Goal: Task Accomplishment & Management: Manage account settings

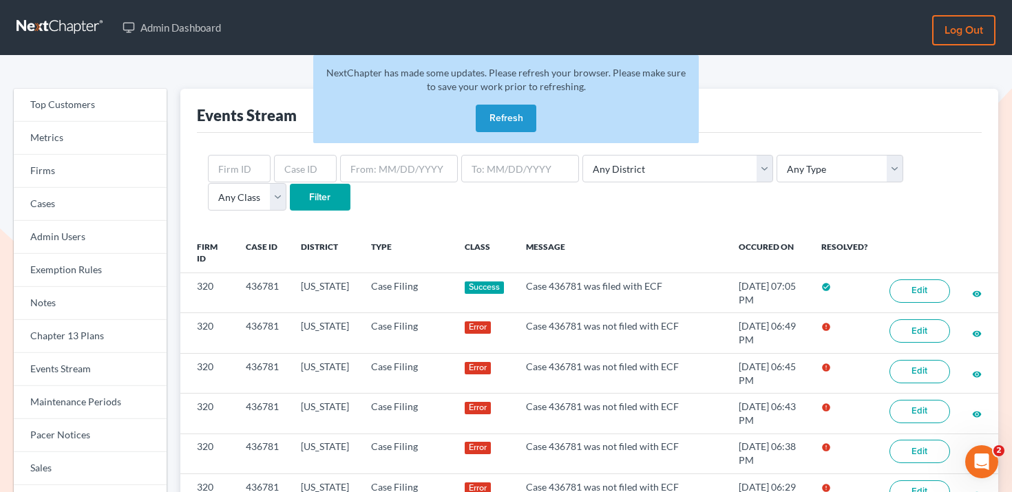
click at [510, 117] on button "Refresh" at bounding box center [506, 119] width 61 height 28
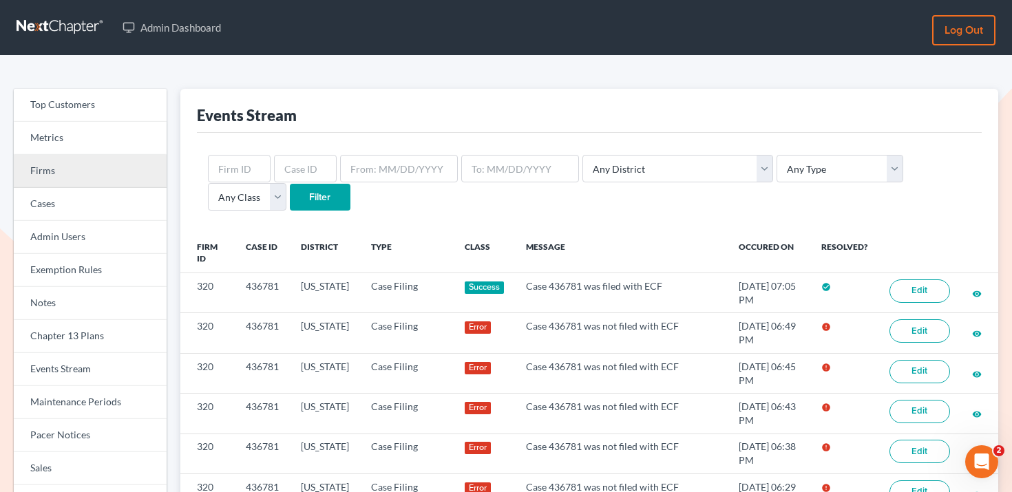
click at [83, 170] on link "Firms" at bounding box center [90, 171] width 153 height 33
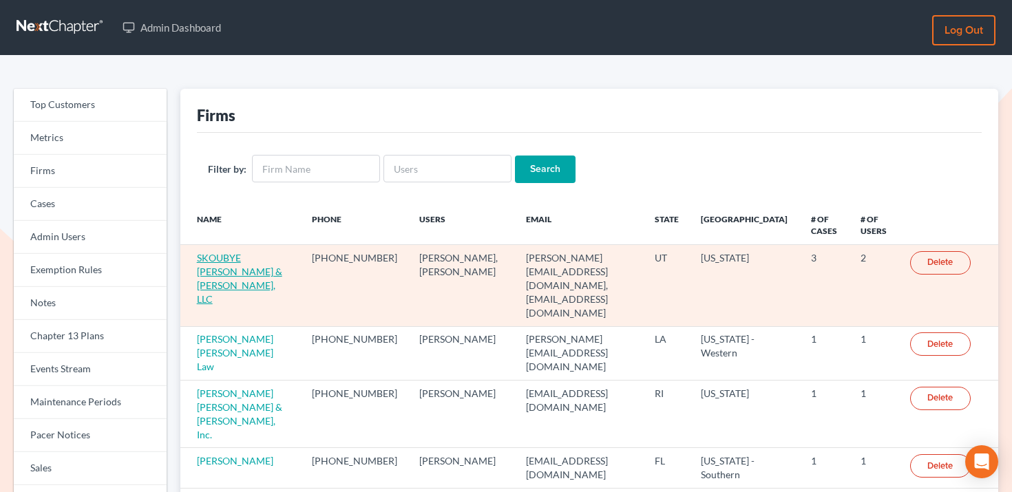
click at [218, 260] on link "SKOUBYE [PERSON_NAME] & [PERSON_NAME], LLC" at bounding box center [239, 278] width 85 height 53
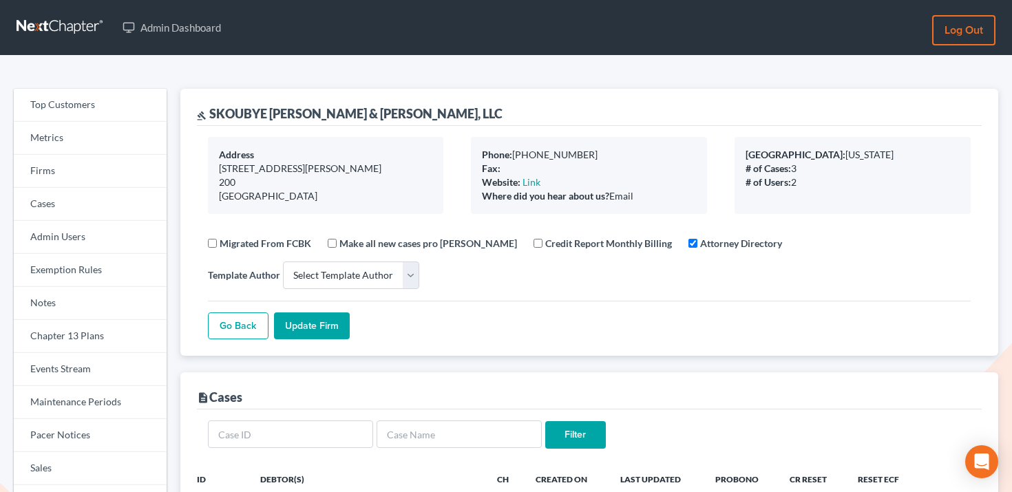
select select
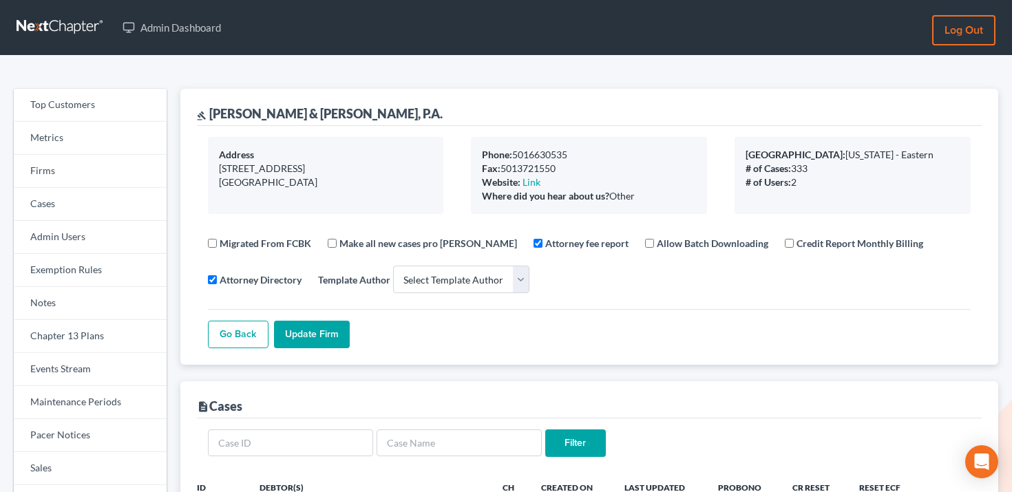
select select
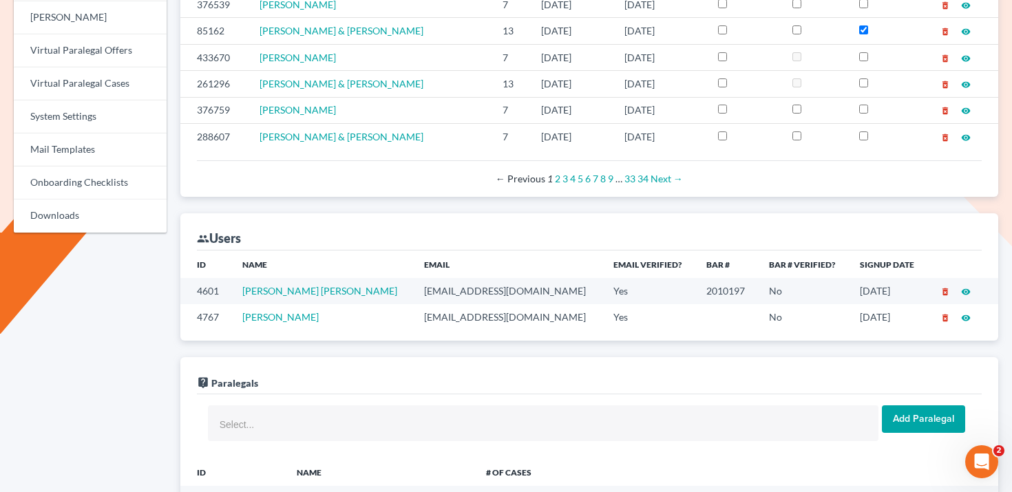
scroll to position [673, 0]
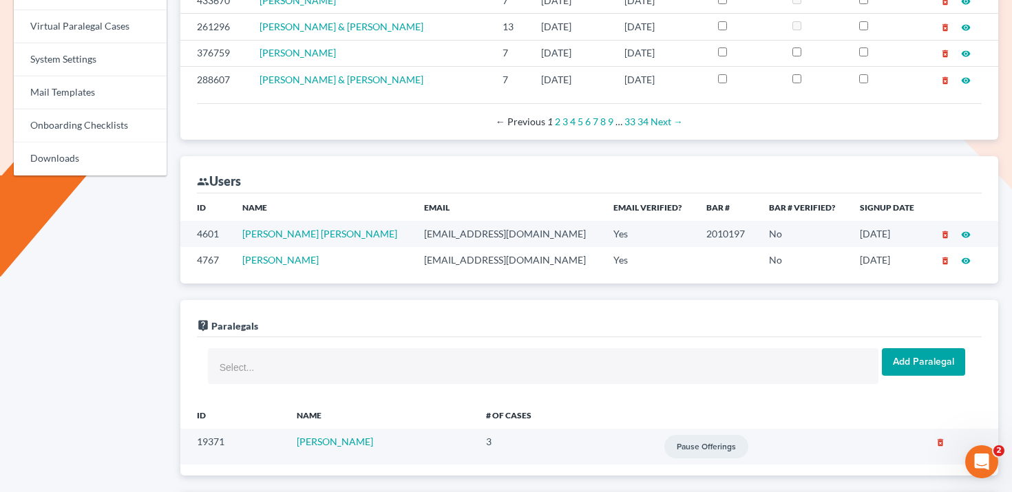
click at [413, 232] on td "jbmoore@wetzelandmoore.com" at bounding box center [507, 233] width 189 height 25
copy td "jbmoore@wetzelandmoore.com"
click at [413, 256] on td "mrodgers@wetzelandmoore.com" at bounding box center [507, 259] width 189 height 25
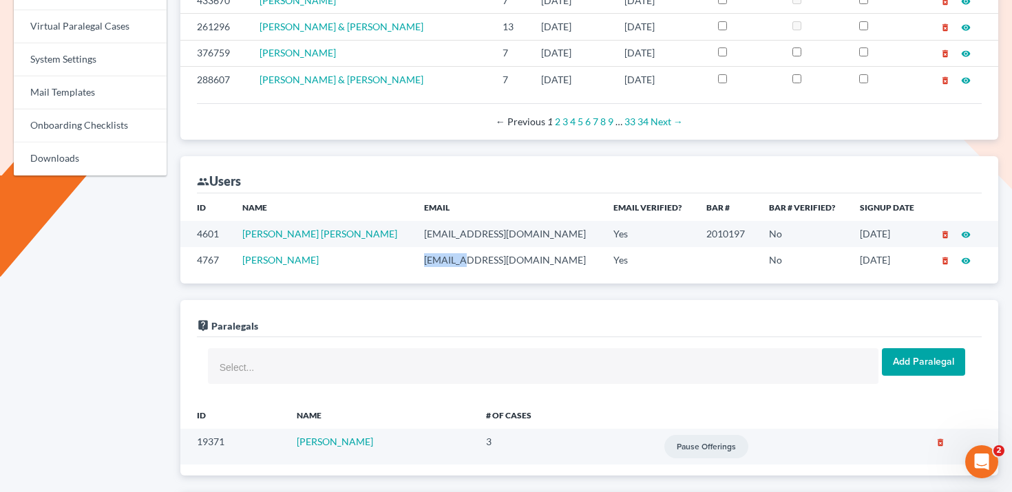
click at [413, 256] on td "mrodgers@wetzelandmoore.com" at bounding box center [507, 259] width 189 height 25
copy td "mrodgers@wetzelandmoore.com"
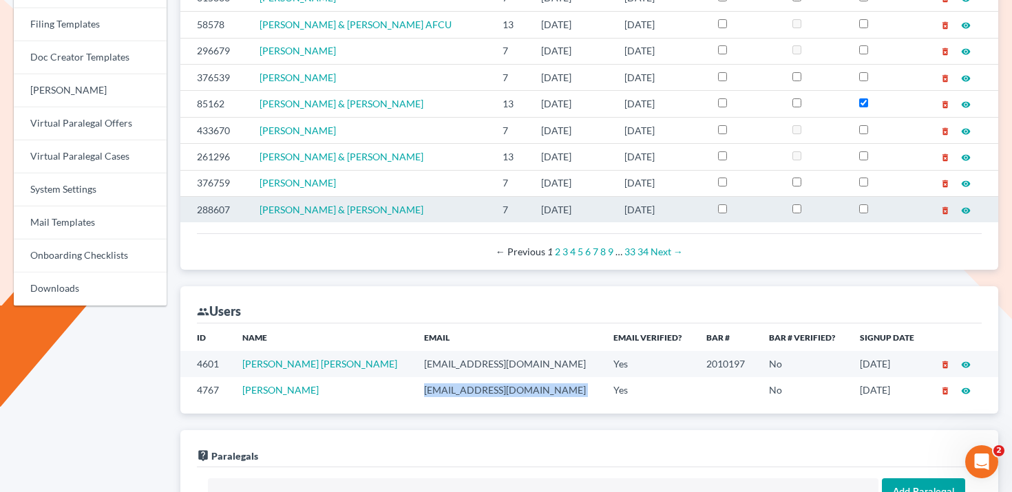
scroll to position [0, 0]
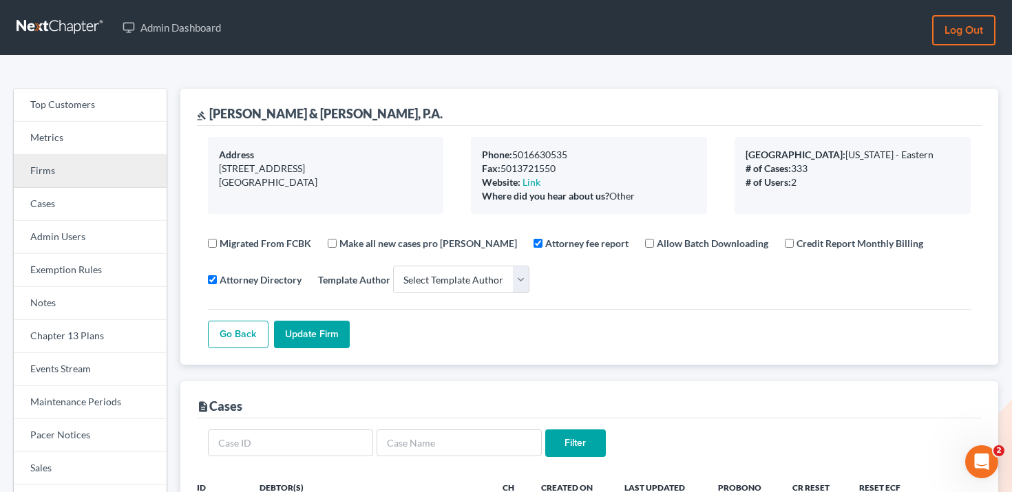
click at [79, 166] on link "Firms" at bounding box center [90, 171] width 153 height 33
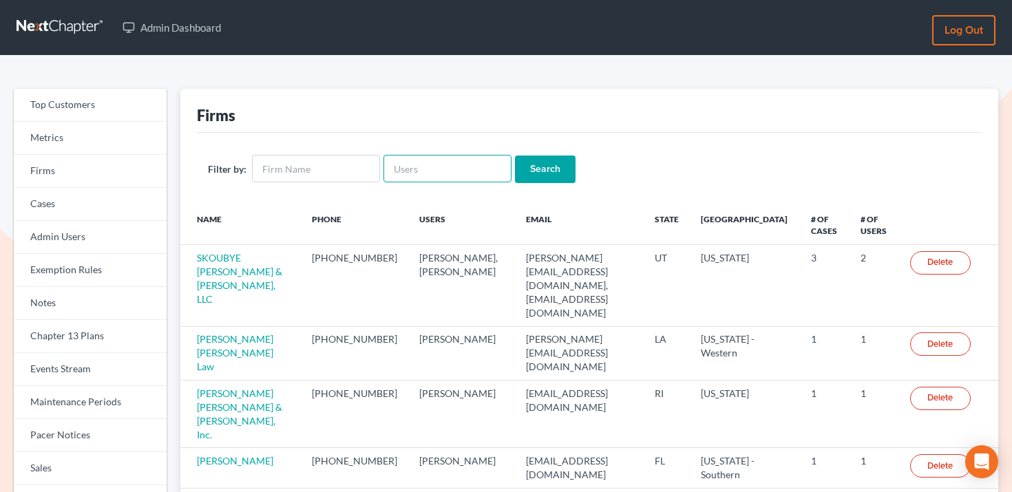
click at [473, 163] on input "text" at bounding box center [447, 169] width 128 height 28
paste input "[EMAIL_ADDRESS][DOMAIN_NAME]"
type input "[EMAIL_ADDRESS][DOMAIN_NAME]"
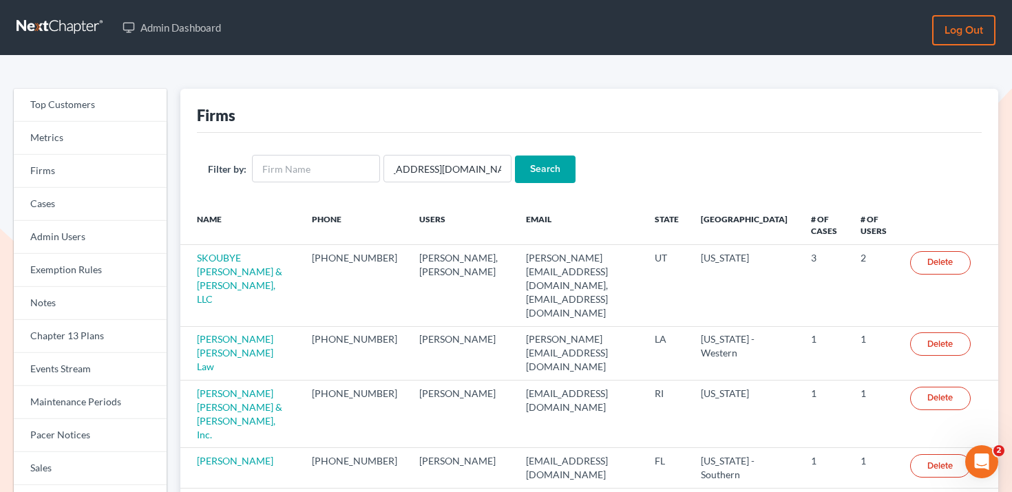
click at [530, 162] on input "Search" at bounding box center [545, 170] width 61 height 28
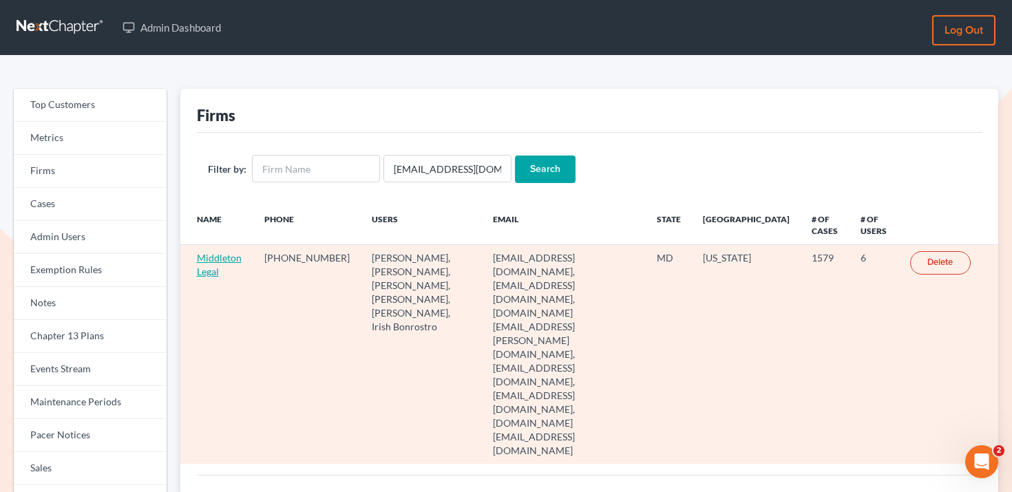
click at [232, 255] on link "Middleton Legal" at bounding box center [219, 264] width 45 height 25
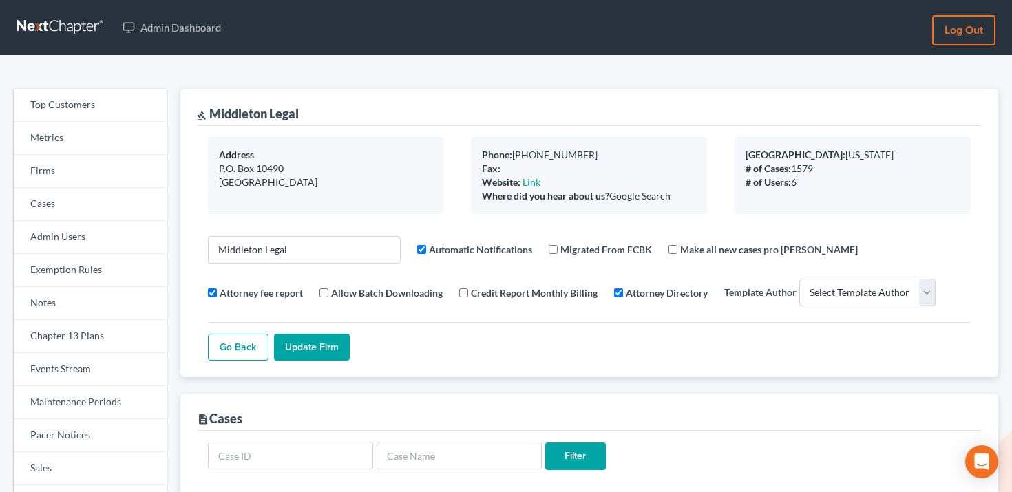
select select
drag, startPoint x: 308, startPoint y: 115, endPoint x: 211, endPoint y: 114, distance: 97.7
click at [211, 114] on div "gavel [PERSON_NAME] Legal" at bounding box center [589, 107] width 785 height 37
copy div "Middleton Legal"
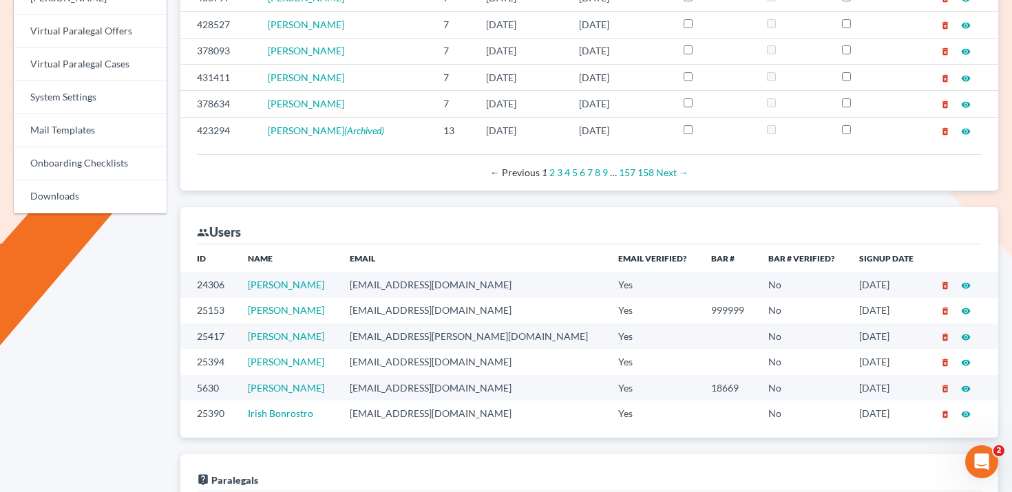
scroll to position [641, 0]
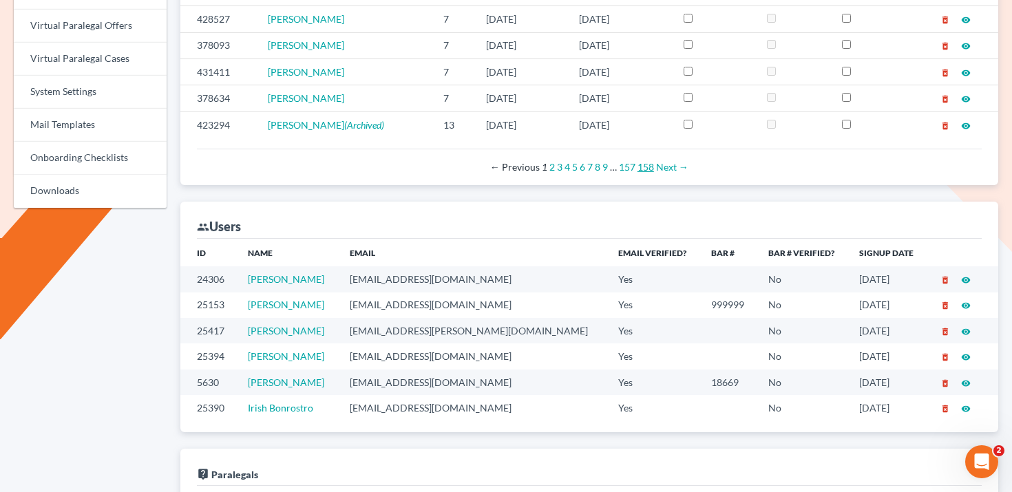
click at [645, 168] on link "158" at bounding box center [645, 167] width 17 height 12
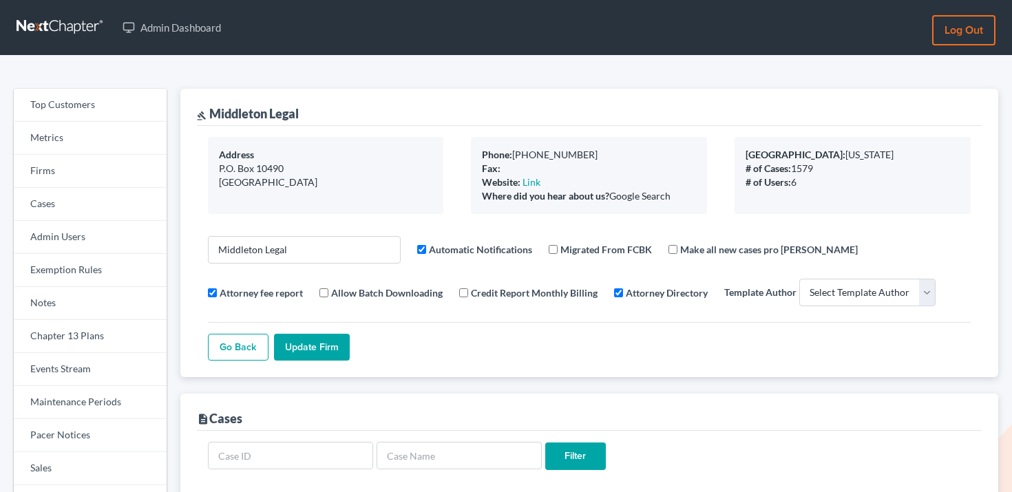
select select
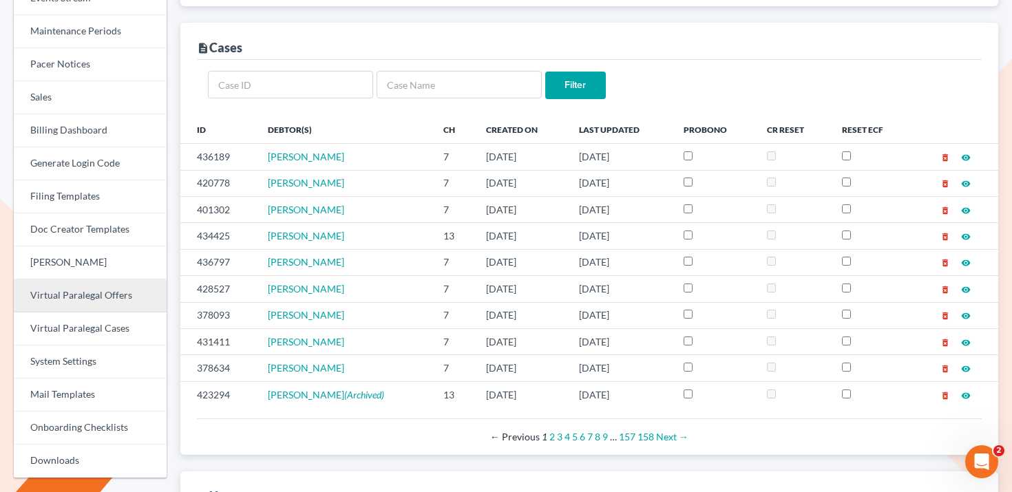
scroll to position [356, 0]
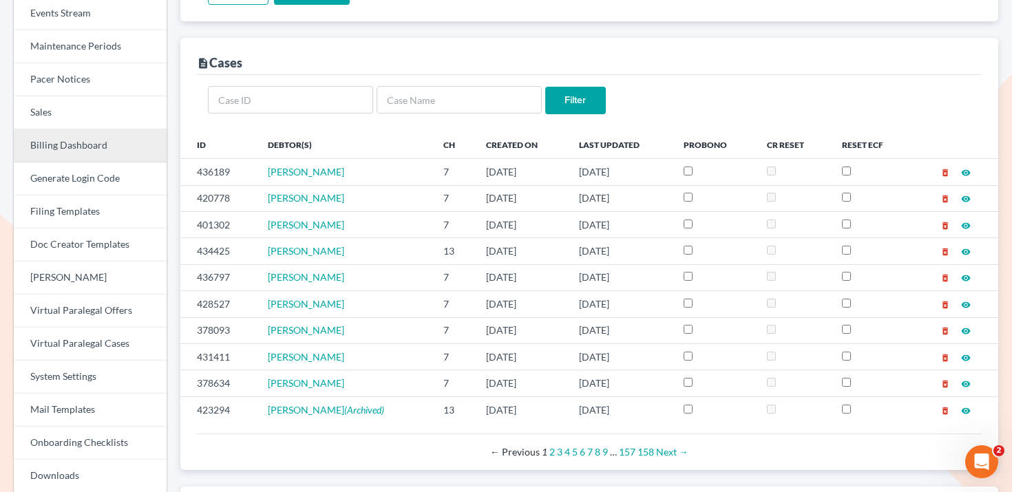
click at [116, 133] on link "Billing Dashboard" at bounding box center [90, 145] width 153 height 33
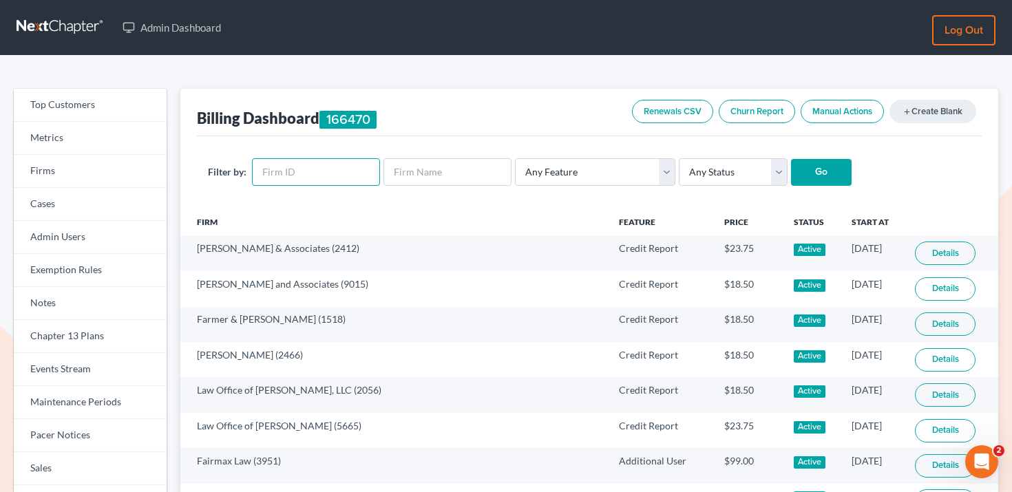
click at [350, 165] on input "text" at bounding box center [316, 172] width 128 height 28
paste input "3737"
type input "3737"
click at [791, 165] on input "Go" at bounding box center [821, 173] width 61 height 28
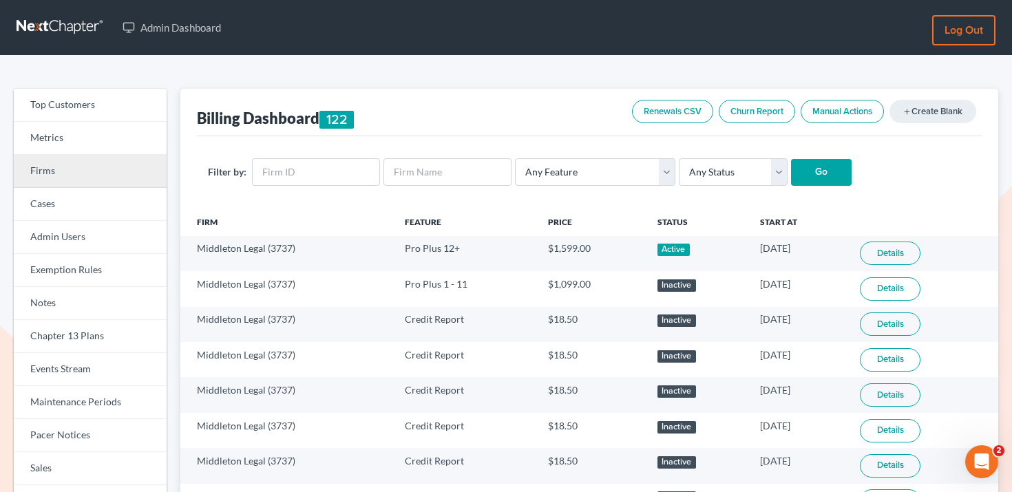
click at [100, 160] on link "Firms" at bounding box center [90, 171] width 153 height 33
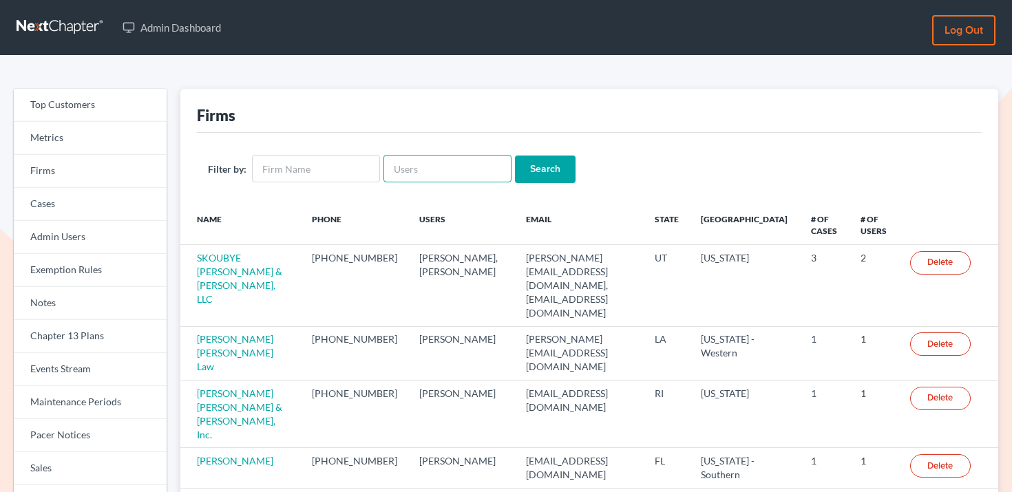
click at [436, 173] on input "text" at bounding box center [447, 169] width 128 height 28
paste input "iris@bankruptcynearme.org"
type input "iris@bankruptcynearme.org"
click at [527, 156] on input "Search" at bounding box center [545, 170] width 61 height 28
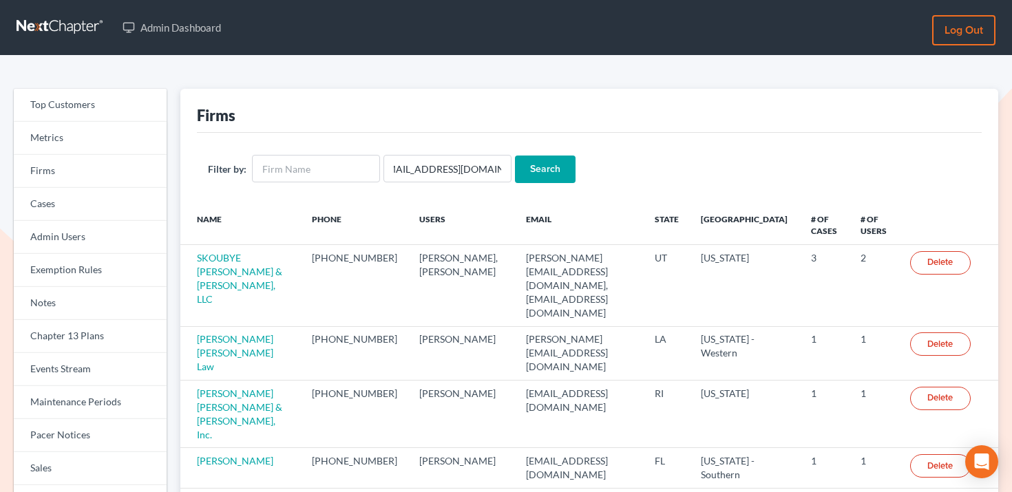
scroll to position [0, 0]
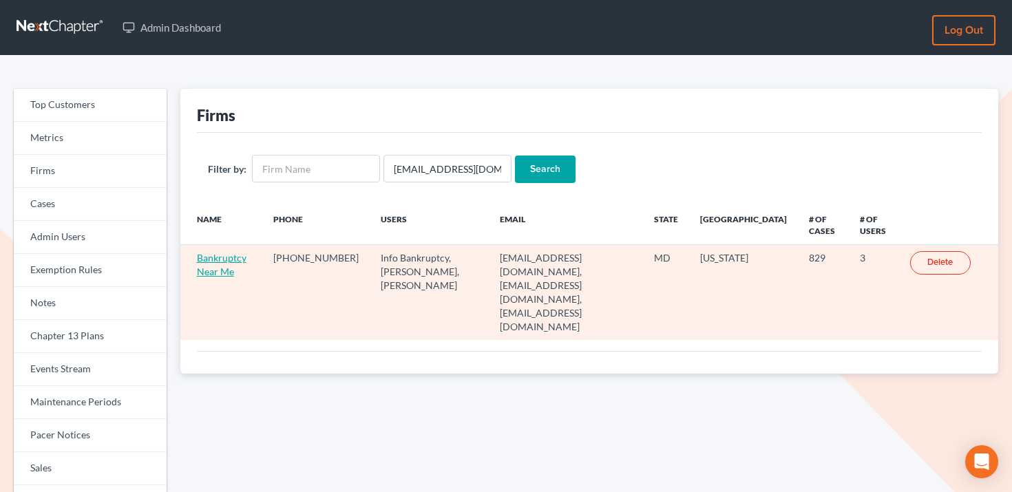
click at [231, 255] on link "Bankruptcy Near Me" at bounding box center [222, 264] width 50 height 25
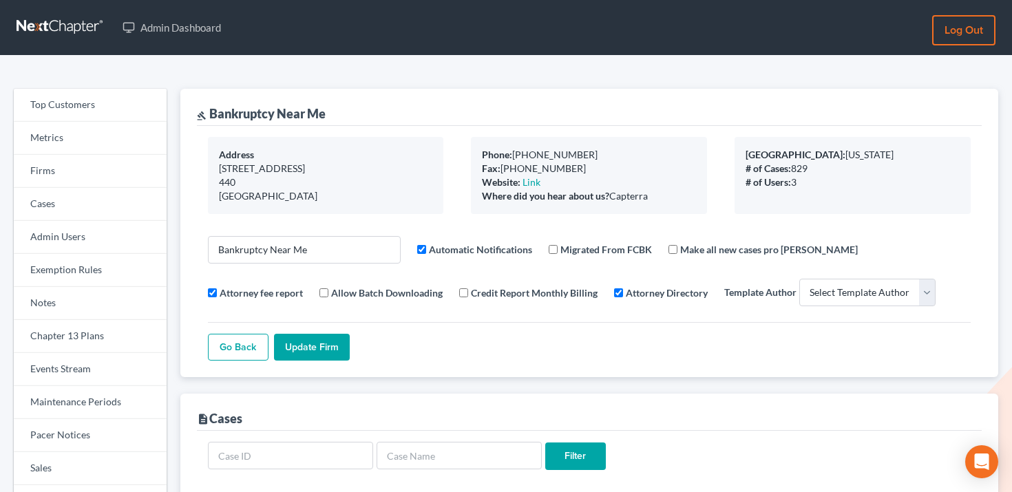
select select
click at [82, 165] on link "Firms" at bounding box center [90, 171] width 153 height 33
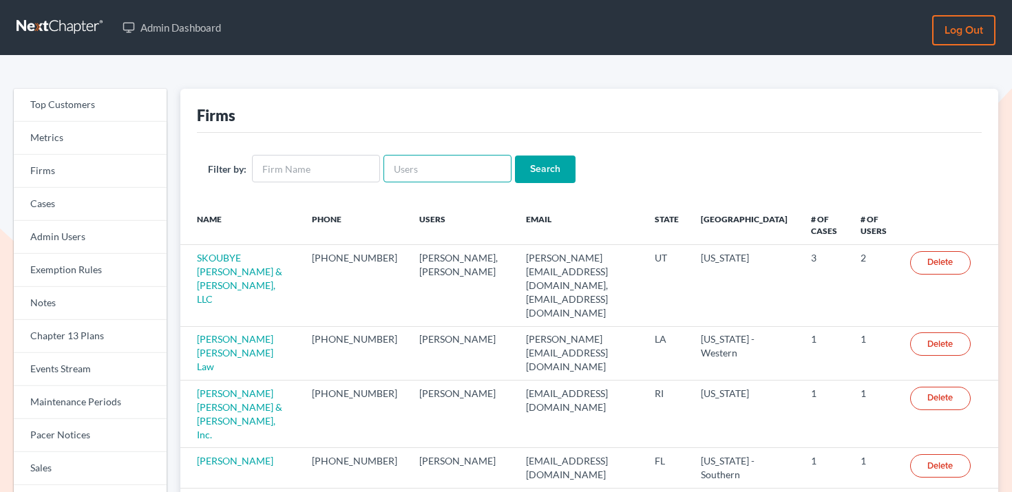
click at [420, 178] on input "text" at bounding box center [447, 169] width 128 height 28
paste input "[EMAIL_ADDRESS][DOMAIN_NAME]"
type input "[EMAIL_ADDRESS][DOMAIN_NAME]"
click at [544, 162] on input "Search" at bounding box center [545, 170] width 61 height 28
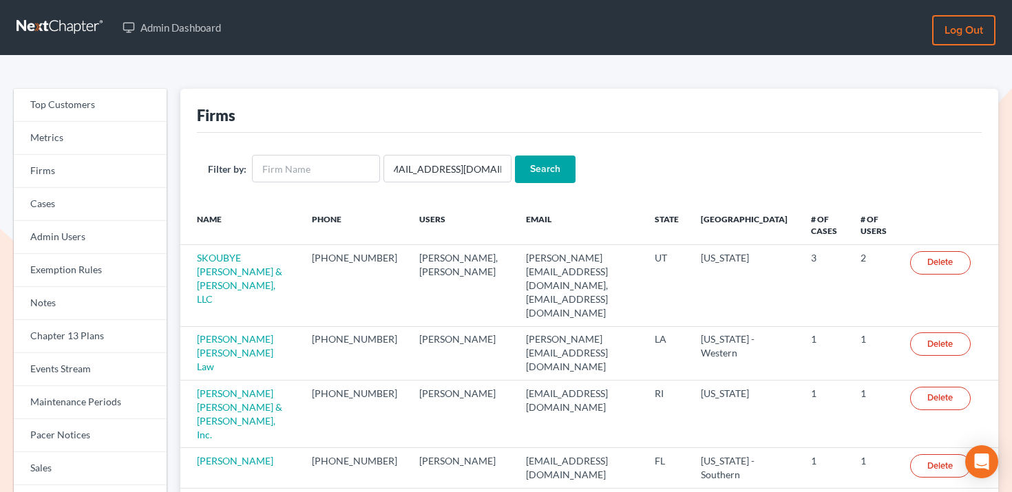
scroll to position [0, 0]
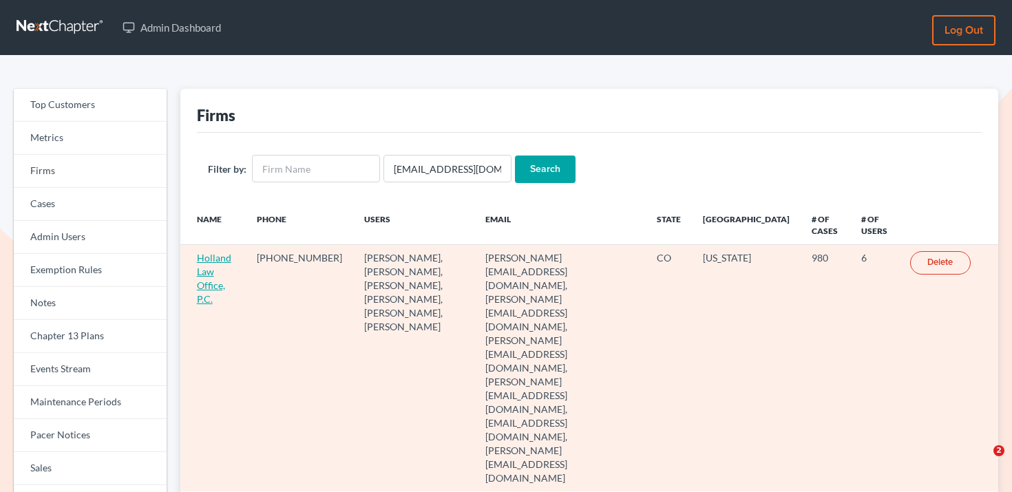
click at [215, 260] on link "Holland Law Office, P.C." at bounding box center [214, 278] width 34 height 53
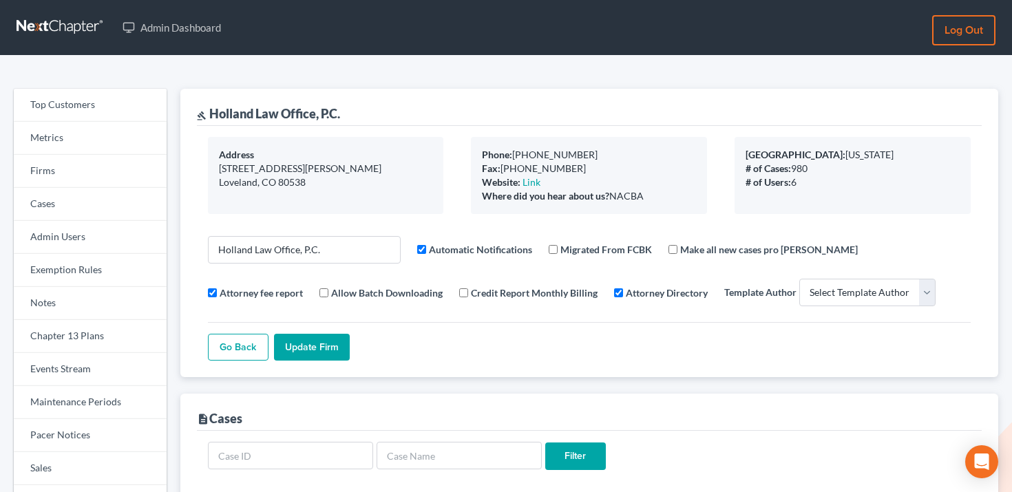
select select
drag, startPoint x: 349, startPoint y: 110, endPoint x: 209, endPoint y: 107, distance: 140.5
click at [209, 107] on div "gavel Holland Law Office, P.C." at bounding box center [589, 107] width 785 height 37
copy div "Holland Law Office, P.C."
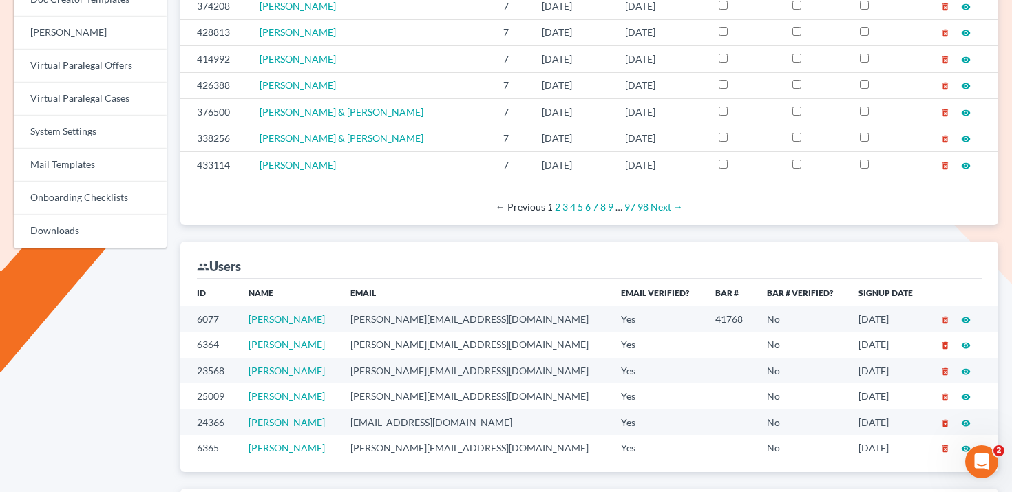
scroll to position [675, 0]
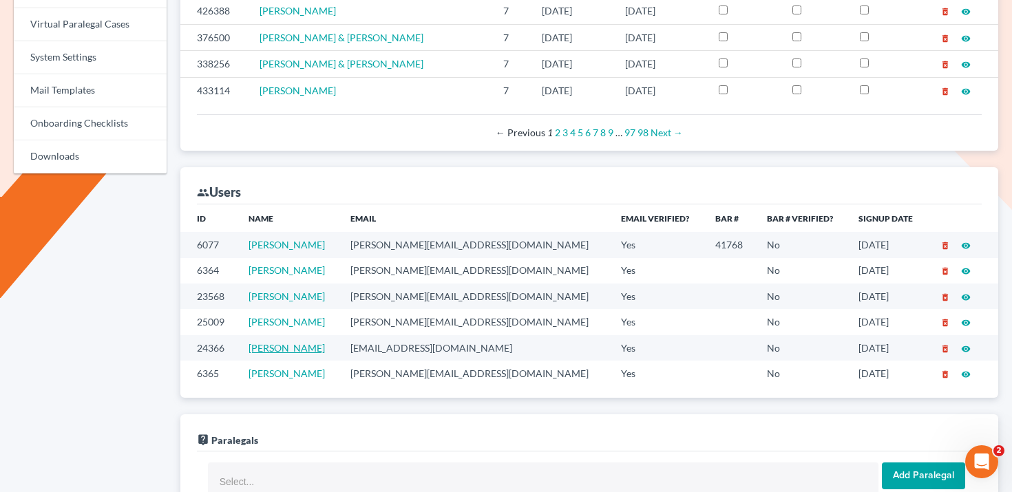
drag, startPoint x: 317, startPoint y: 351, endPoint x: 255, endPoint y: 348, distance: 62.0
drag, startPoint x: 255, startPoint y: 348, endPoint x: 321, endPoint y: 348, distance: 66.1
click at [321, 348] on td "[PERSON_NAME]" at bounding box center [288, 347] width 103 height 25
copy link "[PERSON_NAME]"
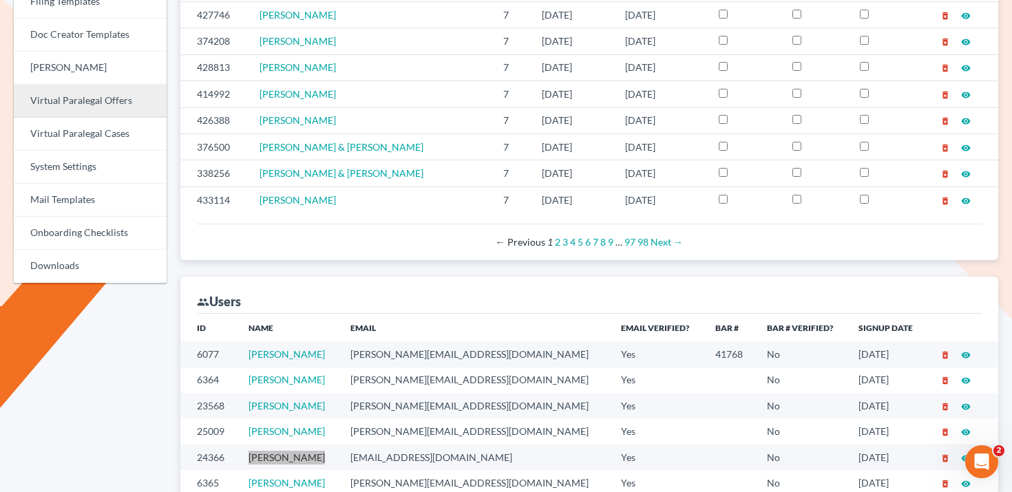
scroll to position [474, 0]
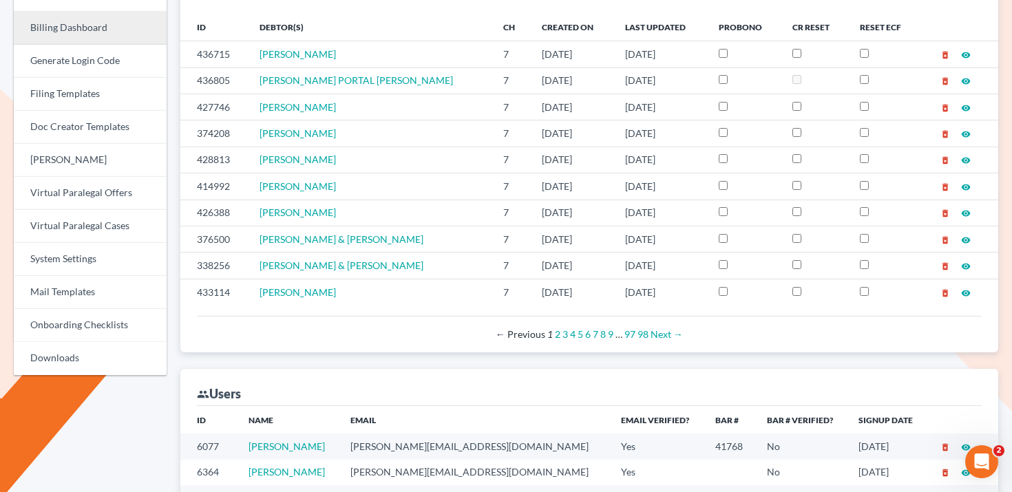
click at [103, 30] on link "Billing Dashboard" at bounding box center [90, 28] width 153 height 33
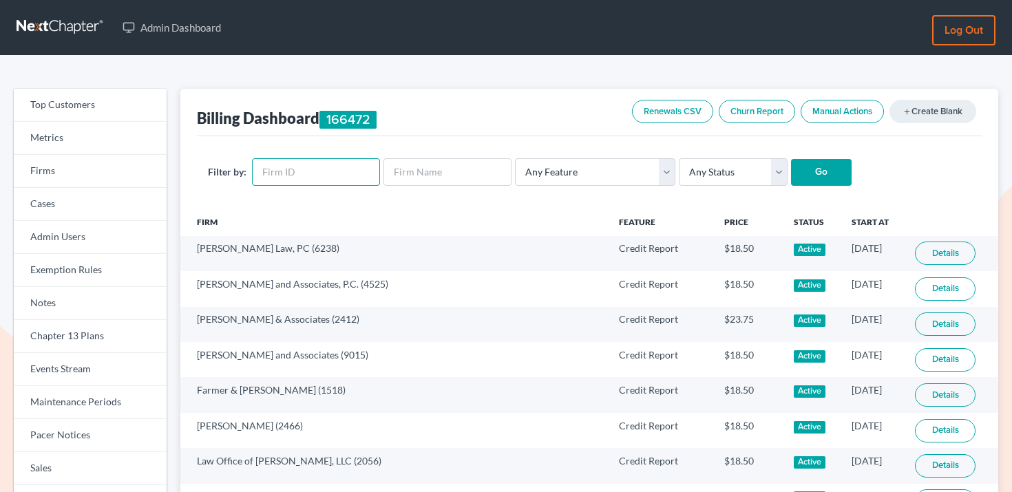
click at [329, 170] on input "text" at bounding box center [316, 172] width 128 height 28
paste input "4015"
type input "4015"
click at [736, 176] on select "Any Status Active Inactive Pending Expired Error Pending Charges" at bounding box center [733, 172] width 109 height 28
select select "active"
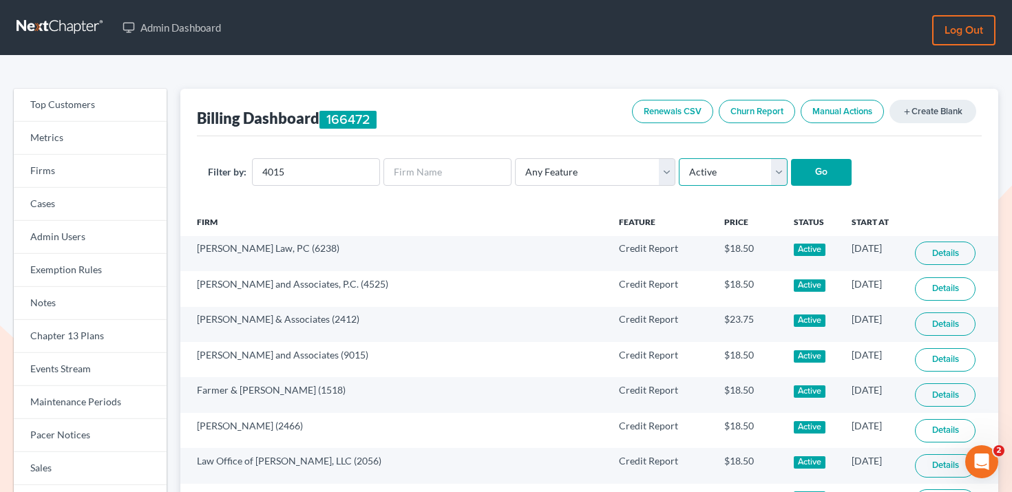
click at [679, 158] on select "Any Status Active Inactive Pending Expired Error Pending Charges" at bounding box center [733, 172] width 109 height 28
click at [803, 172] on input "Go" at bounding box center [821, 173] width 61 height 28
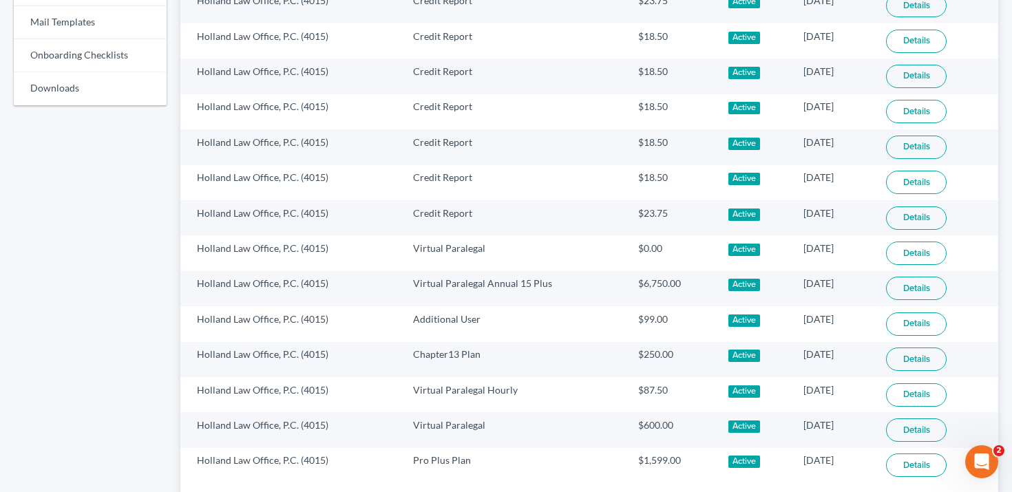
scroll to position [827, 0]
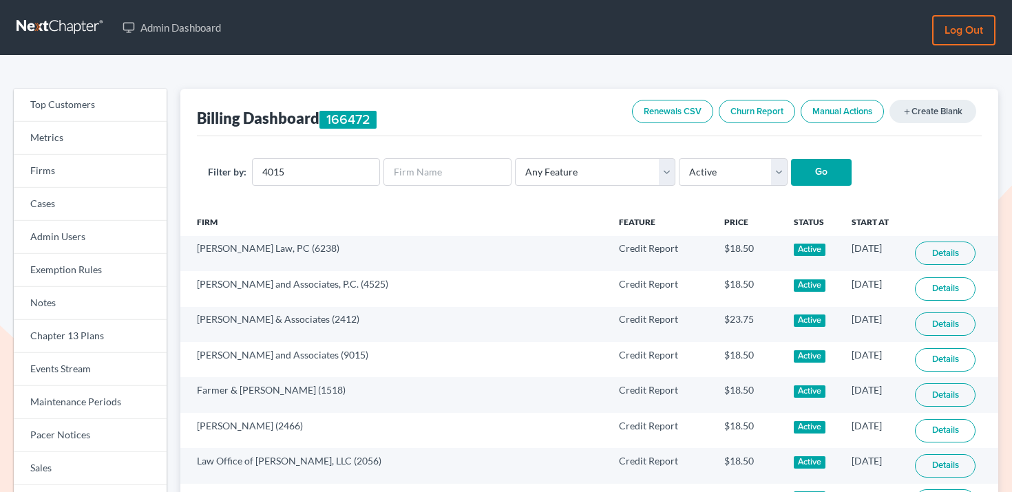
select select "active"
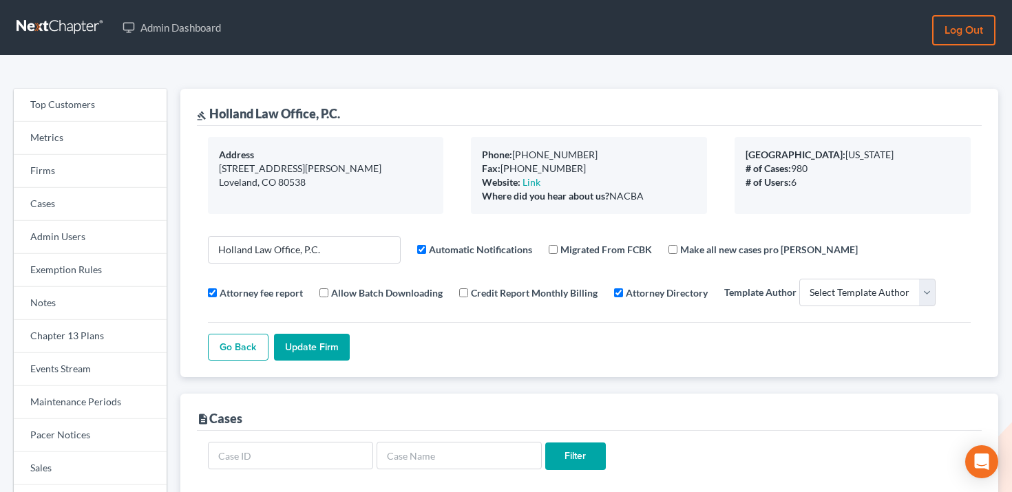
select select
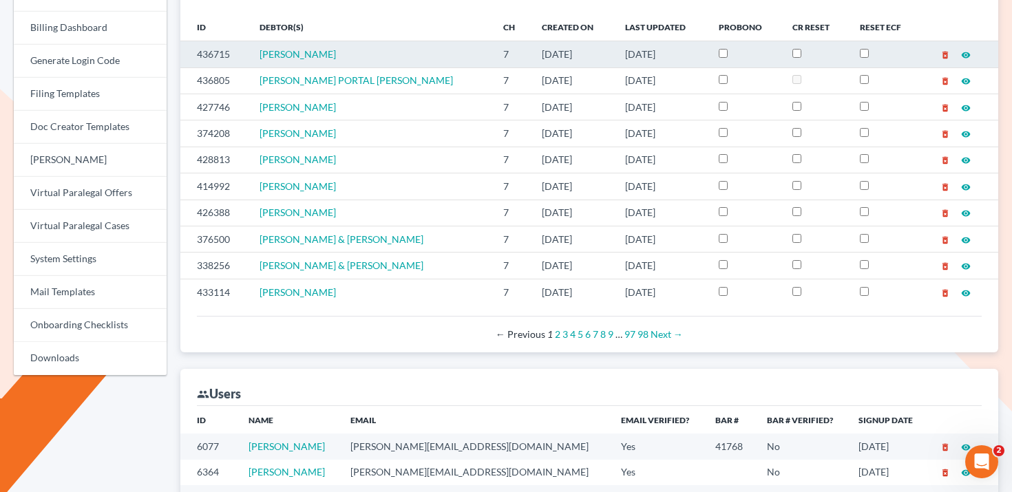
drag, startPoint x: 379, startPoint y: 57, endPoint x: 263, endPoint y: 52, distance: 116.4
click at [264, 52] on td "[PERSON_NAME]" at bounding box center [370, 54] width 244 height 26
copy span "[PERSON_NAME]"
click at [215, 56] on td "436715" at bounding box center [214, 54] width 69 height 26
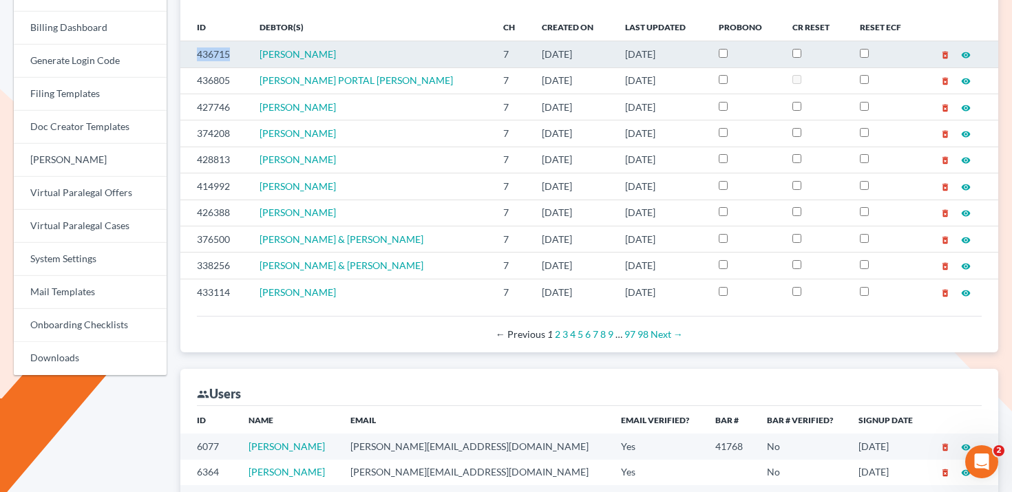
click at [215, 56] on td "436715" at bounding box center [214, 54] width 69 height 26
copy td "436715"
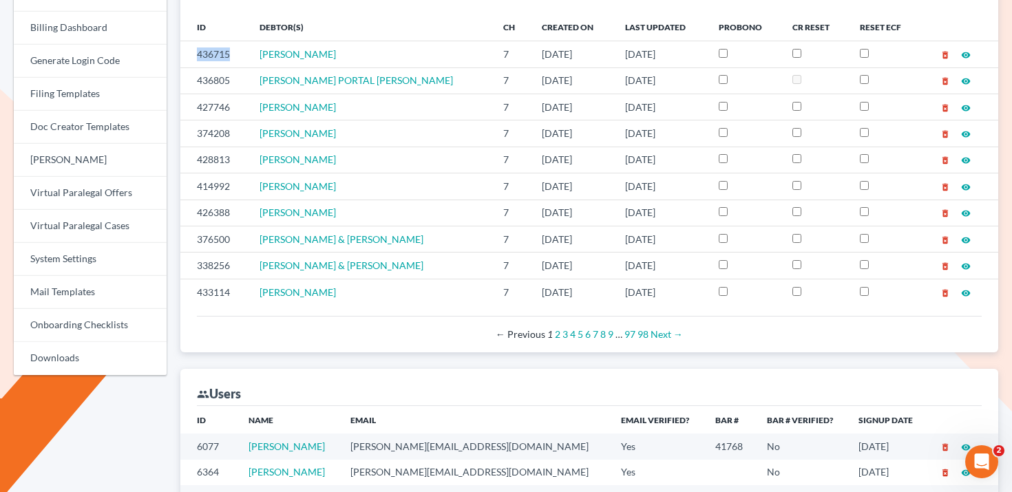
copy td "436715"
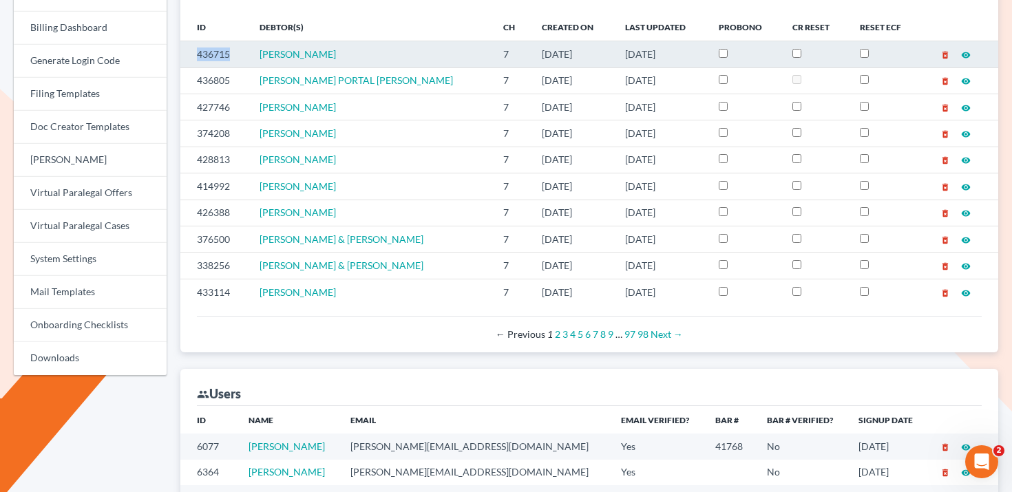
click at [215, 53] on td "436715" at bounding box center [214, 54] width 69 height 26
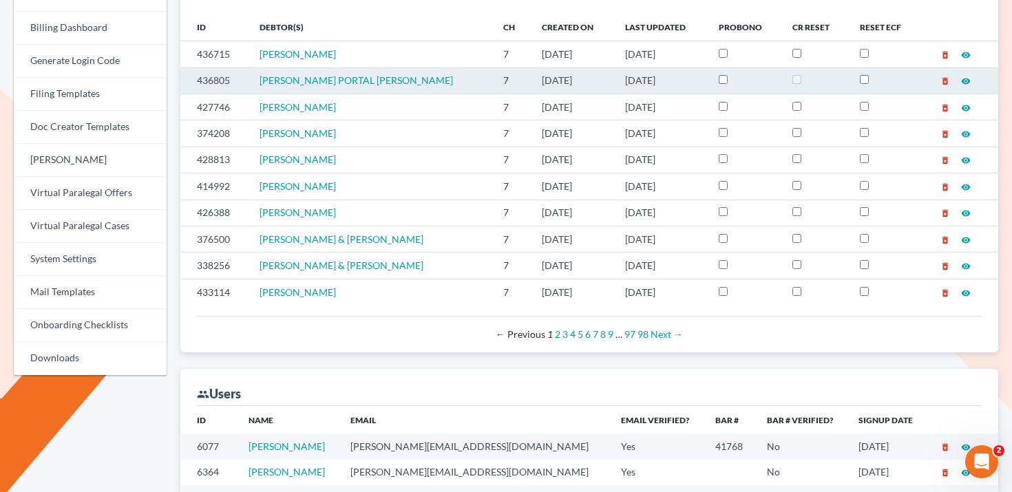
click at [209, 83] on td "436805" at bounding box center [214, 80] width 69 height 26
copy td "436805"
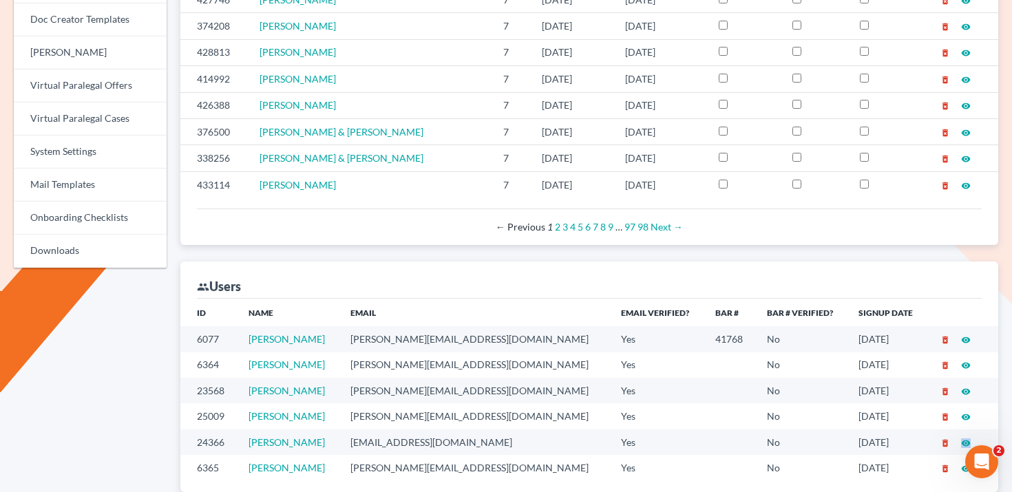
scroll to position [243, 0]
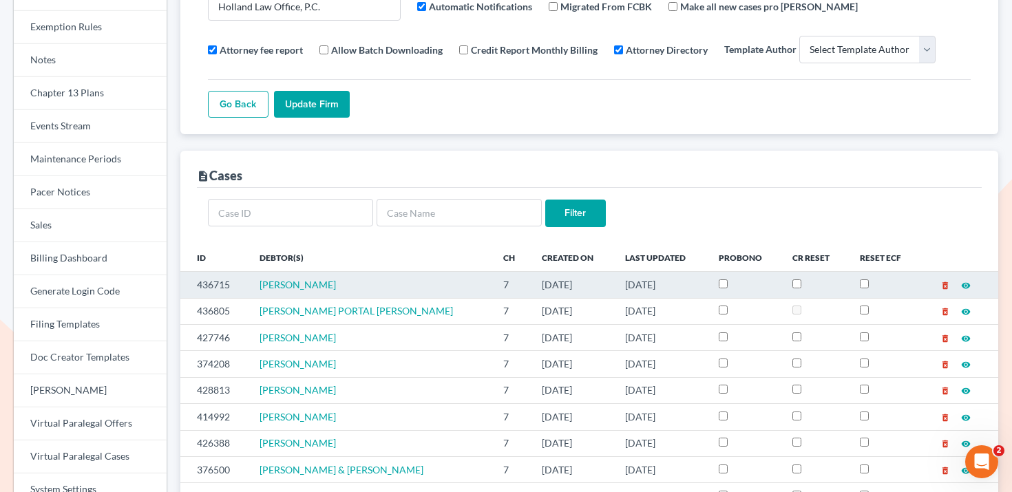
click at [211, 284] on td "436715" at bounding box center [214, 285] width 69 height 26
copy td "436715"
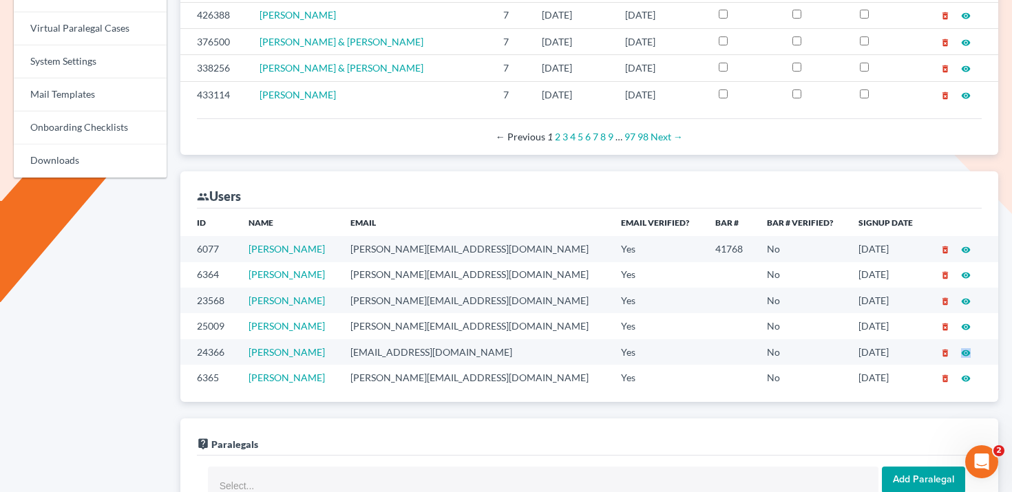
scroll to position [584, 0]
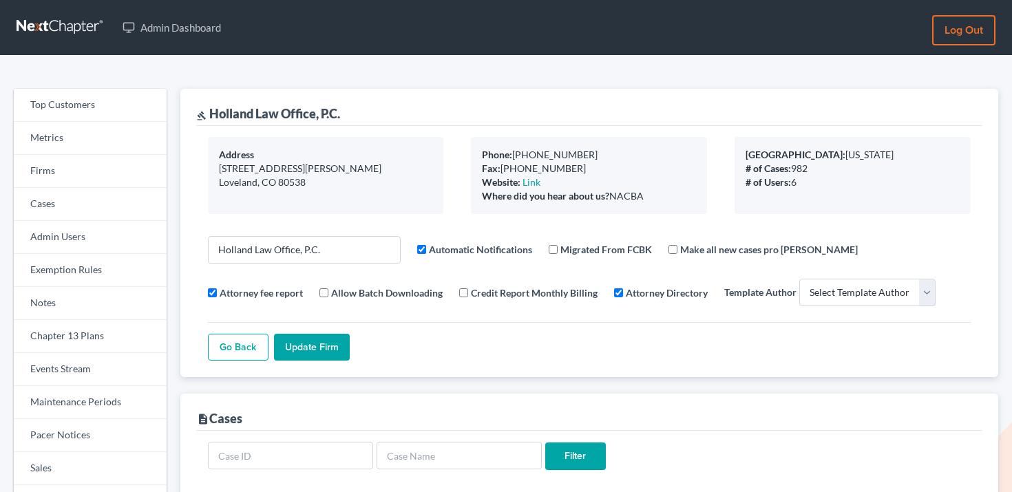
select select
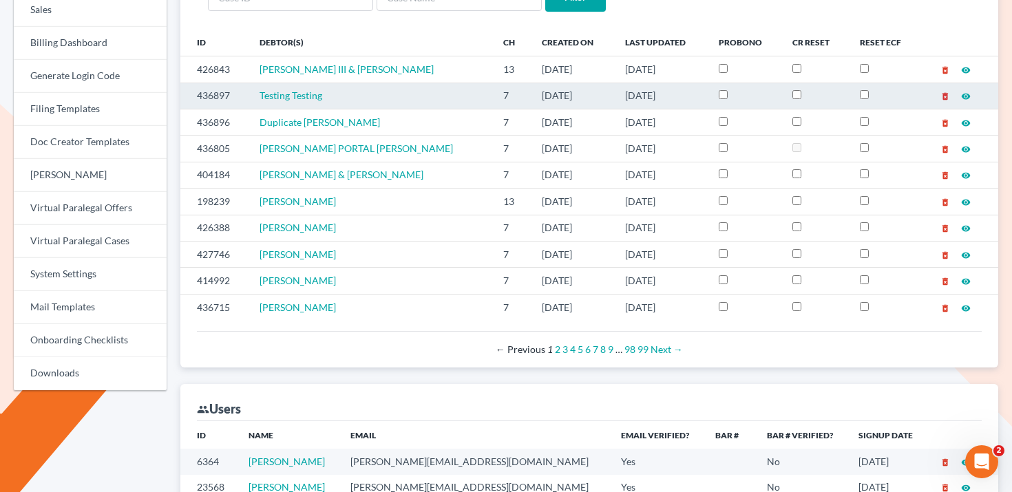
click at [944, 95] on icon "delete_forever" at bounding box center [945, 97] width 10 height 10
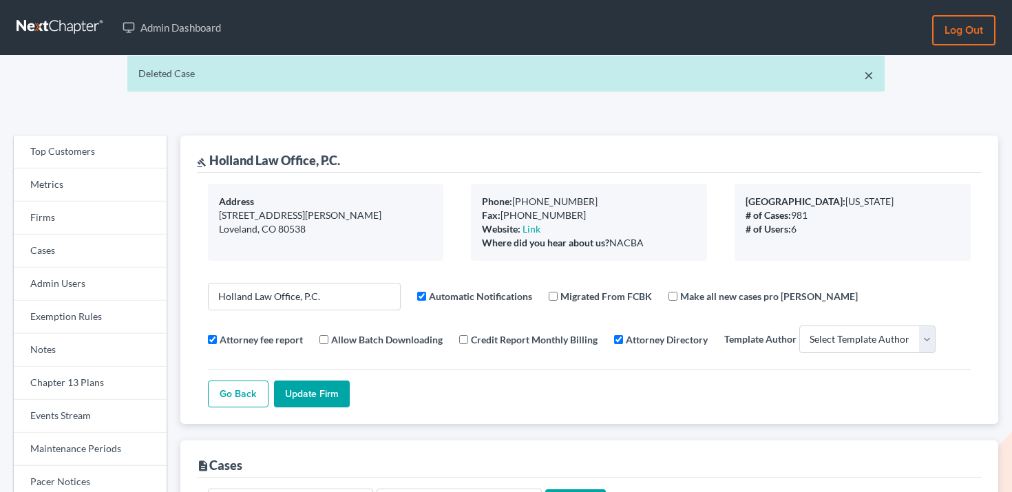
select select
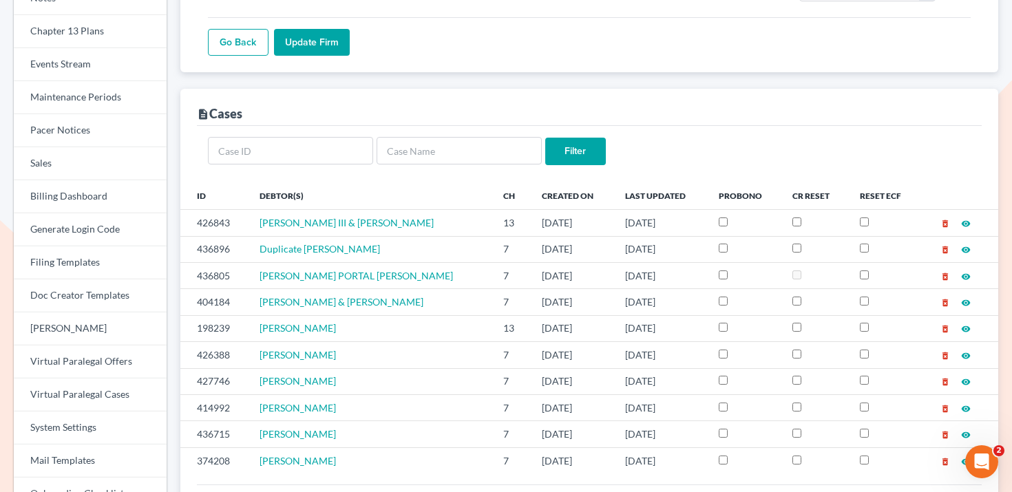
scroll to position [354, 0]
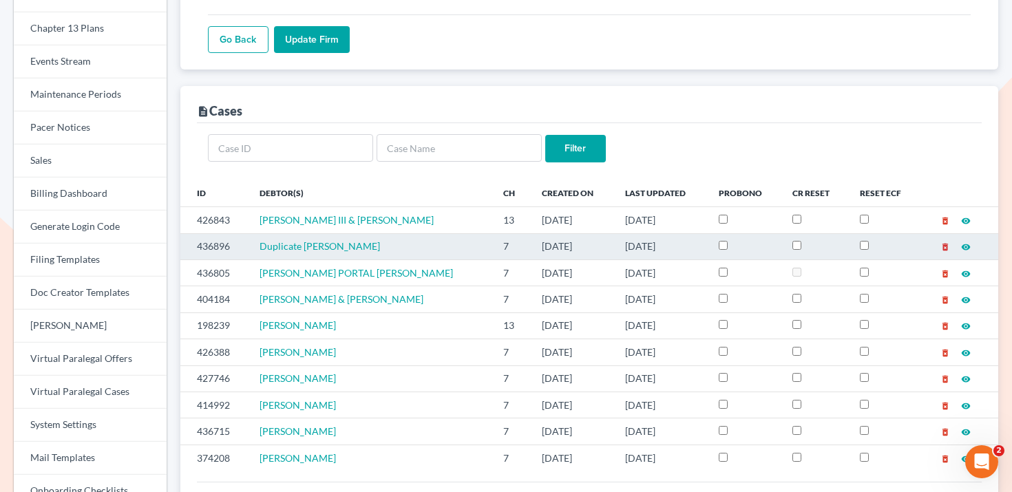
click at [946, 248] on icon "delete_forever" at bounding box center [945, 247] width 10 height 10
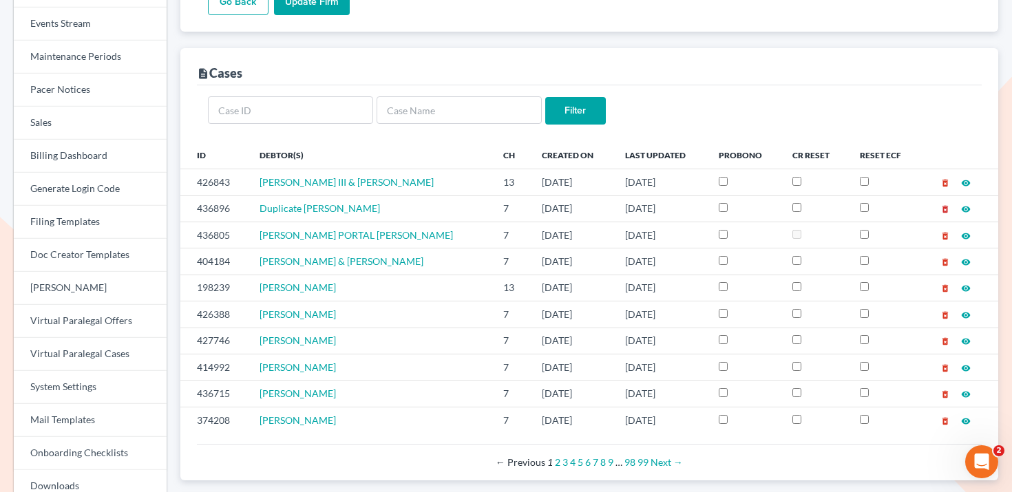
scroll to position [345, 0]
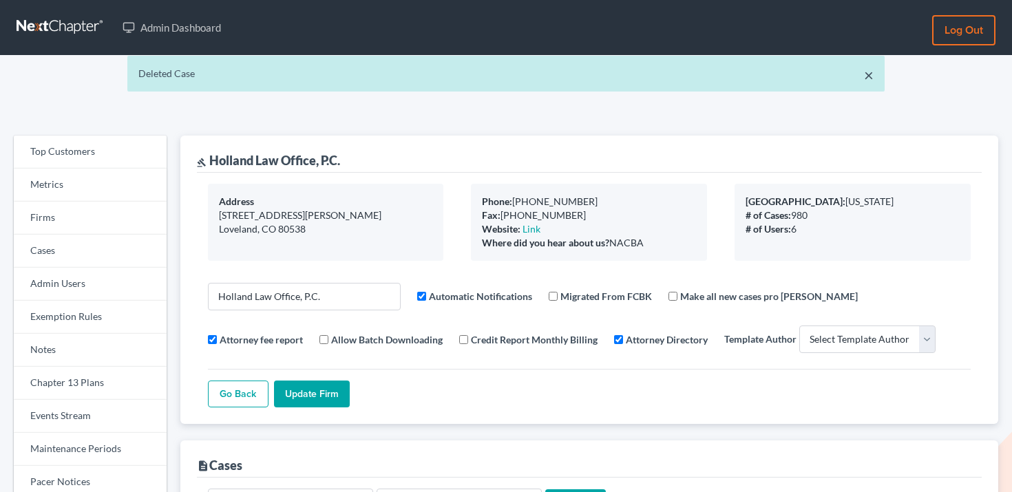
select select
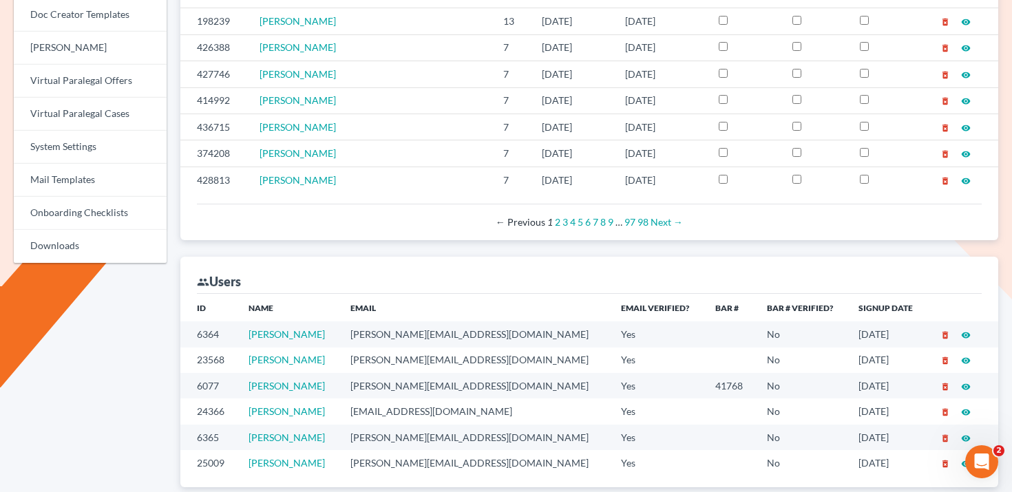
scroll to position [759, 0]
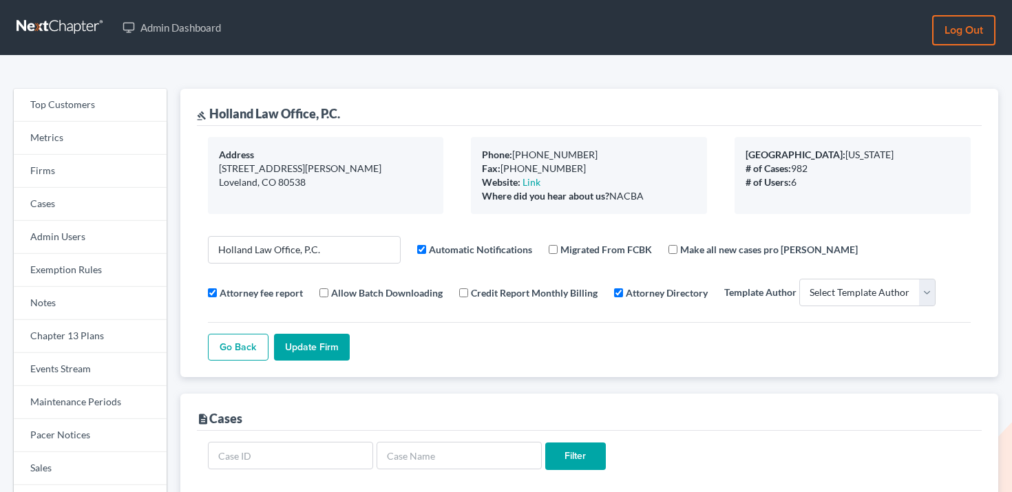
select select
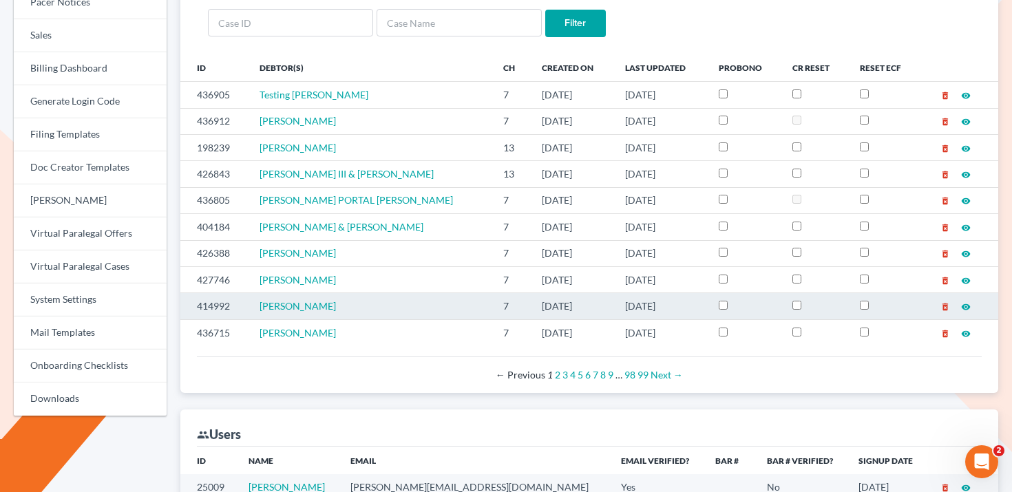
scroll to position [434, 0]
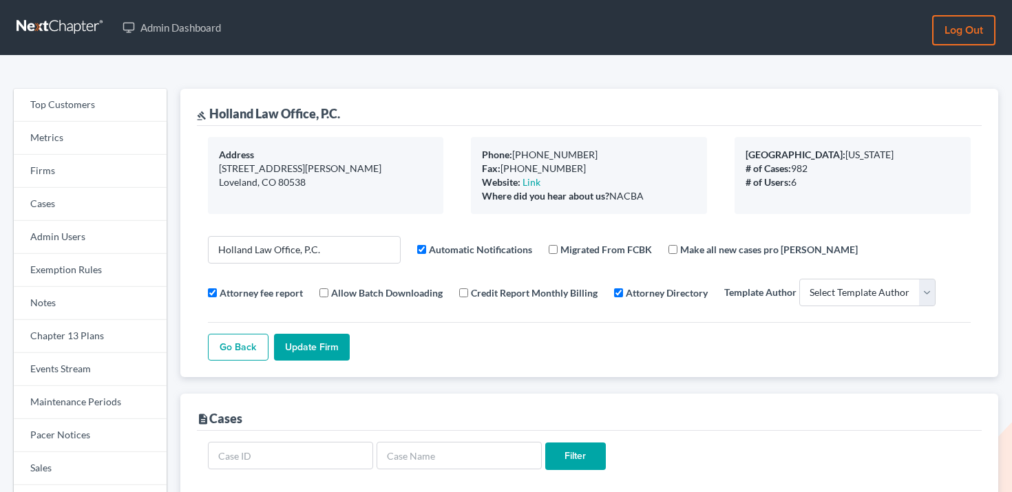
select select
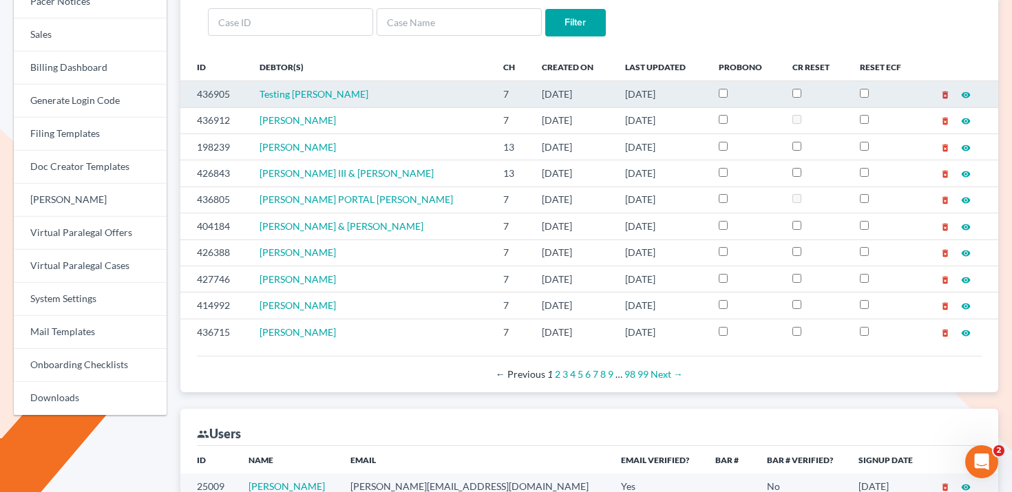
click at [945, 94] on icon "delete_forever" at bounding box center [945, 95] width 10 height 10
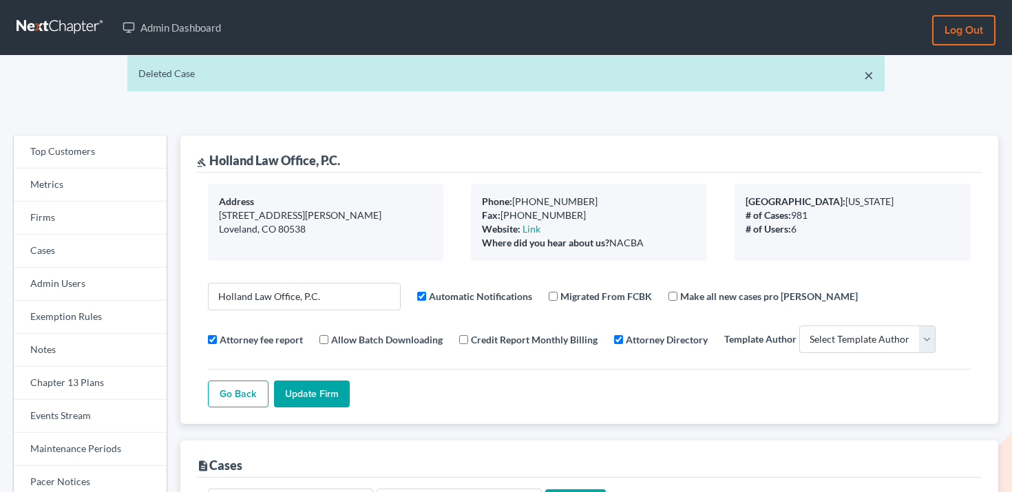
select select
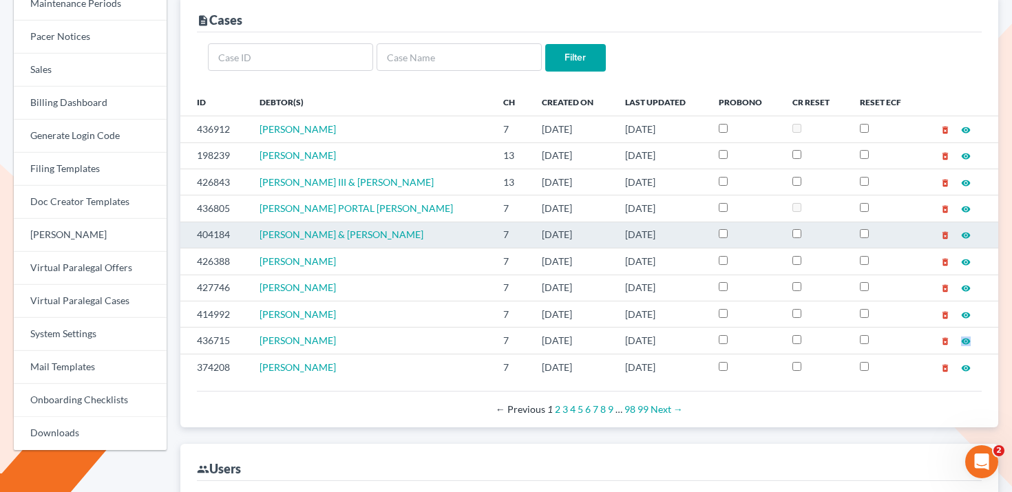
scroll to position [268, 0]
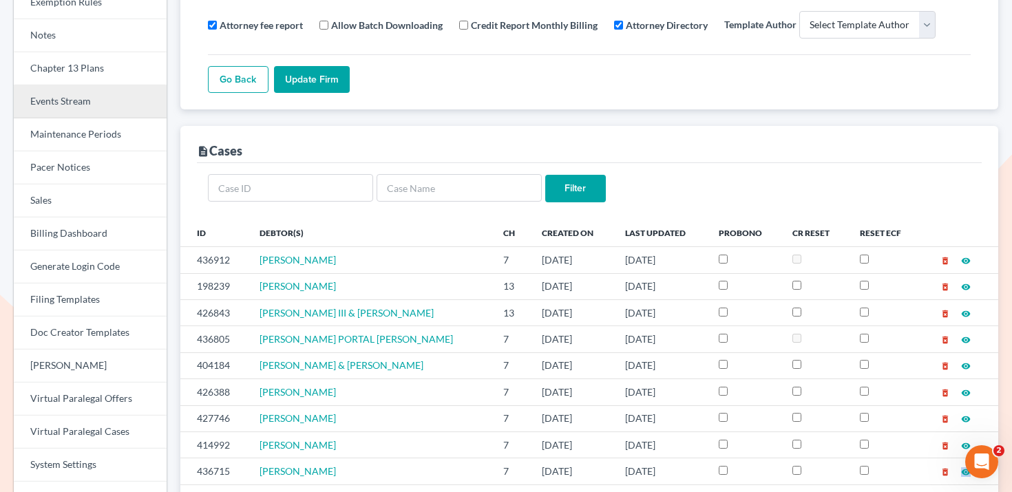
click at [92, 100] on link "Events Stream" at bounding box center [90, 101] width 153 height 33
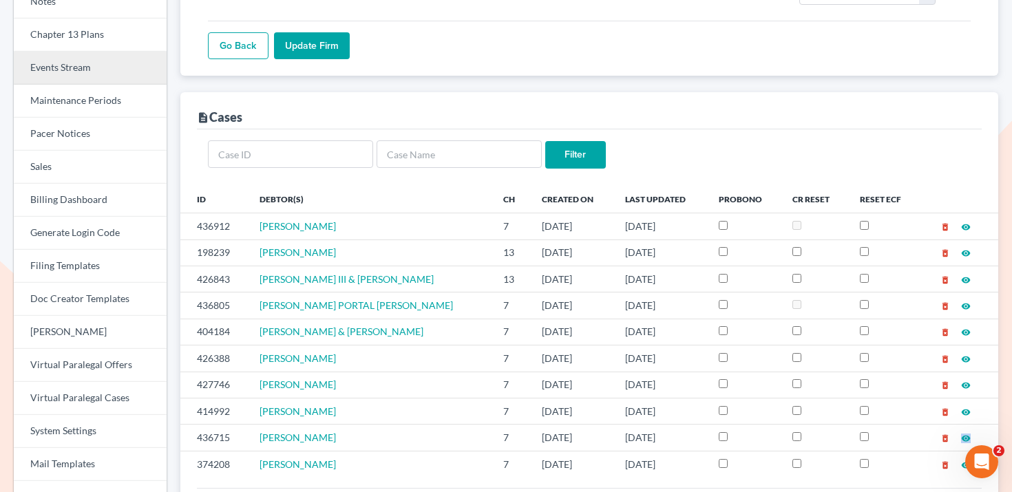
scroll to position [300, 0]
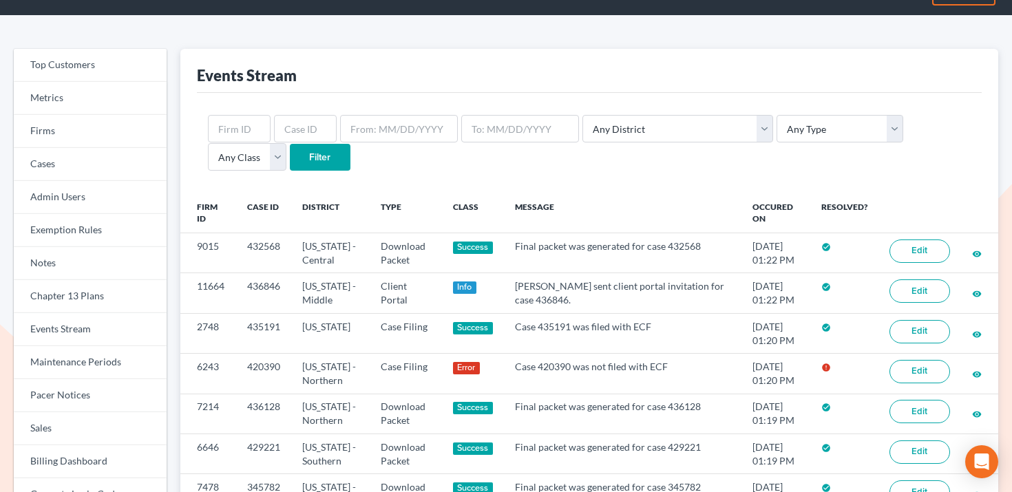
scroll to position [65, 0]
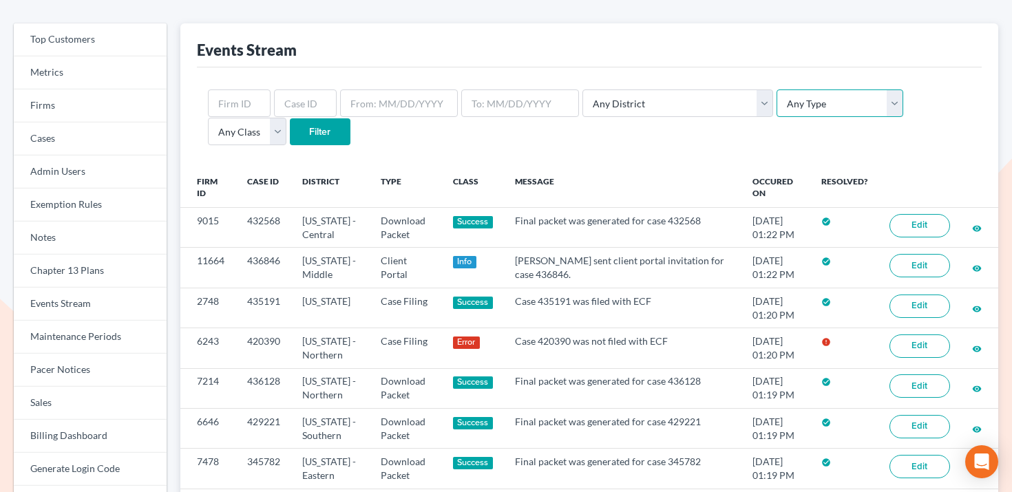
click at [776, 99] on select "Any Type Case Applied To Plan Case Archive Case Duplicate Case Filing Chapter 1…" at bounding box center [839, 103] width 127 height 28
select select "client_portal"
click at [776, 89] on select "Any Type Case Applied To Plan Case Archive Case Duplicate Case Filing Chapter 1…" at bounding box center [839, 103] width 127 height 28
click at [290, 127] on input "Filter" at bounding box center [320, 132] width 61 height 28
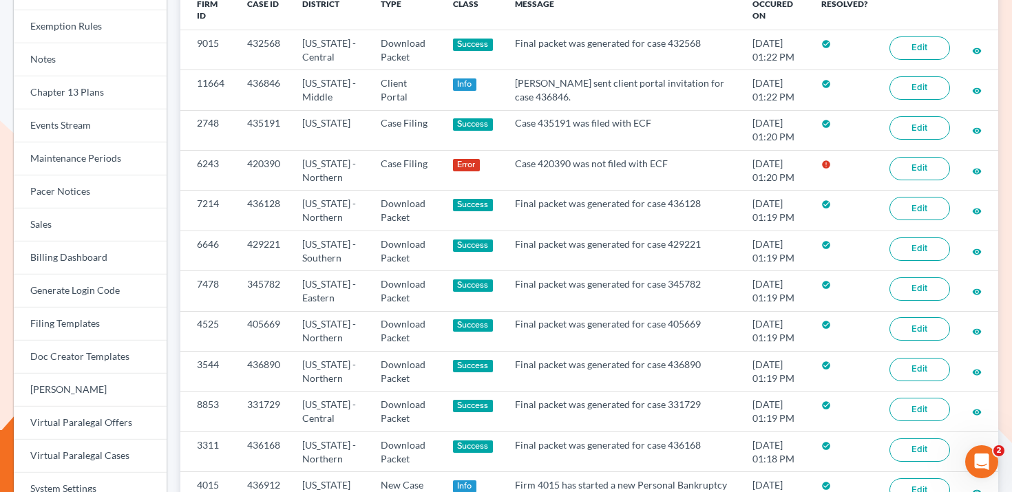
scroll to position [209, 0]
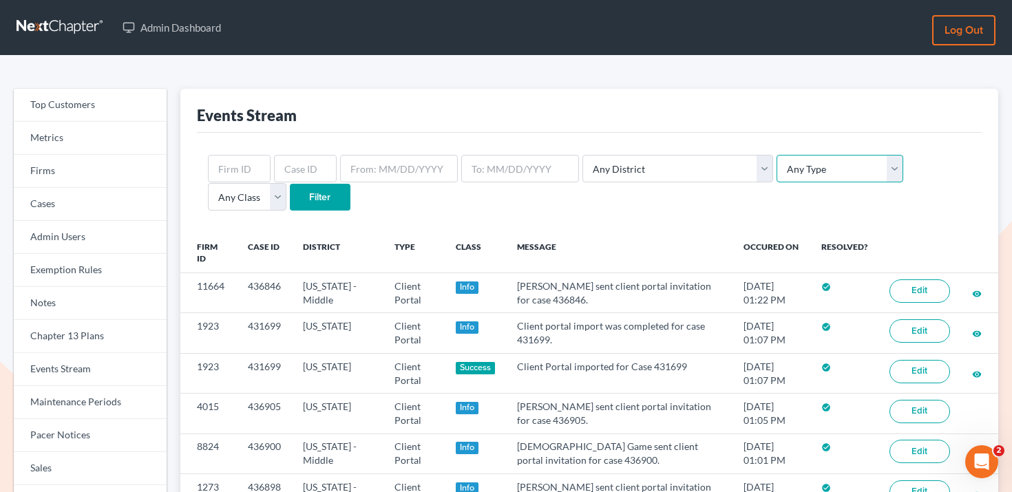
click at [776, 177] on select "Any Type Case Applied To Plan Case Archive Case Duplicate Case Filing Chapter 1…" at bounding box center [839, 169] width 127 height 28
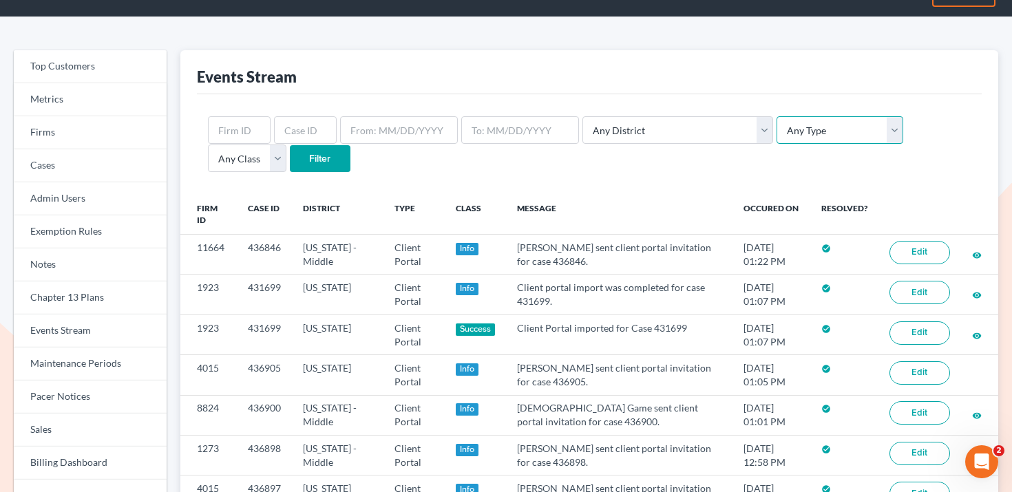
scroll to position [40, 0]
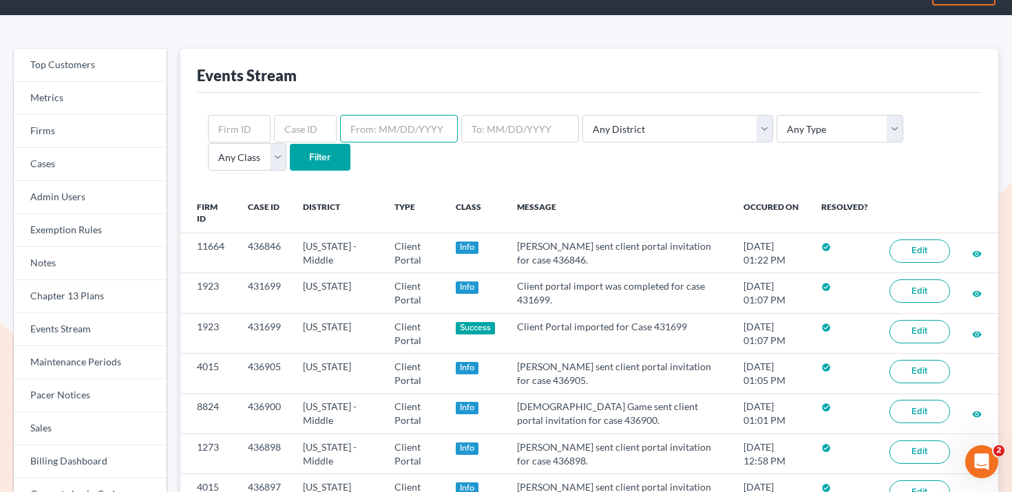
click at [413, 120] on input "text" at bounding box center [399, 129] width 118 height 28
click at [411, 123] on input "[DATE]" at bounding box center [399, 129] width 118 height 28
drag, startPoint x: 414, startPoint y: 129, endPoint x: 325, endPoint y: 126, distance: 89.5
click at [325, 126] on form "9/12/25 Any District Alabama - Middle Alabama - Northern Alabama - Southern Ala…" at bounding box center [589, 143] width 763 height 56
type input "[DATE]"
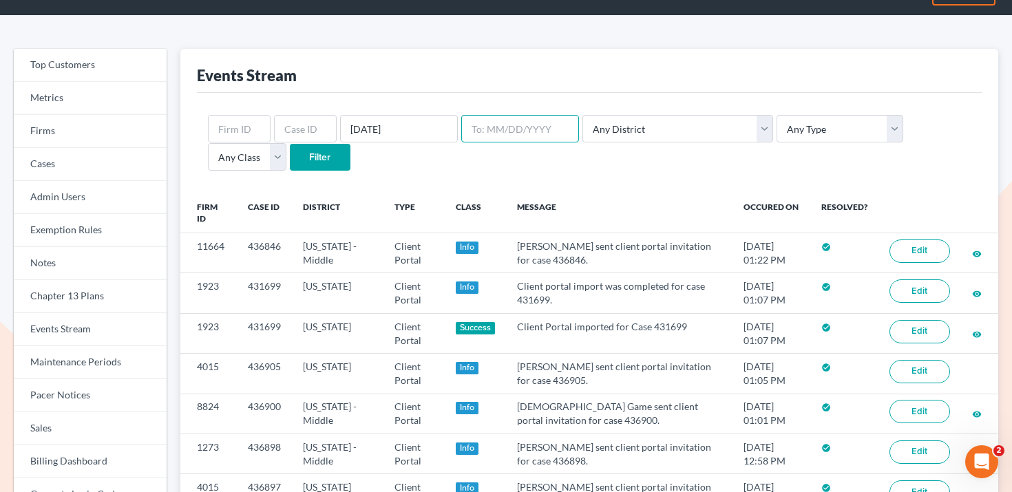
click at [485, 130] on input "text" at bounding box center [520, 129] width 118 height 28
paste input "[DATE]"
type input "[DATE]"
click at [776, 125] on select "Any Type Case Applied To Plan Case Archive Case Duplicate Case Filing Chapter 1…" at bounding box center [839, 129] width 127 height 28
select select "client_portal"
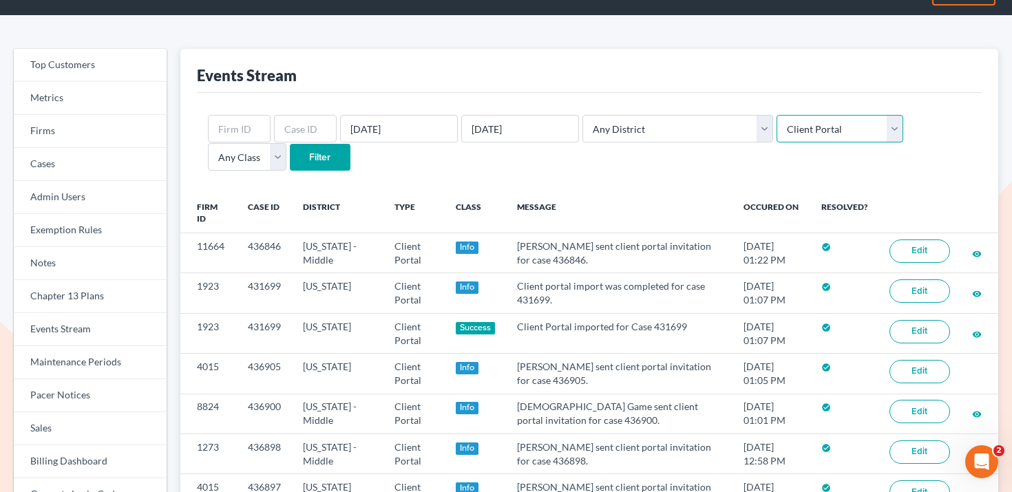
click at [776, 115] on select "Any Type Case Applied To Plan Case Archive Case Duplicate Case Filing Chapter 1…" at bounding box center [839, 129] width 127 height 28
click at [290, 160] on input "Filter" at bounding box center [320, 158] width 61 height 28
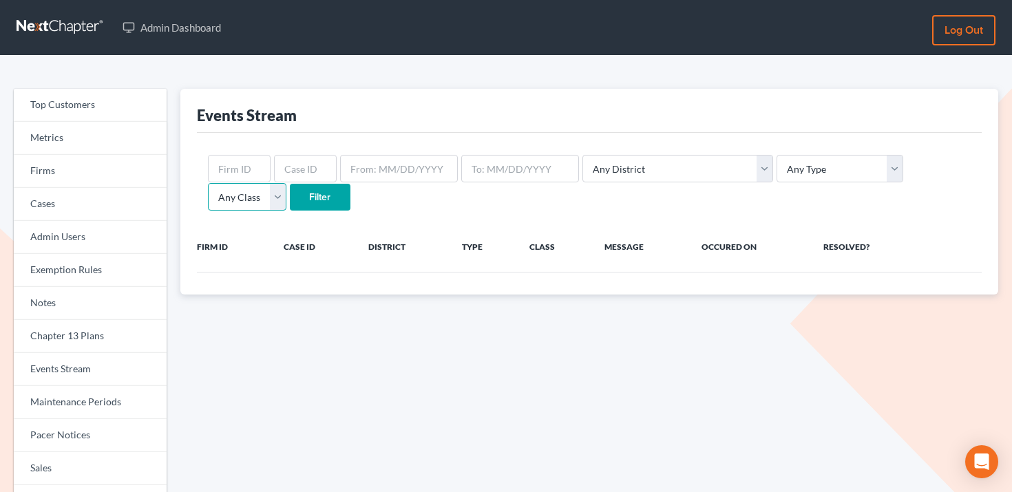
click at [286, 183] on select "Any Class Success Error Info" at bounding box center [247, 197] width 78 height 28
click at [416, 168] on input "text" at bounding box center [399, 169] width 118 height 28
type input "[DATE]"
click at [495, 167] on input "text" at bounding box center [520, 169] width 118 height 28
type input "[DATE]"
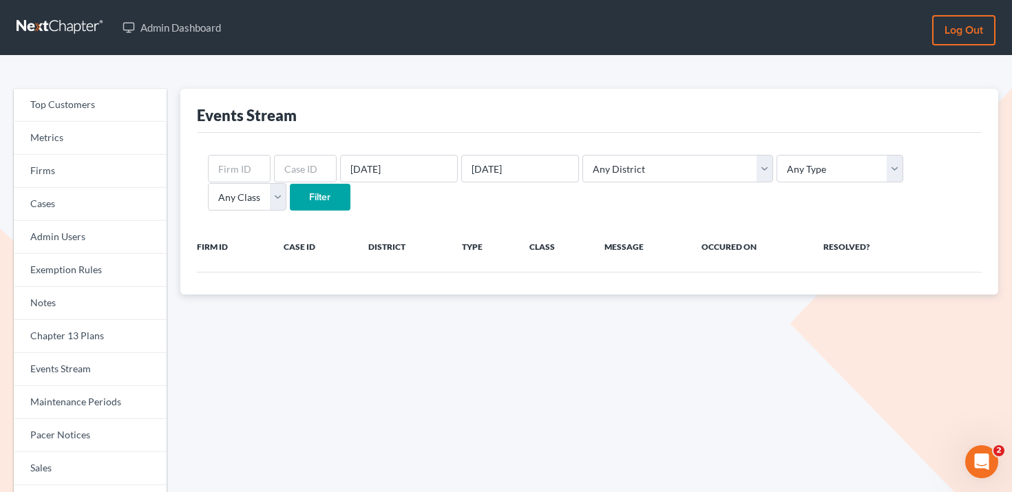
click at [640, 199] on form "[DATE] [DATE] Any District [US_STATE] - [GEOGRAPHIC_DATA] [US_STATE] - [GEOGRAP…" at bounding box center [589, 183] width 763 height 56
click at [776, 170] on select "Any Type Case Applied To Plan Case Archive Case Duplicate Case Filing Chapter 1…" at bounding box center [839, 169] width 127 height 28
select select "client_portal"
click at [776, 155] on select "Any Type Case Applied To Plan Case Archive Case Duplicate Case Filing Chapter 1…" at bounding box center [839, 169] width 127 height 28
click at [290, 205] on input "Filter" at bounding box center [320, 198] width 61 height 28
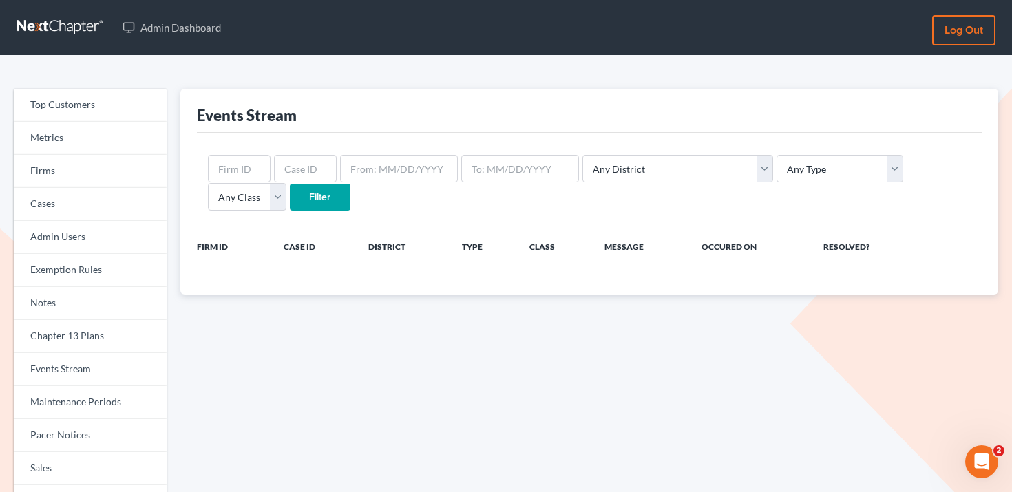
click at [290, 189] on input "Filter" at bounding box center [320, 198] width 61 height 28
click at [776, 165] on select "Any Type Case Applied To Plan Case Archive Case Duplicate Case Filing Chapter 1…" at bounding box center [839, 169] width 127 height 28
select select "client_portal"
click at [776, 155] on select "Any Type Case Applied To Plan Case Archive Case Duplicate Case Filing Chapter 1…" at bounding box center [839, 169] width 127 height 28
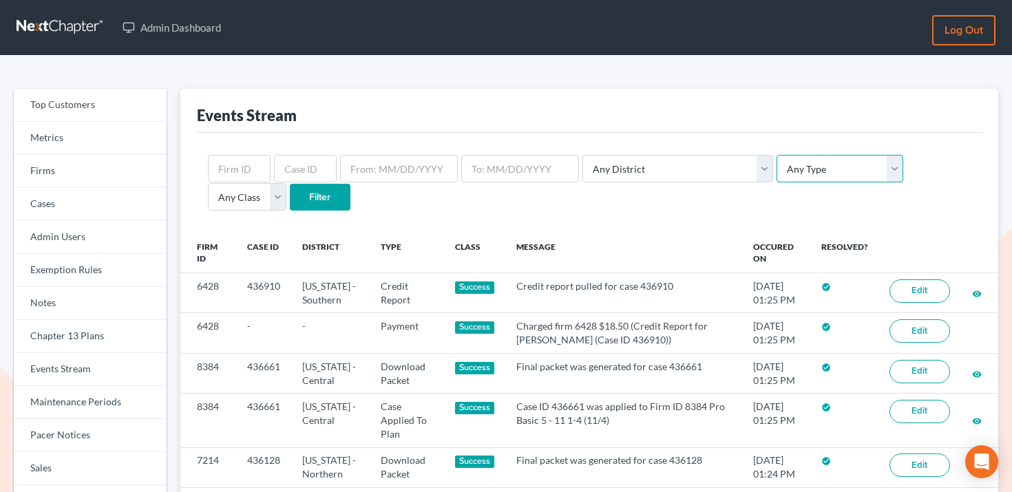
click at [776, 169] on select "Any Type Case Applied To Plan Case Archive Case Duplicate Case Filing Chapter 1…" at bounding box center [839, 169] width 127 height 28
select select "client_portal"
click at [776, 155] on select "Any Type Case Applied To Plan Case Archive Case Duplicate Case Filing Chapter 1…" at bounding box center [839, 169] width 127 height 28
click at [374, 164] on input "text" at bounding box center [399, 169] width 118 height 28
drag, startPoint x: 412, startPoint y: 163, endPoint x: 329, endPoint y: 162, distance: 82.6
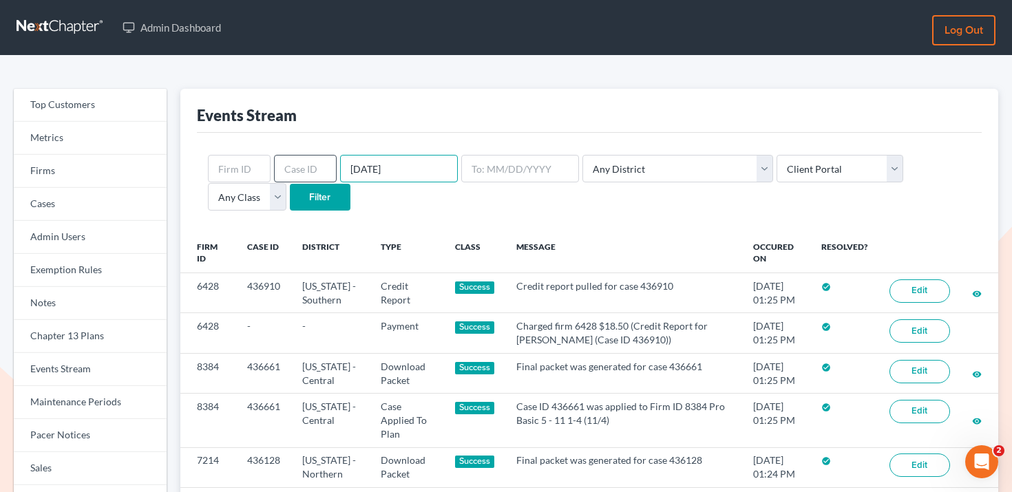
click at [329, 162] on form "[DATE] Any District [US_STATE] - [GEOGRAPHIC_DATA] [US_STATE] - [GEOGRAPHIC_DAT…" at bounding box center [589, 183] width 763 height 56
type input "[DATE]"
click at [487, 161] on input "text" at bounding box center [520, 169] width 118 height 28
paste input "[DATE]"
type input "[DATE]"
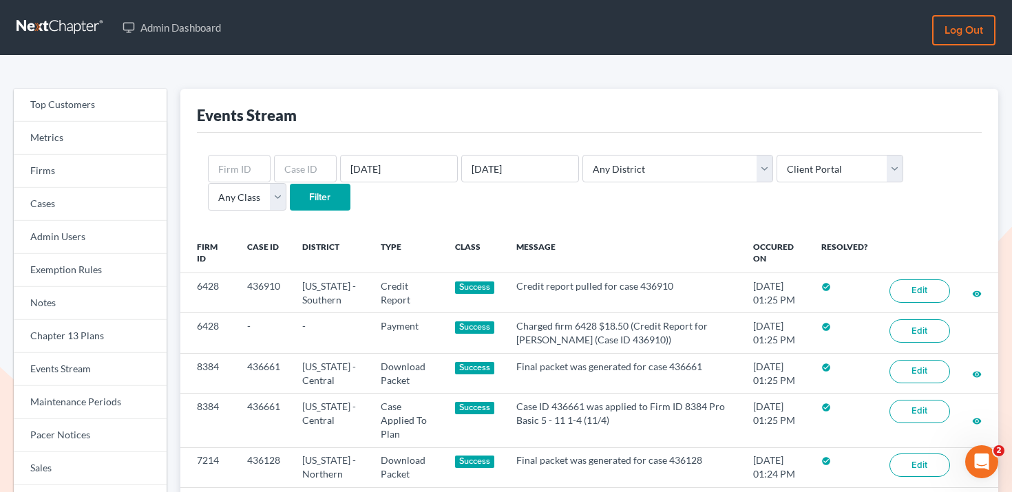
click at [290, 201] on input "Filter" at bounding box center [320, 198] width 61 height 28
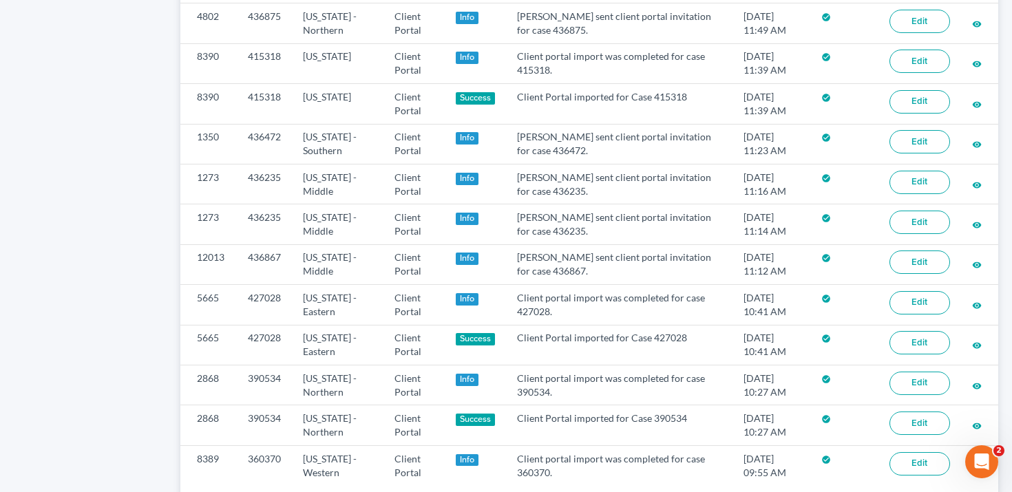
scroll to position [1091, 0]
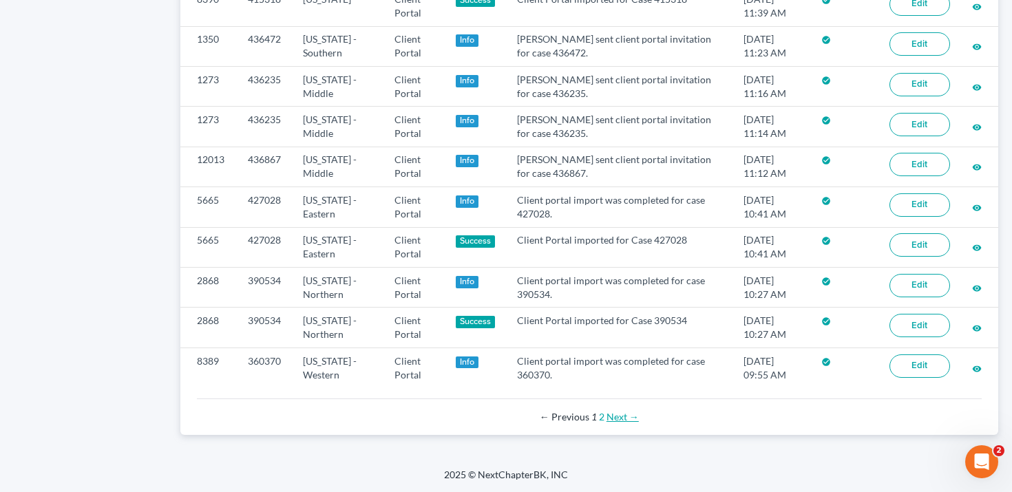
click at [622, 414] on link "Next →" at bounding box center [622, 417] width 32 height 12
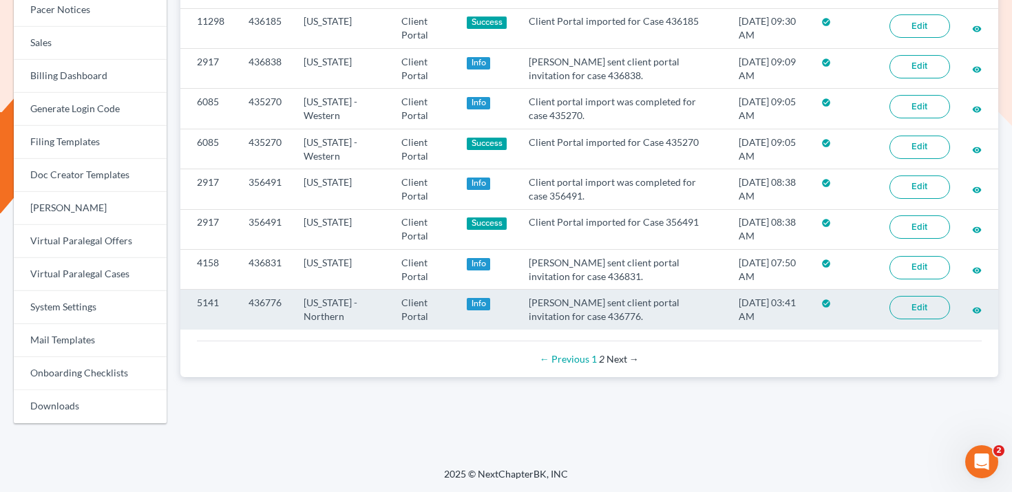
click at [624, 311] on td "[PERSON_NAME] sent client portal invitation for case 436776." at bounding box center [623, 310] width 210 height 40
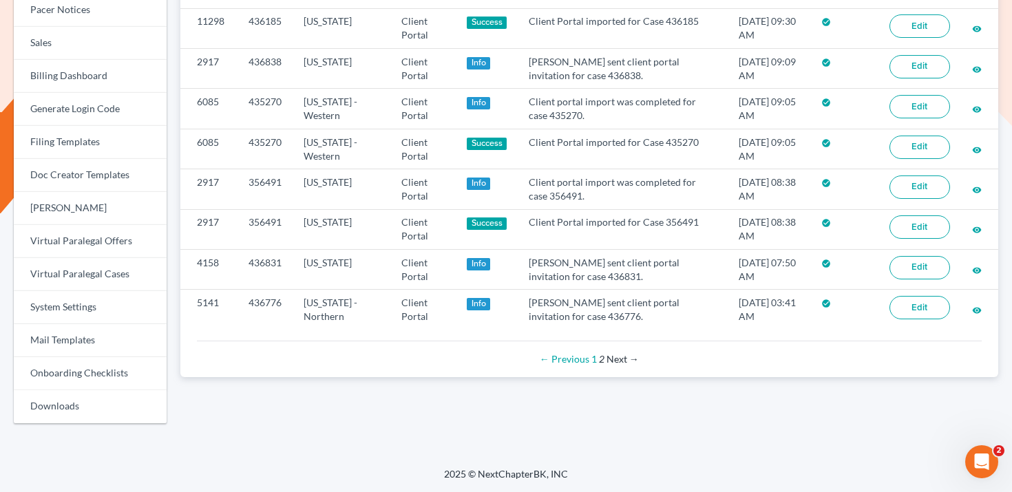
click at [790, 410] on div "Events Stream Any District [US_STATE] - [GEOGRAPHIC_DATA] [US_STATE] - [GEOGRAP…" at bounding box center [589, 48] width 832 height 771
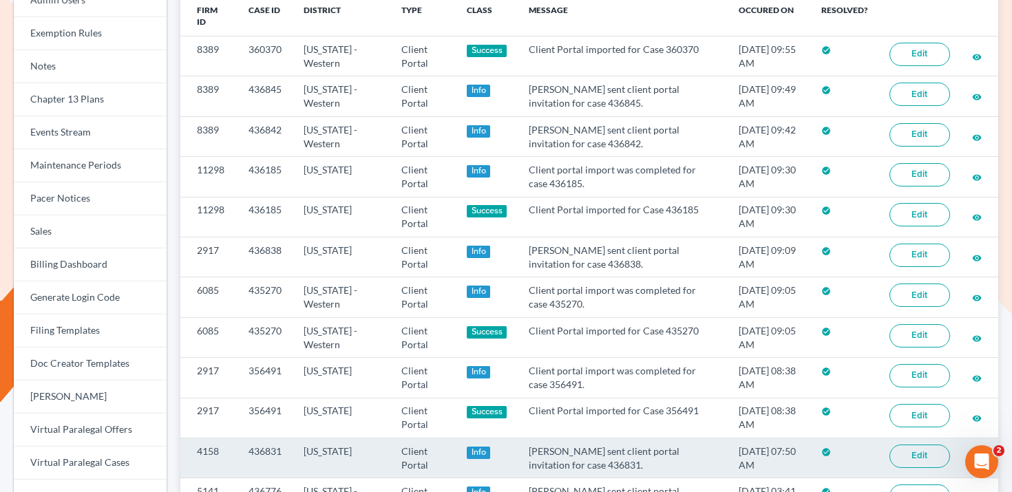
scroll to position [232, 0]
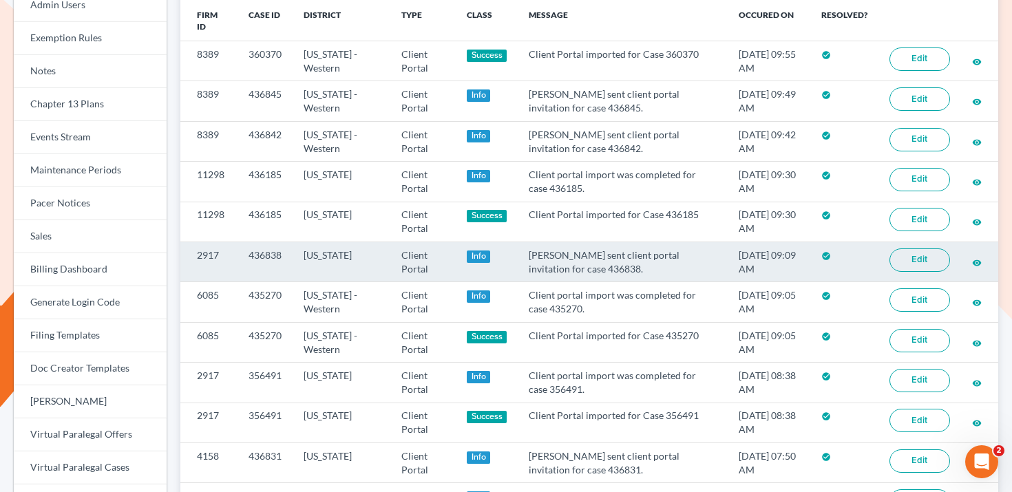
click at [578, 267] on td "David Cahn sent client portal invitation for case 436838." at bounding box center [623, 262] width 210 height 40
copy td "436838"
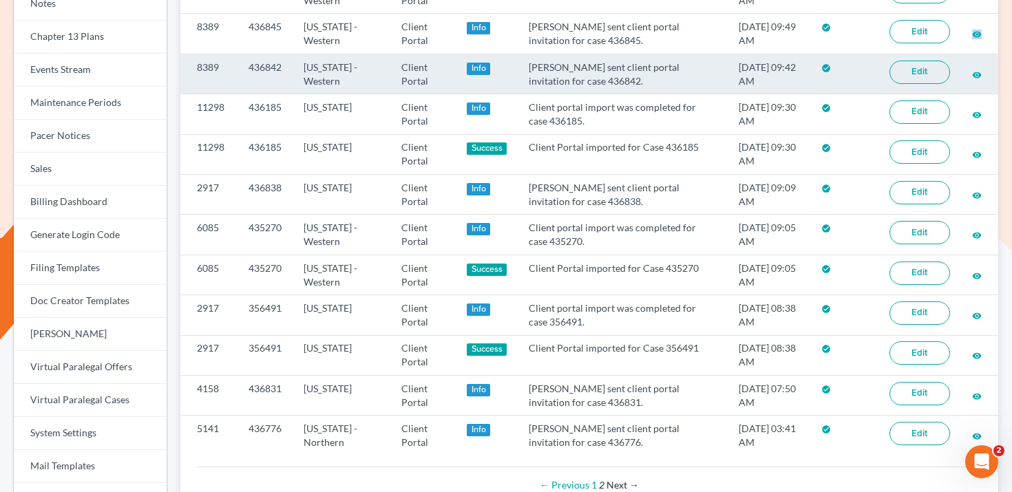
scroll to position [425, 0]
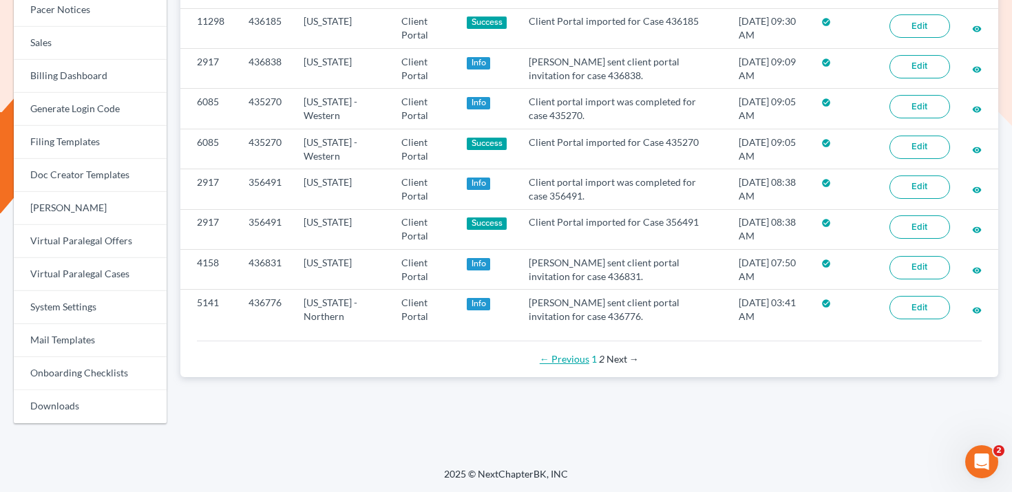
click at [575, 361] on link "← Previous" at bounding box center [565, 359] width 50 height 12
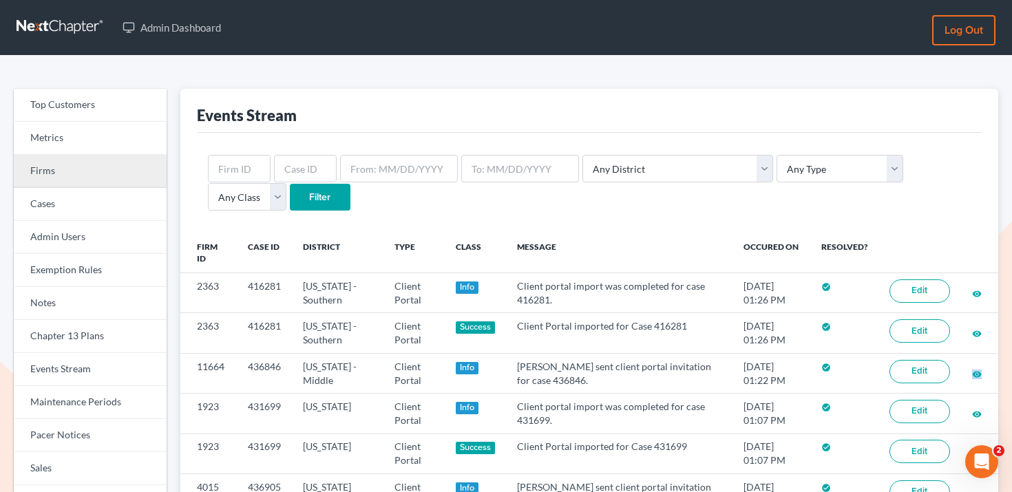
click at [110, 158] on link "Firms" at bounding box center [90, 171] width 153 height 33
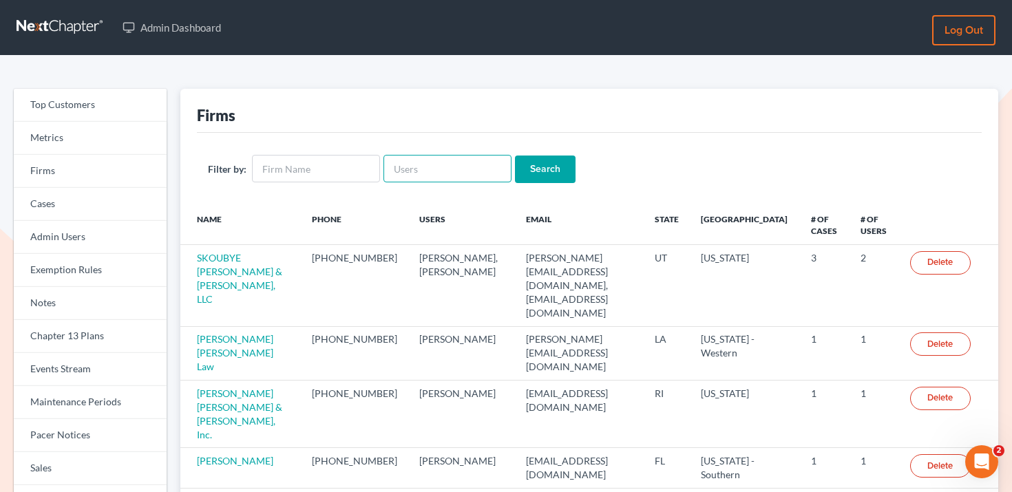
click at [432, 157] on input "text" at bounding box center [447, 169] width 128 height 28
paste input "[PERSON_NAME]"
type input "[PERSON_NAME]"
click at [519, 171] on input "Search" at bounding box center [545, 170] width 61 height 28
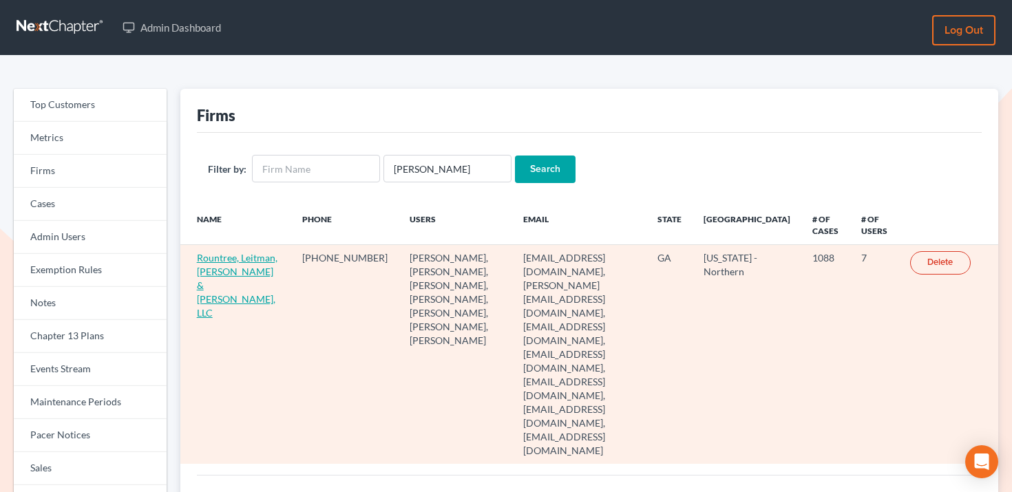
click at [227, 273] on link "Rountree, Leitman, [PERSON_NAME] & [PERSON_NAME], LLC" at bounding box center [237, 285] width 81 height 67
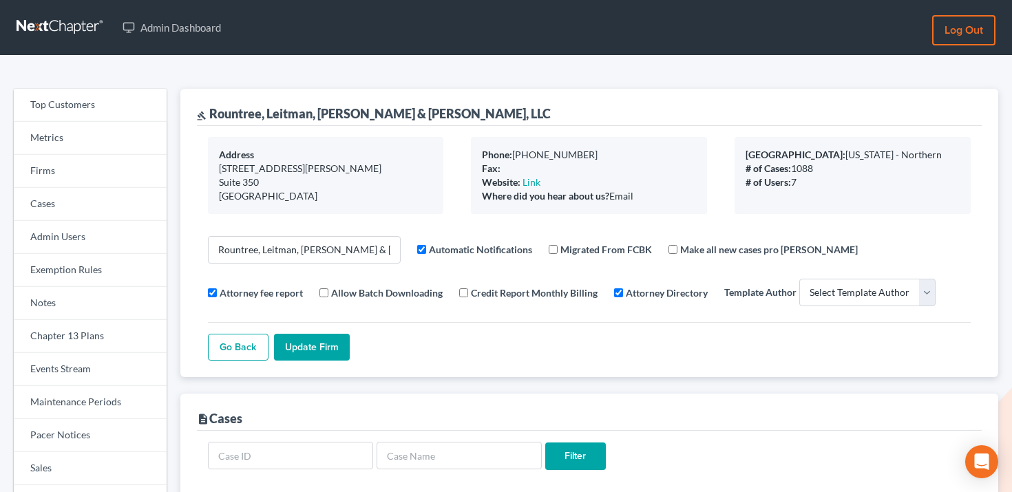
select select
click at [93, 359] on link "Events Stream" at bounding box center [90, 369] width 153 height 33
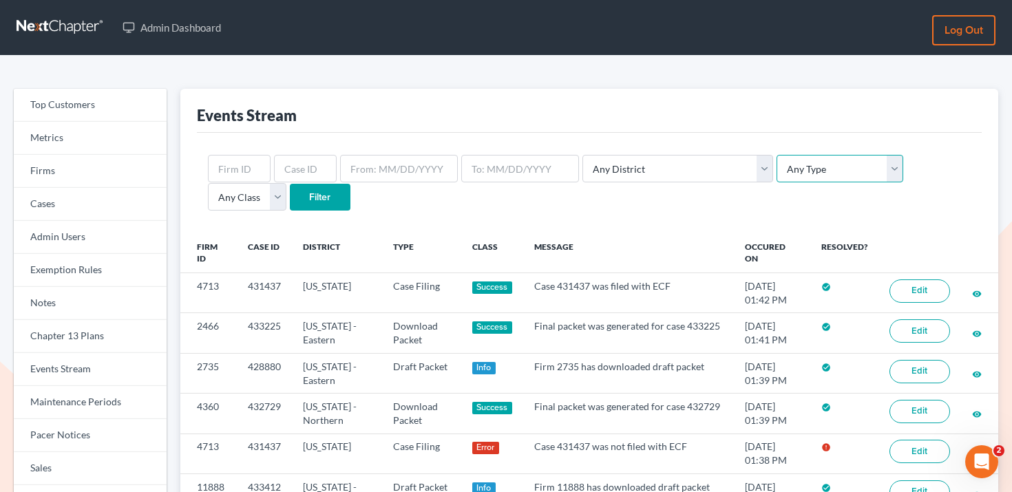
click at [776, 171] on select "Any Type Case Applied To Plan Case Archive Case Duplicate Case Filing Chapter 1…" at bounding box center [839, 169] width 127 height 28
select select "client_portal"
click at [776, 155] on select "Any Type Case Applied To Plan Case Archive Case Duplicate Case Filing Chapter 1…" at bounding box center [839, 169] width 127 height 28
click at [248, 164] on input "text" at bounding box center [239, 169] width 63 height 28
paste input "2047"
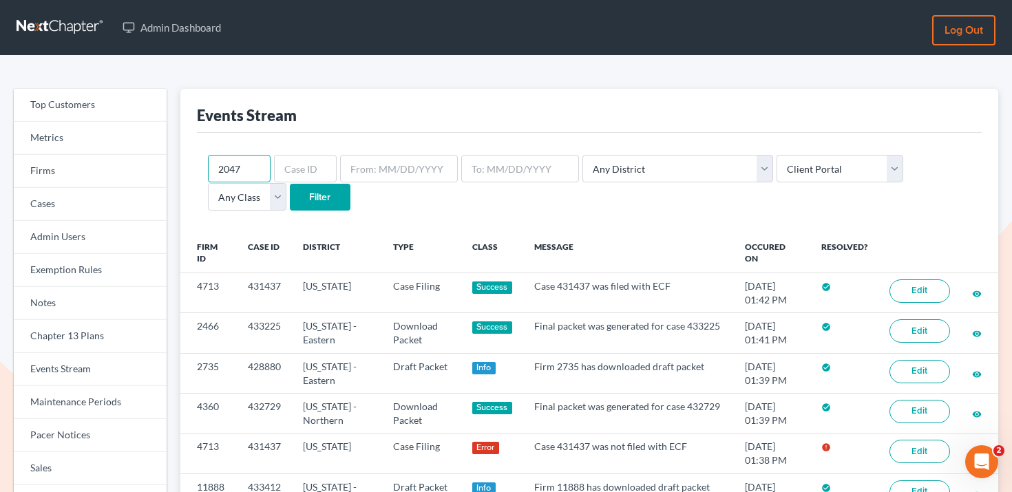
type input "2047"
click at [290, 194] on input "Filter" at bounding box center [320, 198] width 61 height 28
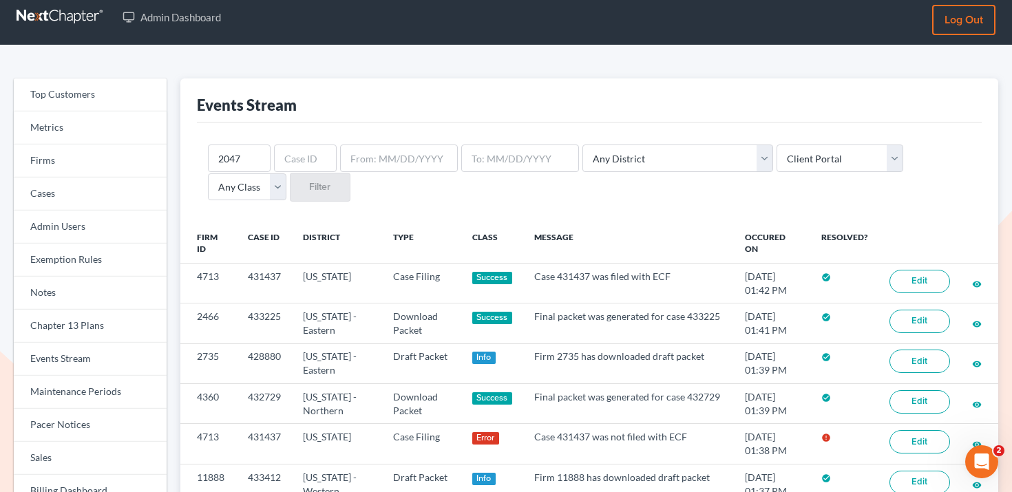
scroll to position [12, 0]
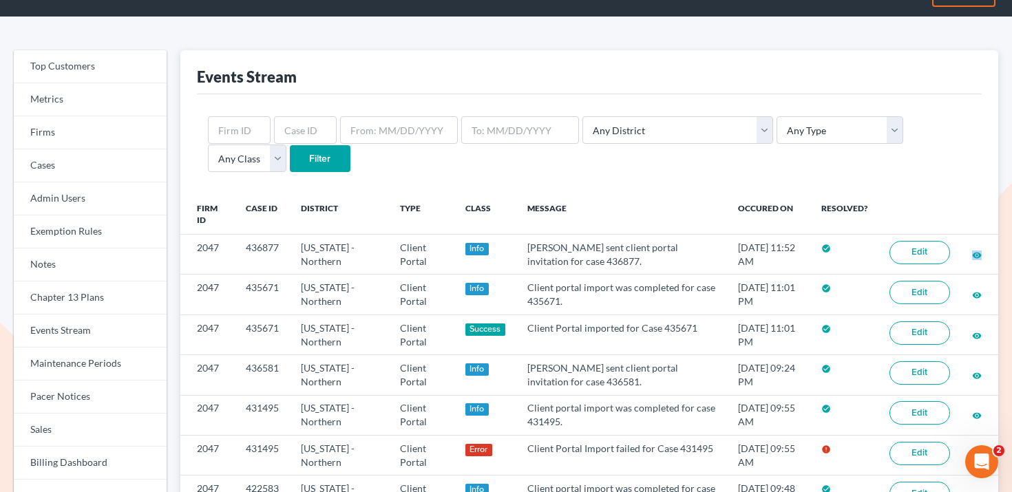
scroll to position [43, 0]
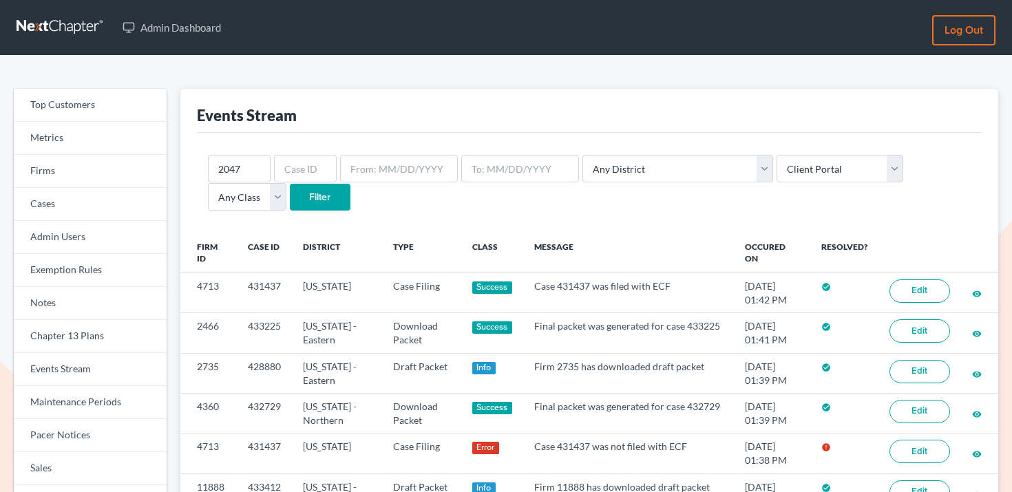
select select "client_portal"
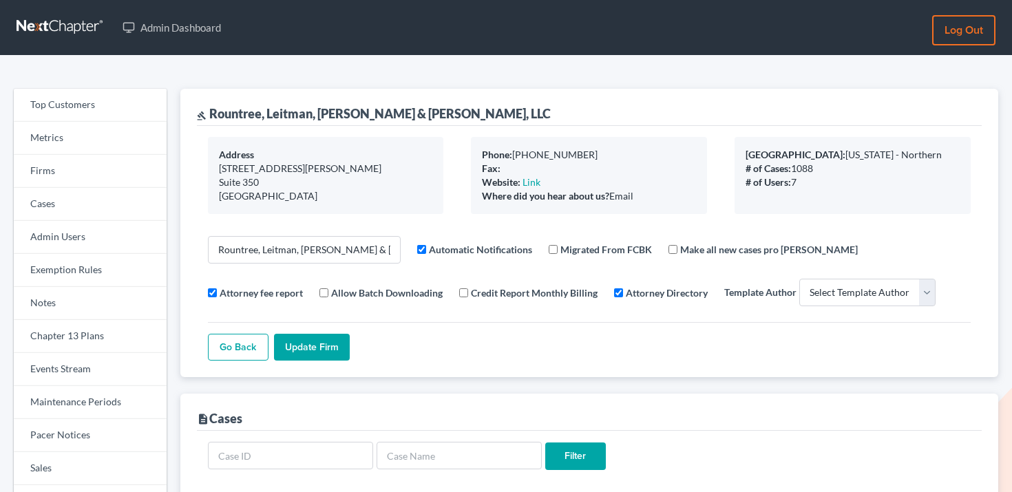
select select
click at [112, 169] on link "Firms" at bounding box center [90, 171] width 153 height 33
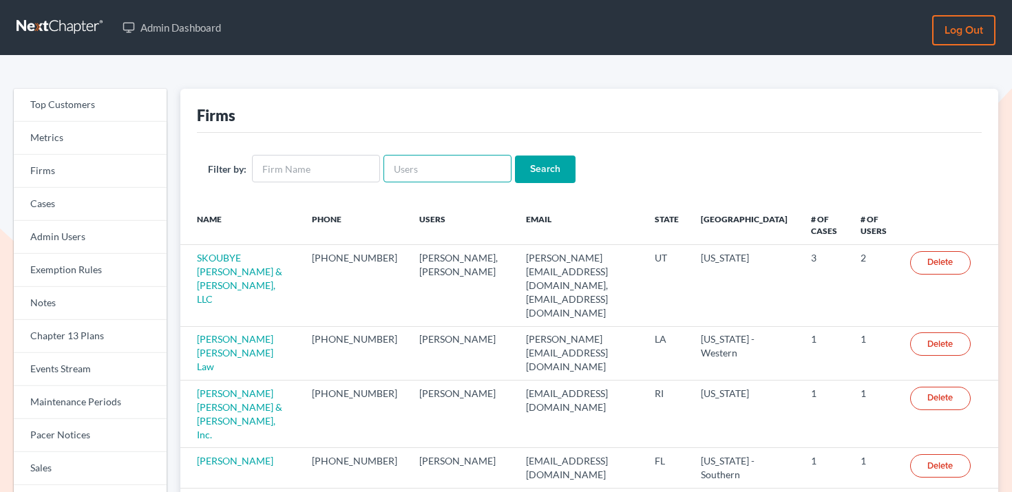
click at [412, 163] on input "text" at bounding box center [447, 169] width 128 height 28
type input "[PERSON_NAME]"
click at [515, 156] on input "Search" at bounding box center [545, 170] width 61 height 28
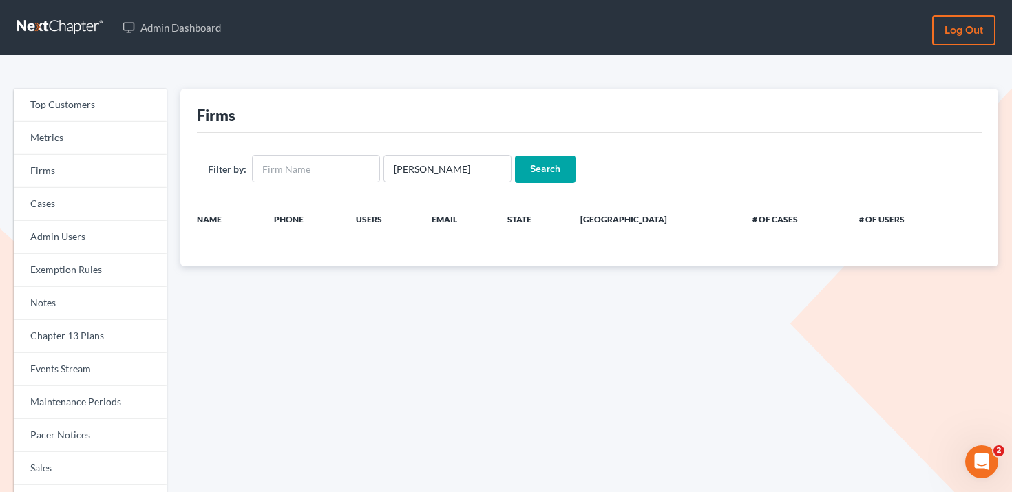
click at [515, 171] on input "Search" at bounding box center [545, 170] width 61 height 28
drag, startPoint x: 460, startPoint y: 172, endPoint x: 385, endPoint y: 170, distance: 74.4
click at [385, 170] on input "Alena Polvino" at bounding box center [447, 169] width 128 height 28
click at [424, 188] on div "Filter by: Alena Polvino Search" at bounding box center [589, 169] width 785 height 72
drag, startPoint x: 415, startPoint y: 176, endPoint x: 363, endPoint y: 176, distance: 51.6
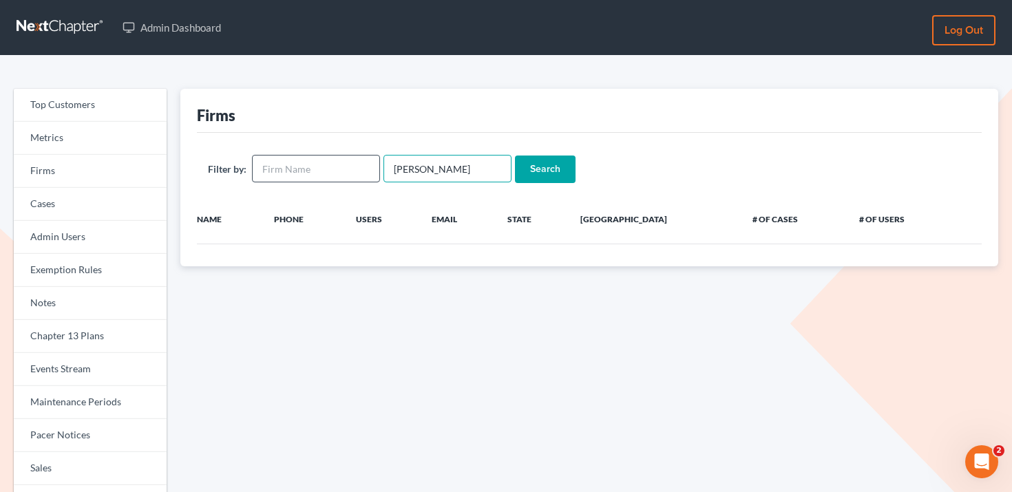
click at [363, 176] on form "Filter by: Alena Polvino Search" at bounding box center [589, 169] width 763 height 28
type input "[PERSON_NAME]"
click at [515, 156] on input "Search" at bounding box center [545, 170] width 61 height 28
click at [432, 173] on input "[PERSON_NAME]" at bounding box center [447, 169] width 128 height 28
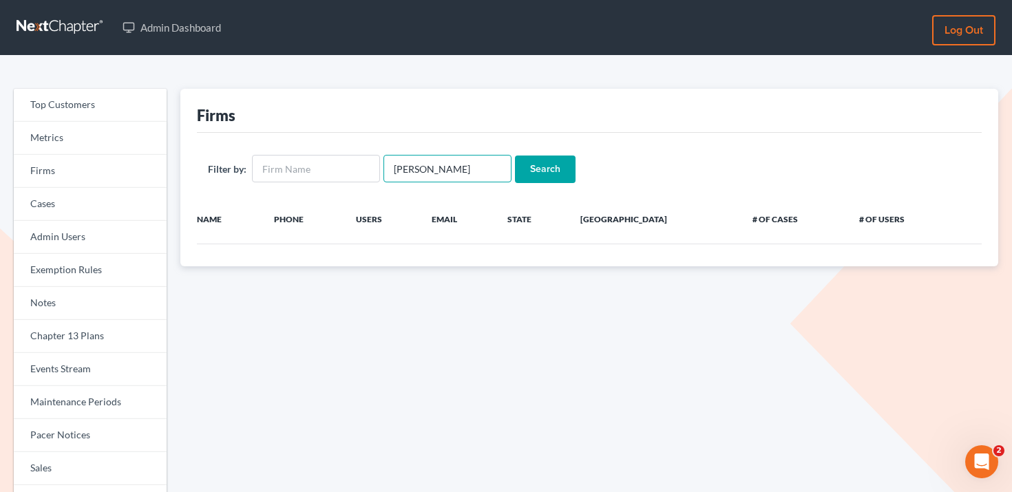
click at [432, 173] on input "[PERSON_NAME]" at bounding box center [447, 169] width 128 height 28
click at [337, 166] on input "text" at bounding box center [316, 169] width 128 height 28
type input "[PERSON_NAME]"
click at [515, 156] on input "Search" at bounding box center [545, 170] width 61 height 28
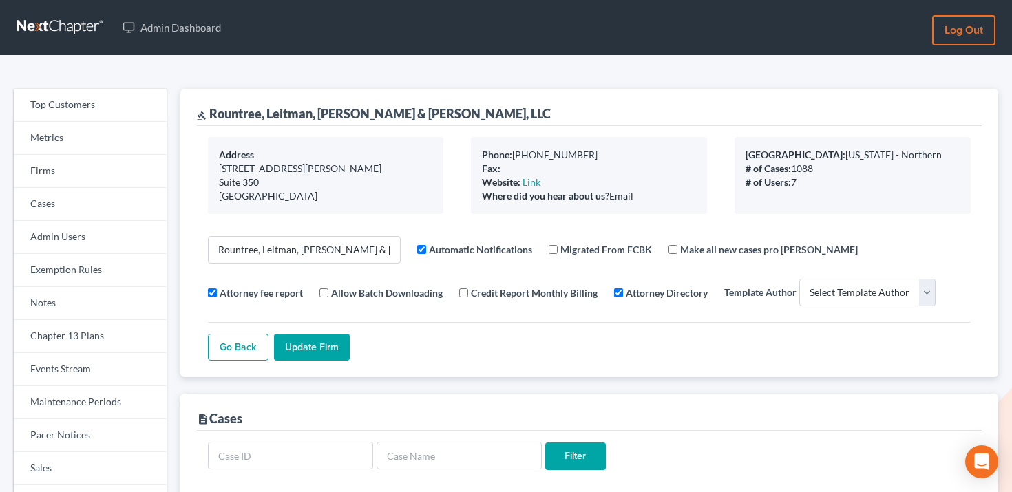
select select
click at [77, 173] on link "Firms" at bounding box center [90, 171] width 153 height 33
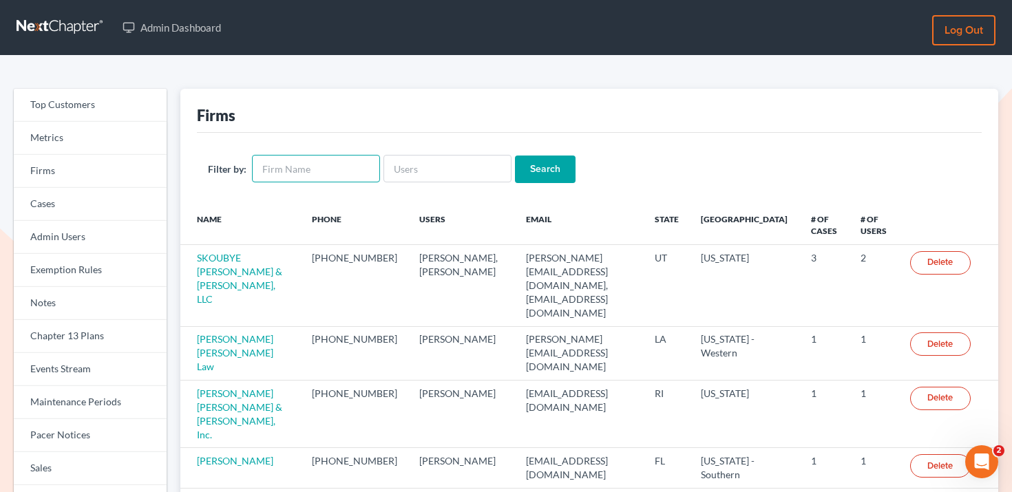
click at [299, 160] on input "text" at bounding box center [316, 169] width 128 height 28
click at [416, 164] on input "text" at bounding box center [447, 169] width 128 height 28
type input "a"
type input "alena"
click at [515, 156] on input "Search" at bounding box center [545, 170] width 61 height 28
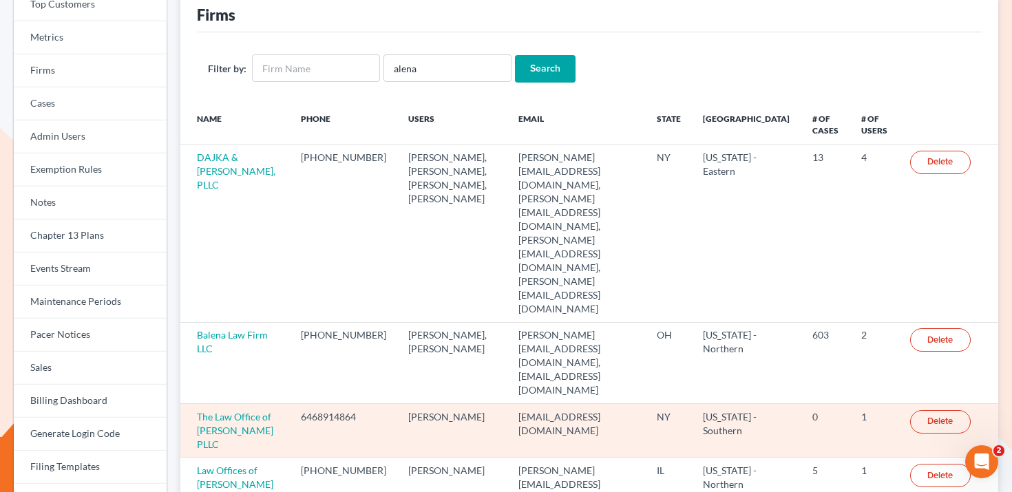
scroll to position [98, 0]
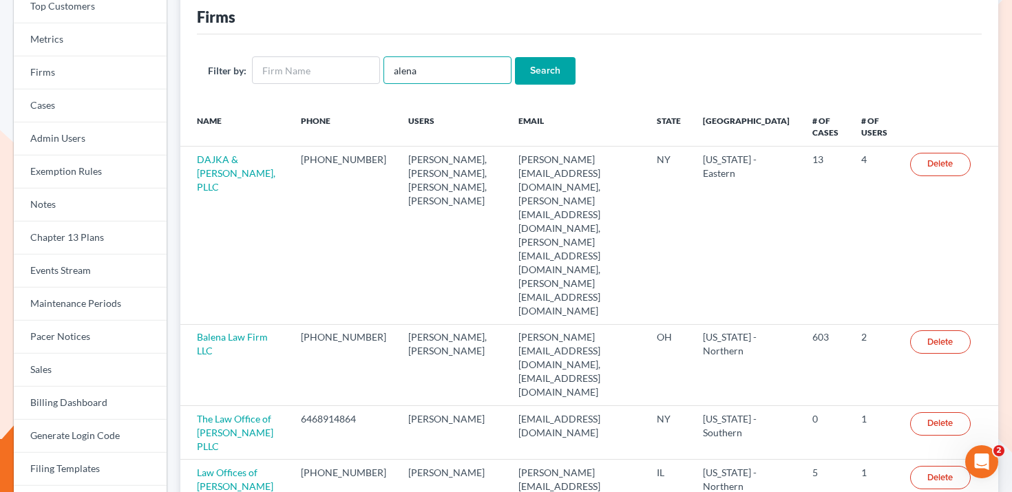
click at [430, 65] on input "alena" at bounding box center [447, 70] width 128 height 28
drag, startPoint x: 418, startPoint y: 72, endPoint x: 370, endPoint y: 72, distance: 48.2
click at [370, 72] on form "Filter by: [PERSON_NAME] Search" at bounding box center [589, 70] width 763 height 28
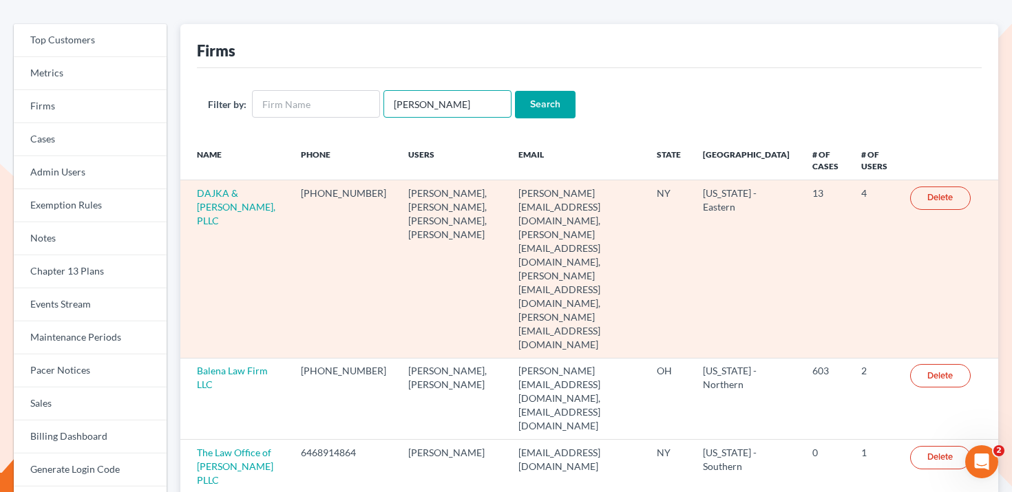
scroll to position [61, 0]
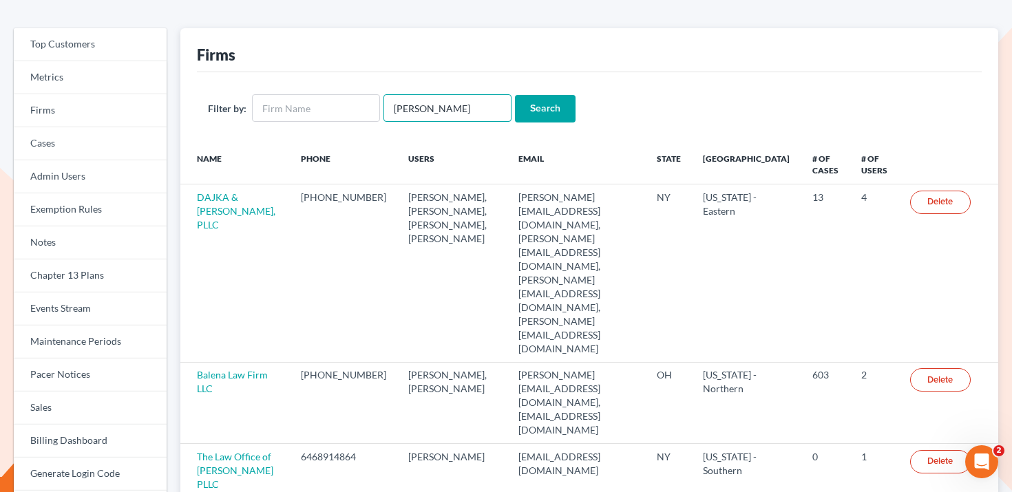
click at [441, 109] on input "Polvino" at bounding box center [447, 108] width 128 height 28
click at [452, 106] on input "Polvino" at bounding box center [447, 108] width 128 height 28
paste input "[EMAIL_ADDRESS][DOMAIN_NAME]"
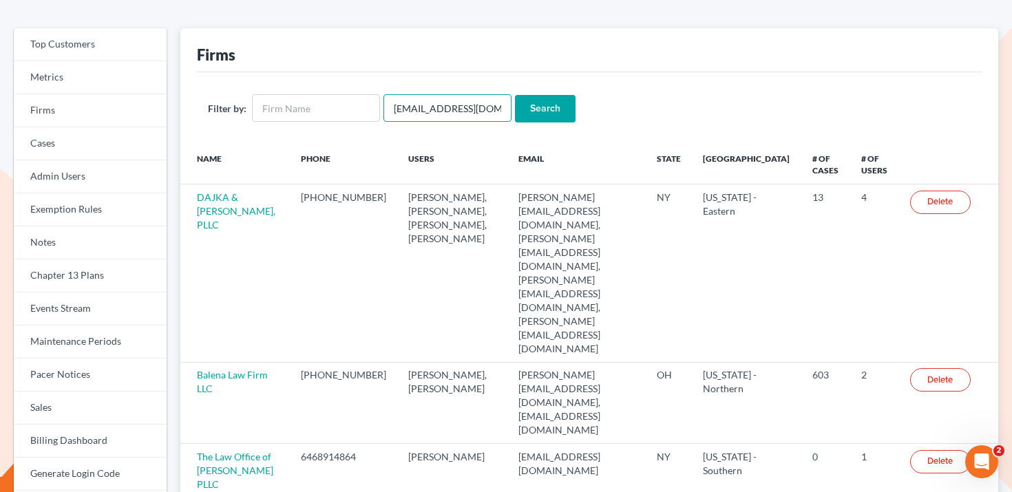
type input "[EMAIL_ADDRESS][DOMAIN_NAME]"
click at [520, 104] on input "Search" at bounding box center [545, 109] width 61 height 28
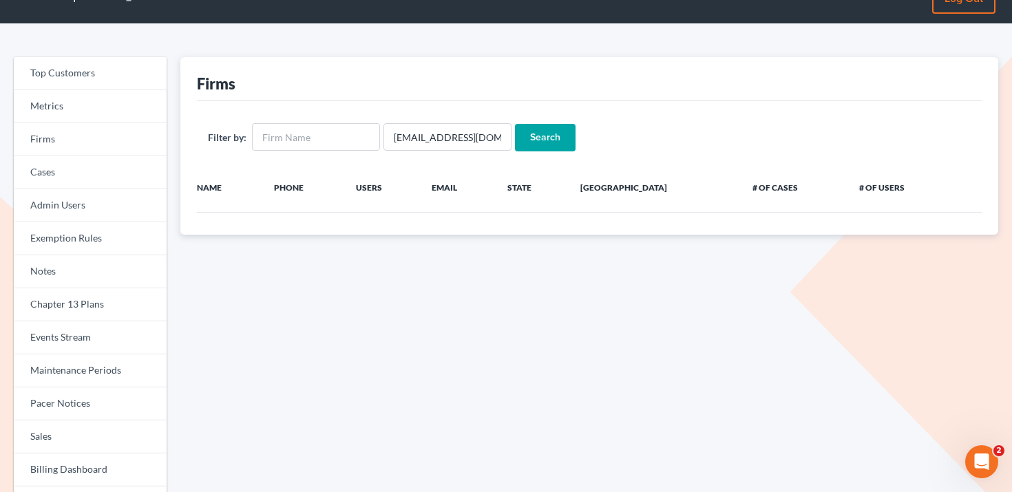
scroll to position [26, 0]
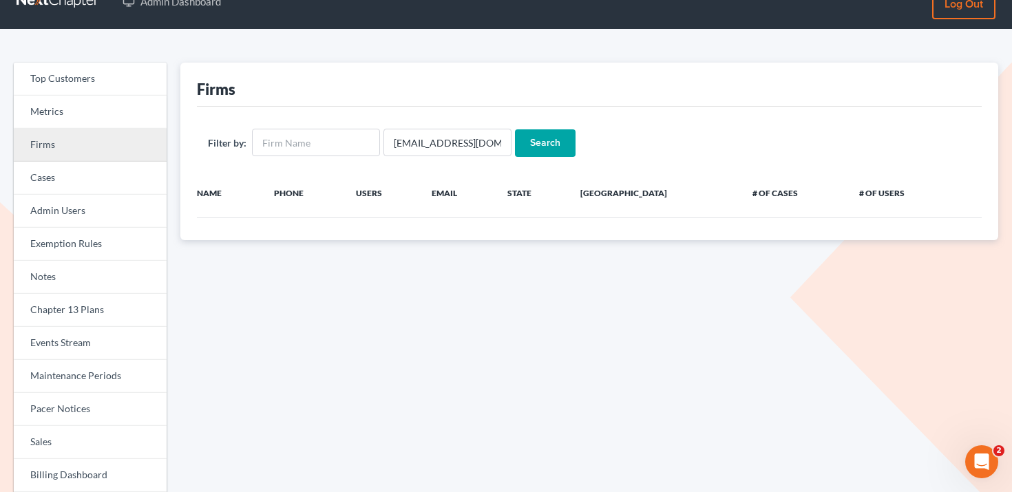
click at [138, 145] on link "Firms" at bounding box center [90, 145] width 153 height 33
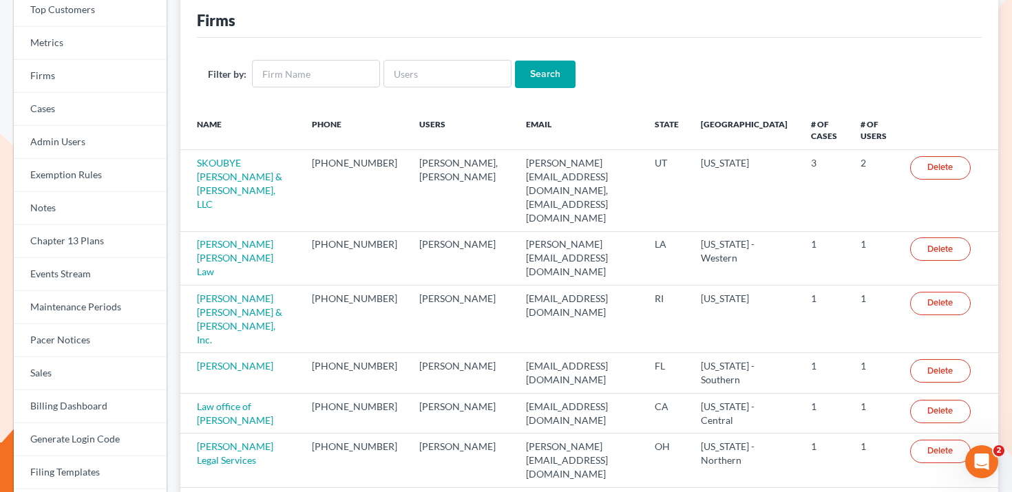
scroll to position [96, 0]
click at [432, 64] on input "text" at bounding box center [447, 73] width 128 height 28
paste input "[EMAIL_ADDRESS][DOMAIN_NAME]"
type input "[EMAIL_ADDRESS][DOMAIN_NAME]"
click at [527, 65] on input "Search" at bounding box center [545, 74] width 61 height 28
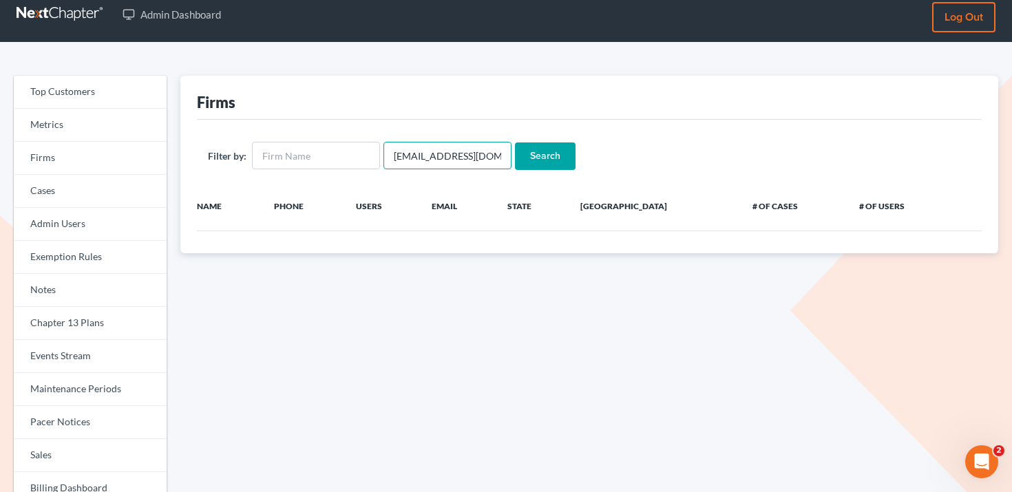
click at [433, 162] on input "[EMAIL_ADDRESS][DOMAIN_NAME]" at bounding box center [447, 156] width 128 height 28
click at [437, 153] on input "text" at bounding box center [447, 156] width 128 height 28
click at [438, 109] on div "Firms" at bounding box center [589, 98] width 785 height 44
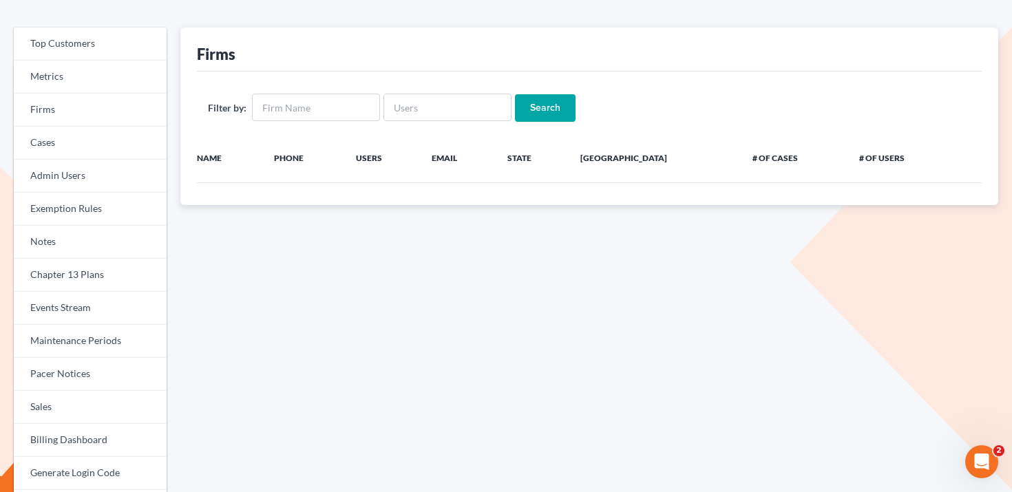
scroll to position [62, 0]
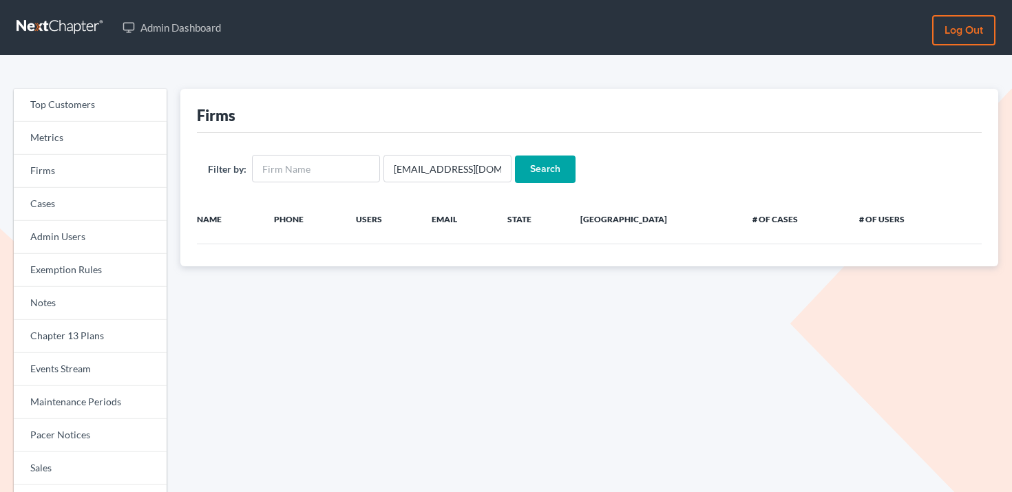
scroll to position [26, 0]
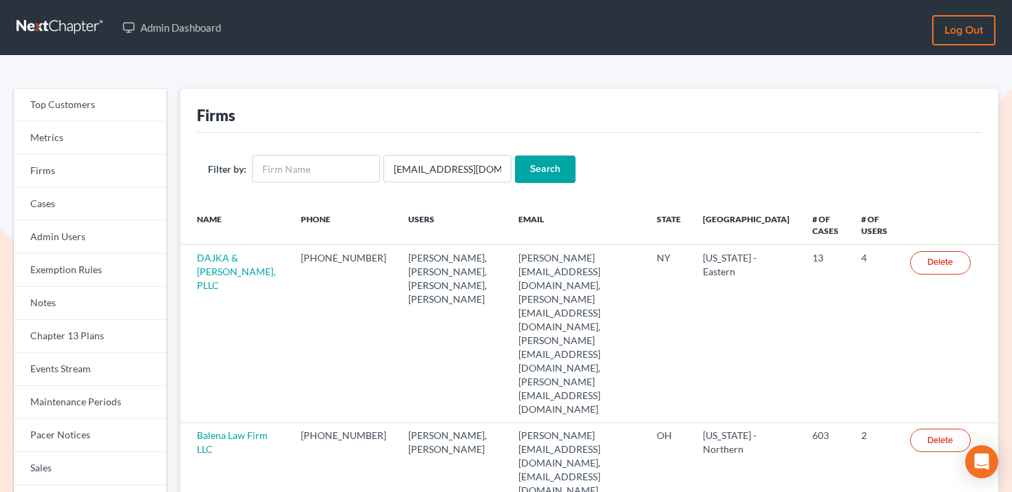
scroll to position [61, 0]
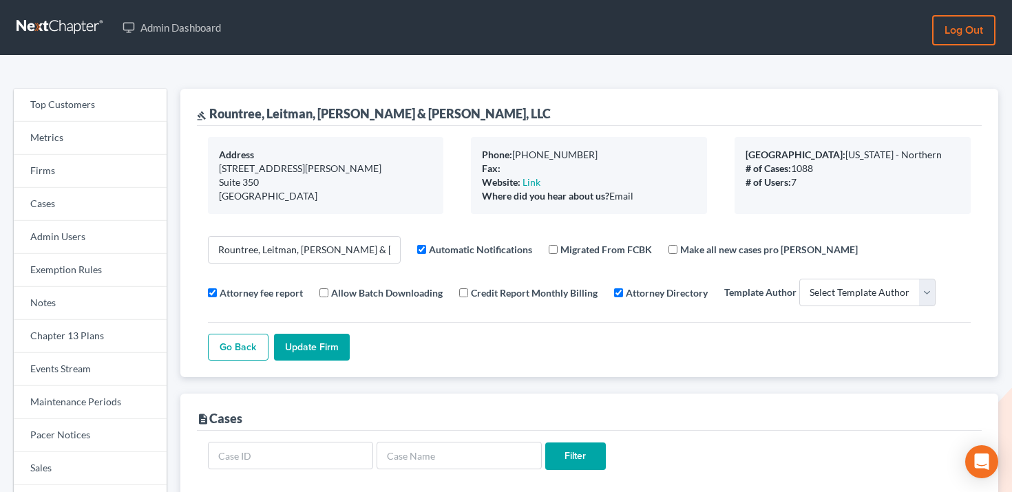
select select
drag, startPoint x: 211, startPoint y: 112, endPoint x: 429, endPoint y: 116, distance: 217.6
click at [429, 117] on div "gavel Rountree, Leitman, [PERSON_NAME] & [PERSON_NAME], LLC" at bounding box center [589, 107] width 785 height 37
copy div "Rountree, Leitman, [PERSON_NAME] & [PERSON_NAME], LLC"
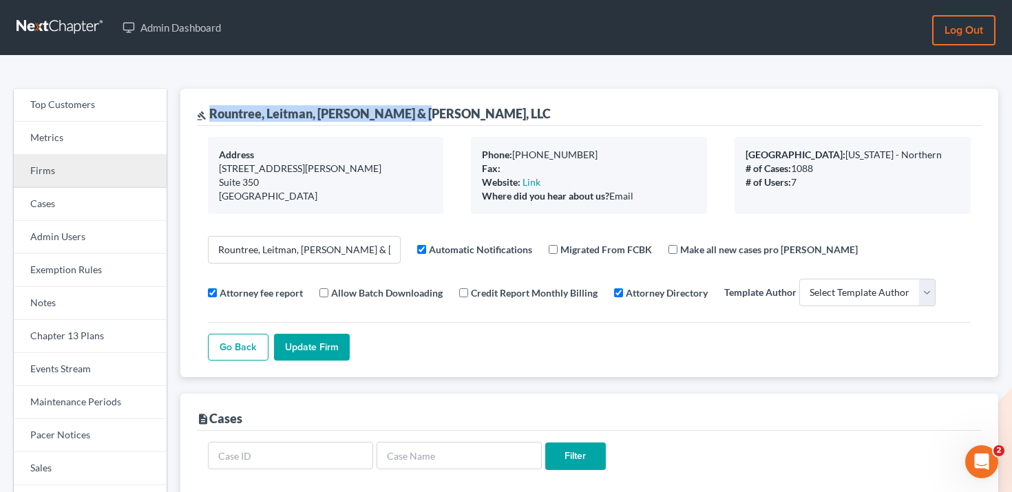
click at [74, 169] on link "Firms" at bounding box center [90, 171] width 153 height 33
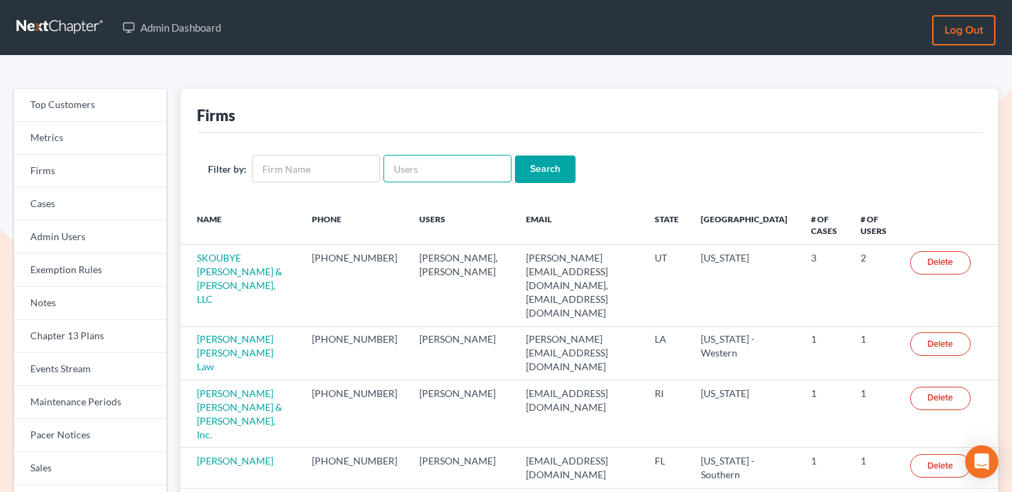
click at [414, 176] on input "text" at bounding box center [447, 169] width 128 height 28
paste input "[EMAIL_ADDRESS][DOMAIN_NAME]"
type input "[EMAIL_ADDRESS][DOMAIN_NAME]"
click at [531, 165] on input "Search" at bounding box center [545, 170] width 61 height 28
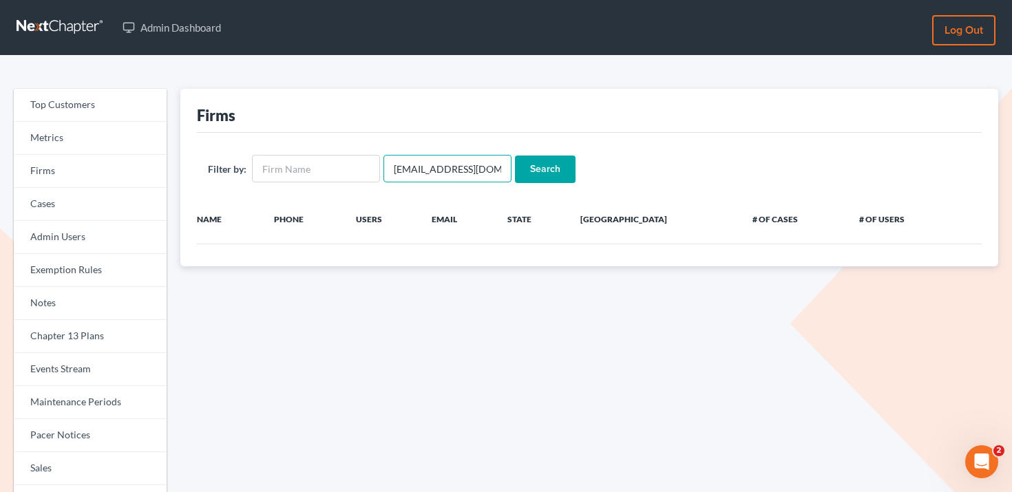
click at [424, 173] on input "[EMAIL_ADDRESS][DOMAIN_NAME]" at bounding box center [447, 169] width 128 height 28
paste input "[PERSON_NAME]"
type input "[PERSON_NAME]"
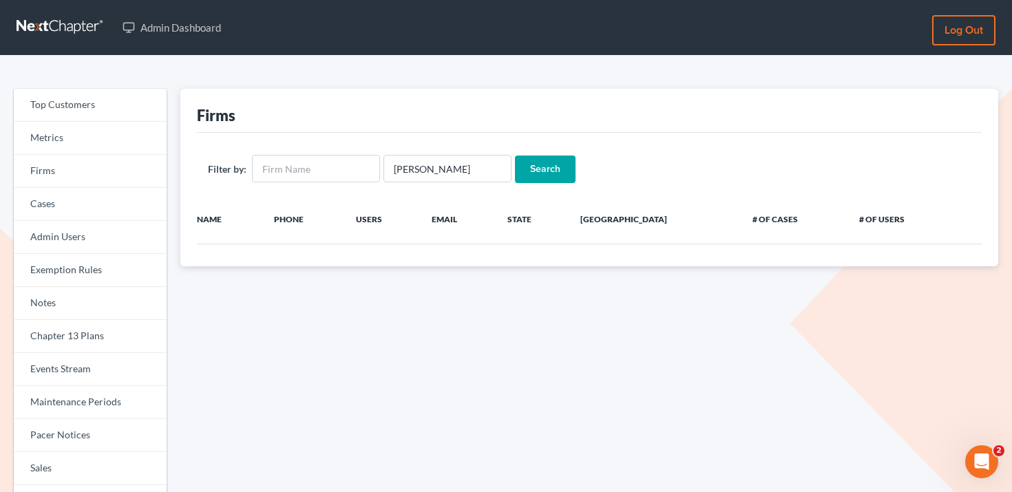
click at [537, 160] on input "Search" at bounding box center [545, 170] width 61 height 28
click at [414, 158] on input "Polvino" at bounding box center [447, 169] width 128 height 28
paste input "lpolvino@rlkglaw.com"
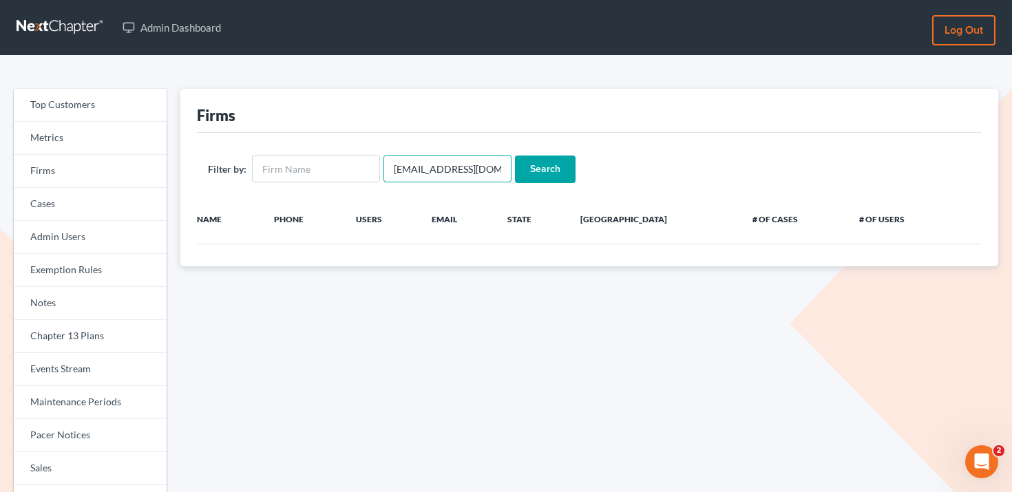
type input "lpolvino@rlkglaw.com"
click at [531, 182] on input "Search" at bounding box center [545, 170] width 61 height 28
click at [96, 369] on link "Events Stream" at bounding box center [90, 369] width 153 height 33
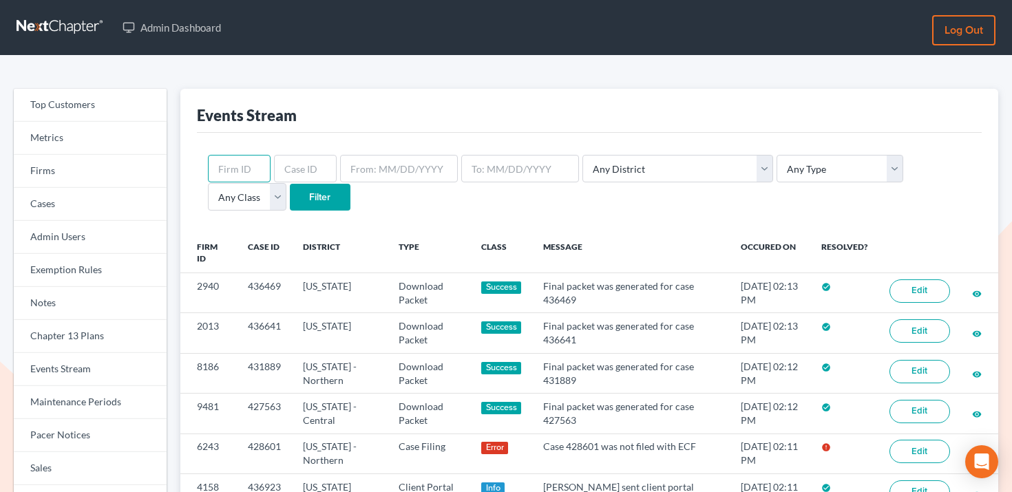
click at [243, 163] on input "text" at bounding box center [239, 169] width 63 height 28
paste input "1825"
type input "1825"
click at [290, 202] on input "Filter" at bounding box center [320, 198] width 61 height 28
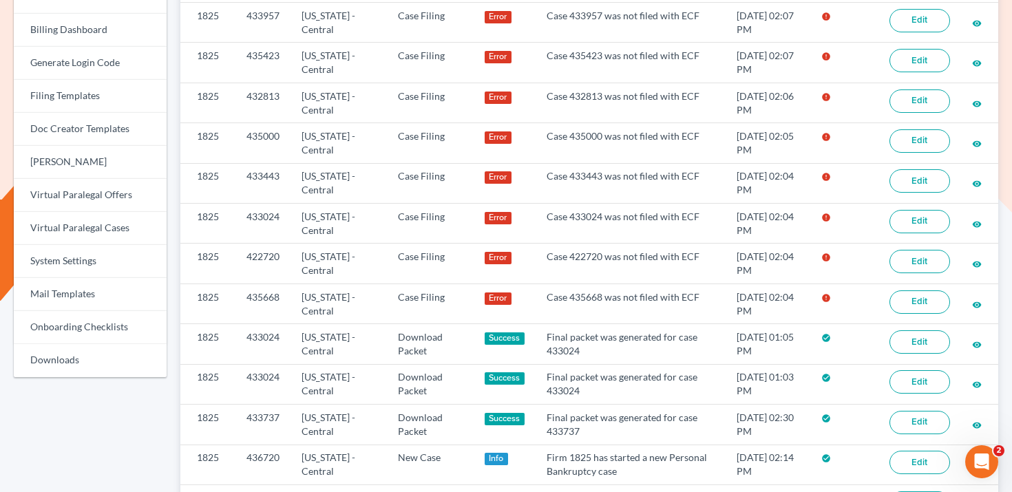
scroll to position [485, 0]
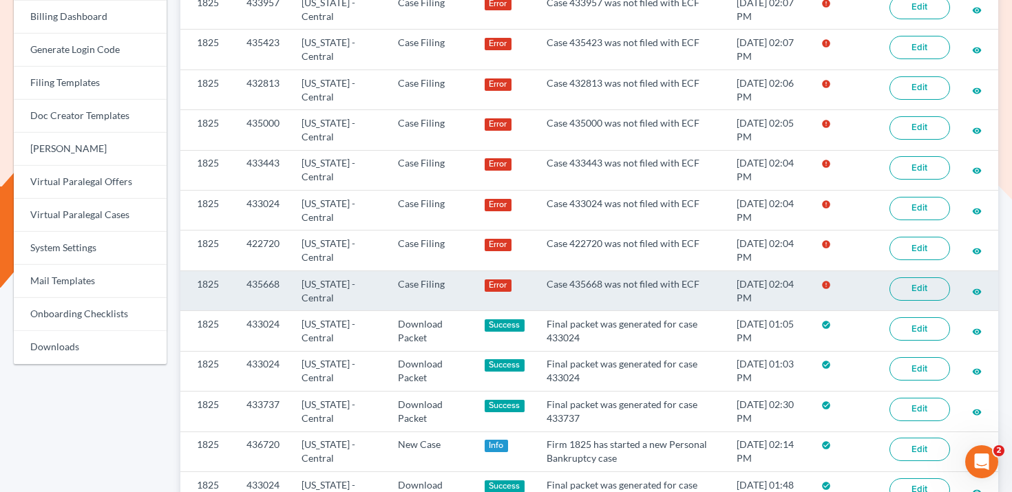
click at [926, 287] on link "Edit" at bounding box center [919, 288] width 61 height 23
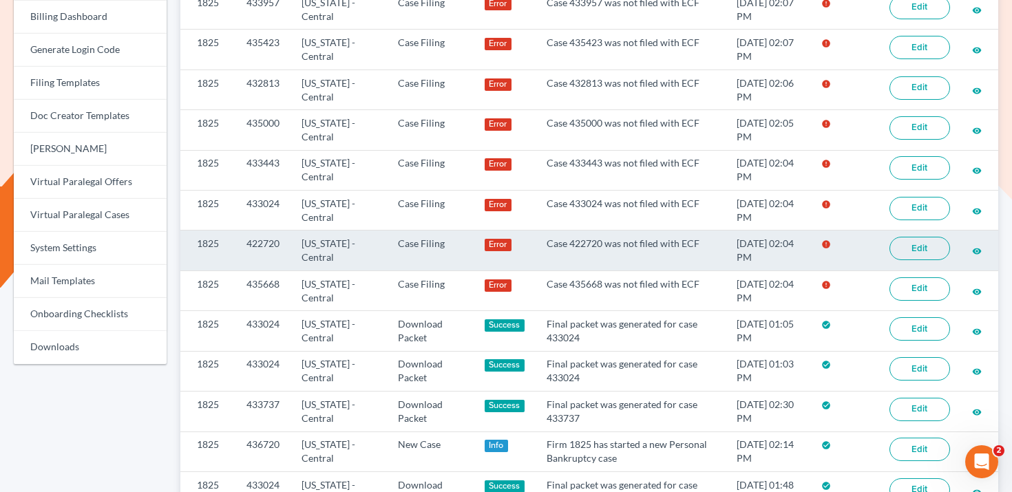
click at [935, 251] on link "Edit" at bounding box center [919, 248] width 61 height 23
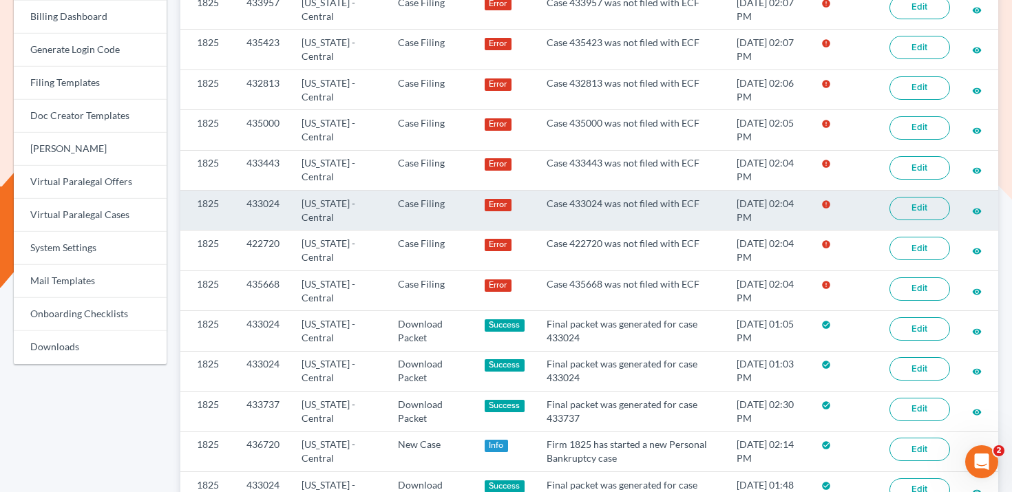
click at [927, 200] on link "Edit" at bounding box center [919, 208] width 61 height 23
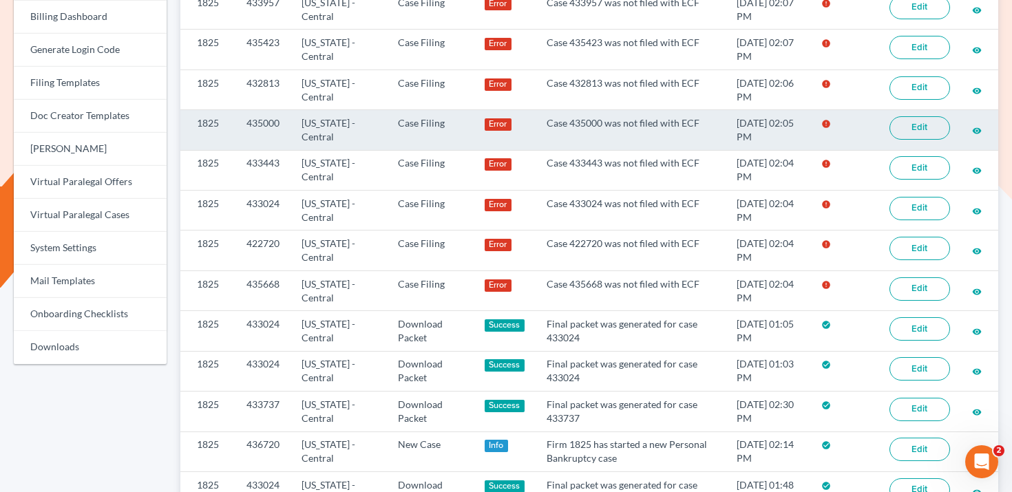
click at [927, 135] on link "Edit" at bounding box center [919, 127] width 61 height 23
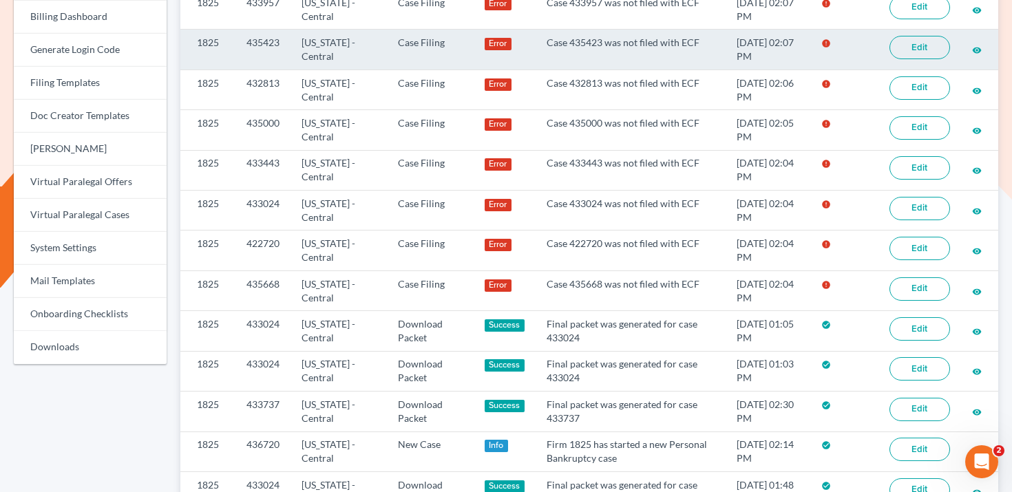
click at [923, 48] on link "Edit" at bounding box center [919, 47] width 61 height 23
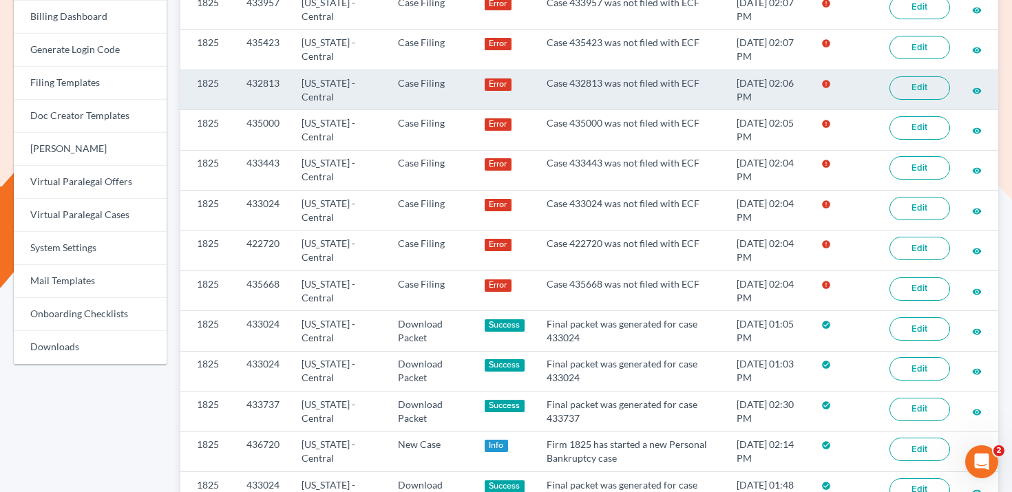
click at [900, 81] on link "Edit" at bounding box center [919, 87] width 61 height 23
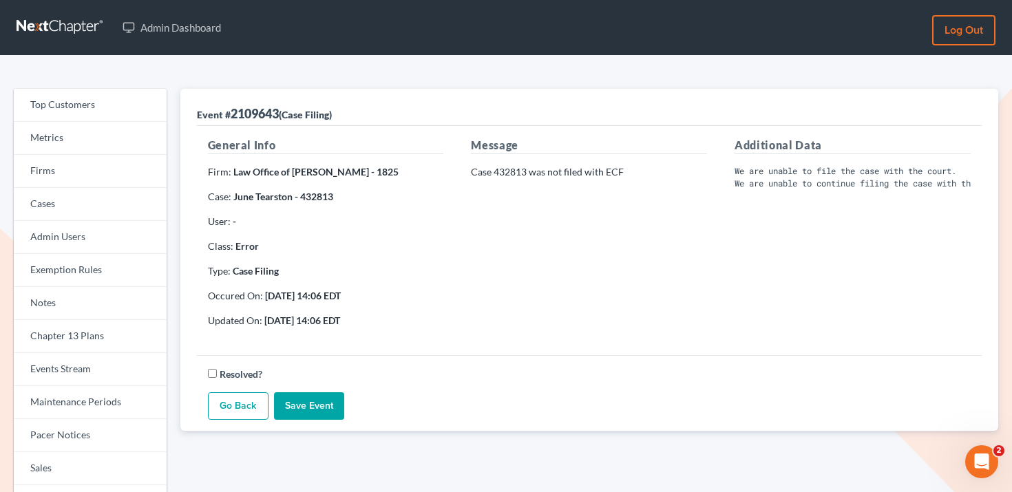
click at [256, 118] on div "Event # 2109643 (Case Filing)" at bounding box center [264, 113] width 135 height 17
copy div "2109643"
click at [317, 221] on p "User: -" at bounding box center [326, 222] width 236 height 14
click at [317, 198] on strong "June Tearston - 432813" at bounding box center [283, 197] width 100 height 12
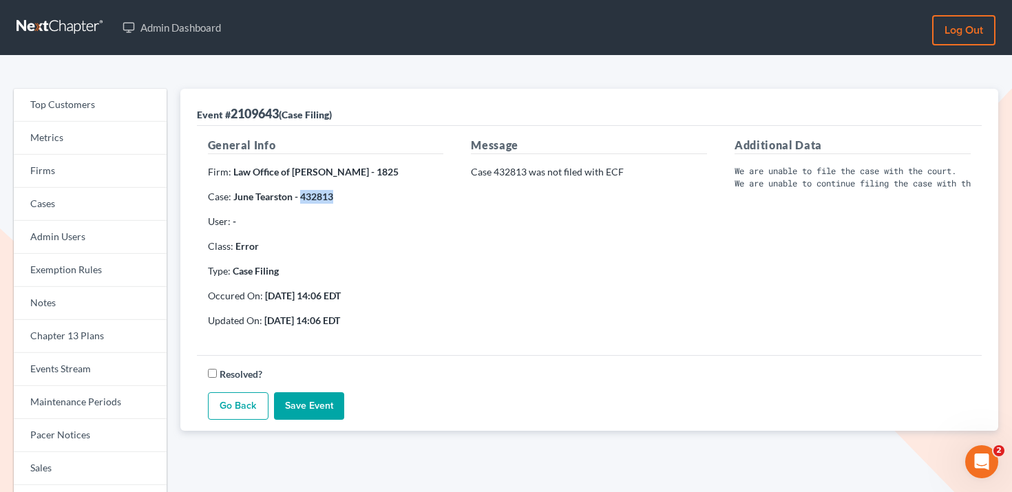
click at [317, 198] on strong "June Tearston - 432813" at bounding box center [283, 197] width 100 height 12
copy strong "432813"
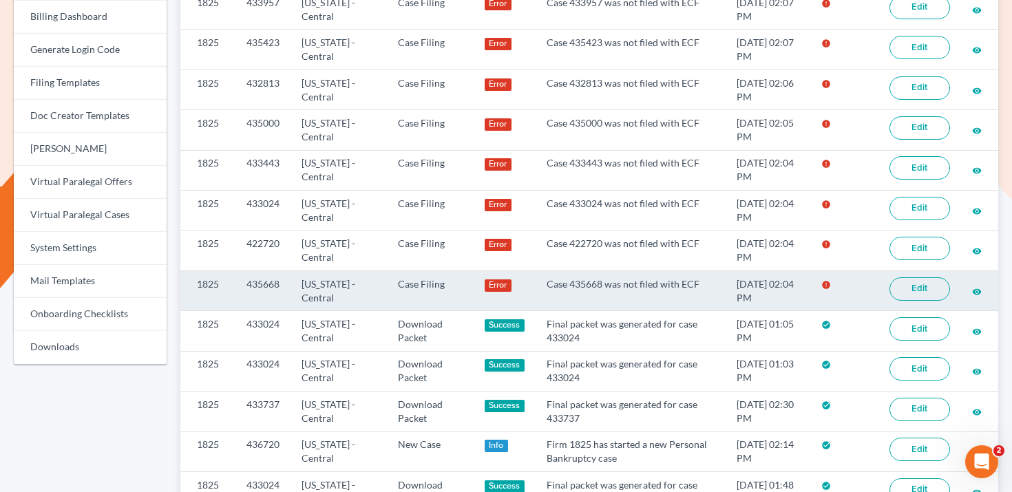
click at [920, 286] on link "Edit" at bounding box center [919, 288] width 61 height 23
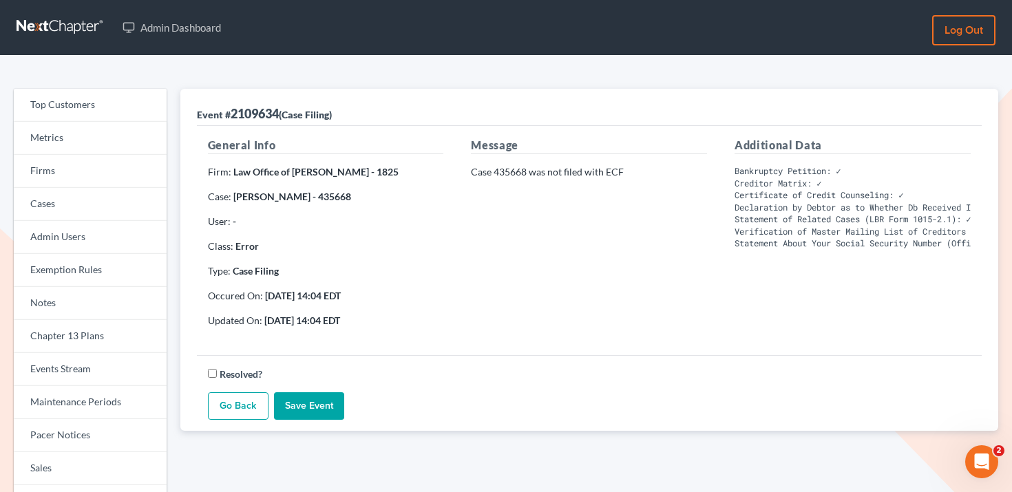
click at [306, 204] on div "General Info Firm: Law Office of [PERSON_NAME] - 1825 Case: [PERSON_NAME] - 435…" at bounding box center [326, 238] width 264 height 202
click at [306, 201] on strong "[PERSON_NAME] - 435668" at bounding box center [292, 197] width 118 height 12
click at [306, 201] on strong "Teo Marks - 435668" at bounding box center [292, 197] width 118 height 12
copy strong "435668"
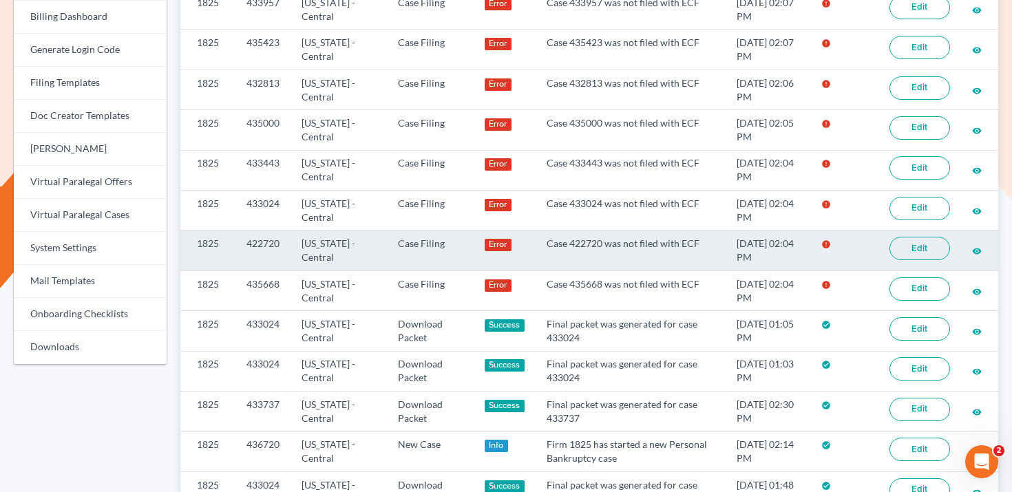
click at [931, 247] on link "Edit" at bounding box center [919, 248] width 61 height 23
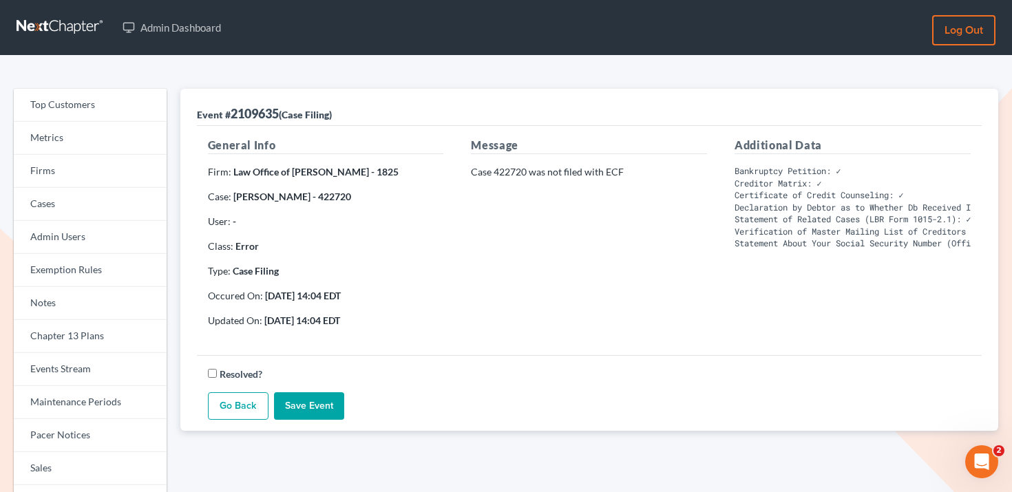
click at [331, 187] on div "General Info Firm: Law Office of Sevan Gorginian - 1825 Case: Richard Falcone -…" at bounding box center [326, 238] width 264 height 202
click at [331, 195] on strong "Richard Falcone - 422720" at bounding box center [292, 197] width 118 height 12
copy strong "422720"
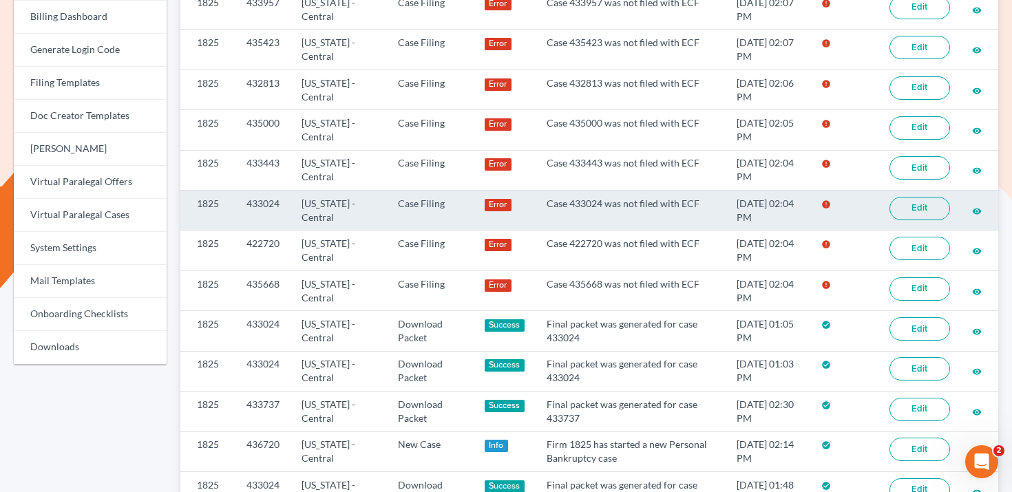
click at [912, 213] on link "Edit" at bounding box center [919, 208] width 61 height 23
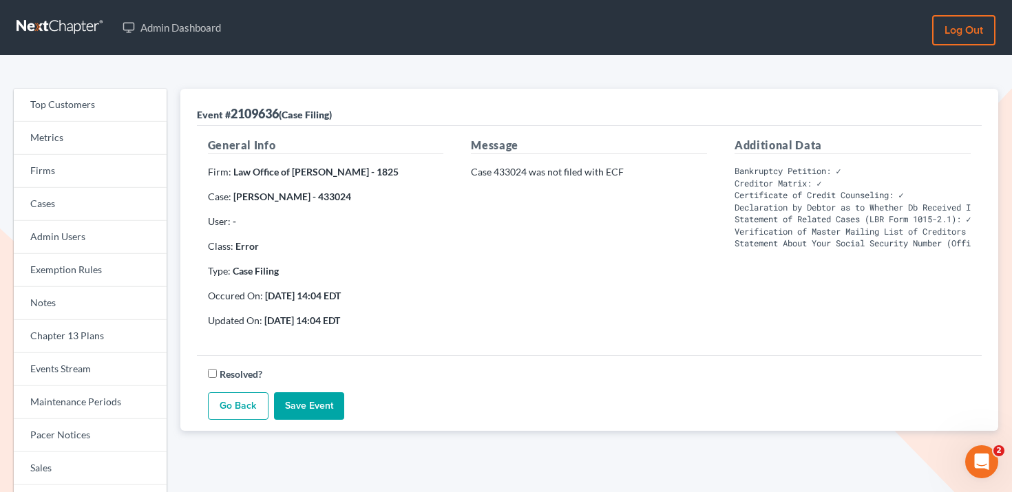
click at [327, 193] on strong "Angela Faldyan - 433024" at bounding box center [292, 197] width 118 height 12
copy strong "433024"
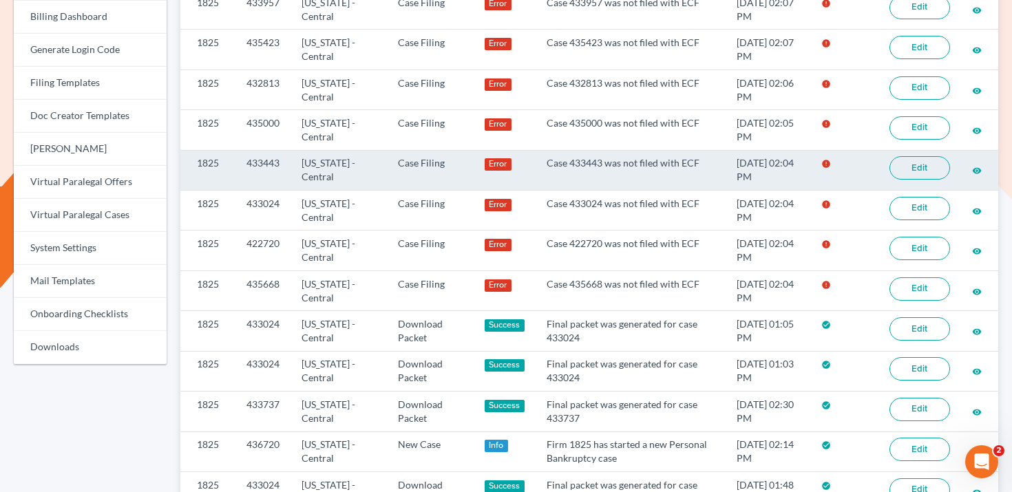
click at [925, 162] on link "Edit" at bounding box center [919, 167] width 61 height 23
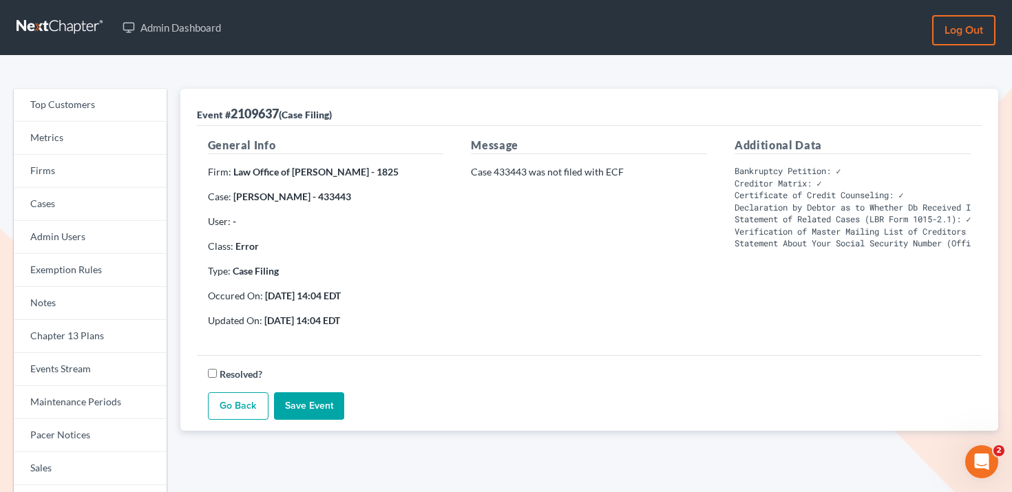
click at [320, 198] on strong "Artur Gevorgyan - 433443" at bounding box center [292, 197] width 118 height 12
copy strong "433443"
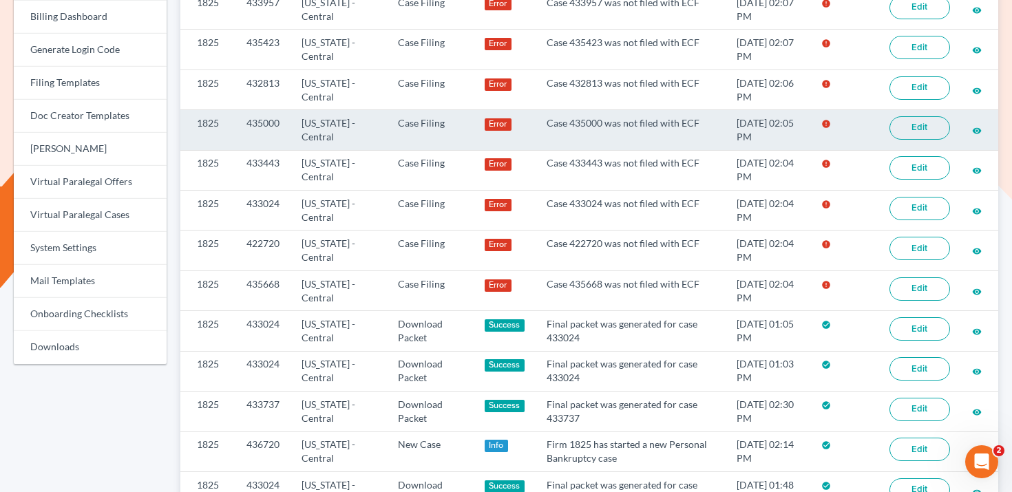
click at [936, 129] on link "Edit" at bounding box center [919, 127] width 61 height 23
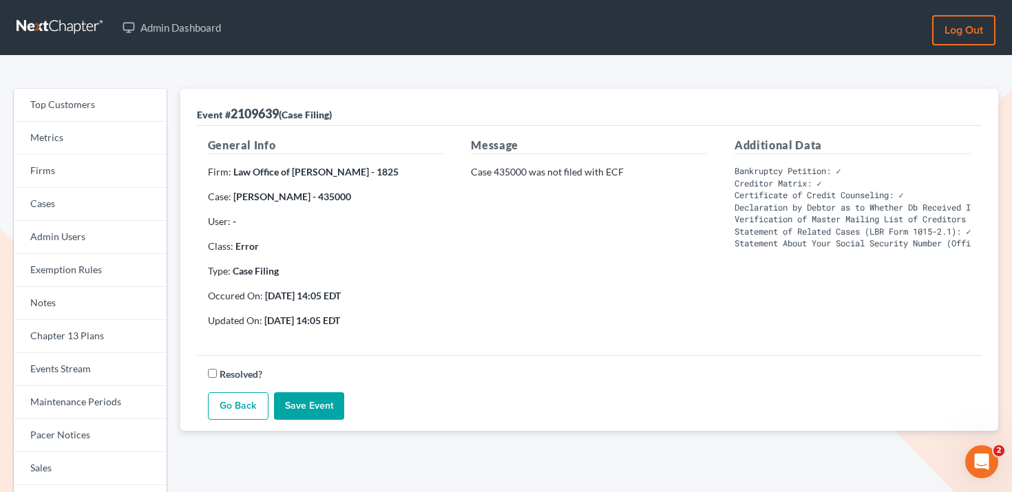
click at [315, 191] on strong "Aram Vardanyan - 435000" at bounding box center [292, 197] width 118 height 12
copy strong "435000"
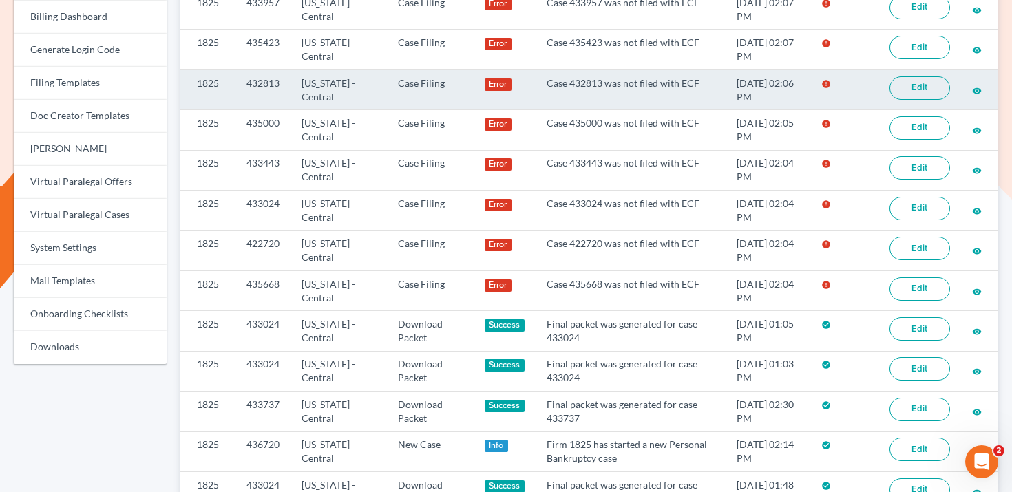
click at [927, 88] on link "Edit" at bounding box center [919, 87] width 61 height 23
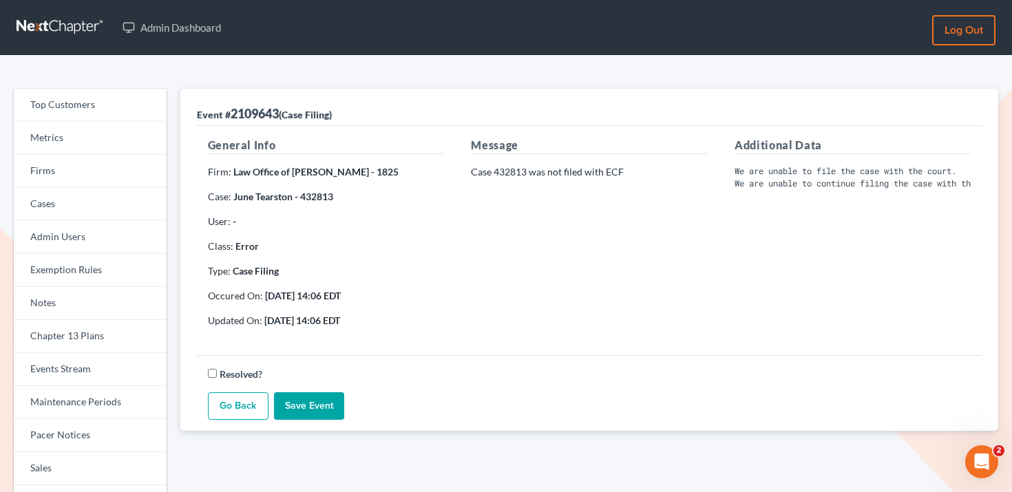
click at [319, 199] on strong "June Tearston - 432813" at bounding box center [283, 197] width 100 height 12
copy strong "432813"
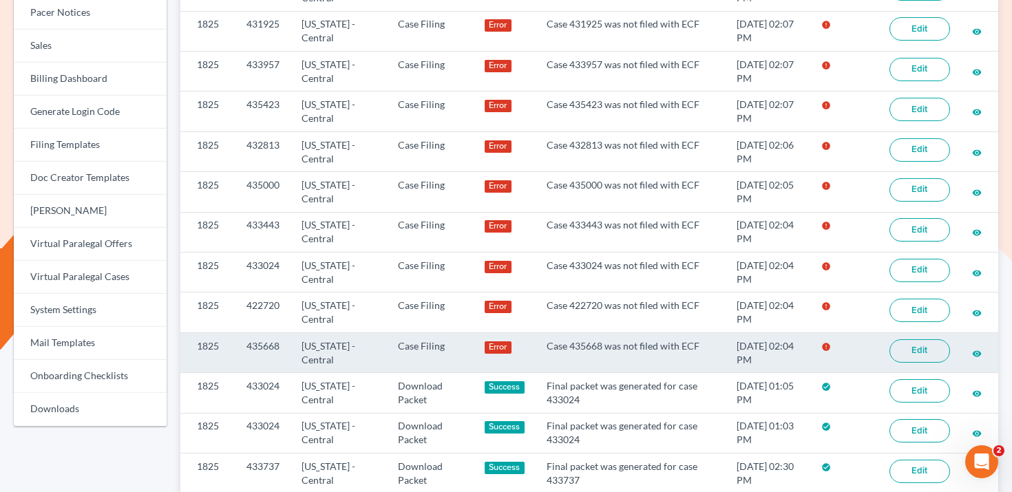
scroll to position [383, 0]
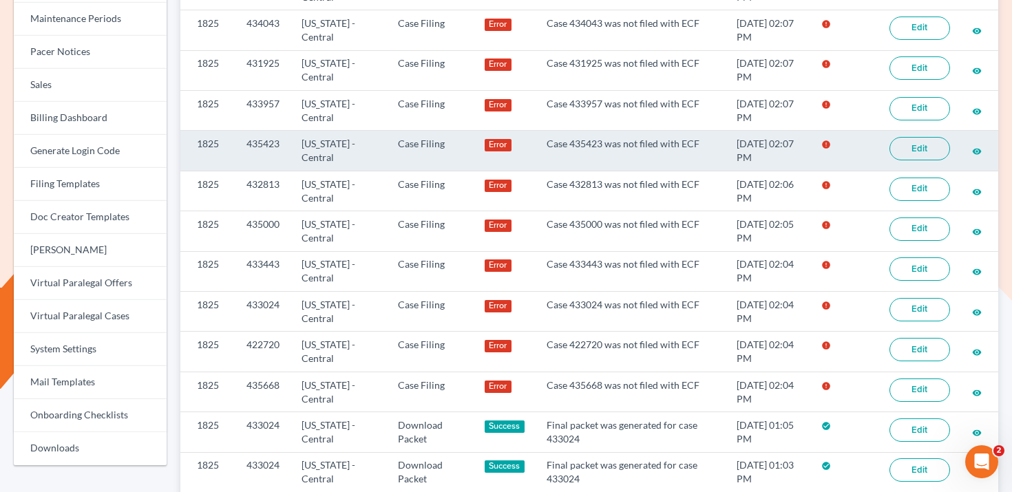
click at [926, 142] on link "Edit" at bounding box center [919, 148] width 61 height 23
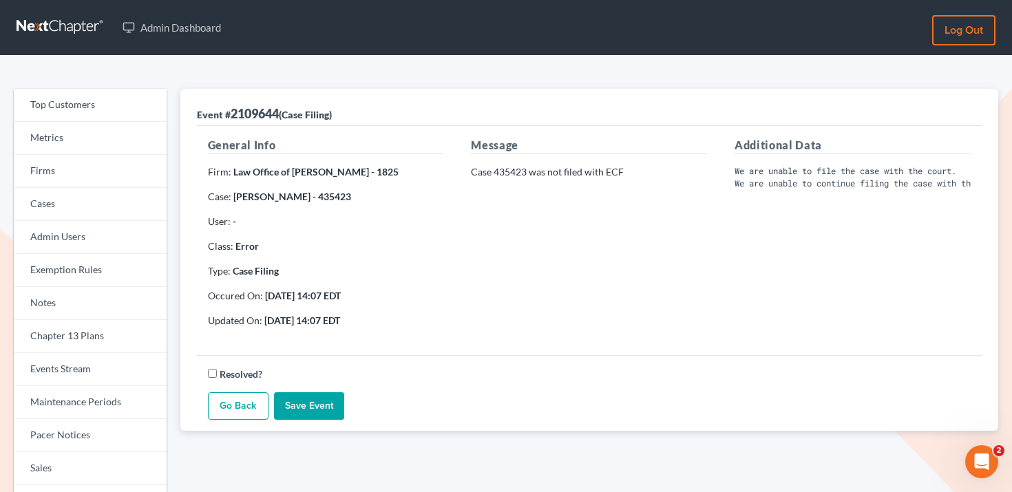
click at [290, 196] on strong "[PERSON_NAME] - 435423" at bounding box center [292, 197] width 118 height 12
copy strong "435423"
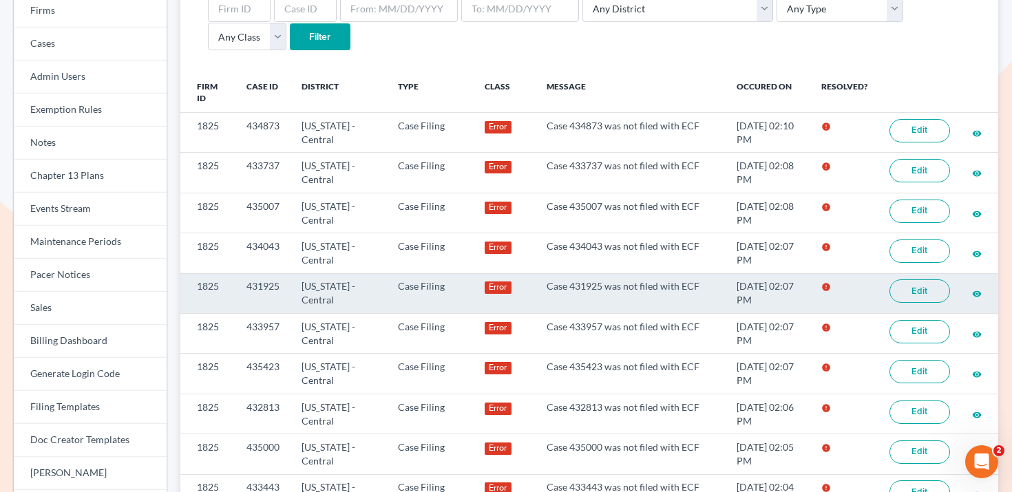
scroll to position [148, 0]
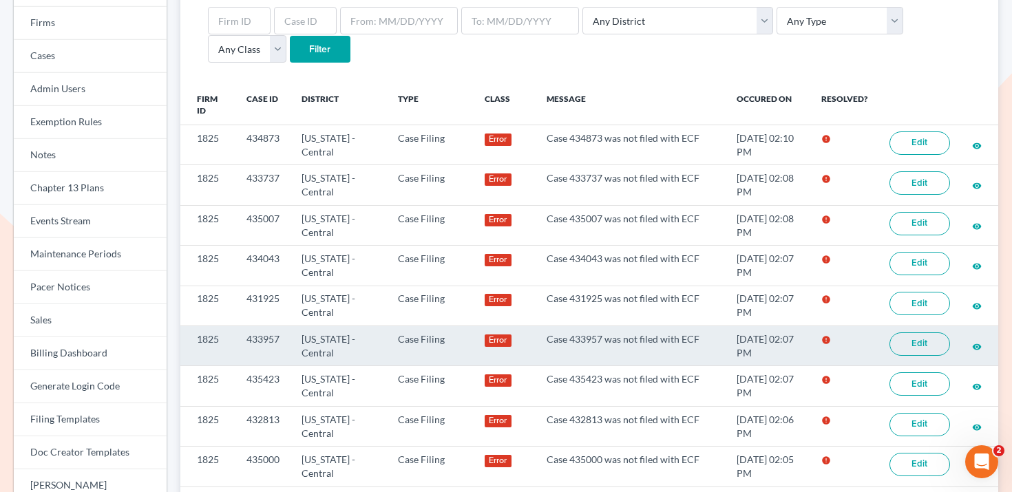
click at [926, 341] on link "Edit" at bounding box center [919, 343] width 61 height 23
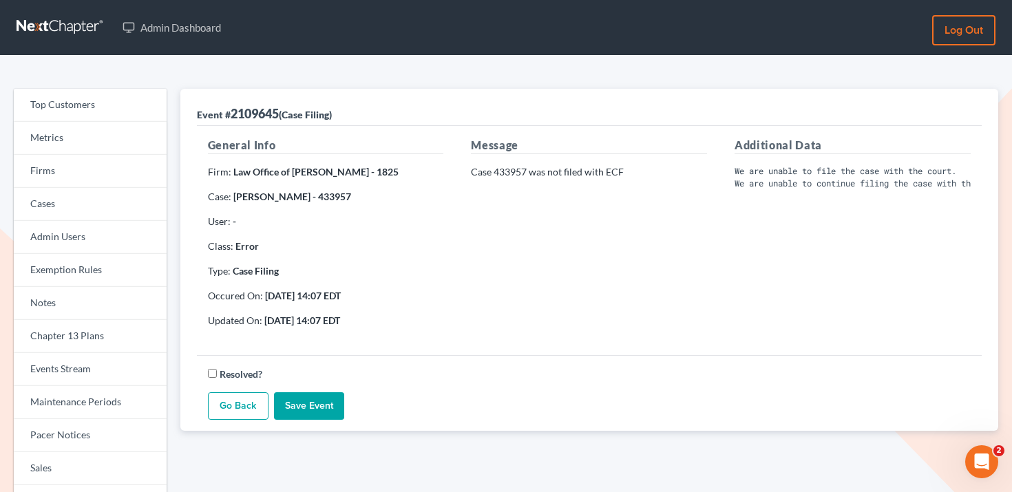
click at [299, 199] on strong "[PERSON_NAME] - 433957" at bounding box center [292, 197] width 118 height 12
copy strong "433957"
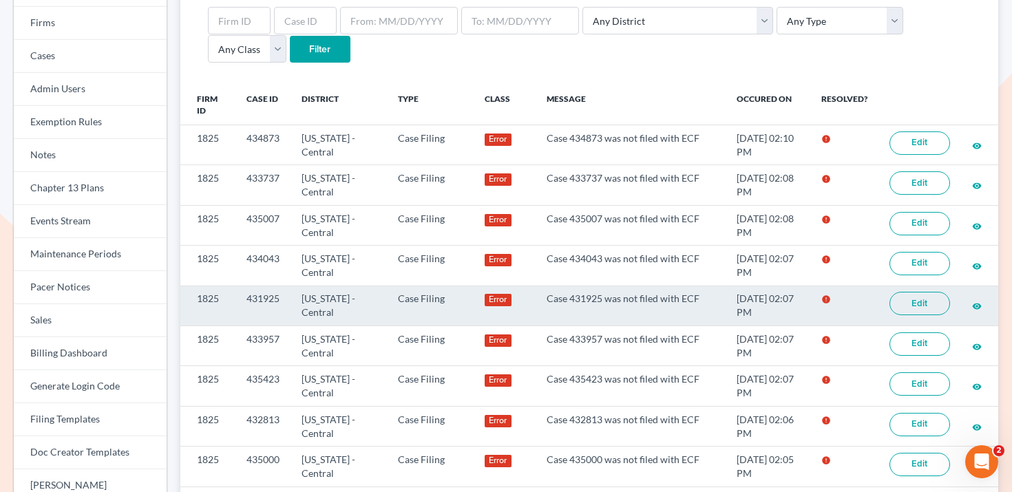
click at [933, 311] on link "Edit" at bounding box center [919, 303] width 61 height 23
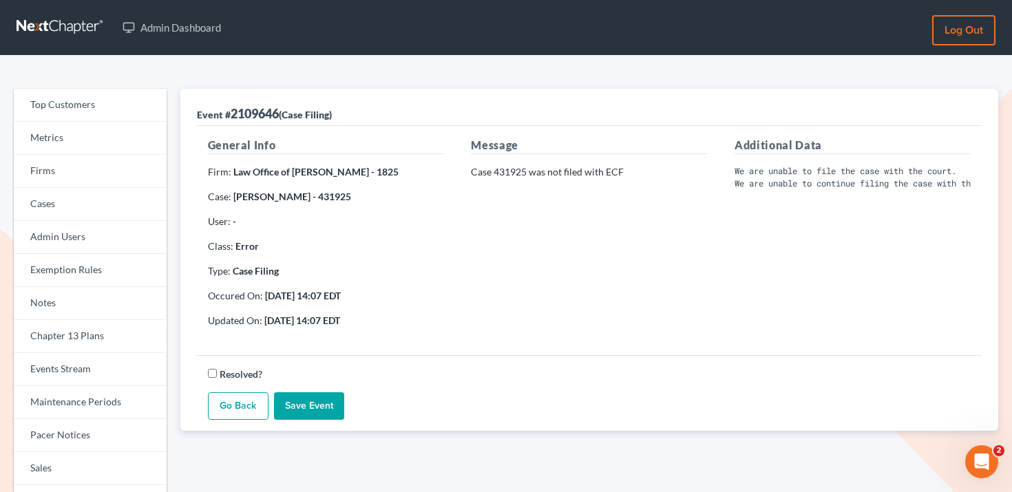
click at [329, 200] on strong "Vanessa Villegas - 431925" at bounding box center [292, 197] width 118 height 12
copy strong "431925"
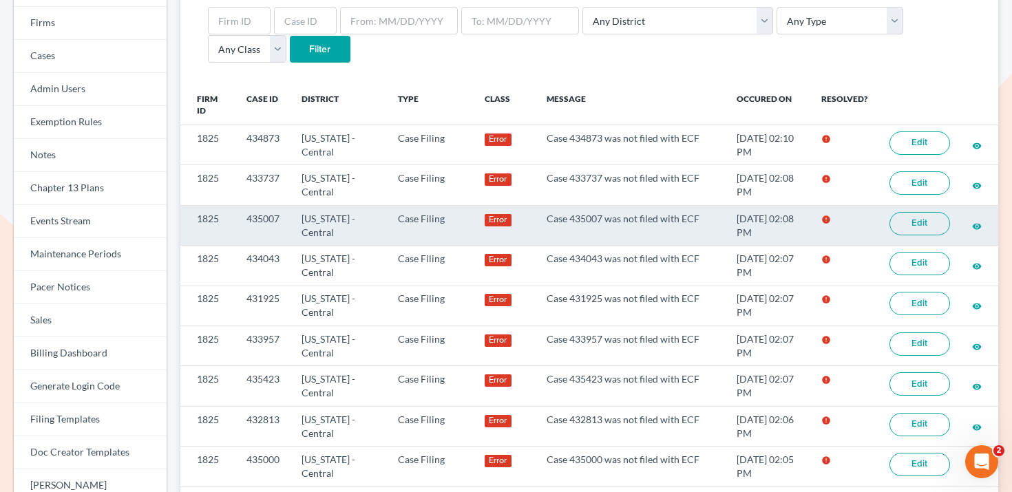
click at [925, 226] on link "Edit" at bounding box center [919, 223] width 61 height 23
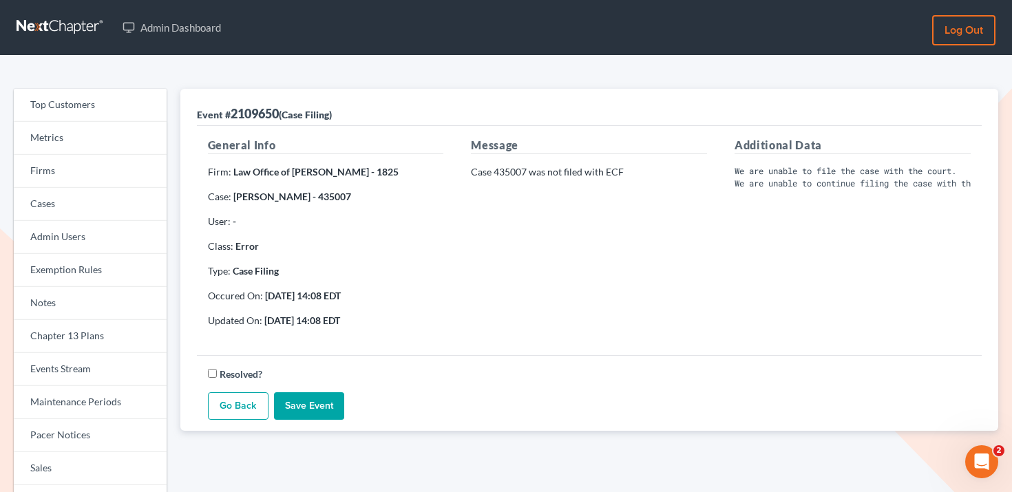
click at [325, 198] on strong "Armen Davidian - 435007" at bounding box center [292, 197] width 118 height 12
copy strong "435007"
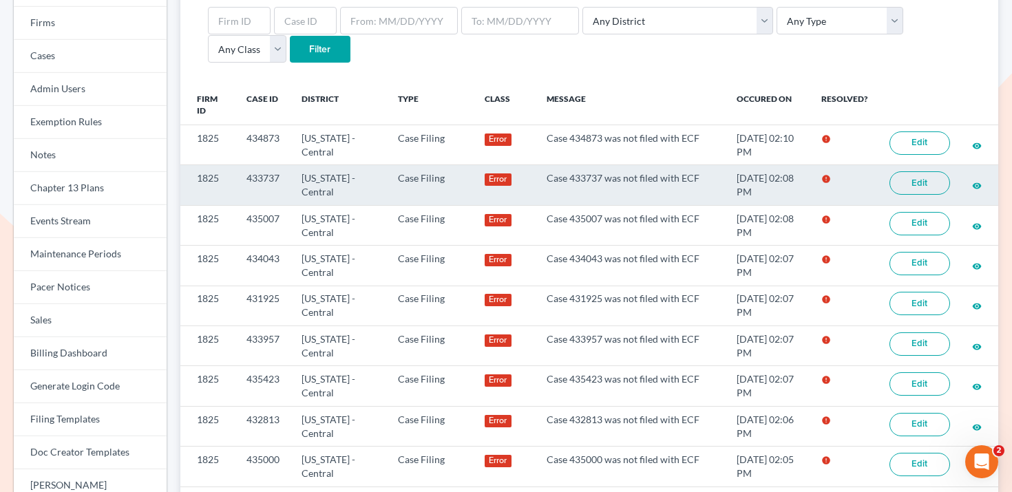
click at [919, 188] on link "Edit" at bounding box center [919, 182] width 61 height 23
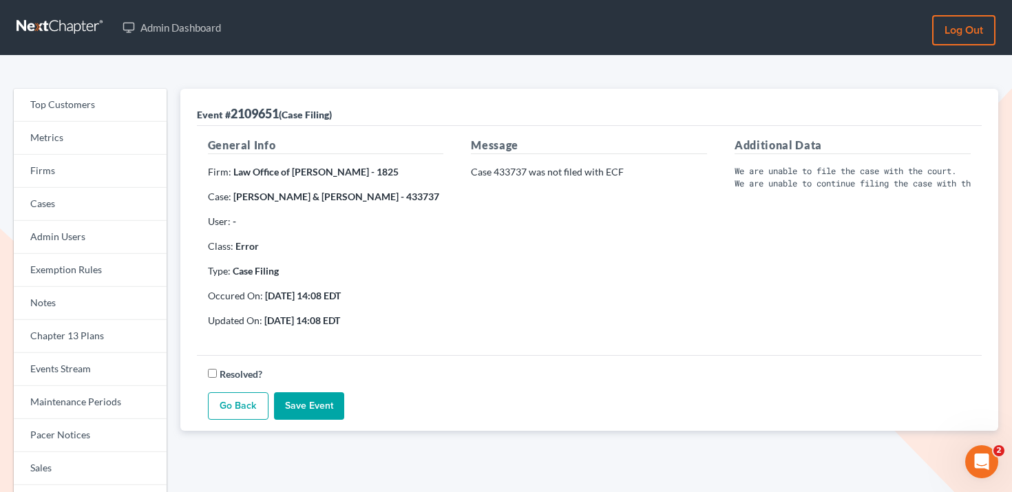
click at [417, 185] on div "General Info Firm: Law Office of Sevan Gorginian - 1825 Case: Carmen Peraza & M…" at bounding box center [326, 238] width 264 height 202
click at [417, 198] on strong "Carmen Peraza & Marlon Hernandez - 433737" at bounding box center [336, 197] width 206 height 12
copy strong "433737"
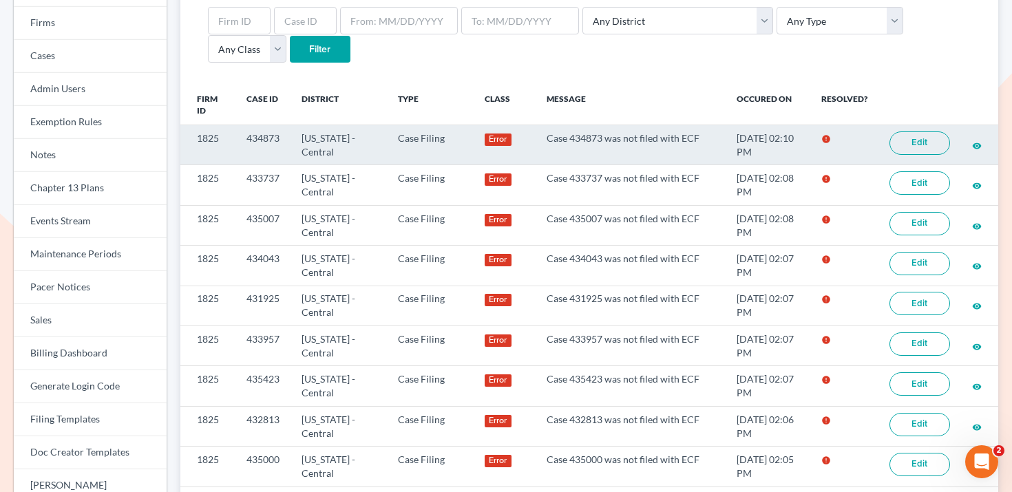
click at [882, 138] on td "Edit" at bounding box center [919, 145] width 83 height 40
click at [900, 138] on link "Edit" at bounding box center [919, 142] width 61 height 23
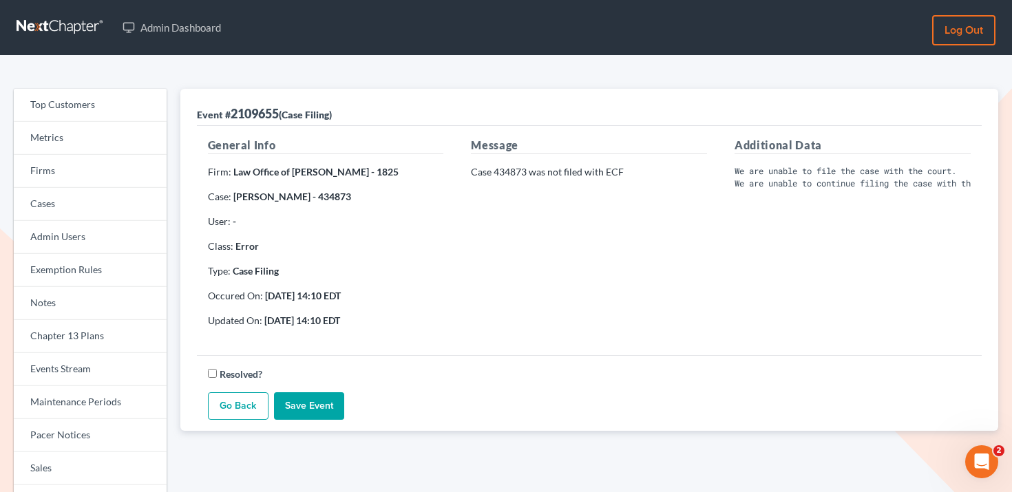
click at [332, 207] on div "General Info Firm: Law Office of [PERSON_NAME] - 1825 Case: [PERSON_NAME] - 434…" at bounding box center [326, 238] width 264 height 202
click at [335, 195] on strong "[PERSON_NAME] - 434873" at bounding box center [292, 197] width 118 height 12
click at [335, 195] on strong "Noemi Alcantara - 434873" at bounding box center [292, 197] width 118 height 12
copy strong "434873"
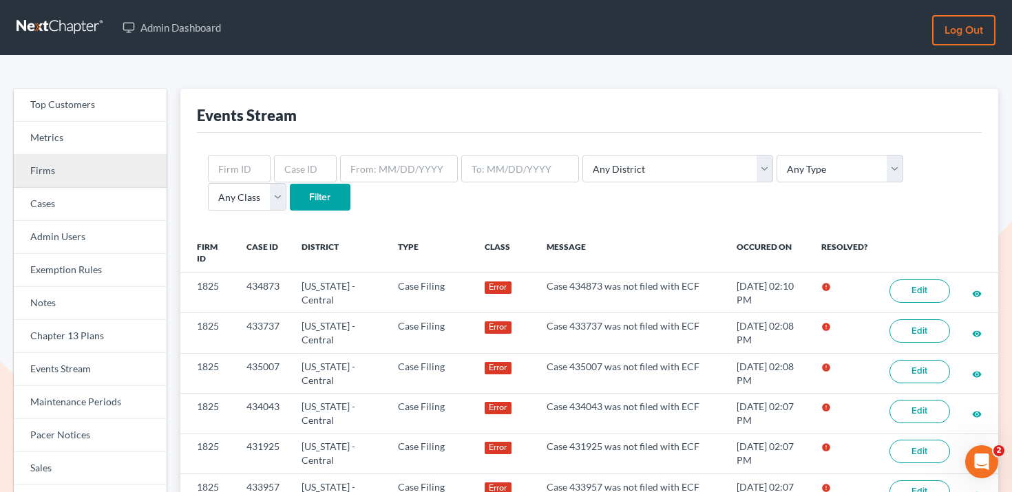
click at [98, 172] on link "Firms" at bounding box center [90, 171] width 153 height 33
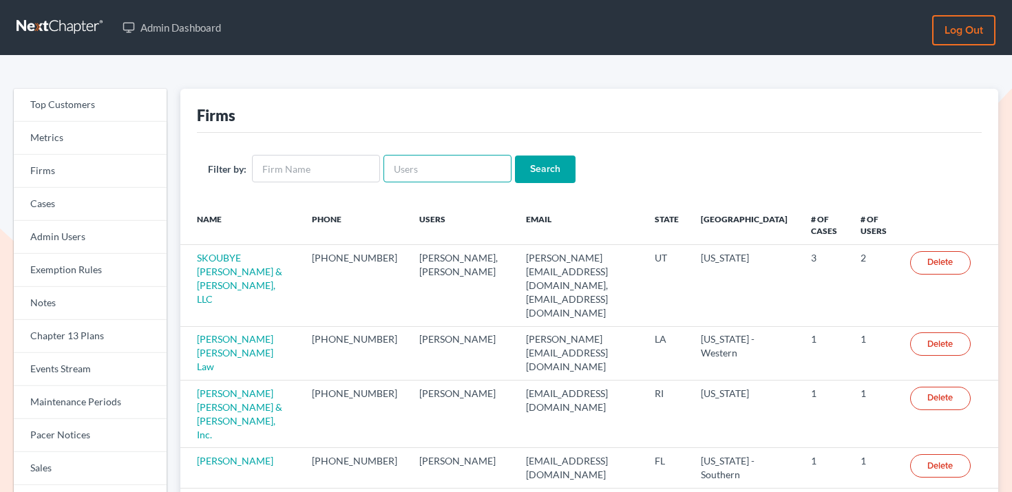
click at [404, 156] on input "text" at bounding box center [447, 169] width 128 height 28
paste input "[PERSON_NAME]"
type input "[PERSON_NAME]"
click at [546, 176] on input "Search" at bounding box center [545, 170] width 61 height 28
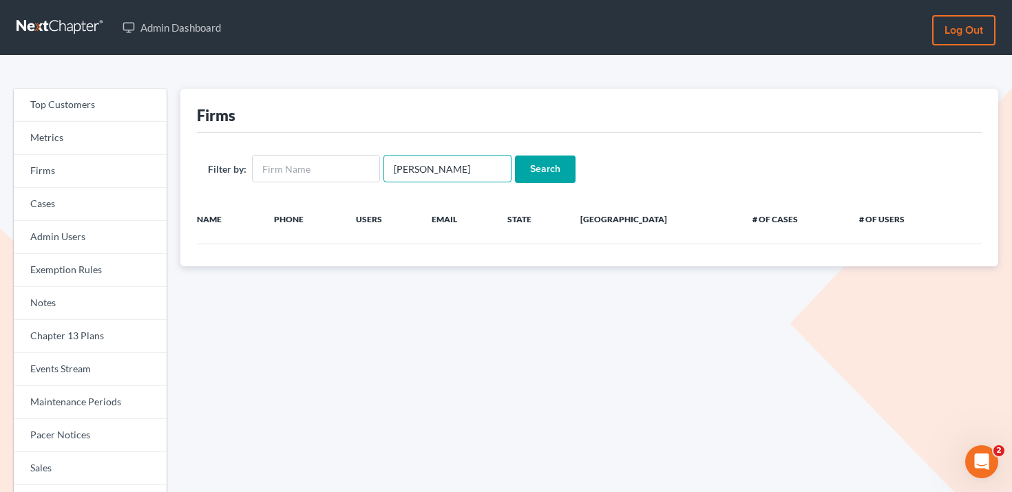
drag, startPoint x: 449, startPoint y: 171, endPoint x: 379, endPoint y: 162, distance: 70.8
click at [383, 163] on input "[PERSON_NAME]" at bounding box center [447, 169] width 128 height 28
paste input "[EMAIL_ADDRESS][DOMAIN_NAME]"
type input "[EMAIL_ADDRESS][DOMAIN_NAME]"
click at [515, 167] on input "Search" at bounding box center [545, 170] width 61 height 28
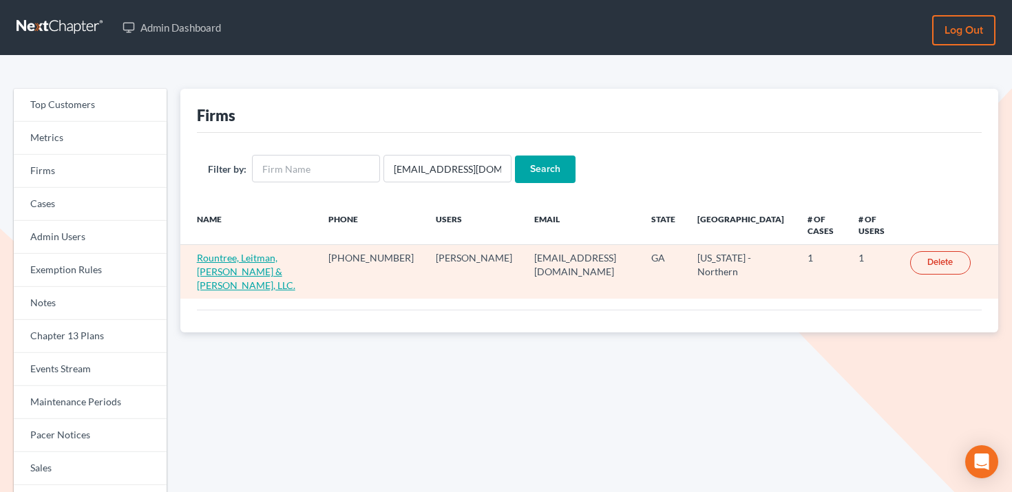
click at [294, 260] on link "Rountree, Leitman, [PERSON_NAME] & [PERSON_NAME], LLC." at bounding box center [246, 271] width 98 height 39
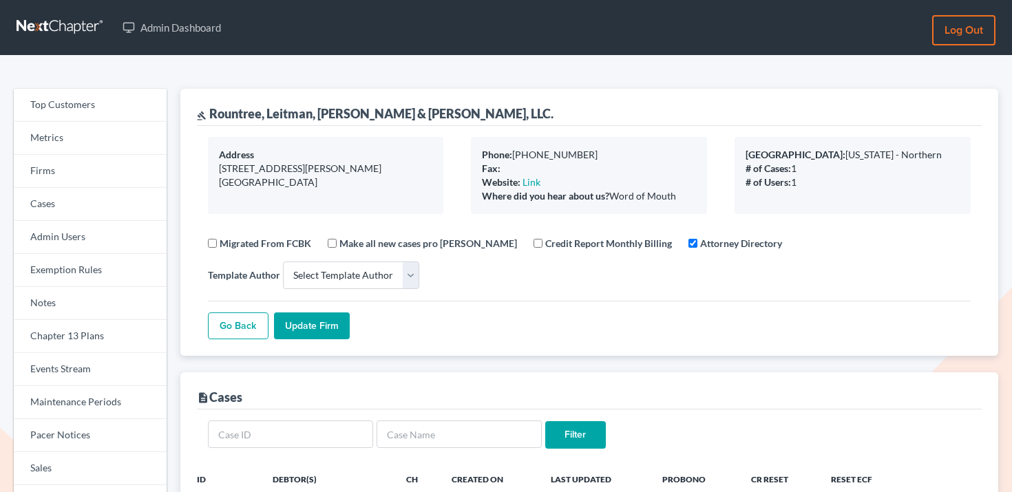
select select
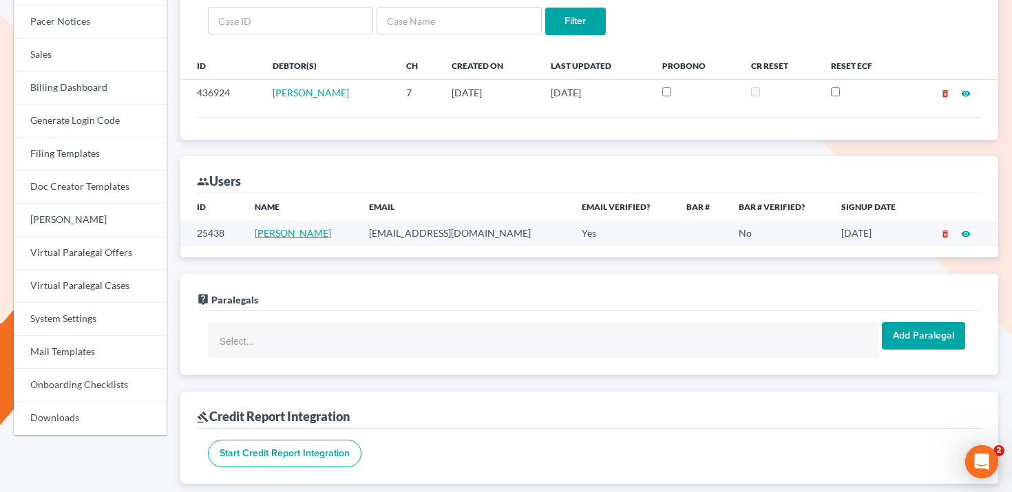
click at [305, 235] on link "Alena Polvino" at bounding box center [293, 233] width 76 height 12
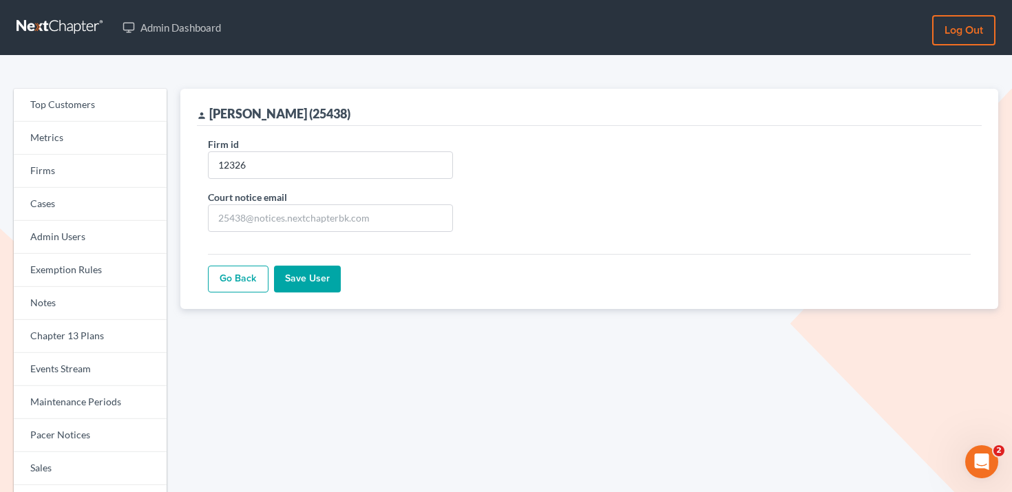
click at [225, 276] on link "Go Back" at bounding box center [238, 280] width 61 height 28
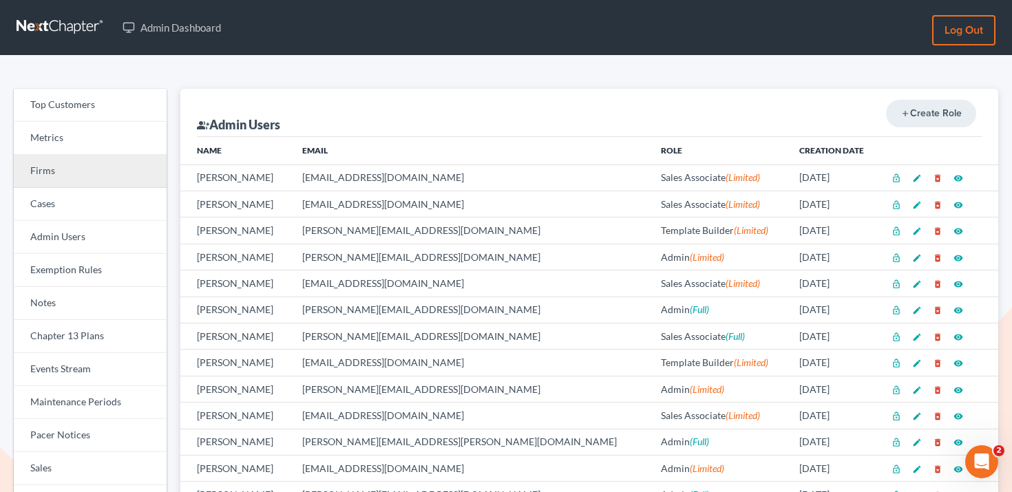
click at [104, 167] on link "Firms" at bounding box center [90, 171] width 153 height 33
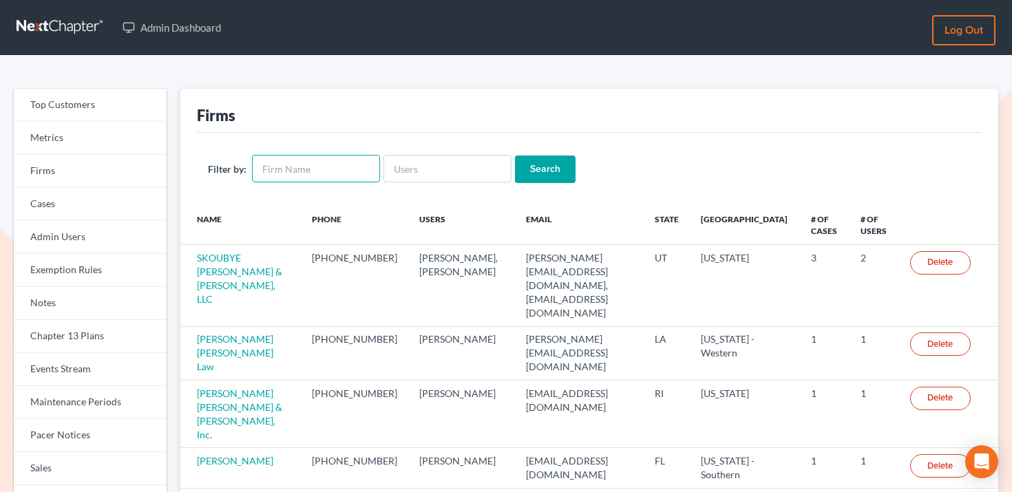
click at [328, 163] on input "text" at bounding box center [316, 169] width 128 height 28
paste input "Rountree, Leitman, Klein & Geer"
type input "Rountree, [PERSON_NAME], [PERSON_NAME] & [PERSON_NAME]"
click at [520, 178] on input "Search" at bounding box center [545, 170] width 61 height 28
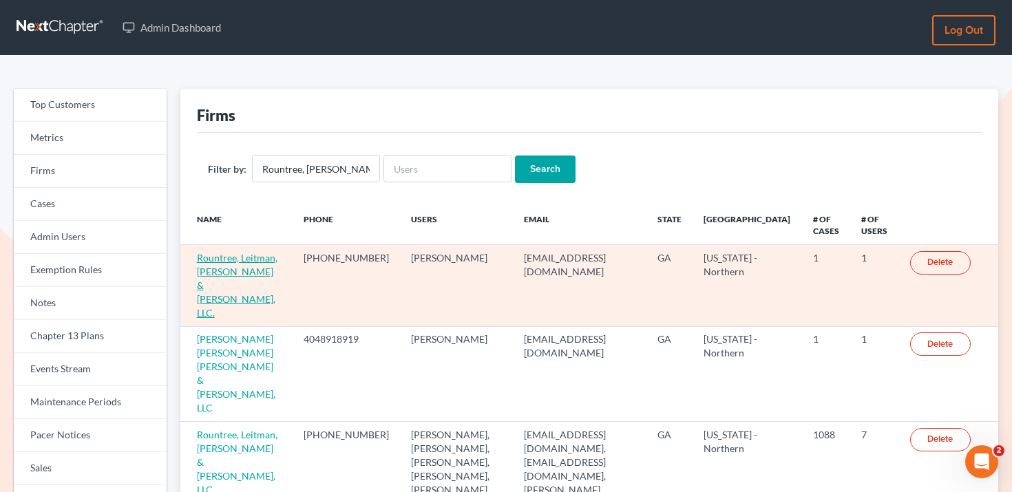
click at [241, 286] on link "Rountree, Leitman, Klein & Geer, LLC." at bounding box center [237, 285] width 81 height 67
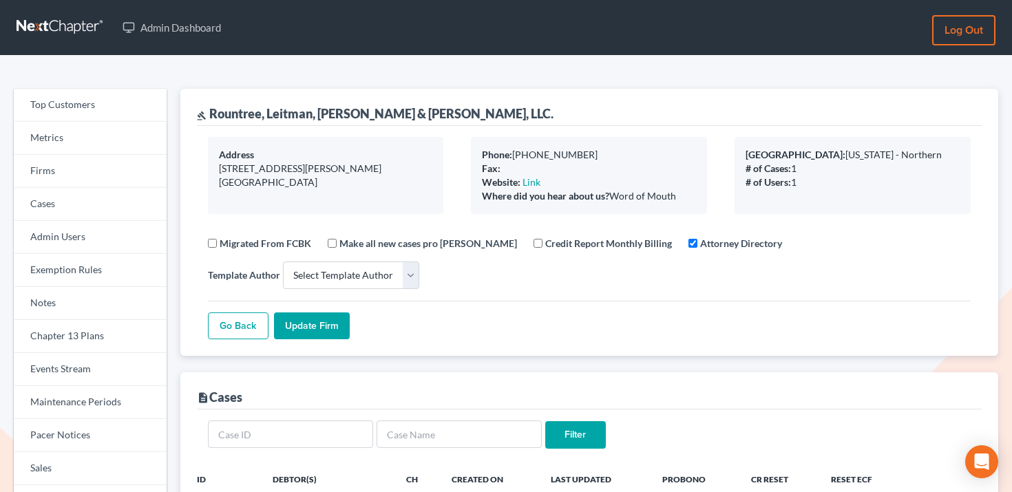
select select
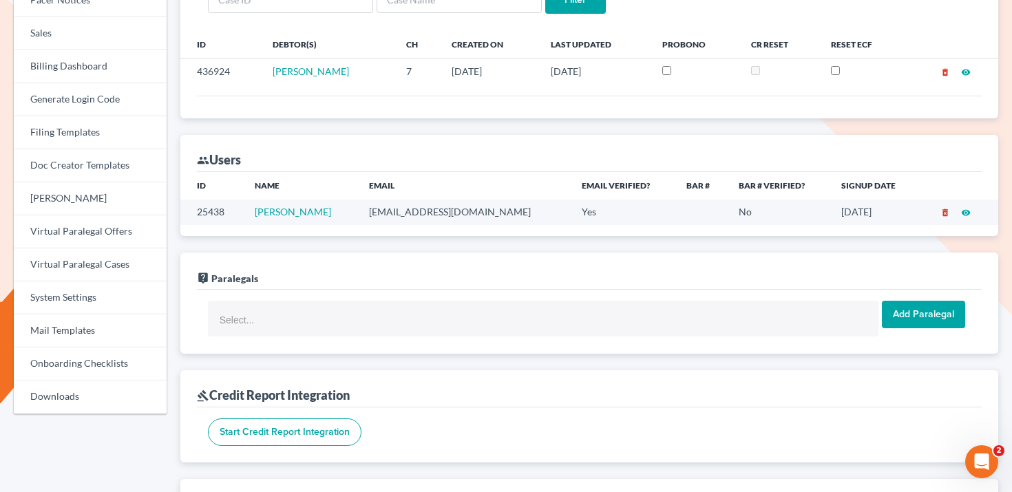
scroll to position [563, 0]
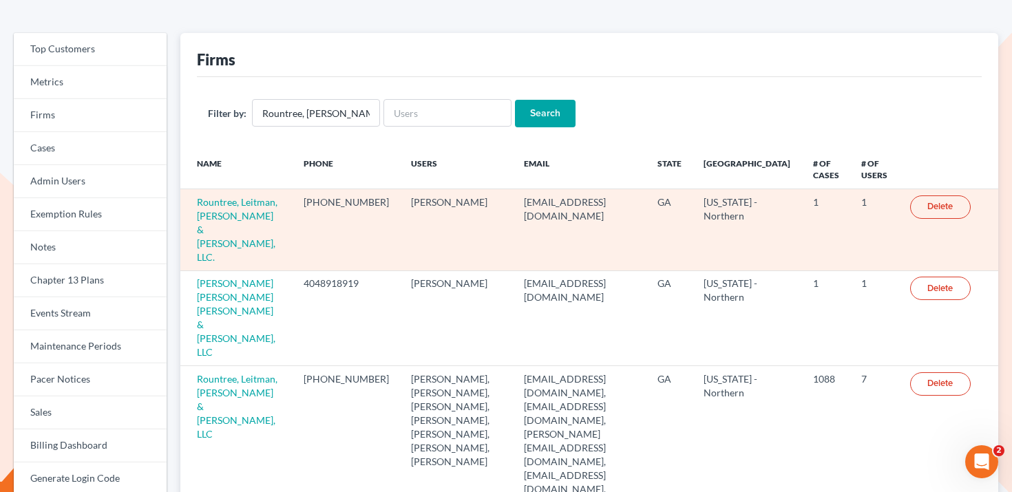
scroll to position [63, 0]
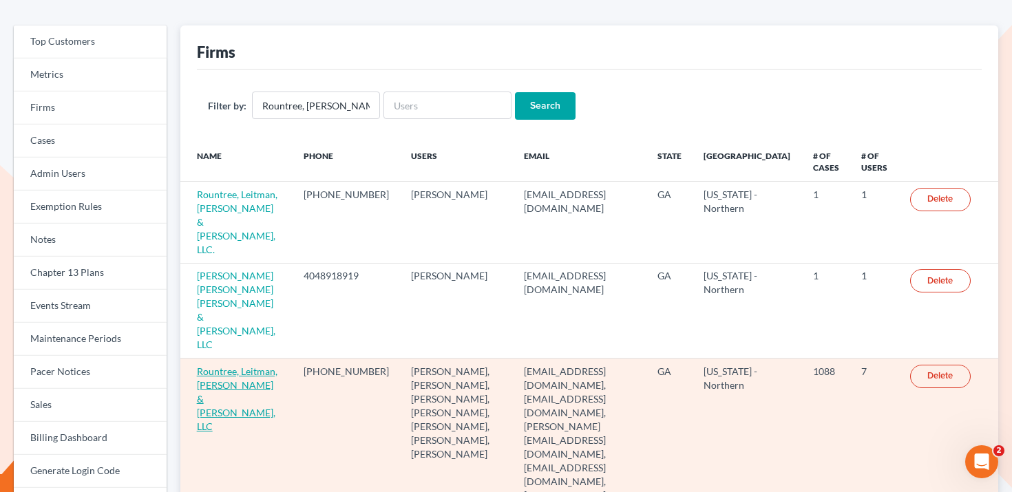
click at [231, 366] on link "Rountree, Leitman, Klein & Geer, LLC" at bounding box center [237, 399] width 81 height 67
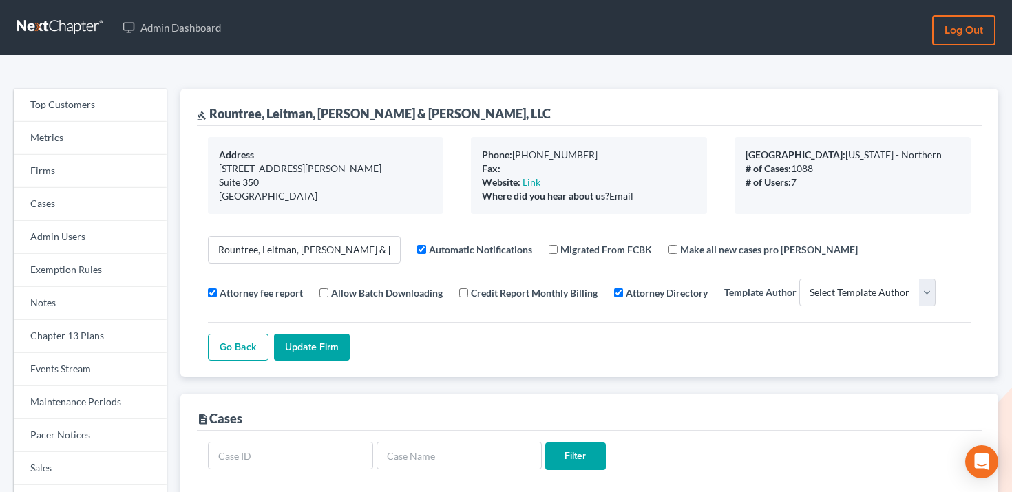
select select
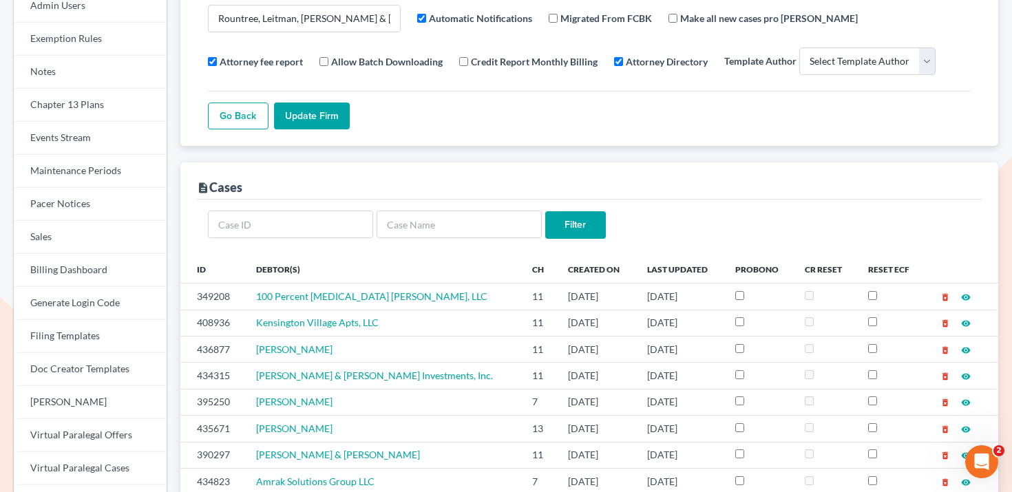
scroll to position [81, 0]
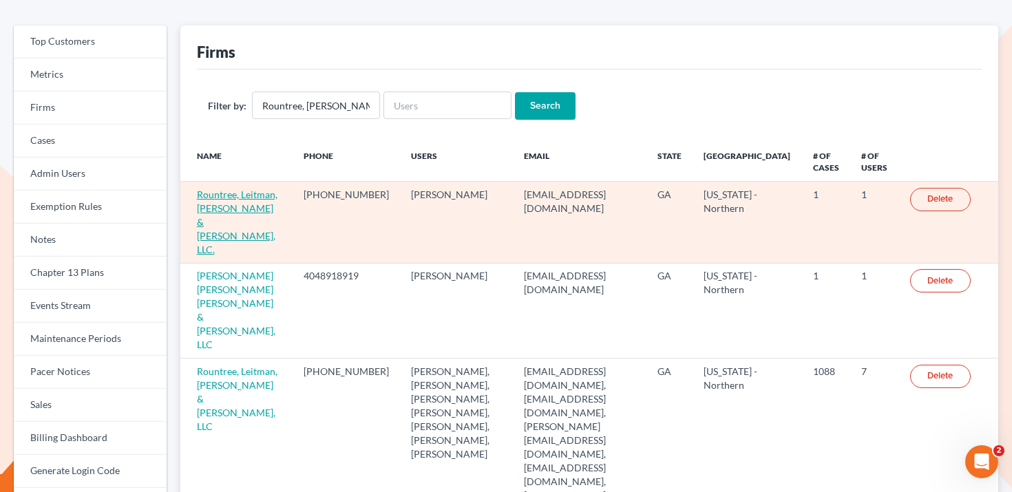
click at [230, 199] on link "Rountree, Leitman, [PERSON_NAME] & [PERSON_NAME], LLC." at bounding box center [237, 222] width 81 height 67
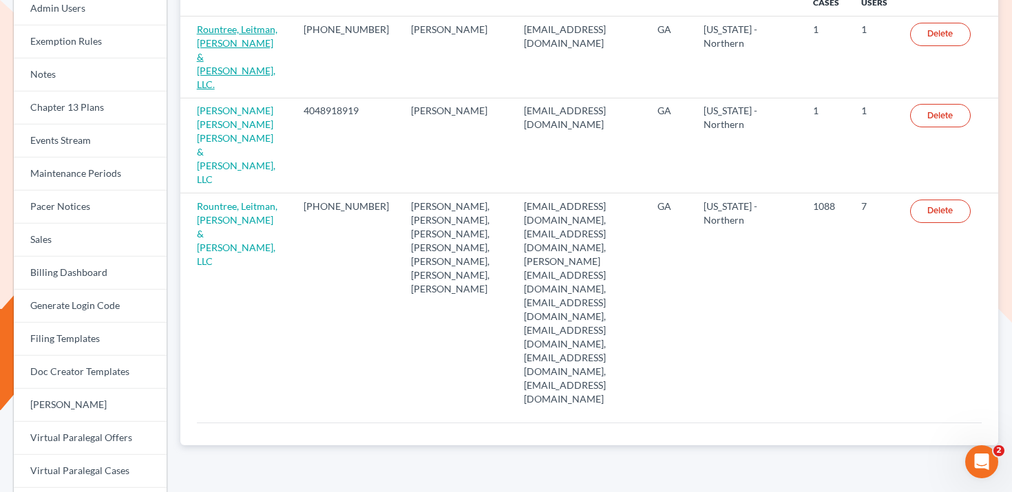
scroll to position [231, 0]
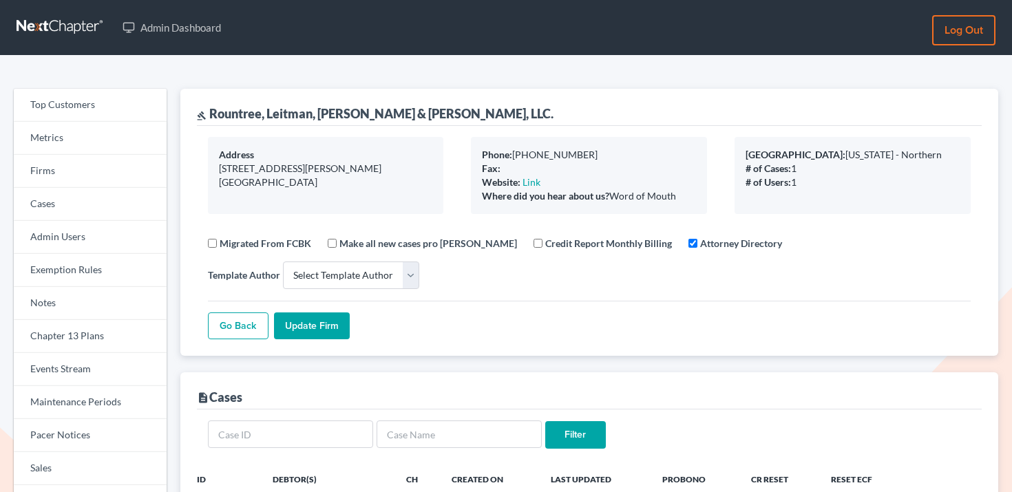
select select
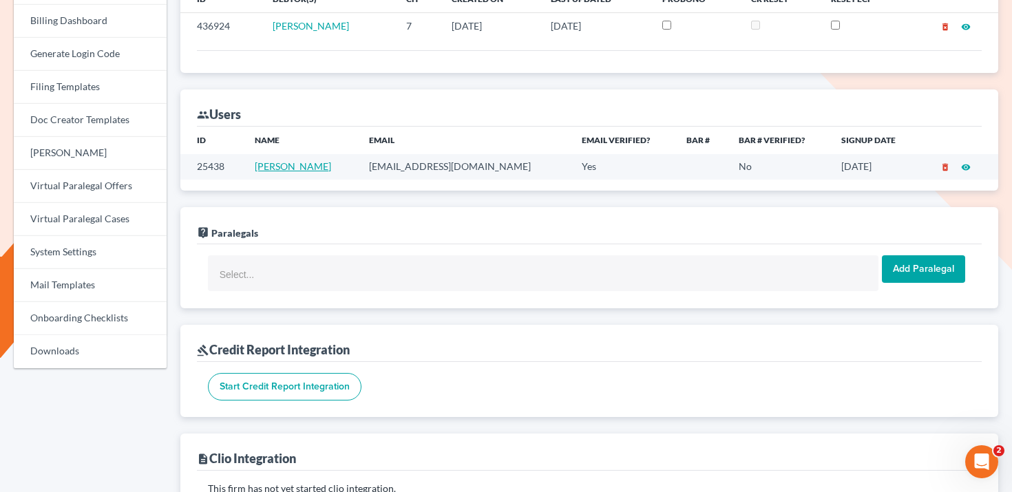
click at [306, 166] on link "[PERSON_NAME]" at bounding box center [293, 166] width 76 height 12
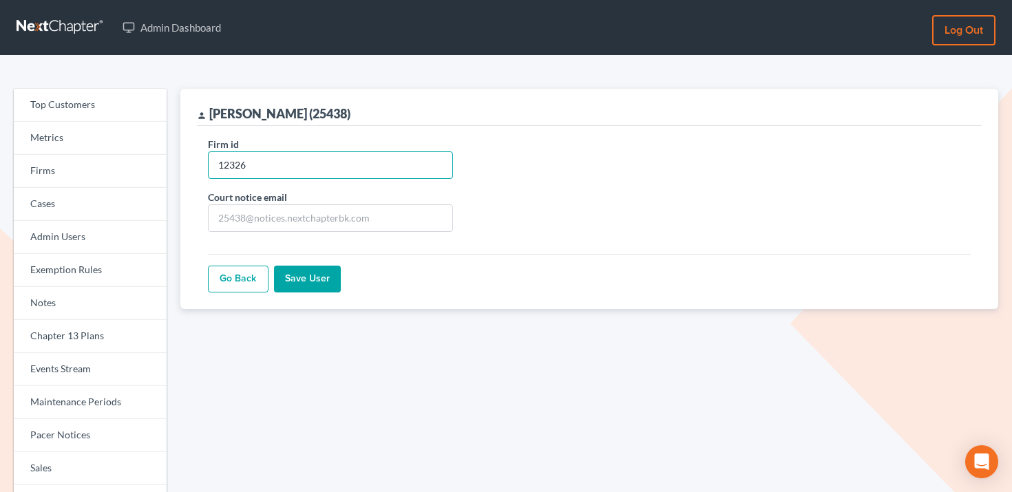
click at [286, 153] on input "12326" at bounding box center [330, 165] width 245 height 28
paste input "2047"
type input "2047"
click at [304, 288] on input "Save User" at bounding box center [307, 280] width 67 height 28
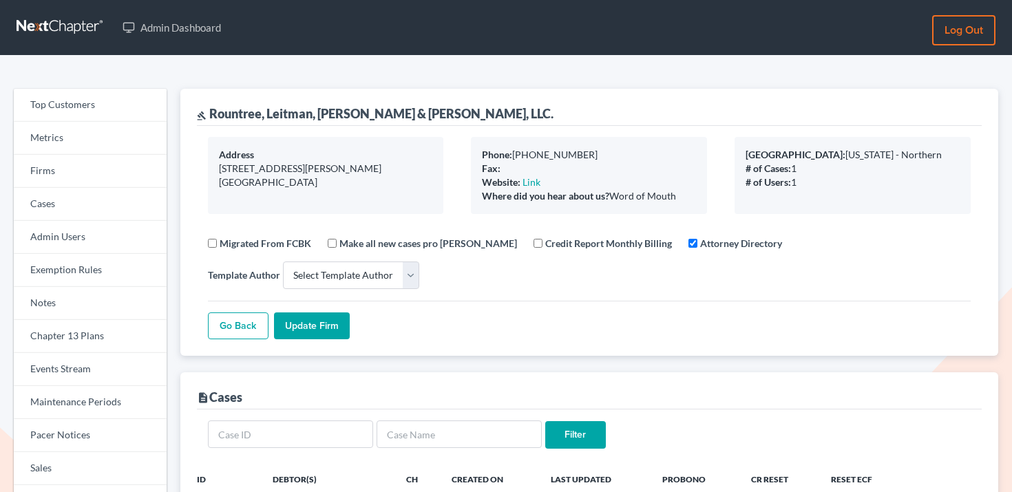
select select
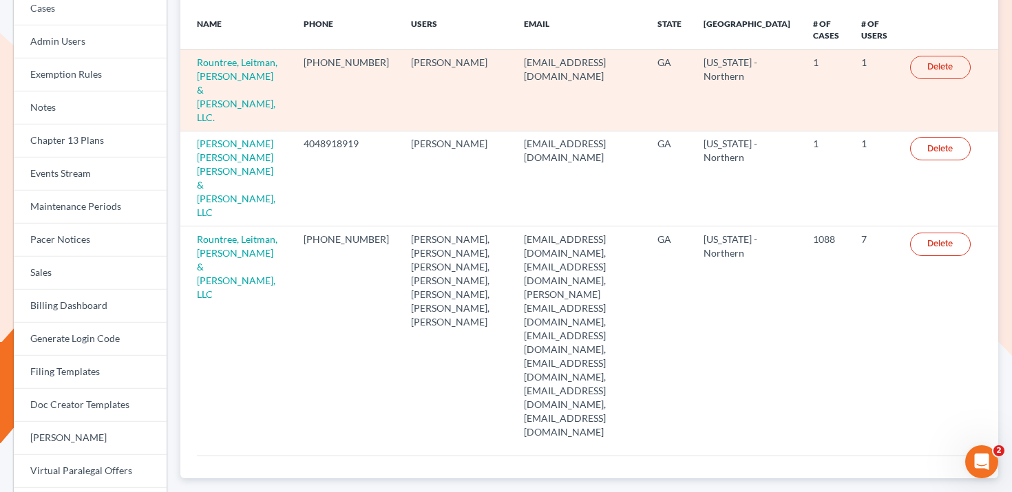
click at [933, 70] on link "Delete" at bounding box center [940, 67] width 61 height 23
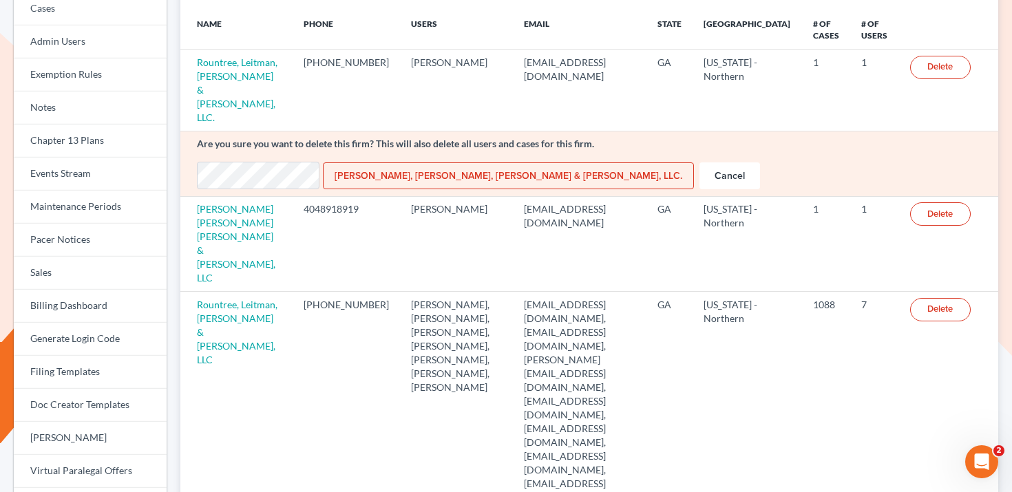
click at [289, 137] on p "Are you sure you want to delete this firm? This will also delete all users and …" at bounding box center [589, 144] width 785 height 14
click at [699, 162] on link "Cancel" at bounding box center [729, 176] width 61 height 28
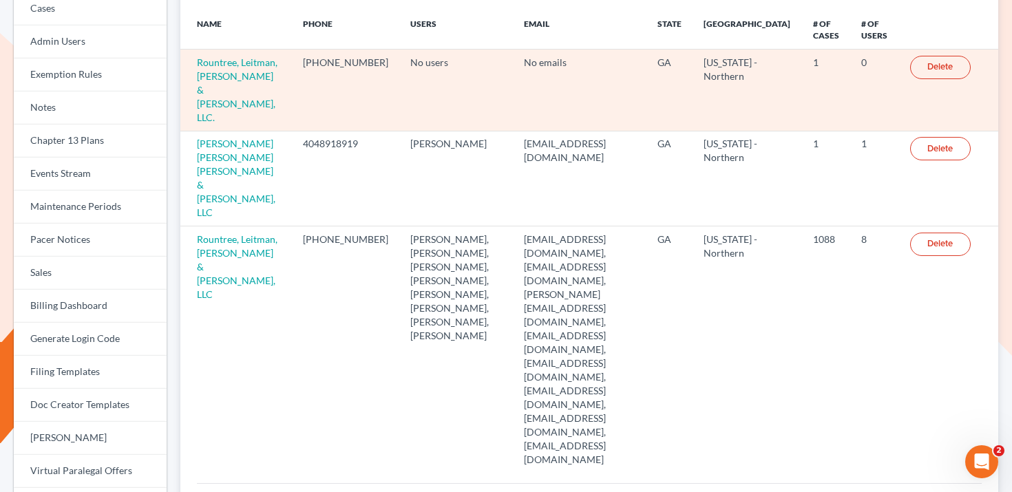
click at [940, 73] on link "Delete" at bounding box center [940, 67] width 61 height 23
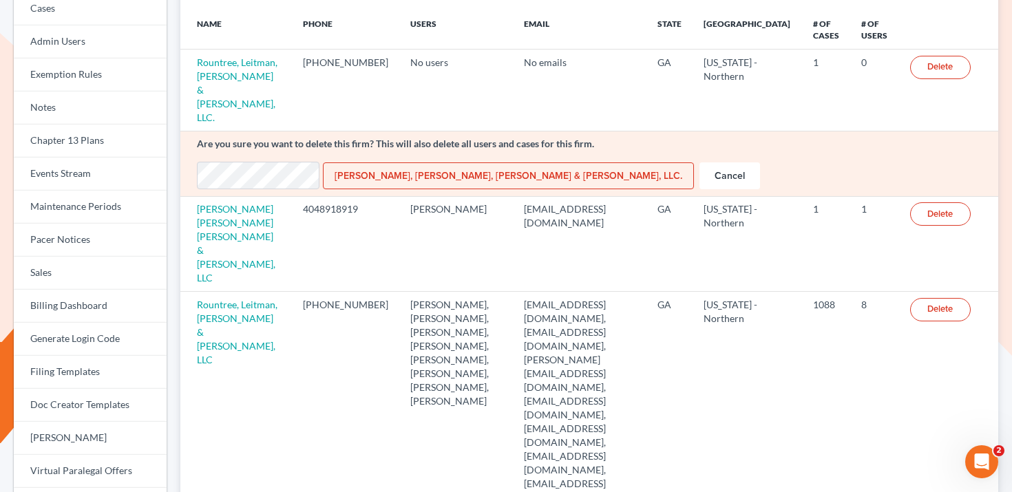
click at [372, 162] on input "[PERSON_NAME], [PERSON_NAME], [PERSON_NAME] & [PERSON_NAME], LLC." at bounding box center [508, 176] width 371 height 28
type input "Deleting..."
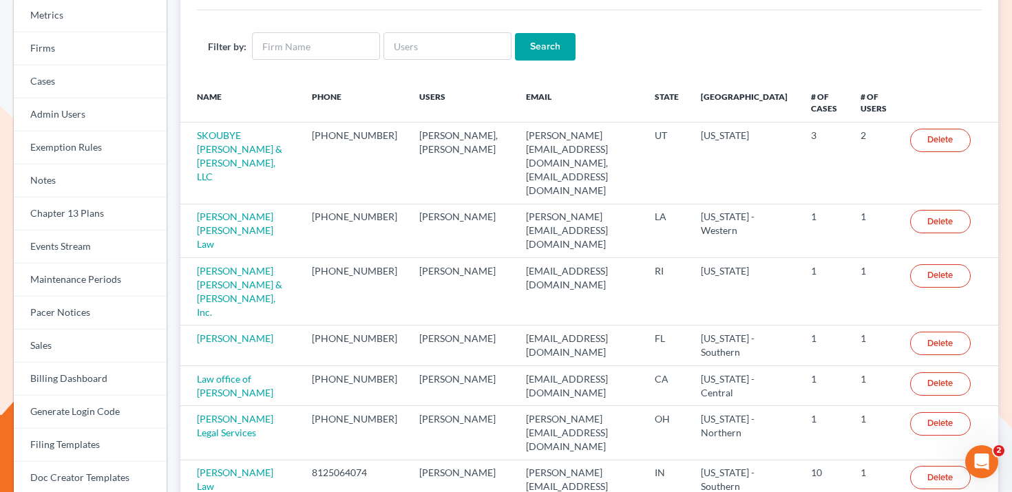
scroll to position [121, 0]
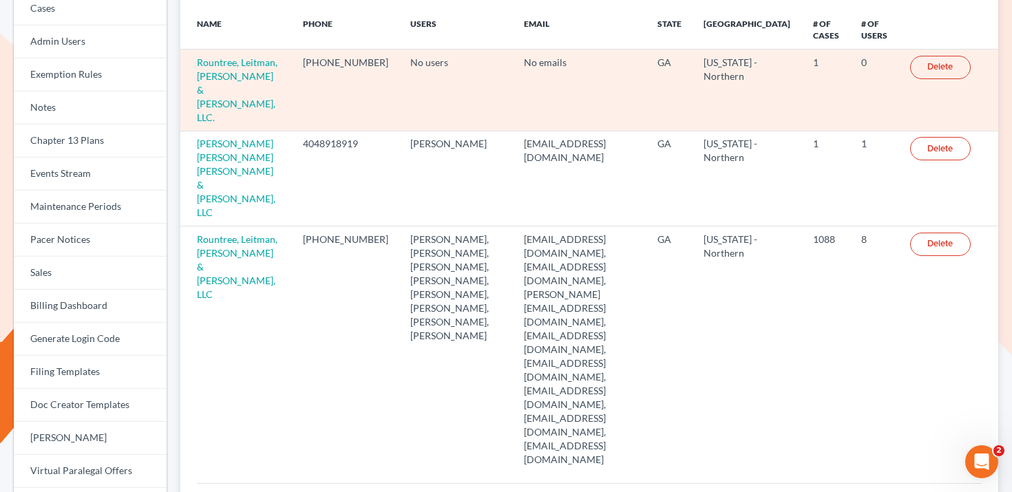
click at [960, 67] on link "Delete" at bounding box center [940, 67] width 61 height 23
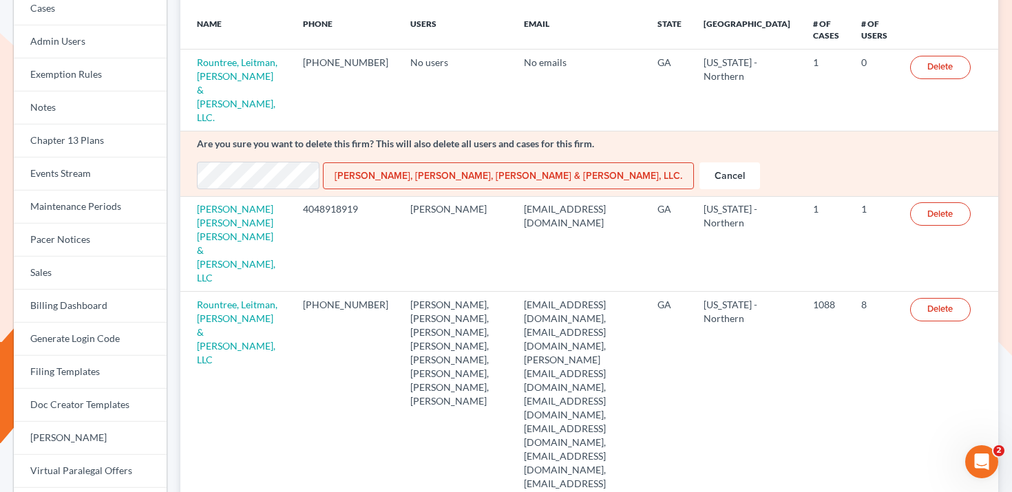
click at [387, 162] on input "[PERSON_NAME], [PERSON_NAME], [PERSON_NAME] & [PERSON_NAME], LLC." at bounding box center [508, 176] width 371 height 28
type input "Deleting..."
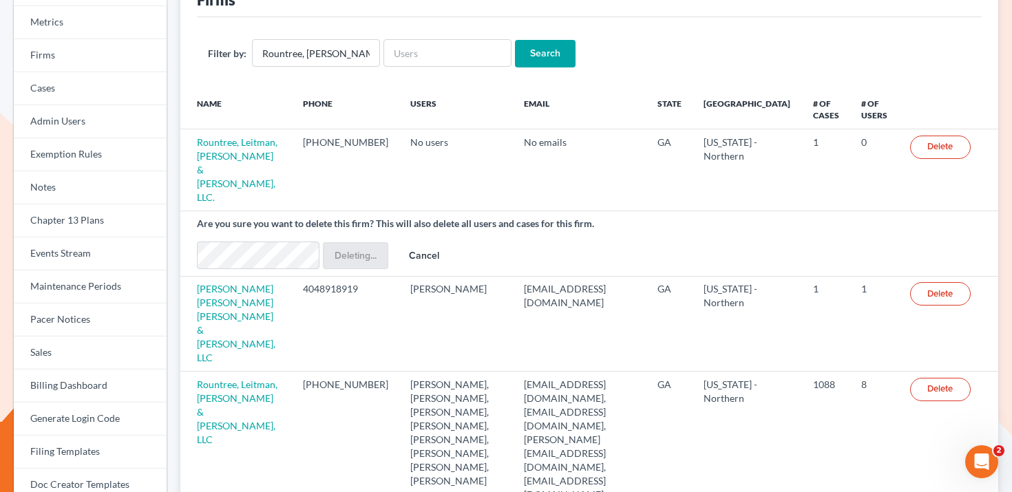
scroll to position [92, 0]
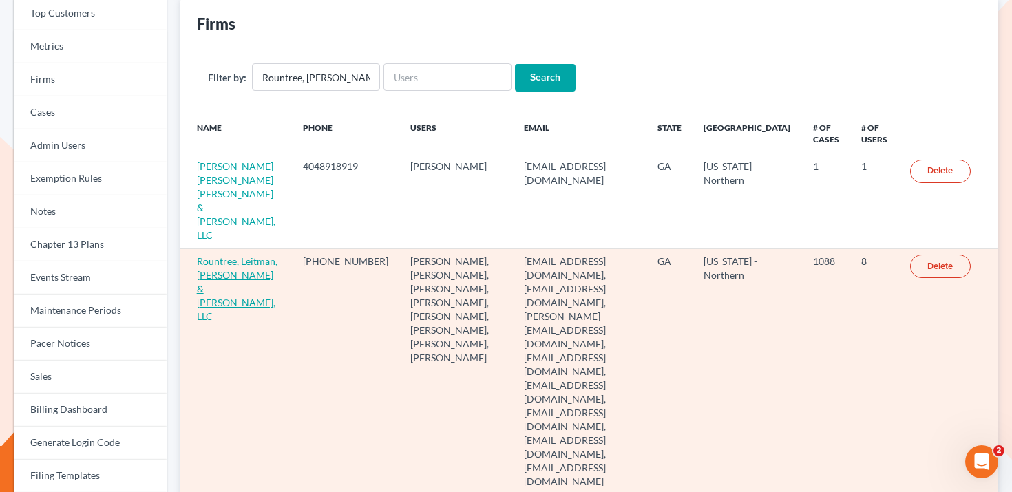
click at [203, 255] on link "Rountree, Leitman, Klein & Geer, LLC" at bounding box center [237, 288] width 81 height 67
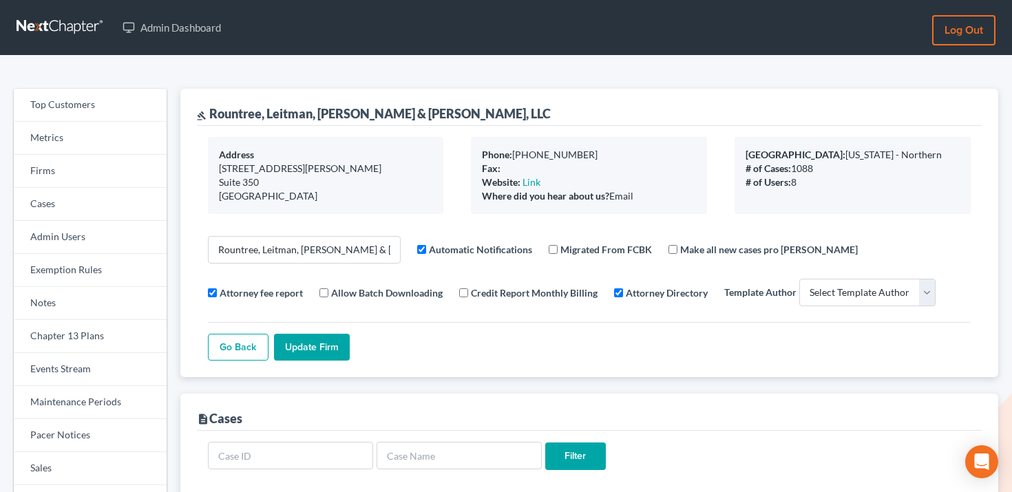
select select
click at [52, 381] on link "Events Stream" at bounding box center [90, 369] width 153 height 33
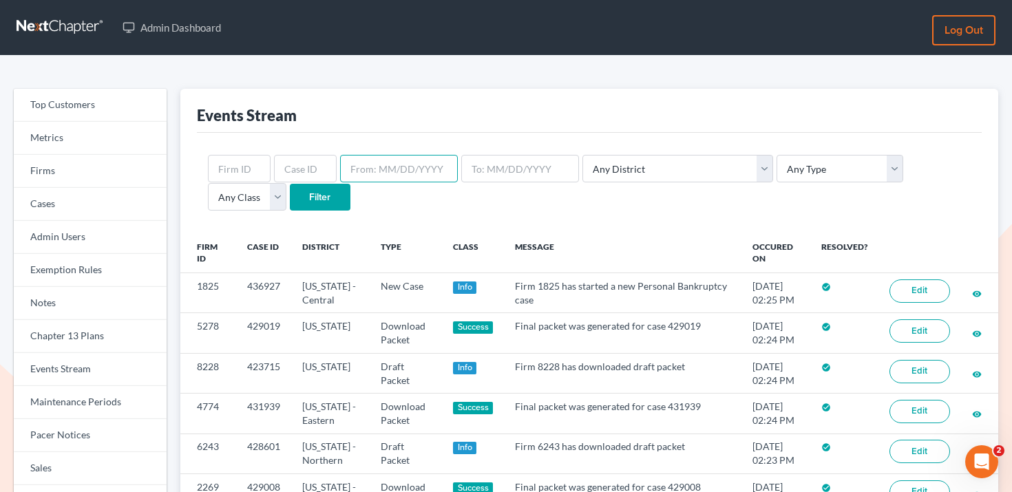
click at [373, 177] on input "text" at bounding box center [399, 169] width 118 height 28
type input "09/12/2025"
click at [487, 176] on input "text" at bounding box center [520, 169] width 118 height 28
type input "09/12/2025"
click at [790, 136] on div "09/12/2025 09/12/2025 Any District Alabama - Middle Alabama - Northern Alabama …" at bounding box center [589, 183] width 785 height 100
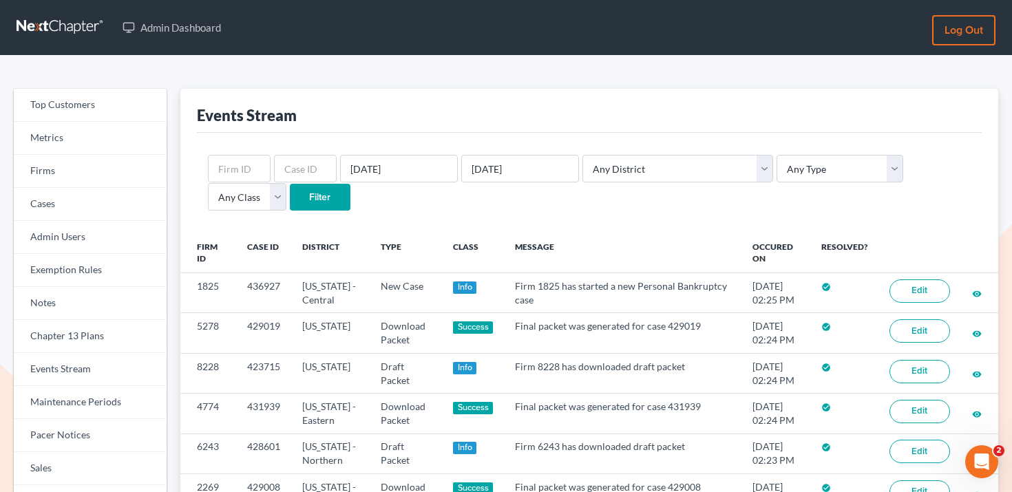
click at [778, 150] on div "09/12/2025 09/12/2025 Any District Alabama - Middle Alabama - Northern Alabama …" at bounding box center [589, 183] width 785 height 100
click at [776, 175] on select "Any Type Case Applied To Plan Case Archive Case Duplicate Case Filing Chapter 1…" at bounding box center [839, 169] width 127 height 28
select select "client_portal"
click at [776, 155] on select "Any Type Case Applied To Plan Case Archive Case Duplicate Case Filing Chapter 1…" at bounding box center [839, 169] width 127 height 28
click at [290, 202] on input "Filter" at bounding box center [320, 198] width 61 height 28
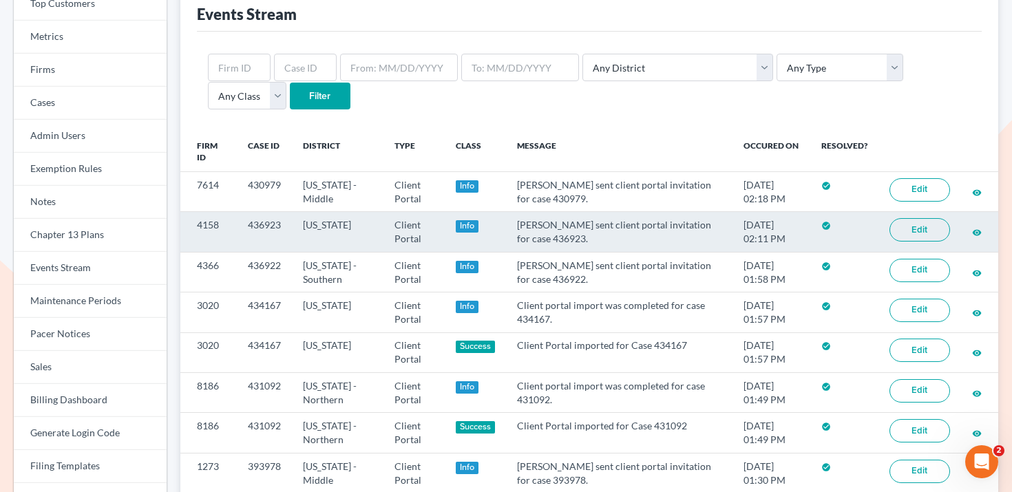
scroll to position [94, 0]
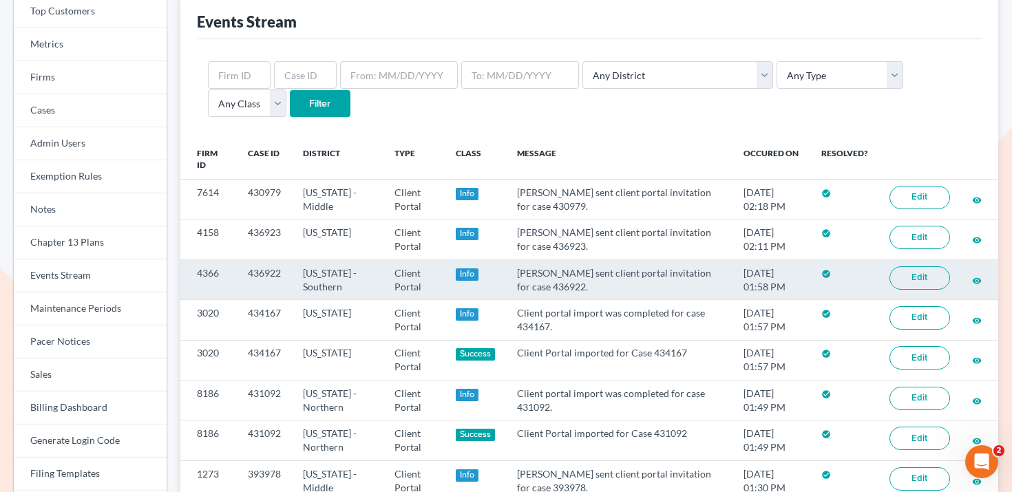
click at [260, 268] on td "436922" at bounding box center [264, 280] width 55 height 40
copy td "436922"
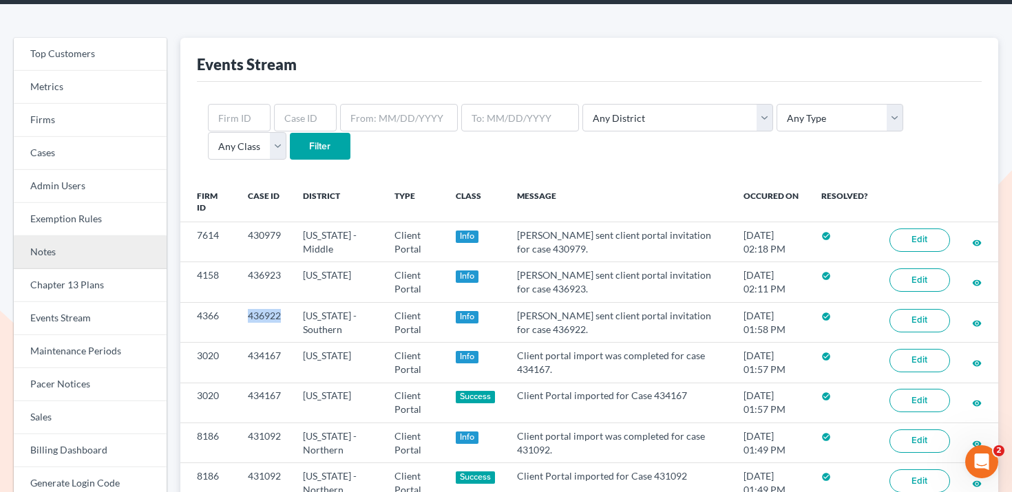
scroll to position [21, 0]
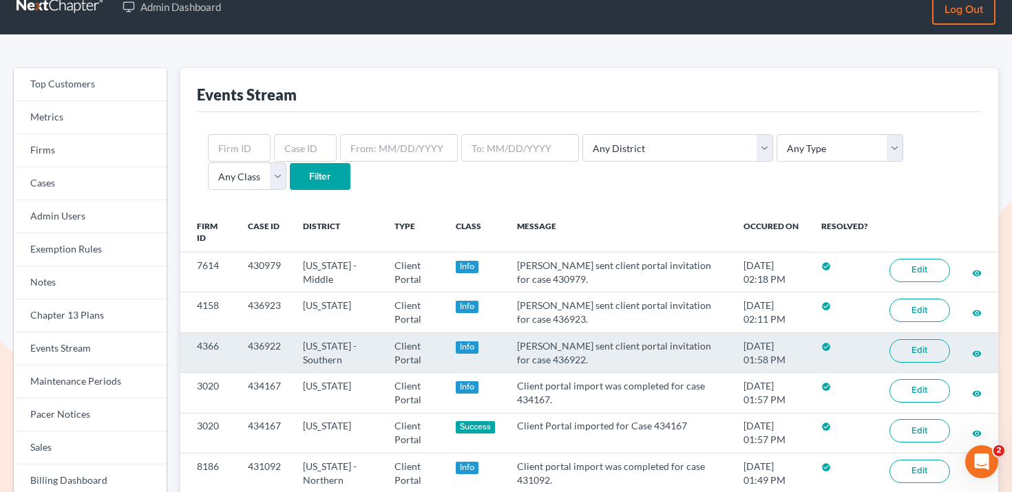
click at [204, 340] on td "4366" at bounding box center [208, 352] width 56 height 40
copy td "4366"
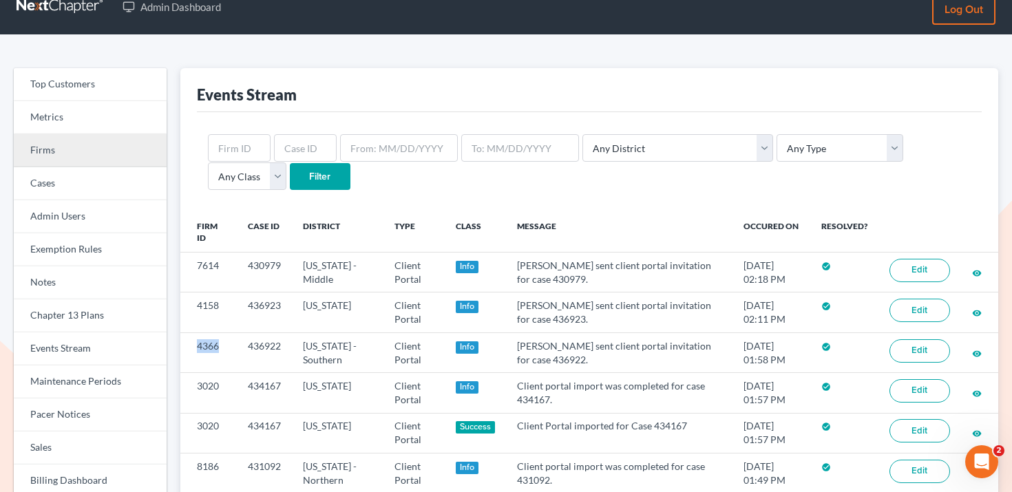
click at [83, 149] on link "Firms" at bounding box center [90, 150] width 153 height 33
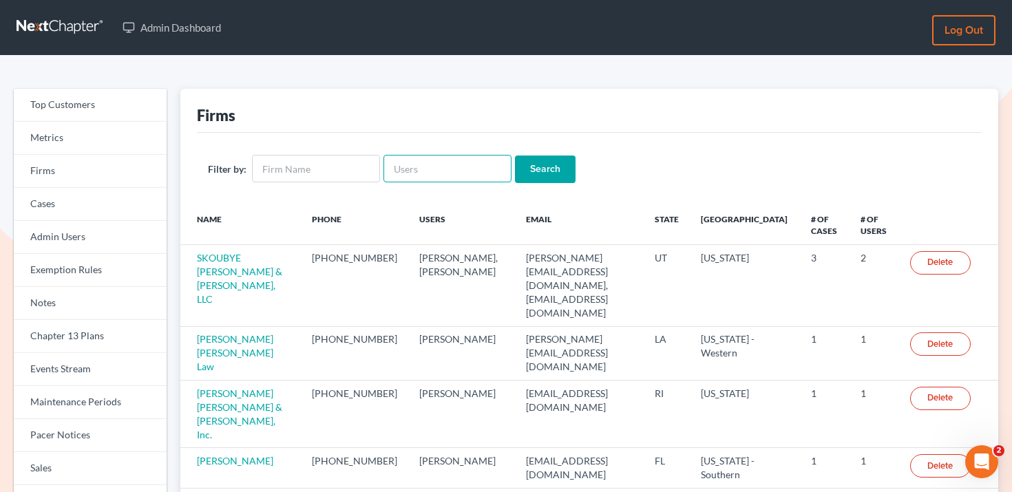
click at [421, 168] on input "text" at bounding box center [447, 169] width 128 height 28
paste input "4366"
type input "4366"
click at [325, 161] on input "text" at bounding box center [316, 169] width 128 height 28
paste input "4366"
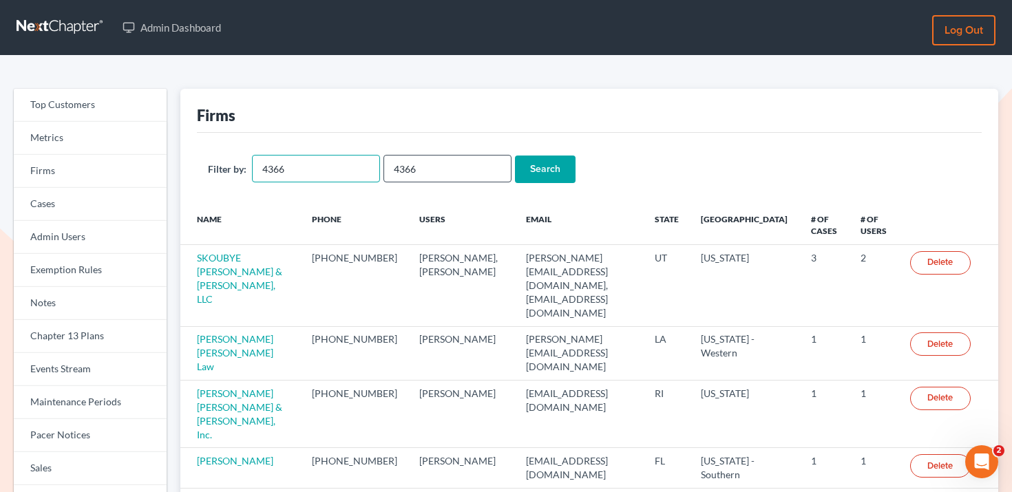
type input "4366"
click at [428, 161] on input "4366" at bounding box center [447, 169] width 128 height 28
click at [118, 163] on link "Firms" at bounding box center [90, 171] width 153 height 33
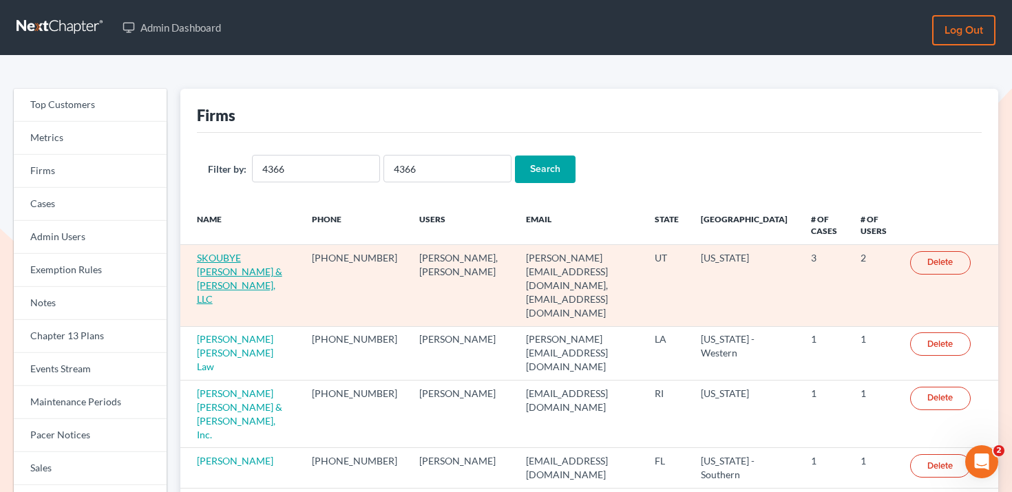
click at [227, 256] on link "SKOUBYE [PERSON_NAME] & [PERSON_NAME], LLC" at bounding box center [239, 278] width 85 height 53
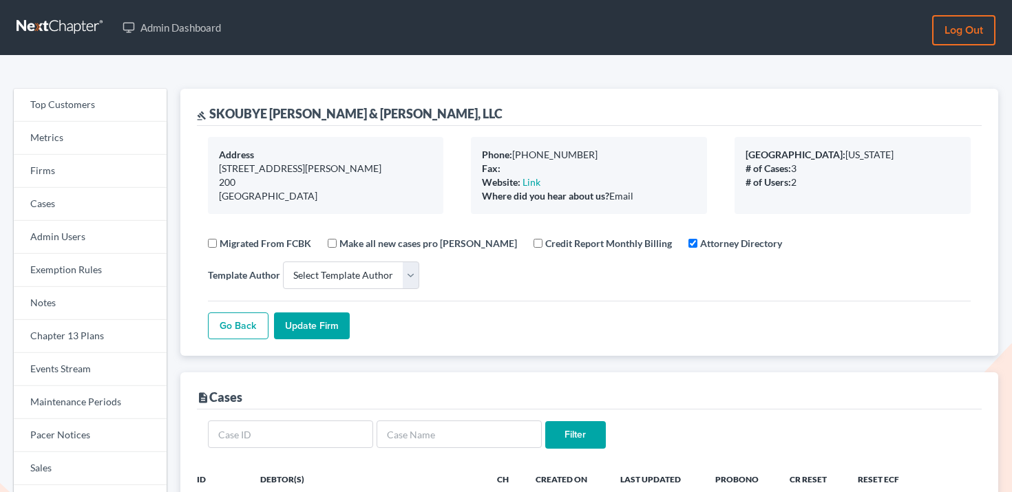
select select
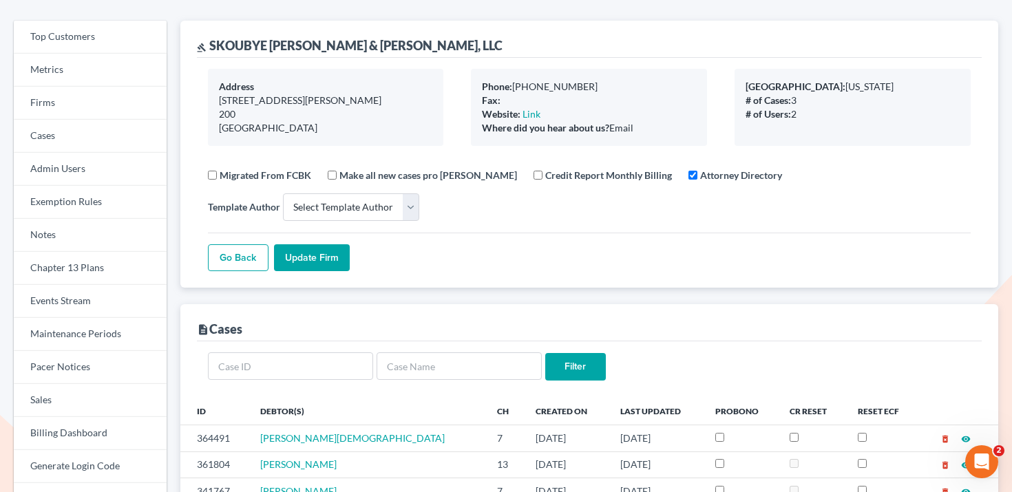
scroll to position [157, 0]
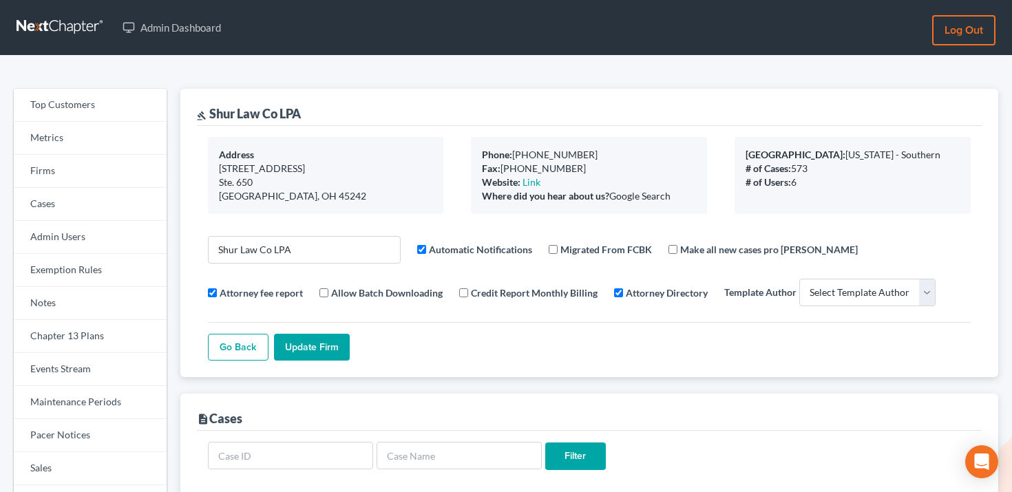
select select
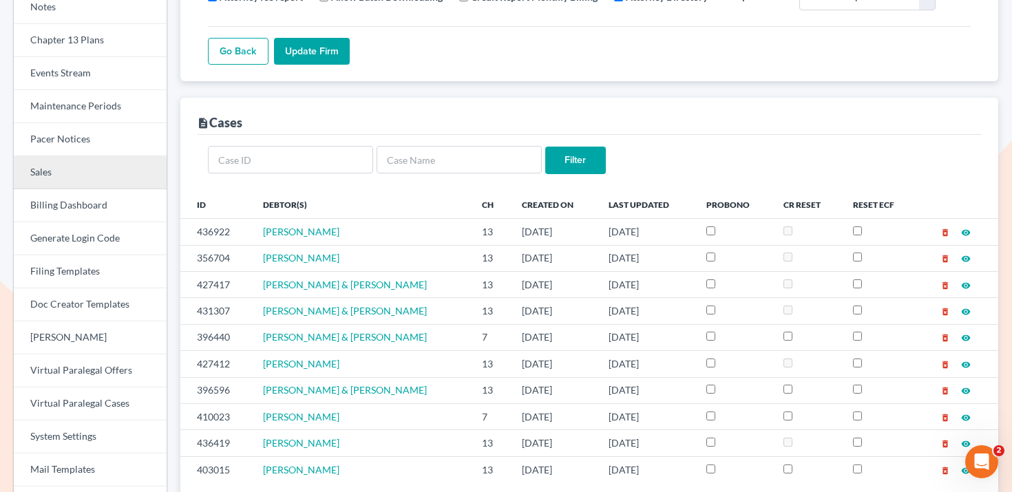
scroll to position [229, 0]
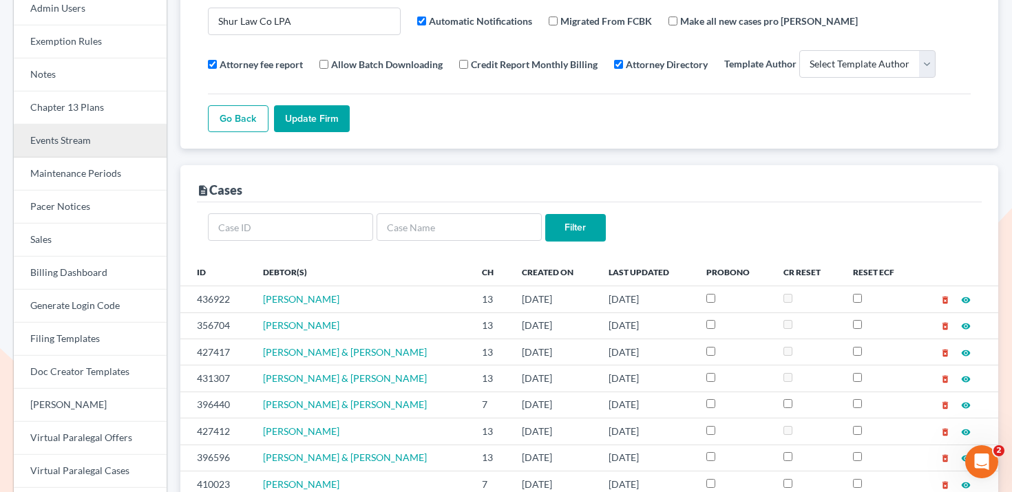
click at [60, 138] on link "Events Stream" at bounding box center [90, 141] width 153 height 33
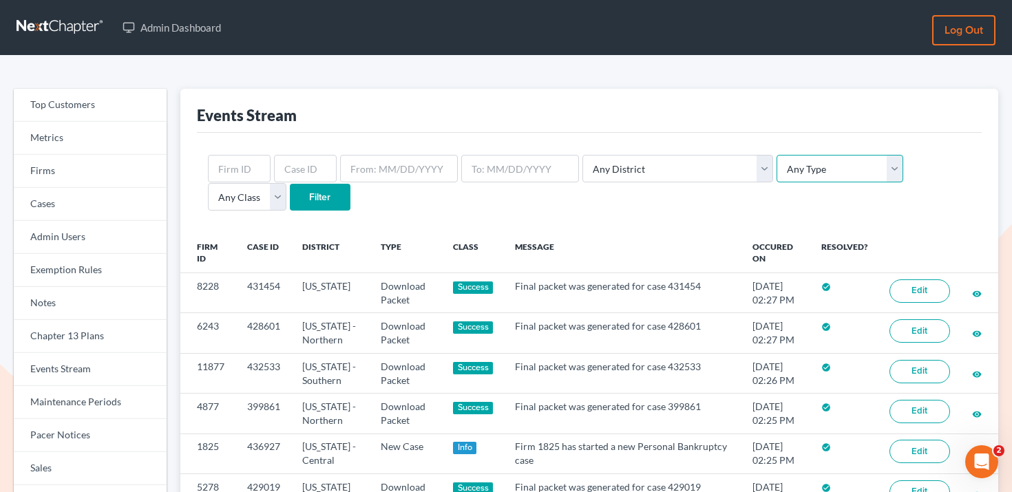
click at [776, 156] on select "Any Type Case Applied To Plan Case Archive Case Duplicate Case Filing Chapter 1…" at bounding box center [839, 169] width 127 height 28
select select "client_portal"
click at [776, 155] on select "Any Type Case Applied To Plan Case Archive Case Duplicate Case Filing Chapter 1…" at bounding box center [839, 169] width 127 height 28
click at [290, 200] on input "Filter" at bounding box center [320, 198] width 61 height 28
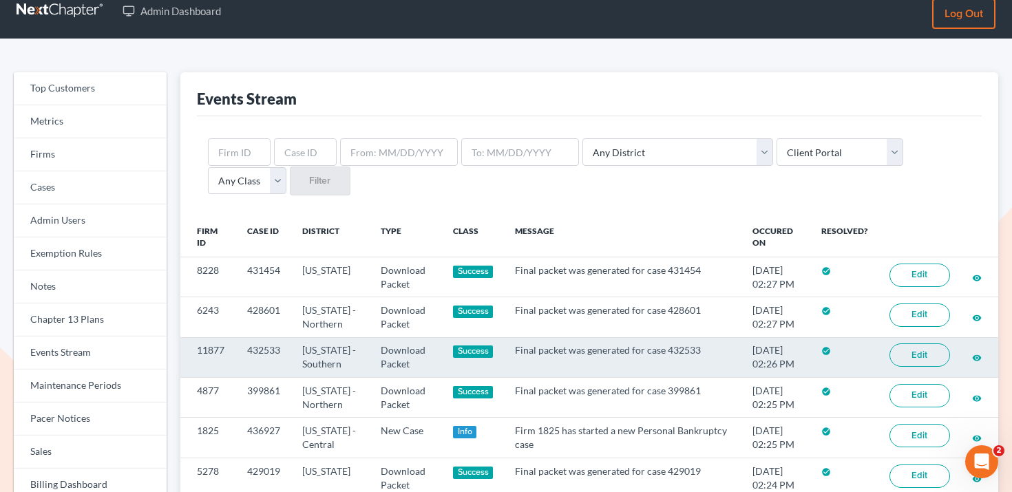
scroll to position [21, 0]
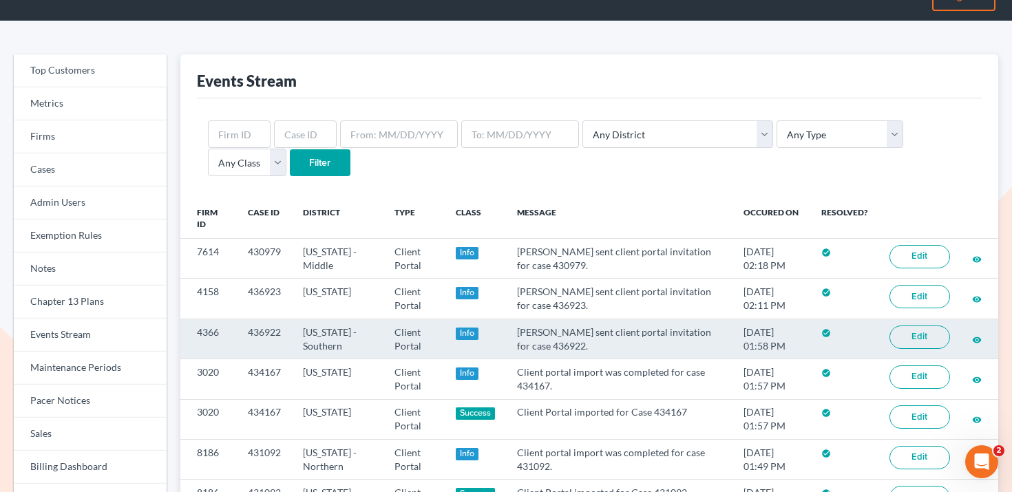
click at [270, 325] on td "436922" at bounding box center [264, 339] width 55 height 40
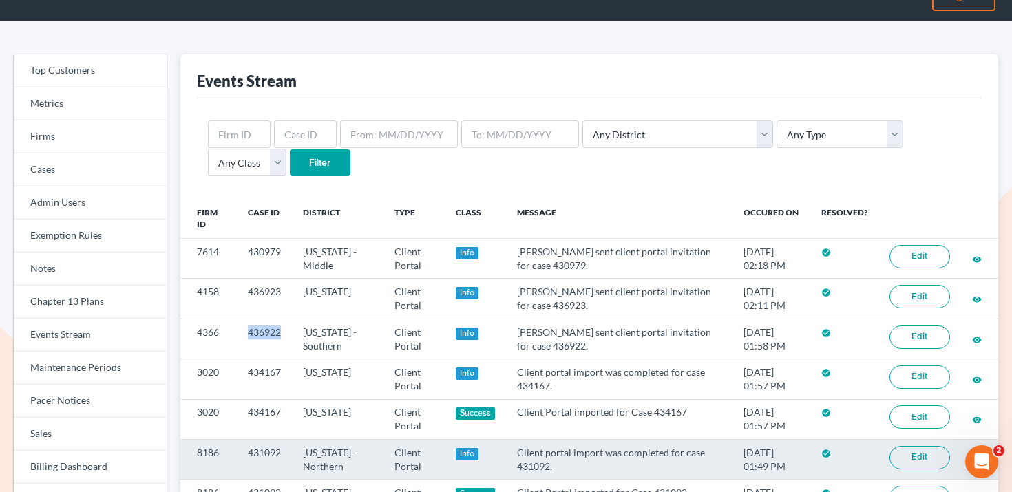
copy td "436922"
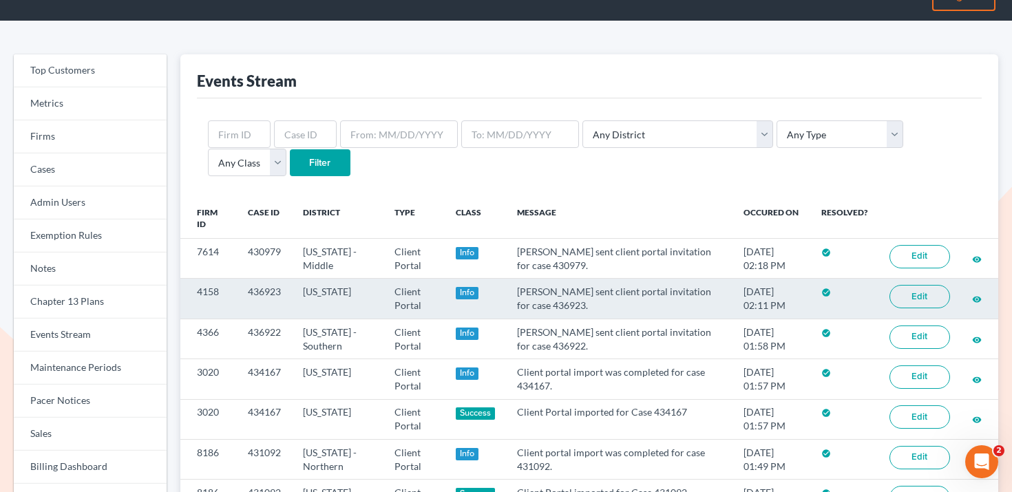
click at [575, 306] on td "Sherry Sutton sent client portal invitation for case 436923." at bounding box center [619, 299] width 226 height 40
copy td "436923"
click at [208, 290] on td "4158" at bounding box center [208, 299] width 56 height 40
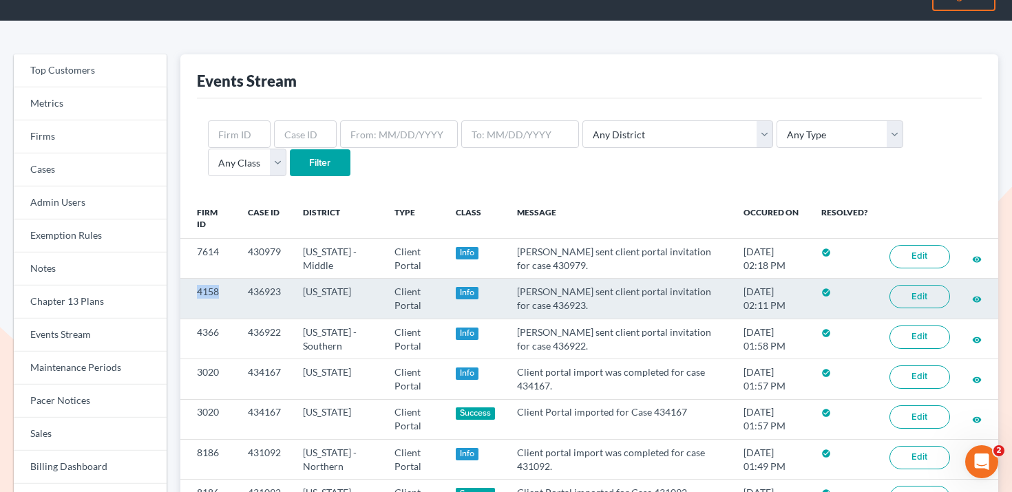
copy td "4158"
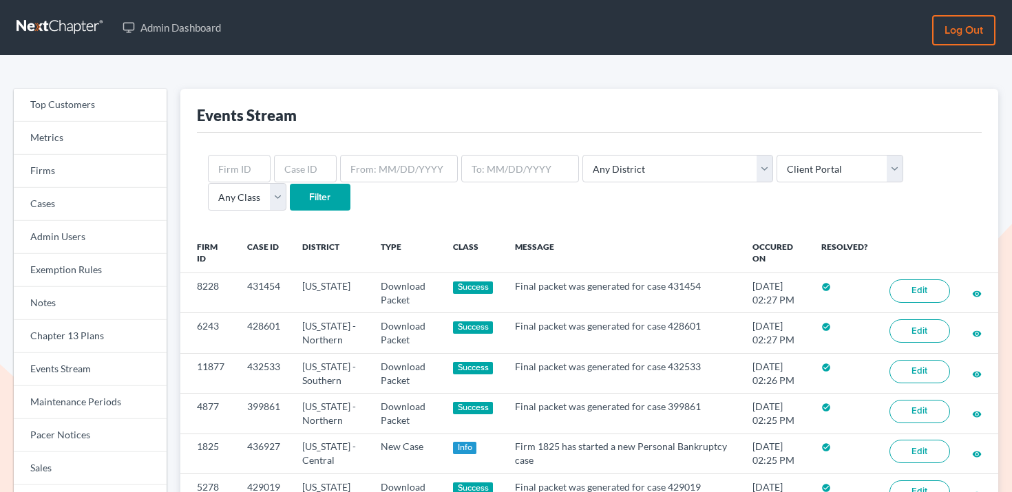
select select "client_portal"
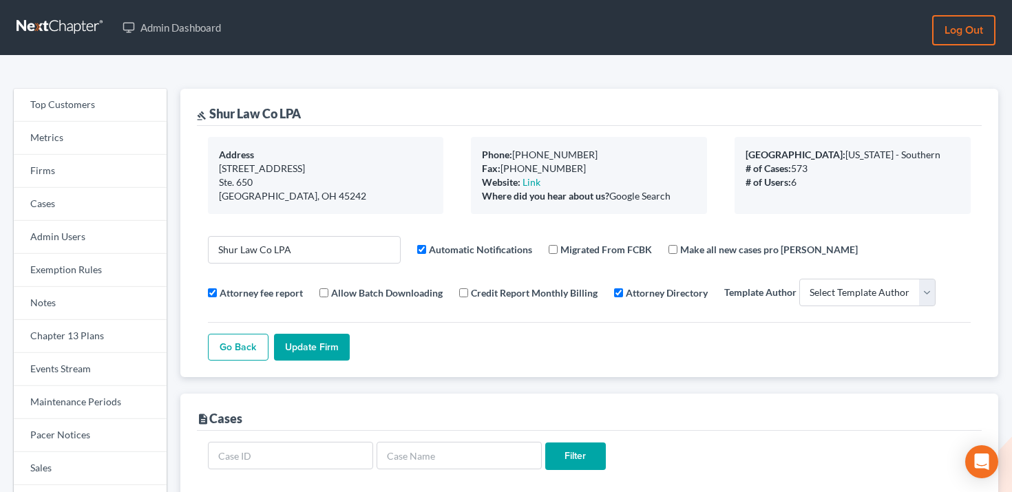
select select
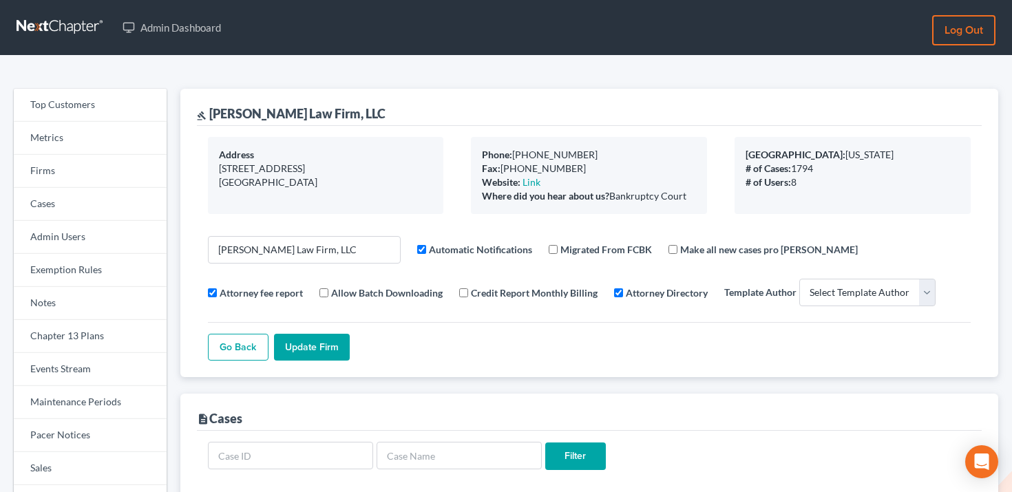
select select
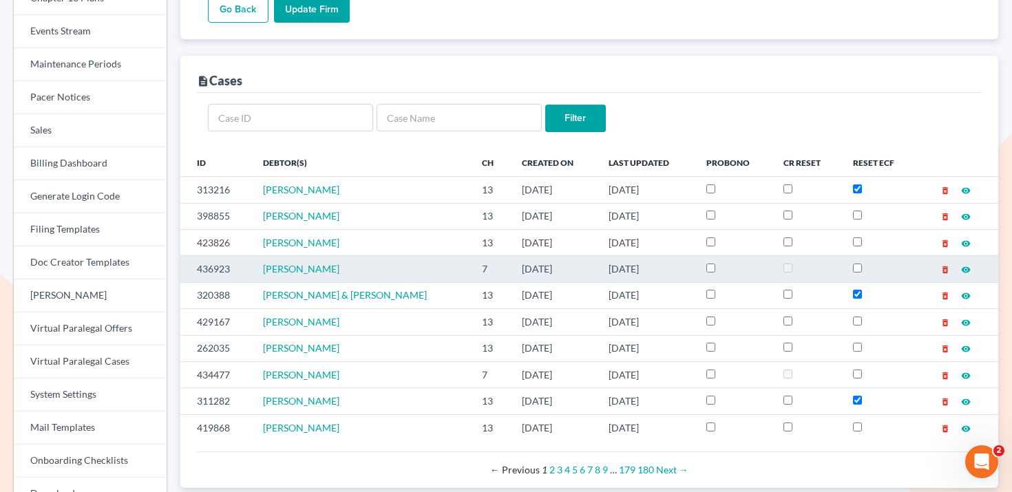
click at [226, 268] on td "436923" at bounding box center [216, 269] width 72 height 26
copy td "436923"
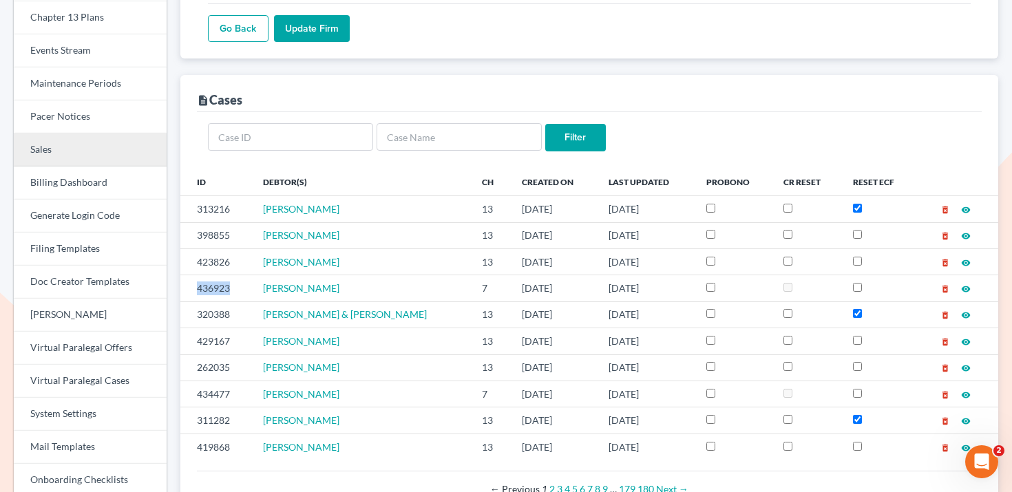
scroll to position [321, 0]
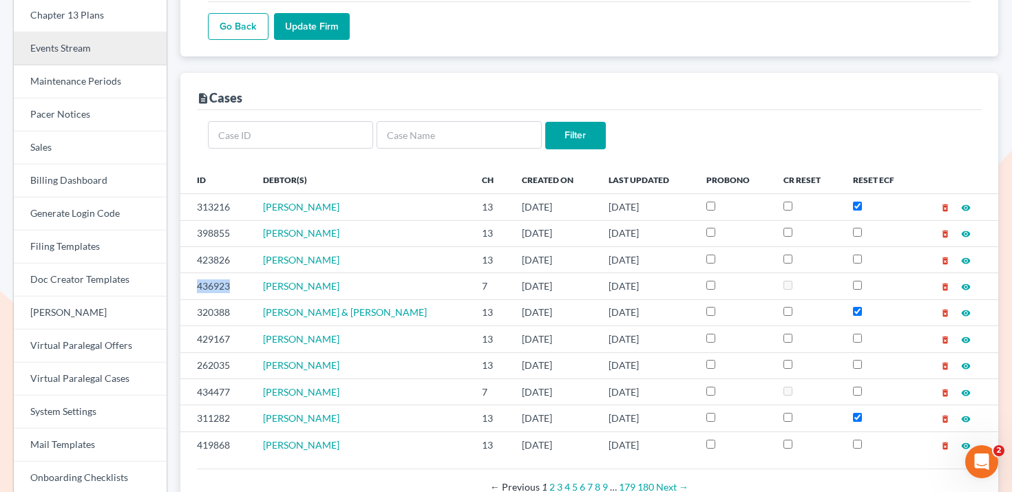
click at [81, 41] on link "Events Stream" at bounding box center [90, 48] width 153 height 33
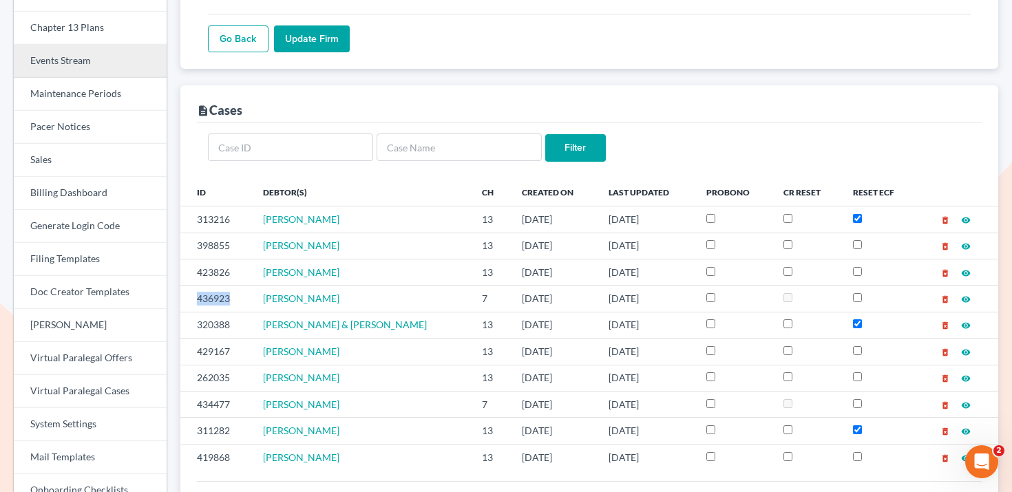
scroll to position [307, 0]
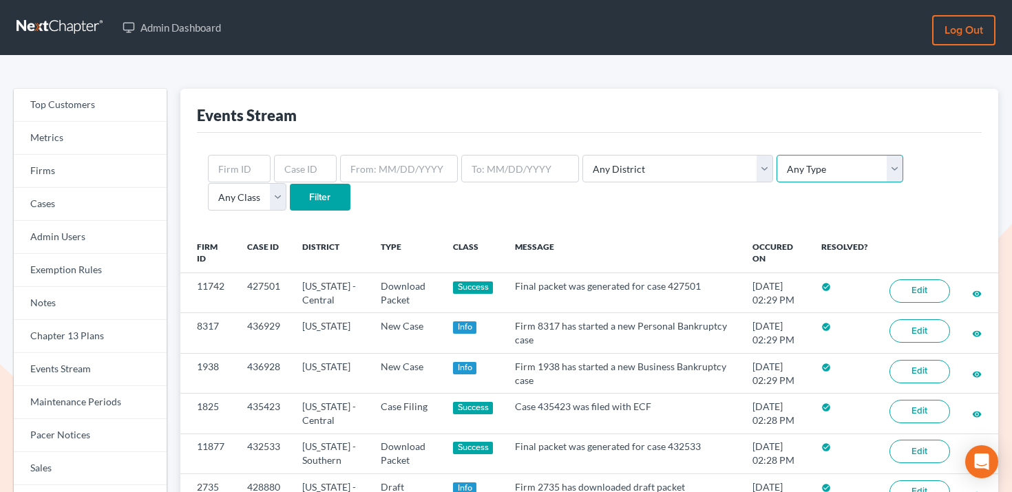
click at [776, 157] on select "Any Type Case Applied To Plan Case Archive Case Duplicate Case Filing Chapter 1…" at bounding box center [839, 169] width 127 height 28
select select "client_portal"
click at [776, 155] on select "Any Type Case Applied To Plan Case Archive Case Duplicate Case Filing Chapter 1…" at bounding box center [839, 169] width 127 height 28
click at [290, 200] on input "Filter" at bounding box center [320, 198] width 61 height 28
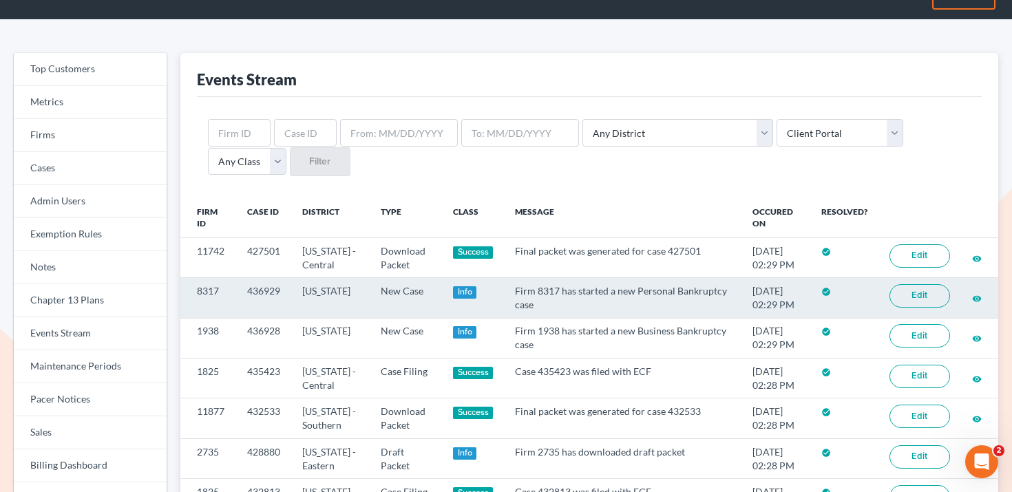
scroll to position [37, 0]
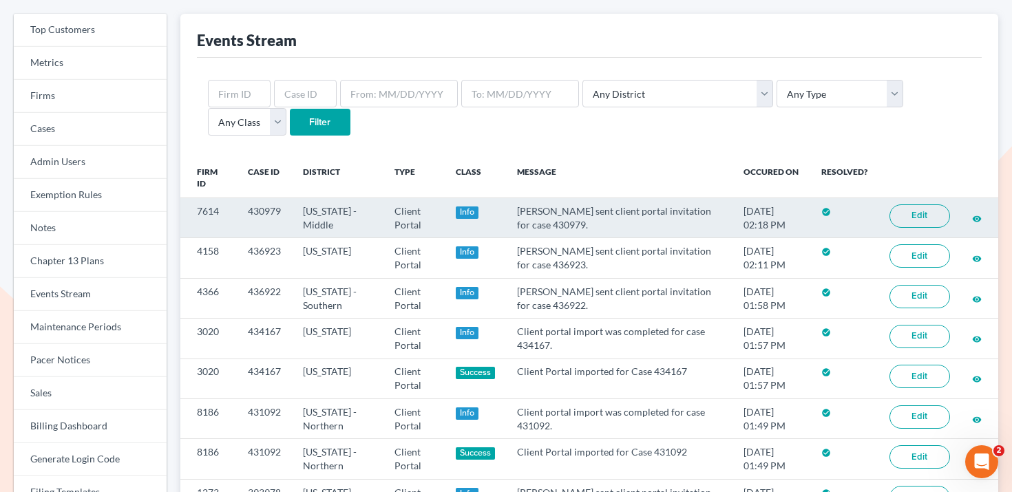
click at [207, 215] on td "7614" at bounding box center [208, 218] width 56 height 40
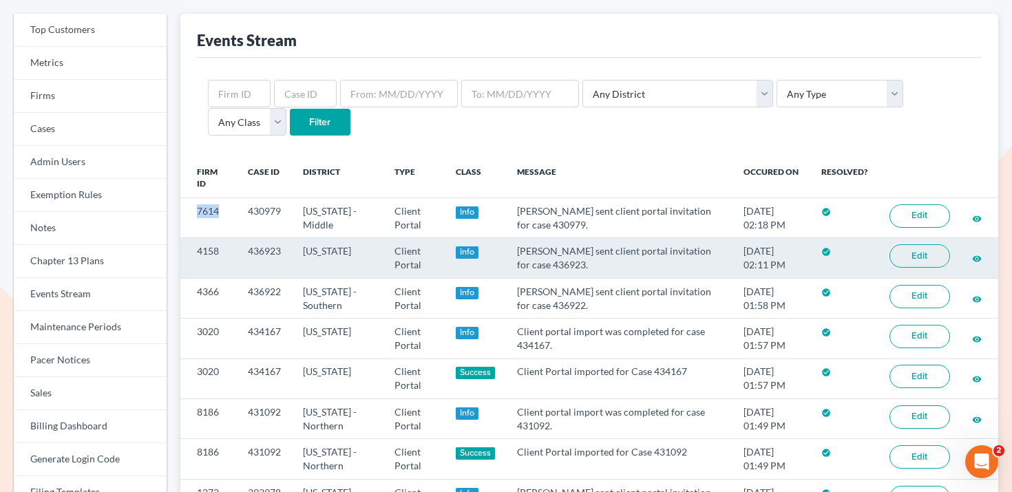
copy td "7614"
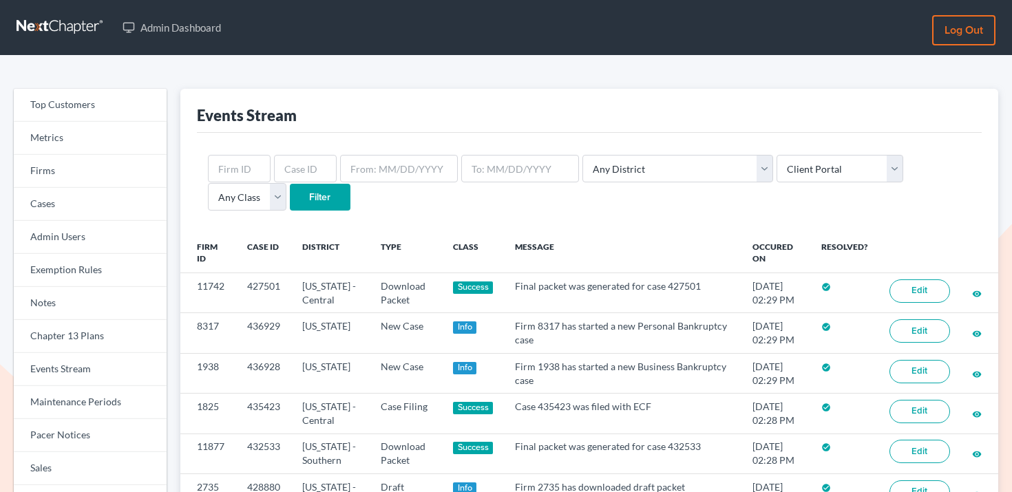
select select "client_portal"
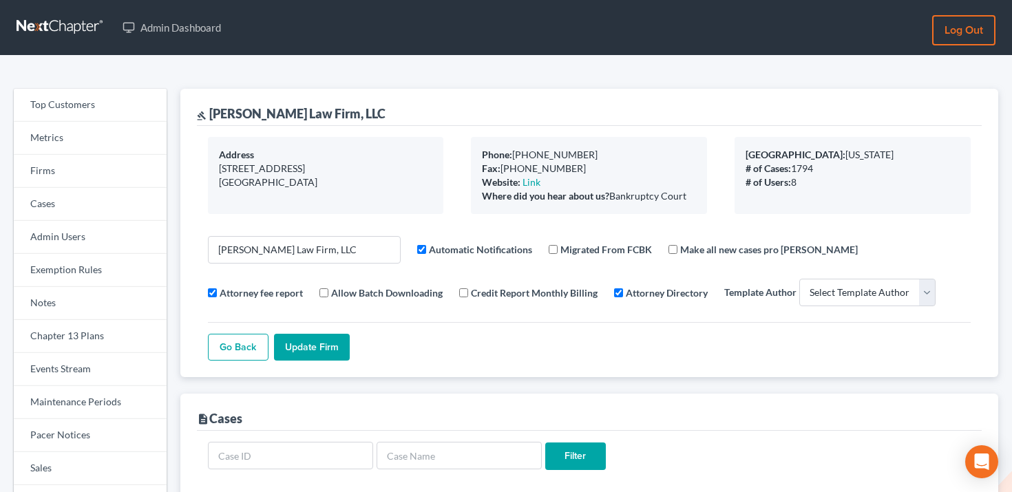
select select
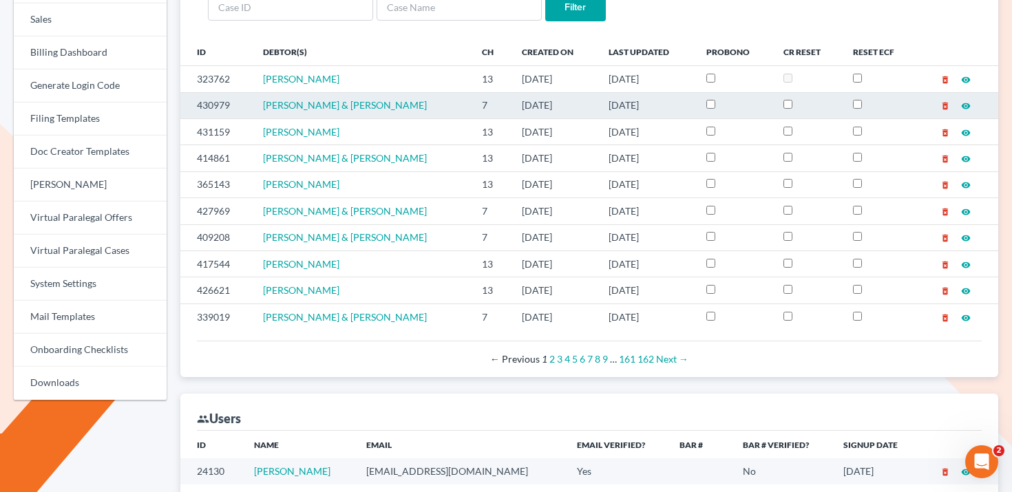
click at [221, 108] on td "430979" at bounding box center [216, 105] width 72 height 26
copy td "430979"
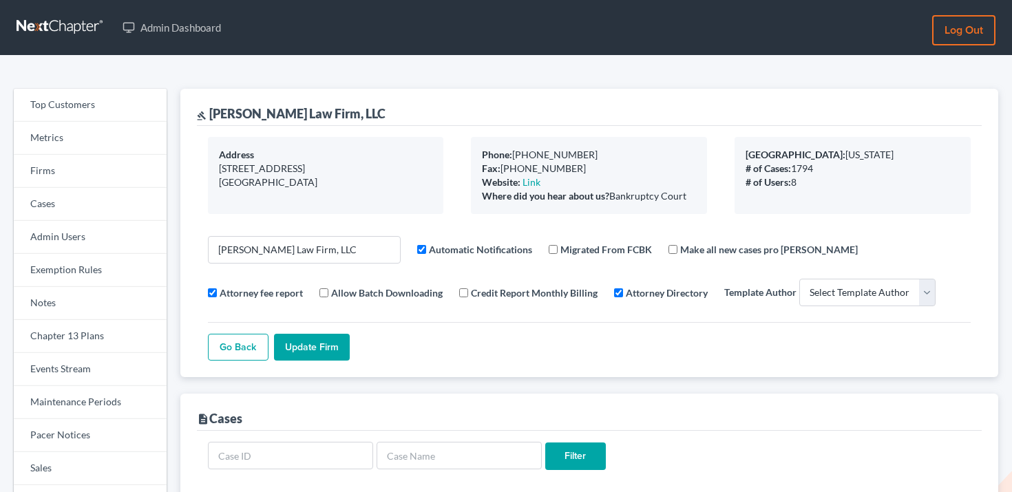
select select
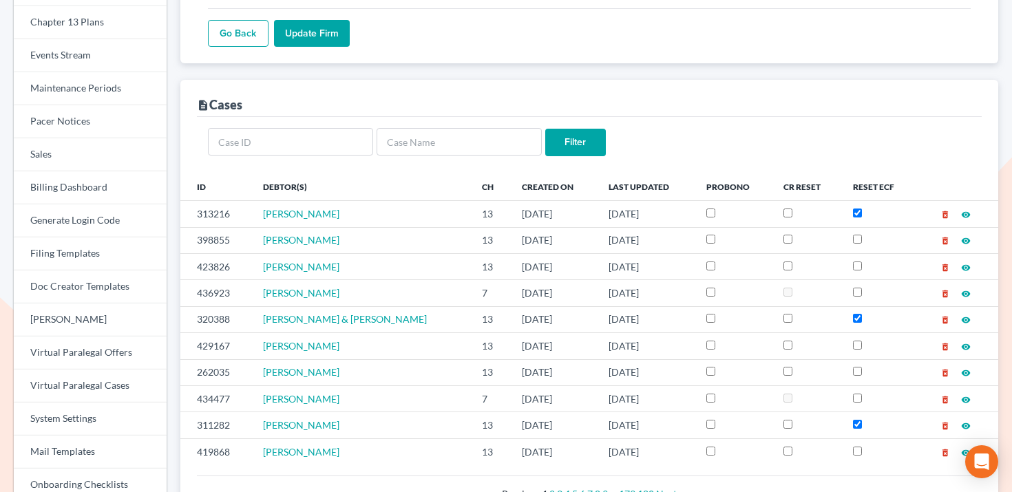
scroll to position [307, 0]
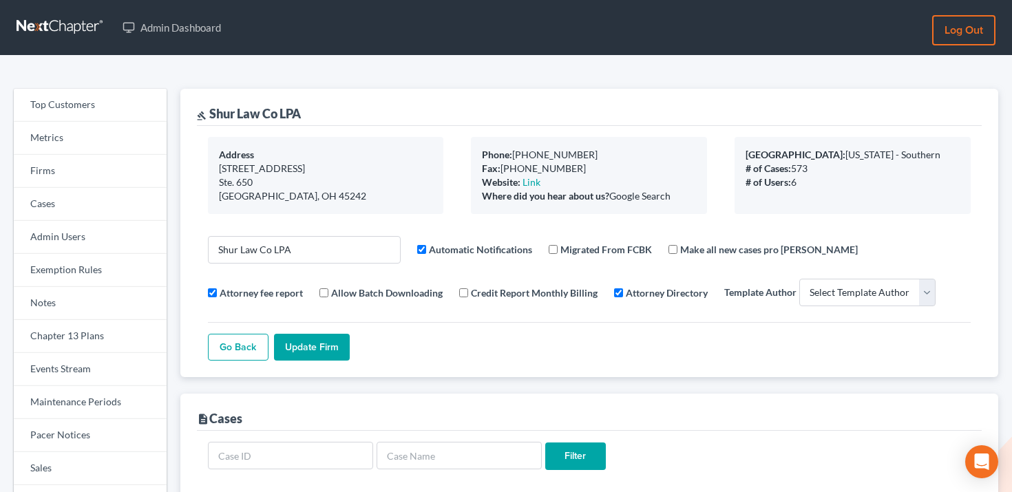
select select
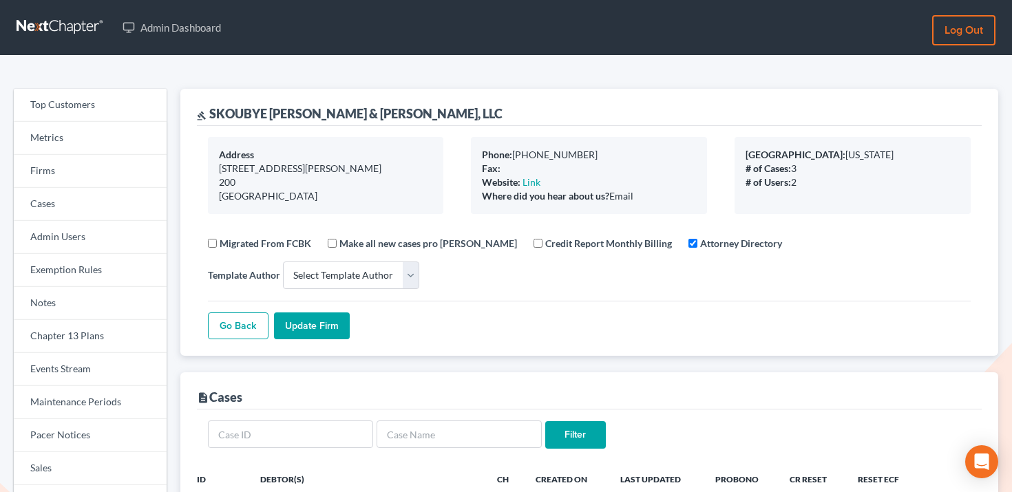
select select
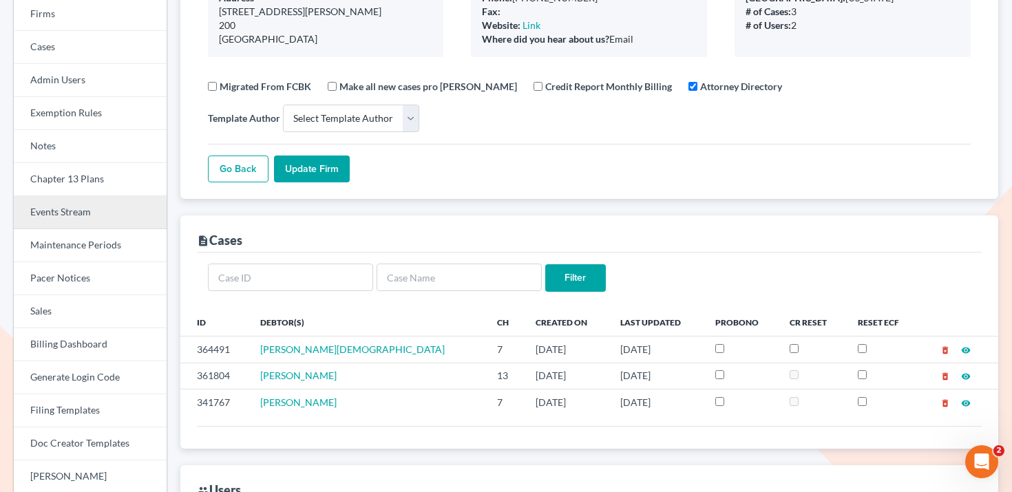
click at [81, 205] on link "Events Stream" at bounding box center [90, 212] width 153 height 33
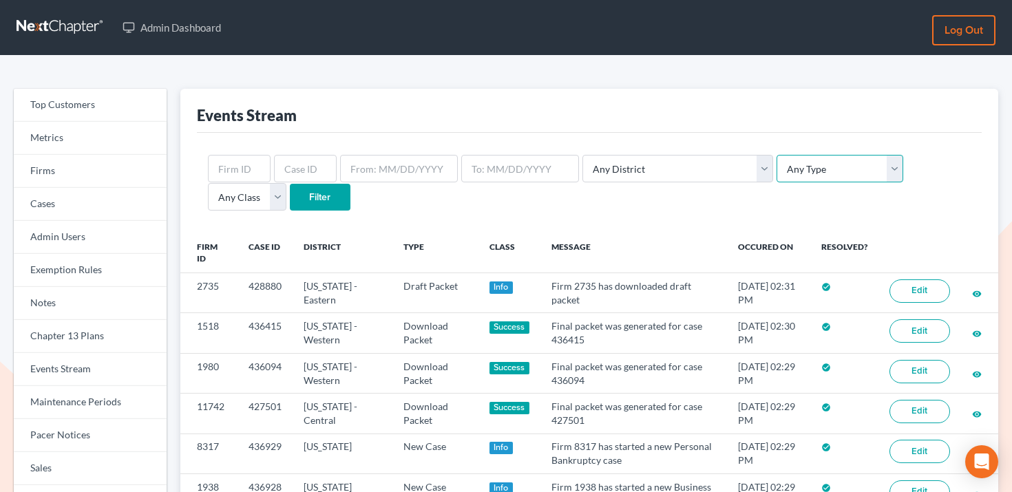
click at [776, 167] on select "Any Type Case Applied To Plan Case Archive Case Duplicate Case Filing Chapter 1…" at bounding box center [839, 169] width 127 height 28
click at [776, 155] on select "Any Type Case Applied To Plan Case Archive Case Duplicate Case Filing Chapter 1…" at bounding box center [839, 169] width 127 height 28
click at [776, 166] on select "Any Type Case Applied To Plan Case Archive Case Duplicate Case Filing Chapter 1…" at bounding box center [839, 169] width 127 height 28
select select "client_portal"
click at [776, 155] on select "Any Type Case Applied To Plan Case Archive Case Duplicate Case Filing Chapter 1…" at bounding box center [839, 169] width 127 height 28
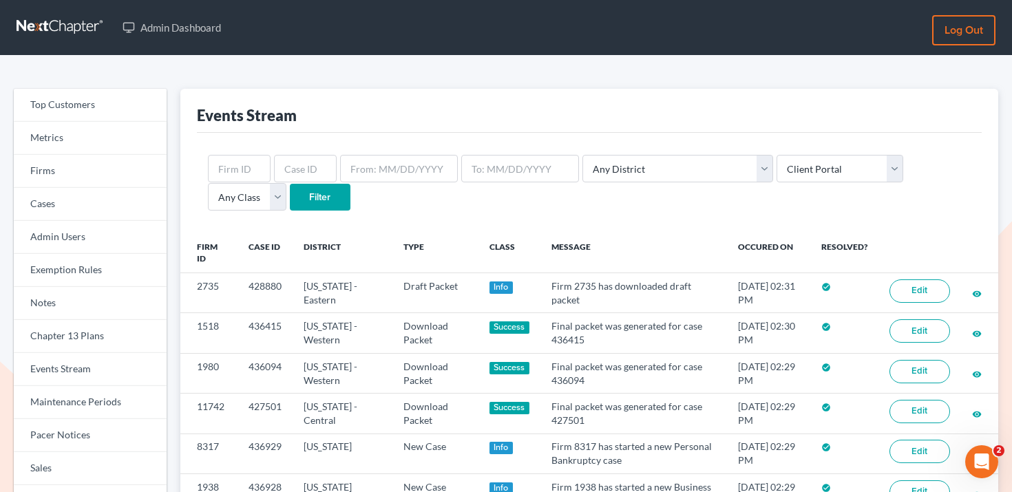
click at [290, 189] on input "Filter" at bounding box center [320, 198] width 61 height 28
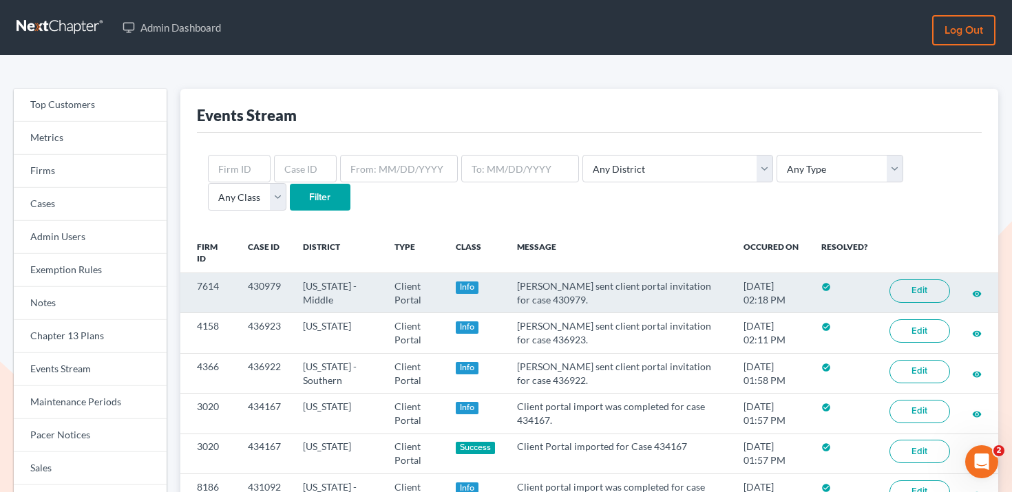
drag, startPoint x: 770, startPoint y: 297, endPoint x: 715, endPoint y: 296, distance: 55.1
click at [732, 296] on td "09/12/2025 02:18 PM" at bounding box center [771, 293] width 78 height 40
copy td "02:18 PM"
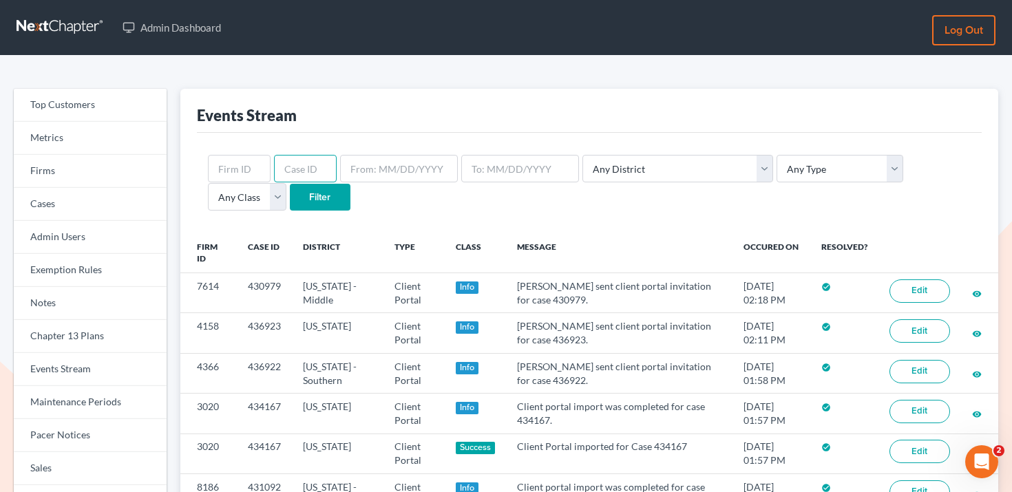
click at [293, 180] on input "text" at bounding box center [305, 169] width 63 height 28
paste input "436838"
type input "436838"
click at [290, 198] on input "Filter" at bounding box center [320, 198] width 61 height 28
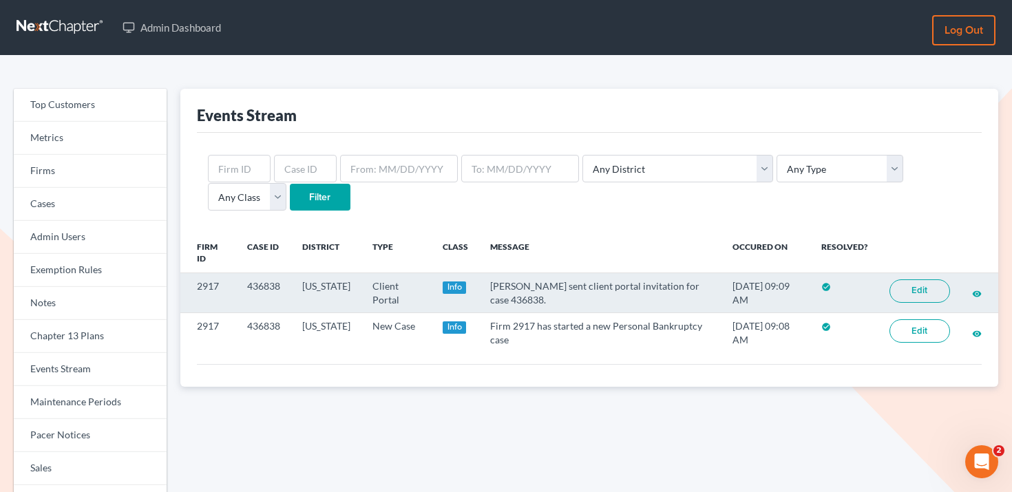
click at [204, 288] on td "2917" at bounding box center [208, 293] width 56 height 40
copy td "2917"
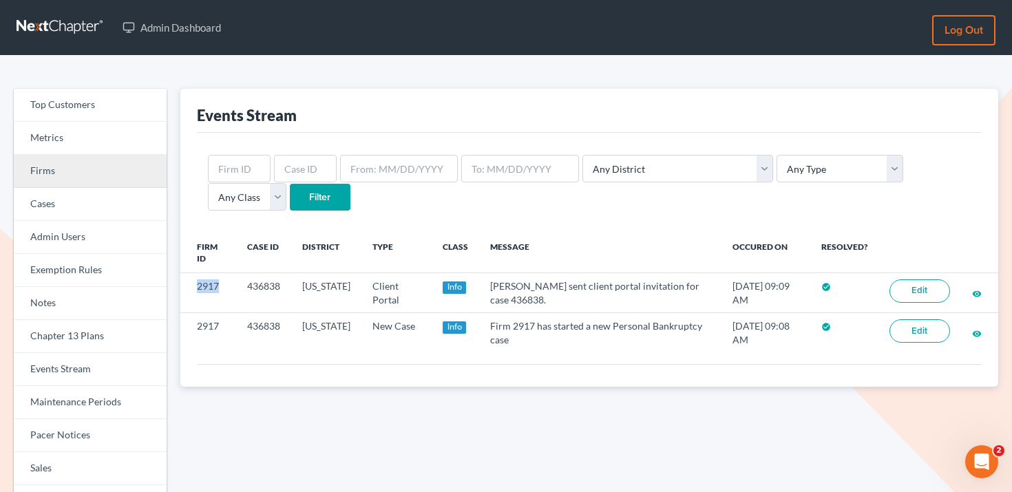
click at [127, 173] on link "Firms" at bounding box center [90, 171] width 153 height 33
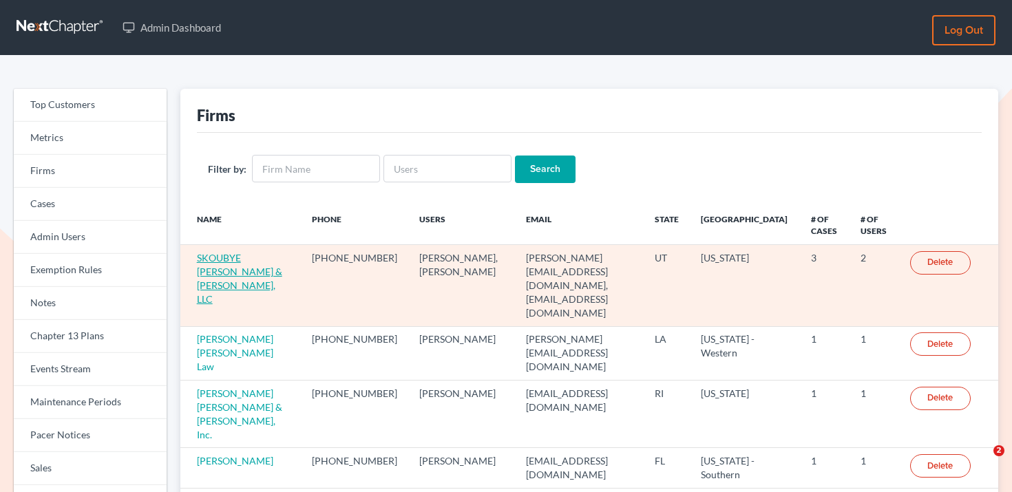
click at [220, 254] on link "SKOUBYE [PERSON_NAME] & [PERSON_NAME], LLC" at bounding box center [239, 278] width 85 height 53
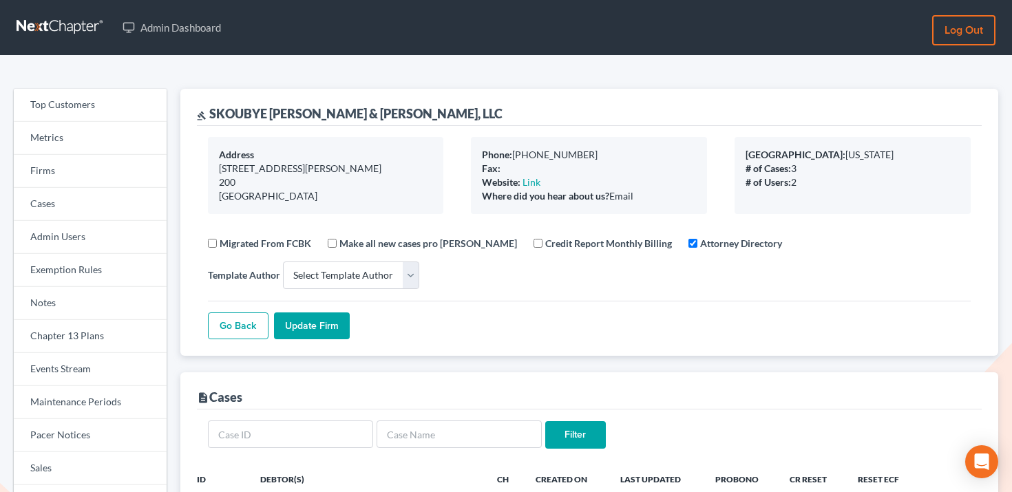
select select
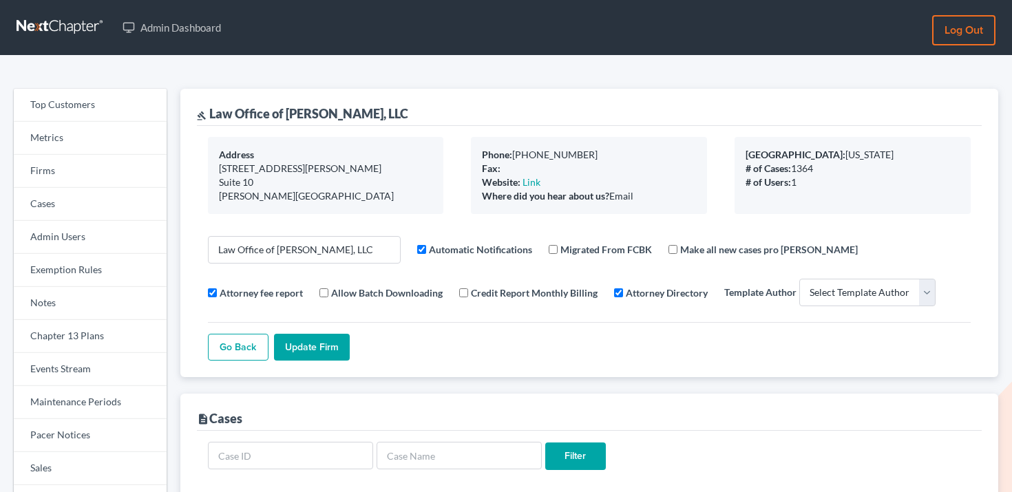
select select
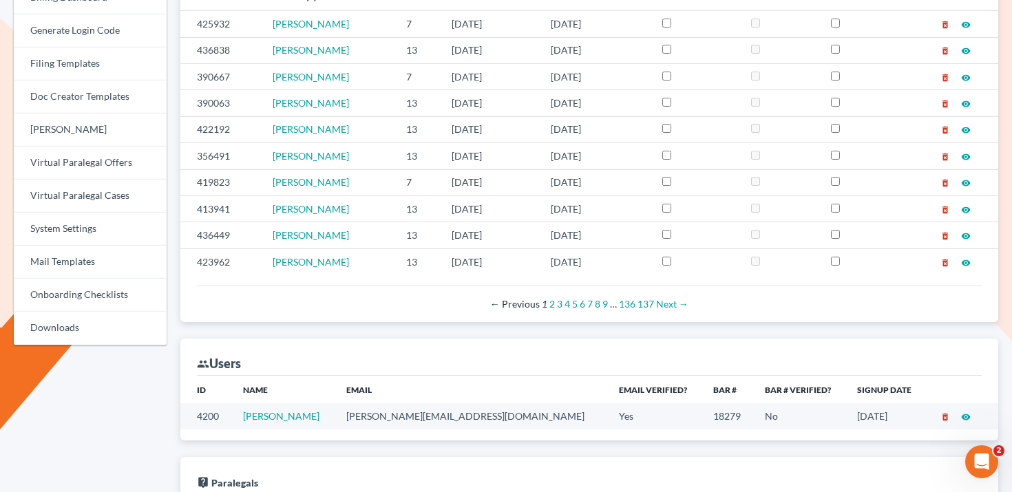
scroll to position [613, 0]
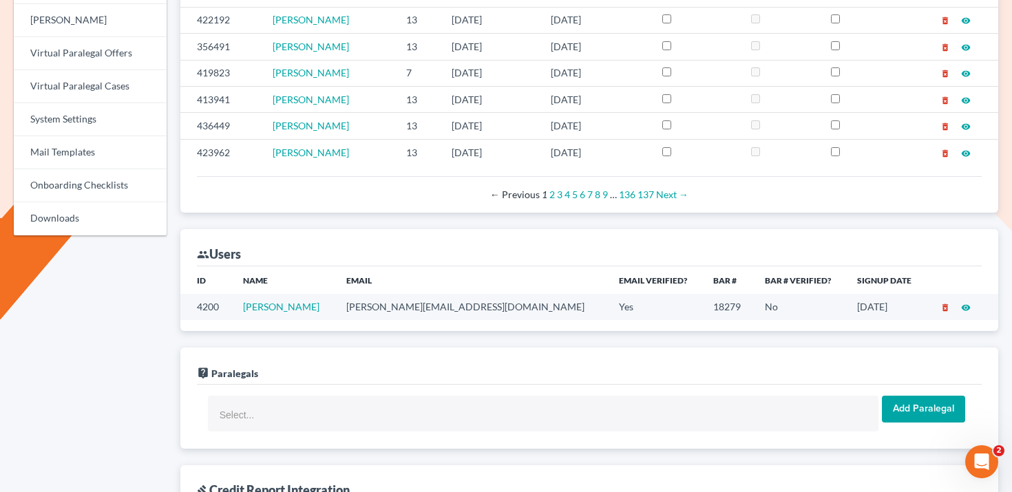
click at [411, 307] on td "[PERSON_NAME][EMAIL_ADDRESS][DOMAIN_NAME]" at bounding box center [471, 306] width 273 height 25
click at [411, 307] on td "david@cahnlawoffice.com" at bounding box center [471, 306] width 273 height 25
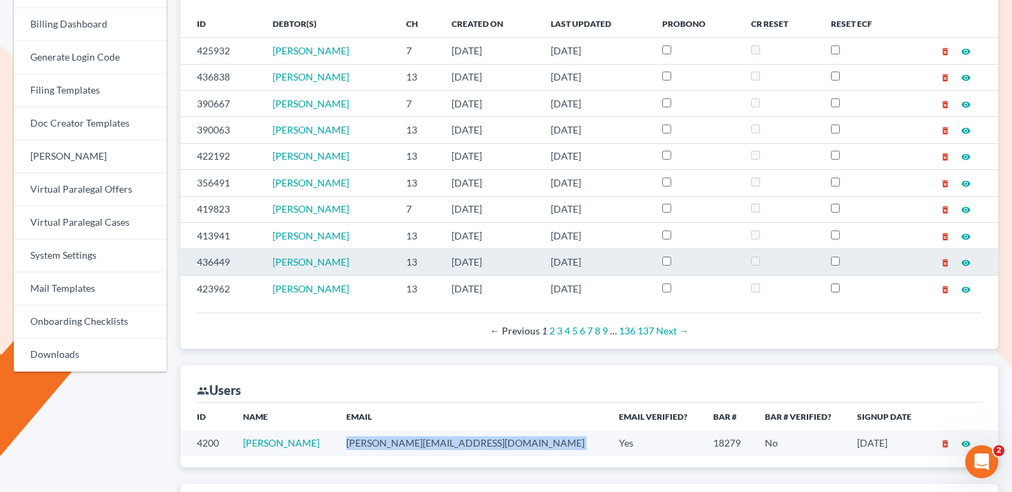
scroll to position [463, 0]
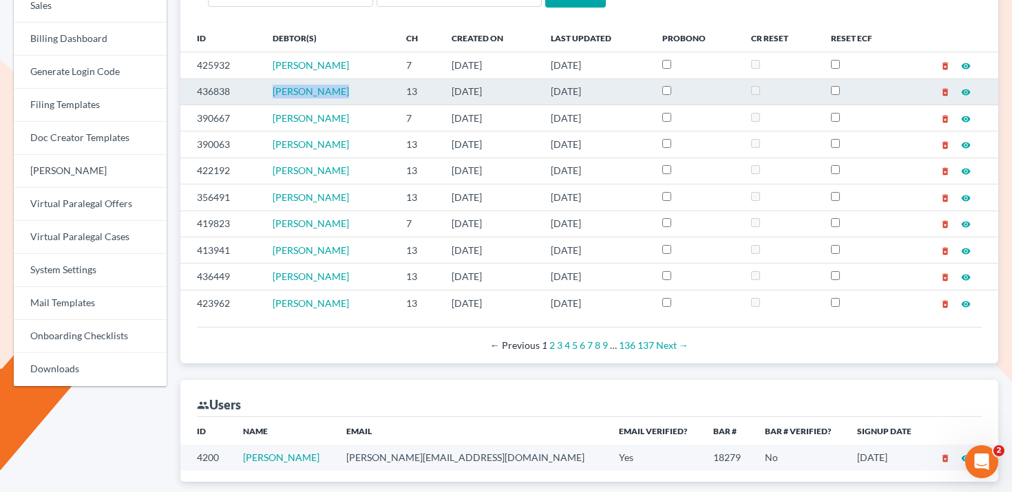
drag, startPoint x: 264, startPoint y: 90, endPoint x: 336, endPoint y: 90, distance: 72.3
click at [336, 90] on td "Julian Harris" at bounding box center [328, 91] width 133 height 26
copy span "Julian Harris"
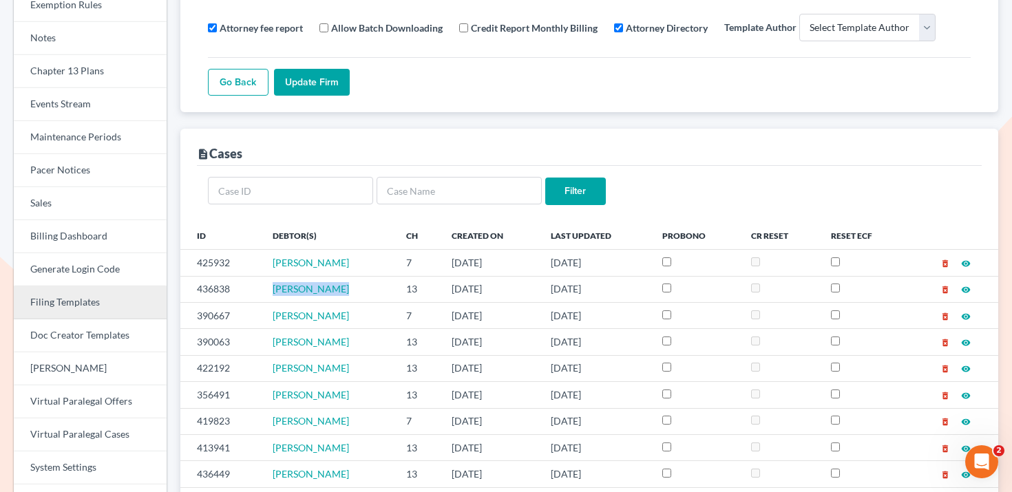
scroll to position [244, 0]
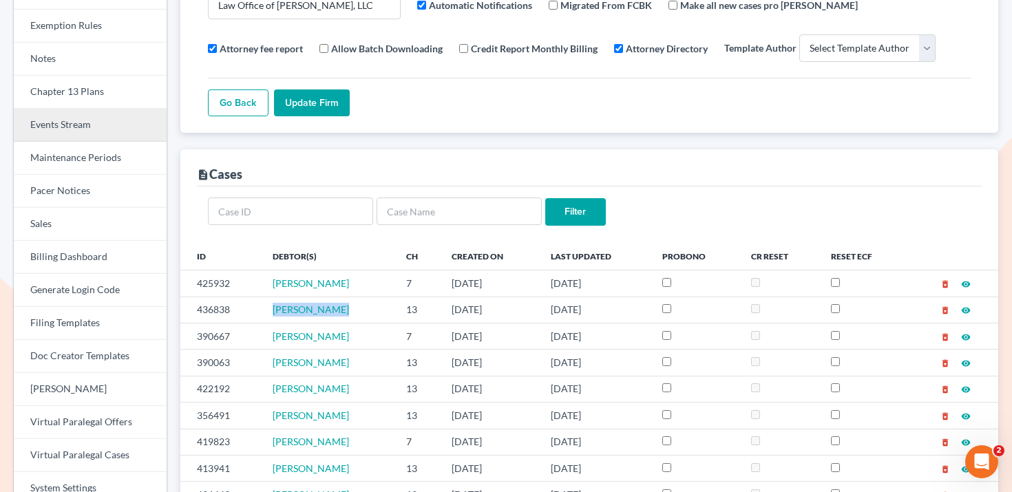
click at [99, 129] on link "Events Stream" at bounding box center [90, 125] width 153 height 33
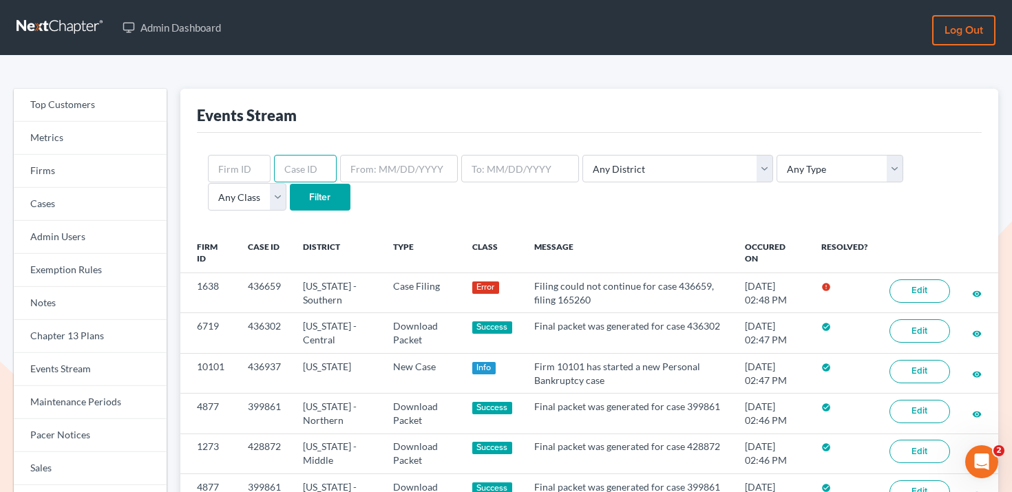
click at [302, 176] on input "text" at bounding box center [305, 169] width 63 height 28
paste input "435668"
type input "435668"
click at [290, 191] on input "Filter" at bounding box center [320, 198] width 61 height 28
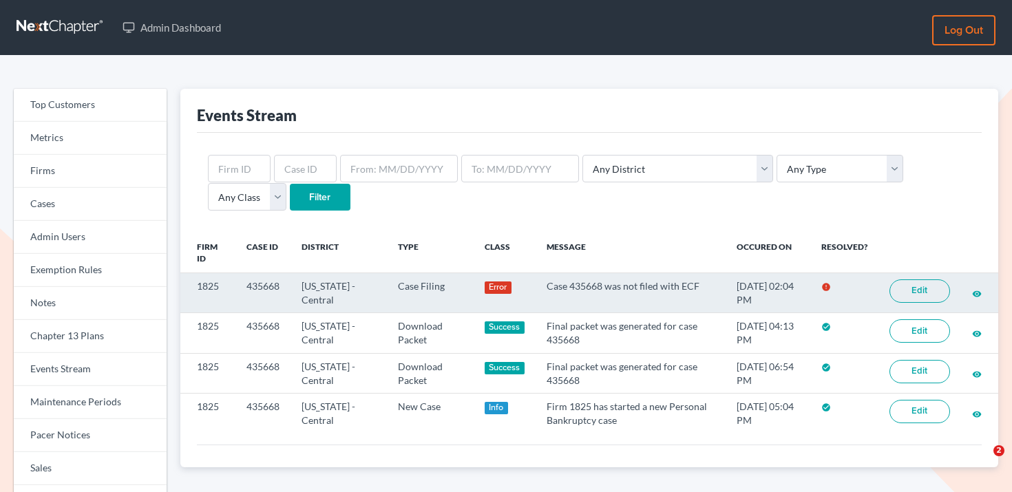
click at [937, 296] on link "Edit" at bounding box center [919, 290] width 61 height 23
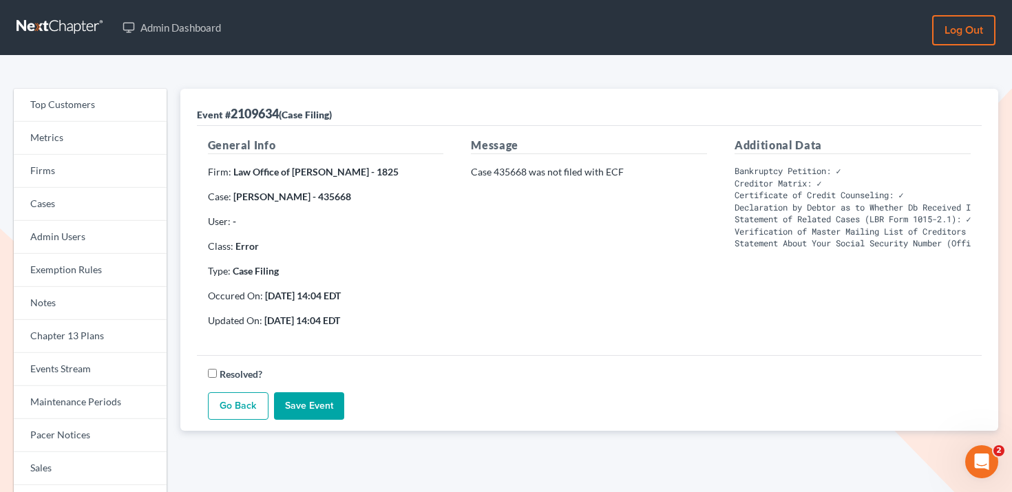
click at [839, 206] on pre "Bankruptcy Petition: ✓ Creditor Matrix: ✓ Certificate of Credit Counseling: ✓ D…" at bounding box center [852, 207] width 236 height 85
click at [235, 405] on link "Go Back" at bounding box center [238, 406] width 61 height 28
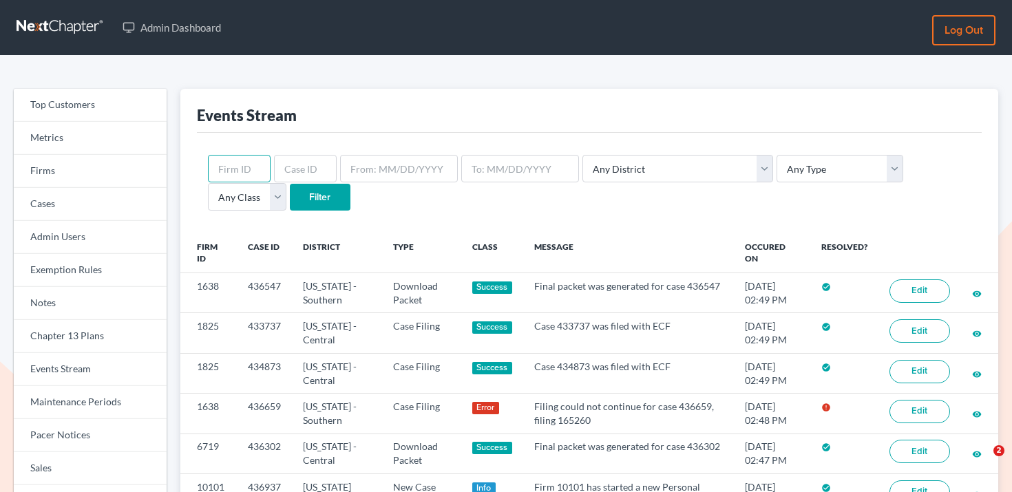
click at [248, 165] on input "text" at bounding box center [239, 169] width 63 height 28
paste input "422720"
type input "422720"
click at [301, 165] on input "text" at bounding box center [305, 169] width 63 height 28
paste input "422720"
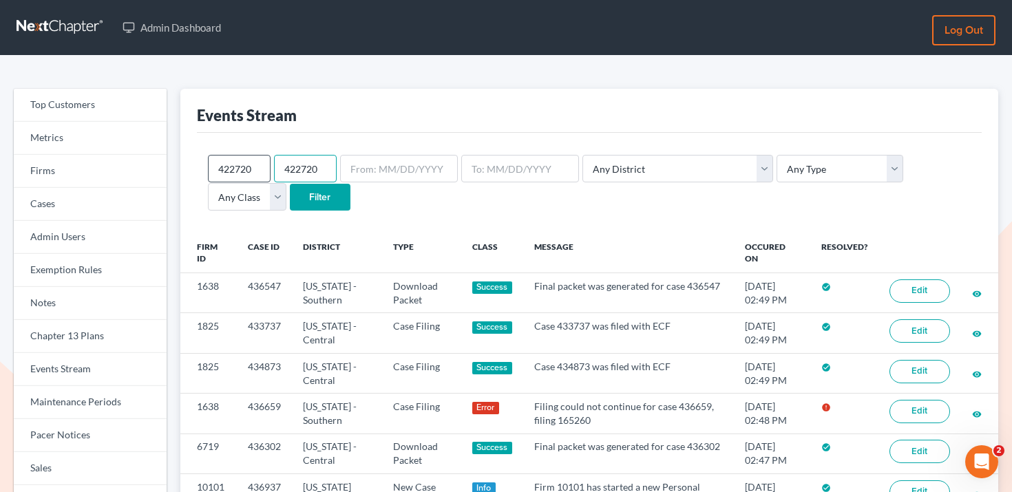
type input "422720"
click at [234, 169] on input "422720" at bounding box center [239, 169] width 63 height 28
click at [290, 184] on input "Filter" at bounding box center [320, 198] width 61 height 28
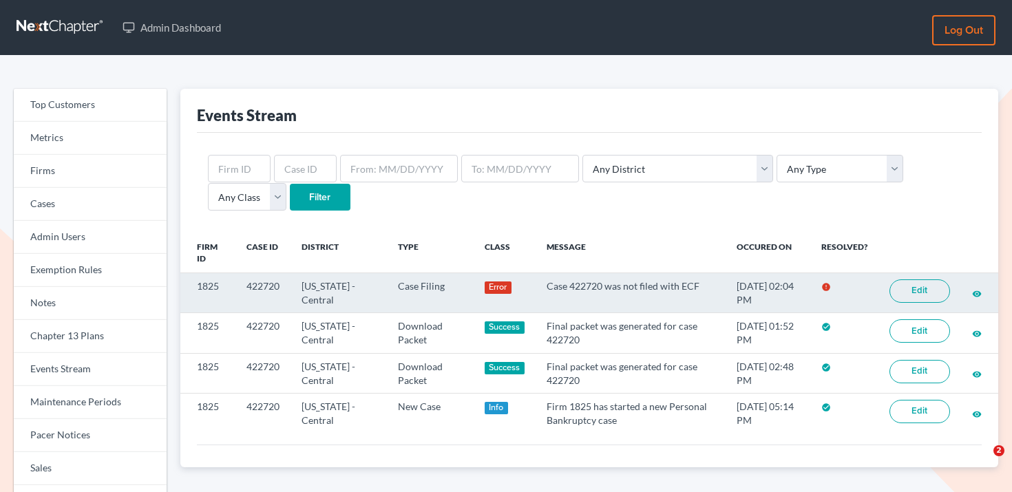
click at [907, 293] on link "Edit" at bounding box center [919, 290] width 61 height 23
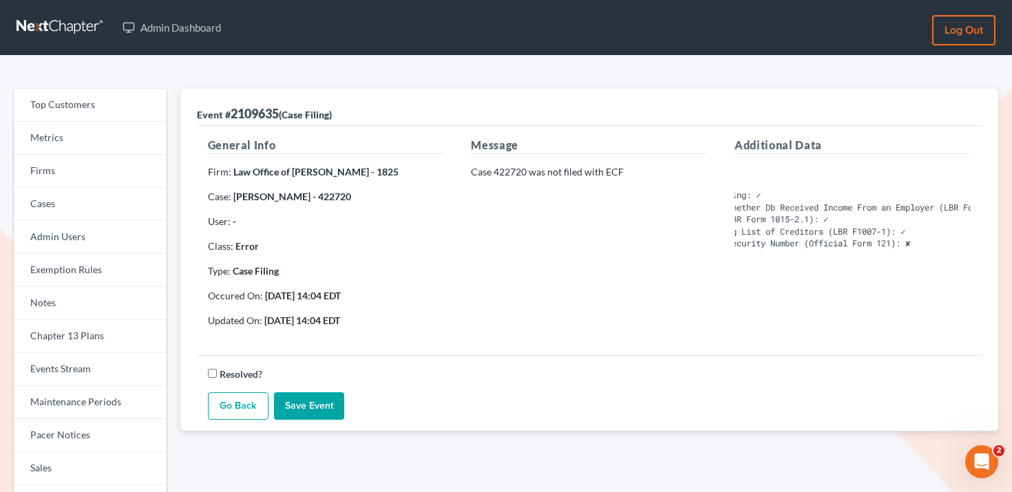
scroll to position [0, 176]
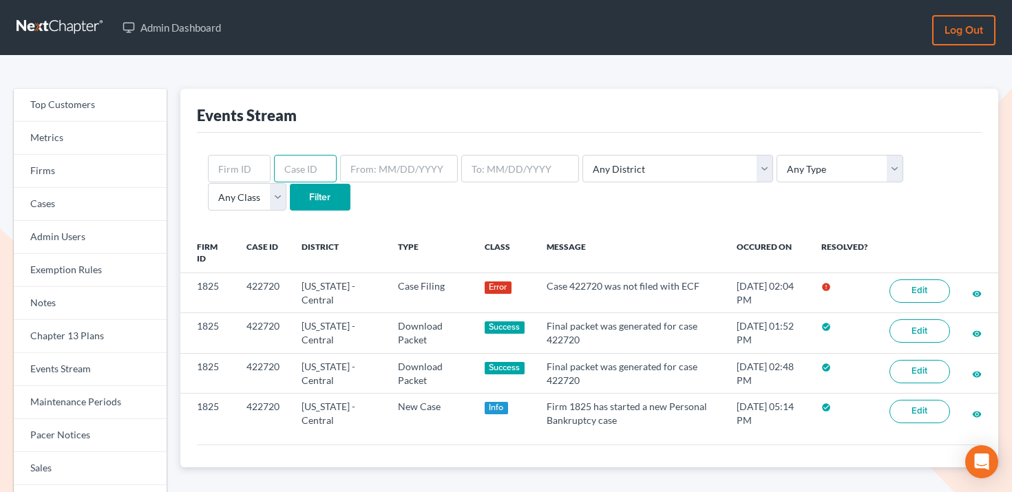
click at [299, 177] on input "text" at bounding box center [305, 169] width 63 height 28
paste input "433024"
type input "433024"
click at [290, 187] on input "Filter" at bounding box center [320, 198] width 61 height 28
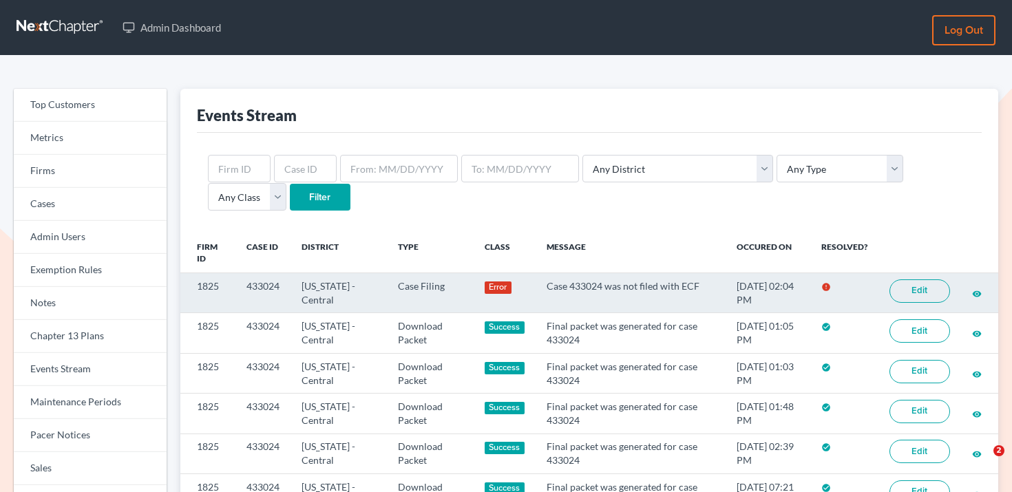
click at [918, 297] on link "Edit" at bounding box center [919, 290] width 61 height 23
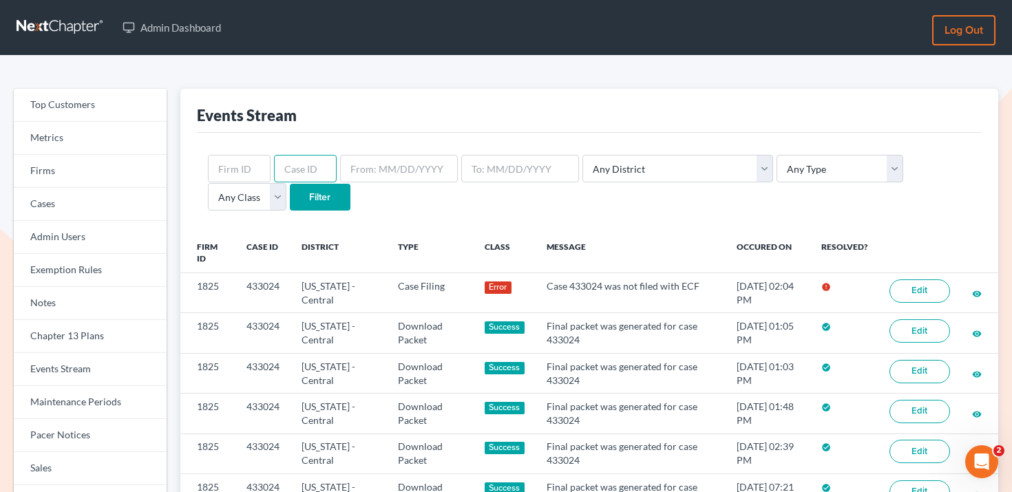
click at [306, 168] on input "text" at bounding box center [305, 169] width 63 height 28
paste input "433443"
type input "433443"
click at [290, 195] on input "Filter" at bounding box center [320, 198] width 61 height 28
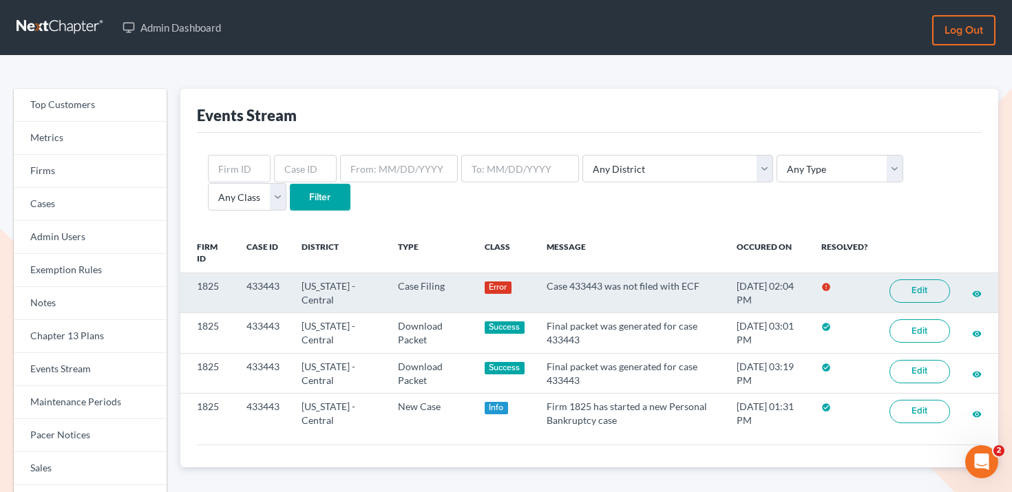
click at [917, 271] on th at bounding box center [919, 253] width 83 height 40
click at [917, 286] on link "Edit" at bounding box center [919, 290] width 61 height 23
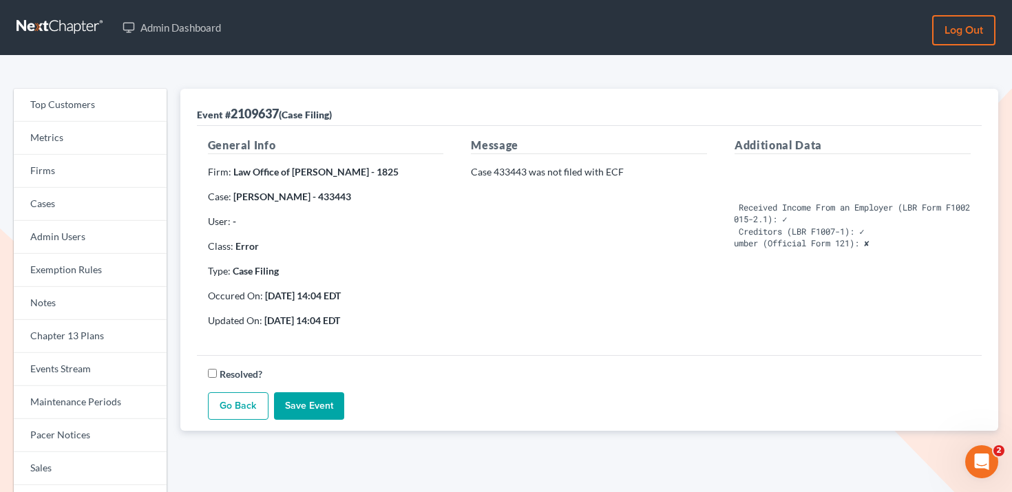
scroll to position [0, 200]
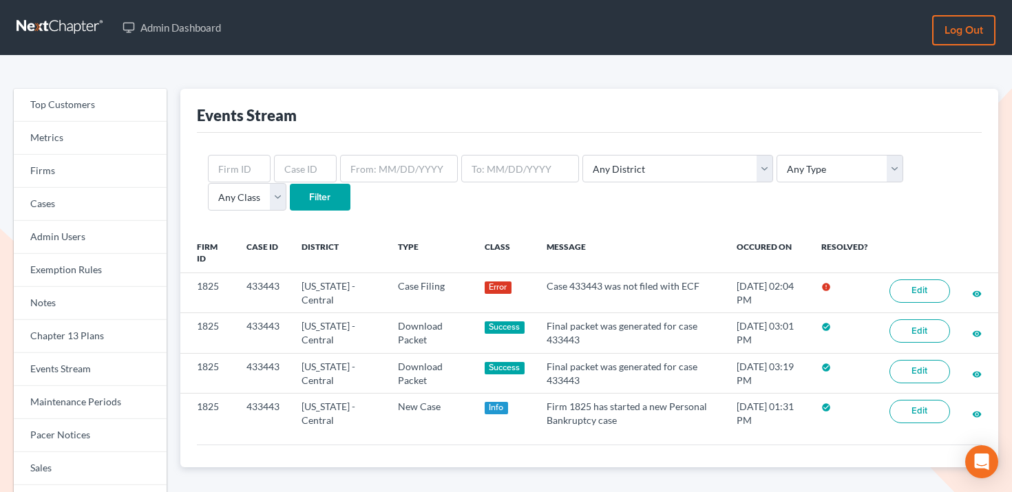
click at [313, 153] on div "Any District Alabama - Middle Alabama - Northern Alabama - Southern Alaska Ariz…" at bounding box center [589, 183] width 785 height 100
click at [307, 167] on input "text" at bounding box center [305, 169] width 63 height 28
paste input "435000"
type input "435000"
click at [290, 195] on input "Filter" at bounding box center [320, 198] width 61 height 28
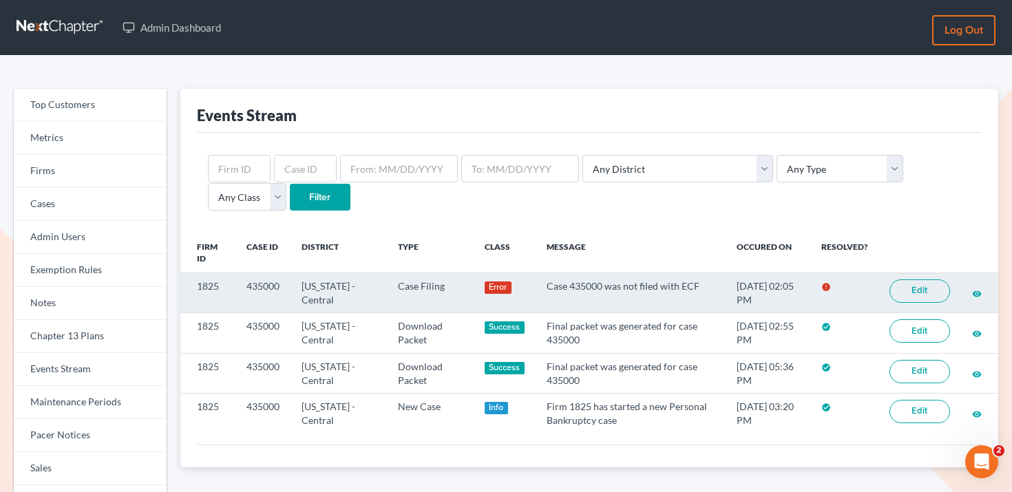
click at [908, 298] on link "Edit" at bounding box center [919, 290] width 61 height 23
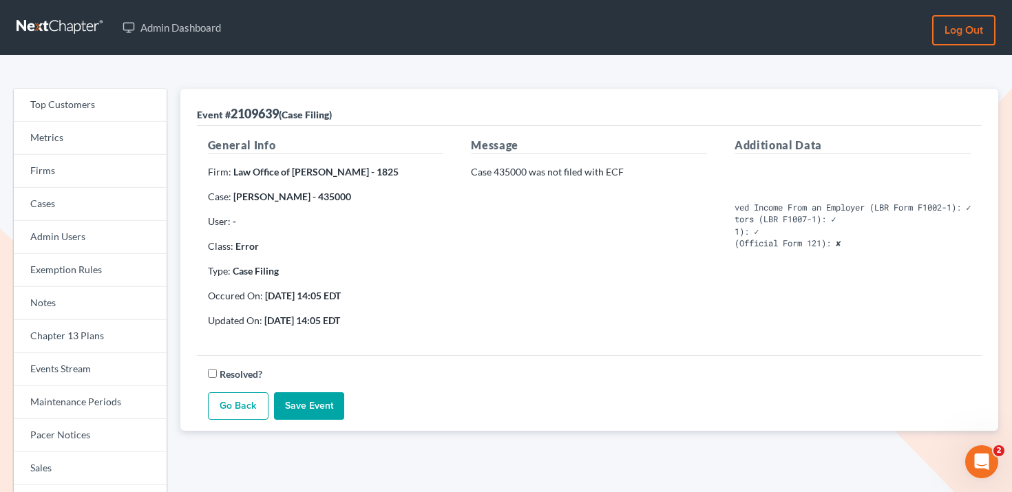
scroll to position [0, 234]
click at [85, 172] on link "Firms" at bounding box center [90, 171] width 153 height 33
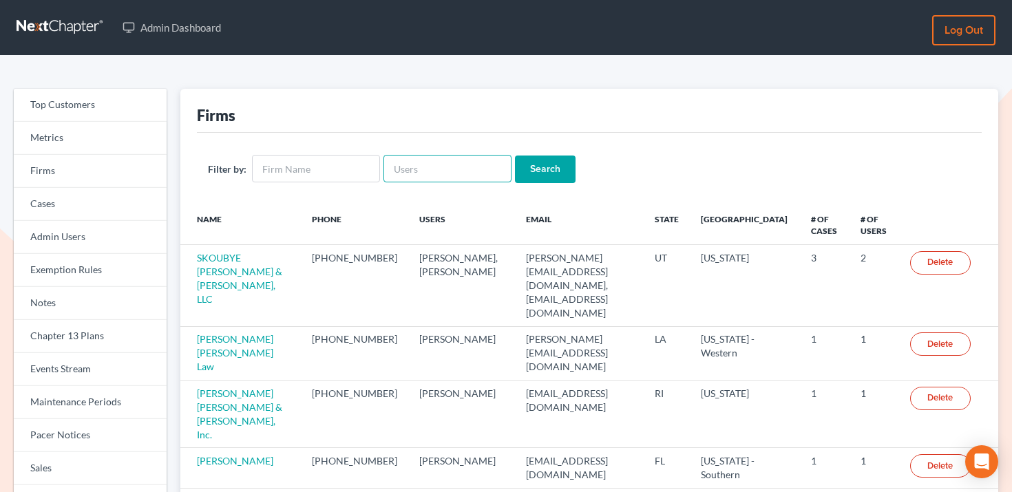
click at [429, 176] on input "text" at bounding box center [447, 169] width 128 height 28
paste input "david@cahnlawoffice.com"
type input "david@cahnlawoffice.com"
click at [541, 169] on input "Search" at bounding box center [545, 170] width 61 height 28
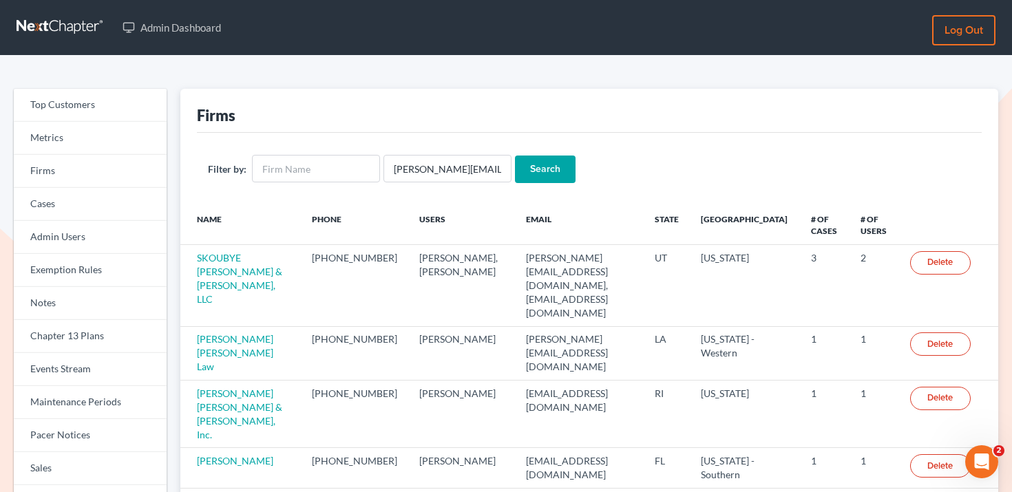
scroll to position [0, 0]
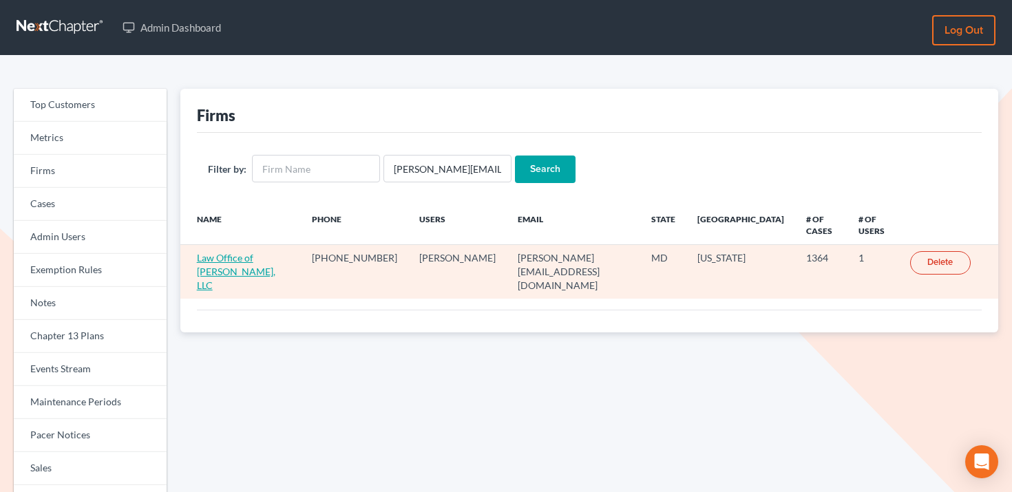
click at [227, 260] on link "Law Office of David Cahn, LLC" at bounding box center [236, 271] width 78 height 39
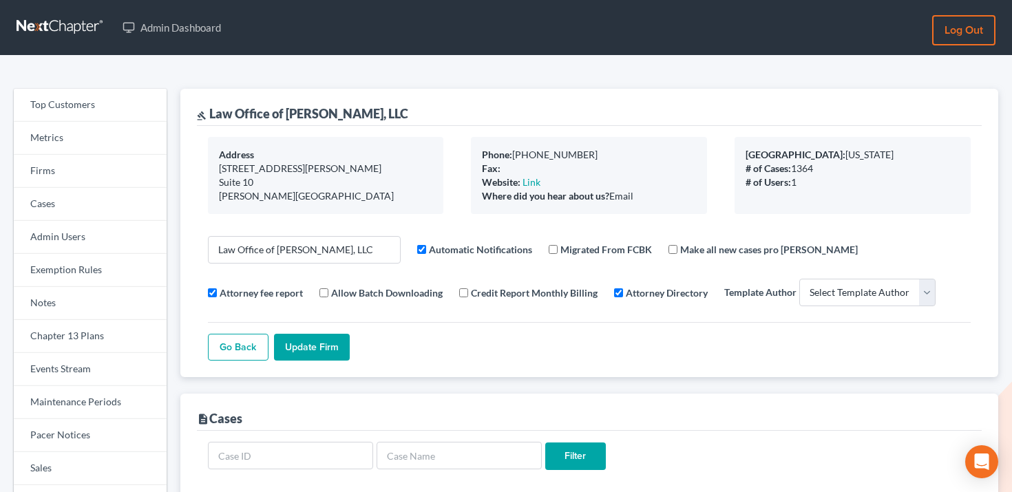
select select
click at [94, 372] on link "Events Stream" at bounding box center [90, 369] width 153 height 33
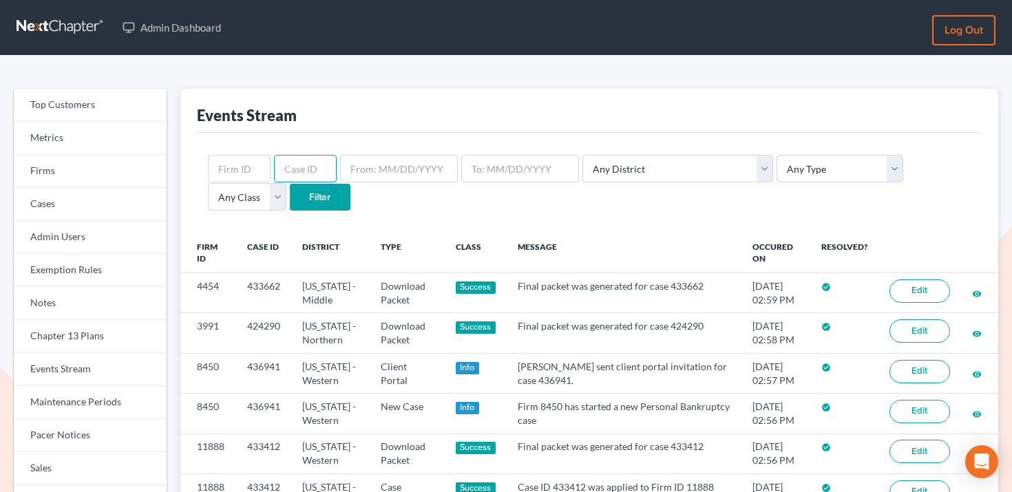
click at [287, 173] on input "text" at bounding box center [305, 169] width 63 height 28
paste input "435668"
type input "435668"
click at [290, 207] on input "Filter" at bounding box center [320, 198] width 61 height 28
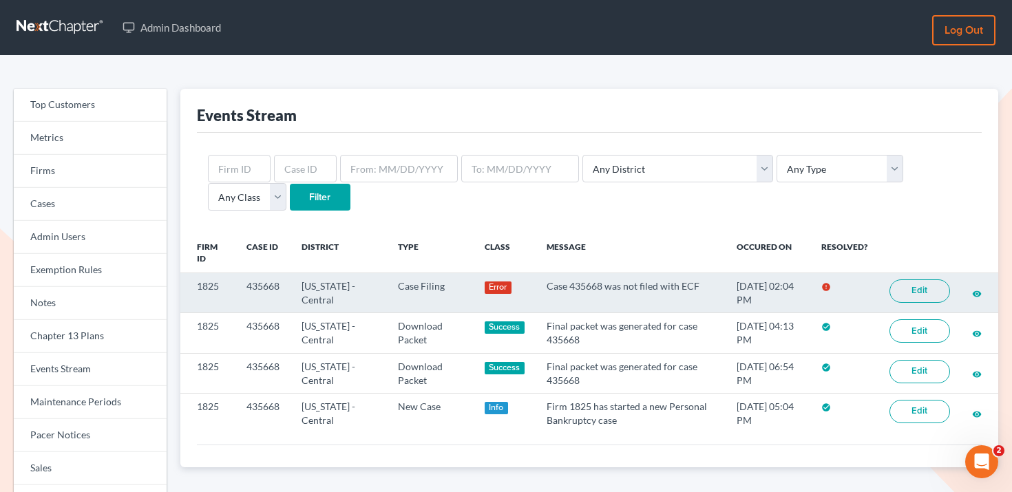
click at [211, 281] on td "1825" at bounding box center [207, 293] width 55 height 40
copy td "1825"
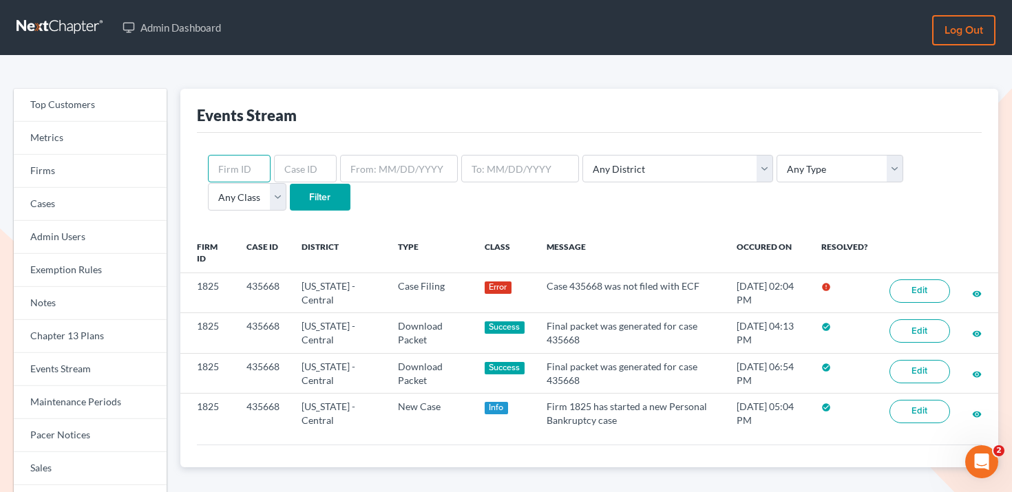
click at [251, 160] on input "text" at bounding box center [239, 169] width 63 height 28
paste input "1825"
type input "1825"
click at [290, 195] on input "Filter" at bounding box center [320, 198] width 61 height 28
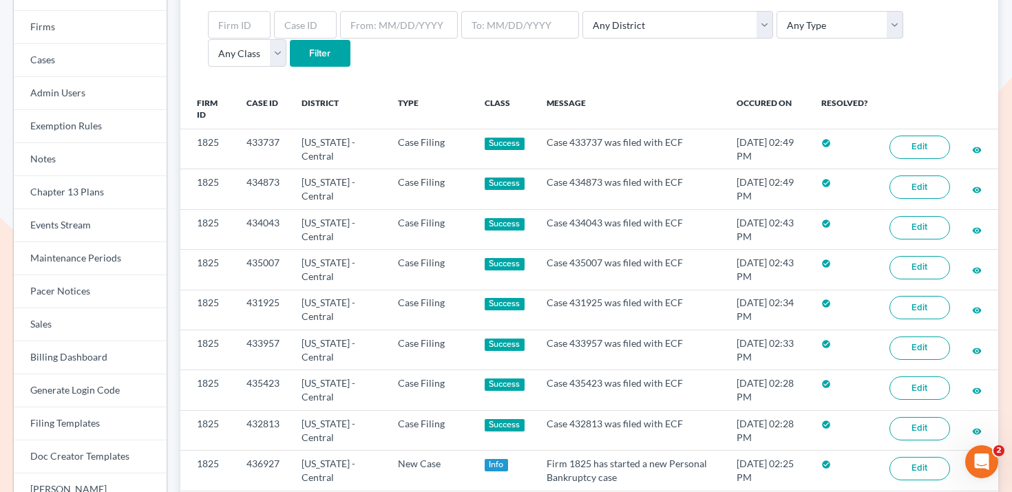
scroll to position [30, 0]
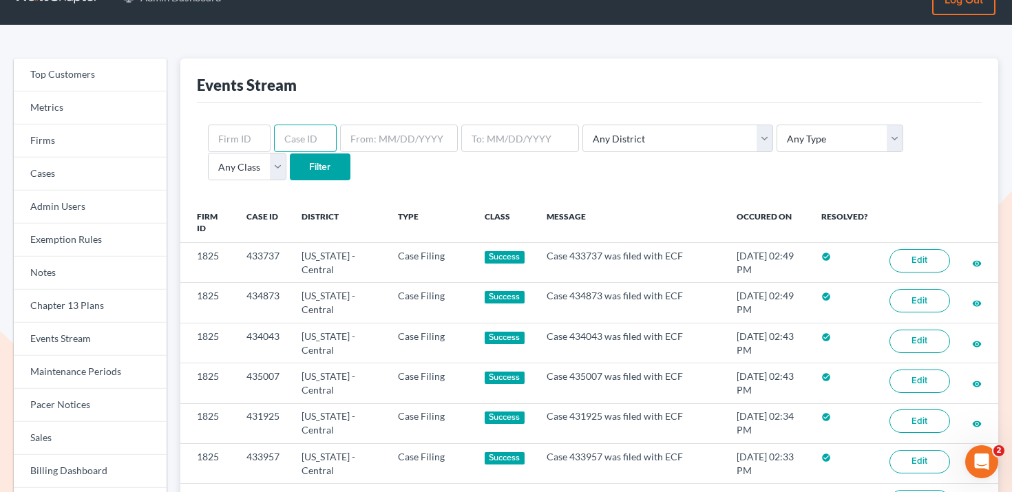
click at [312, 136] on input "text" at bounding box center [305, 139] width 63 height 28
paste input "436875"
type input "436875"
click at [290, 160] on input "Filter" at bounding box center [320, 167] width 61 height 28
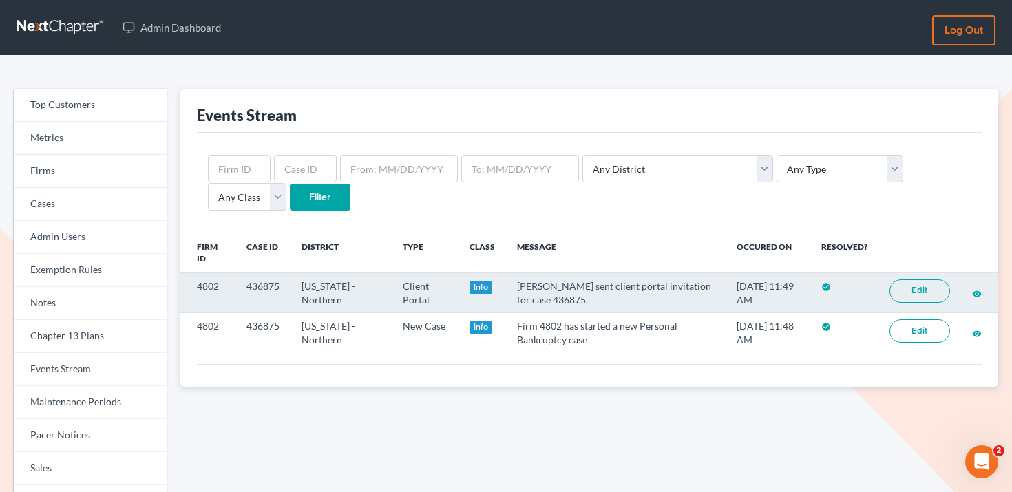
click at [203, 284] on td "4802" at bounding box center [207, 293] width 55 height 40
copy td "4802"
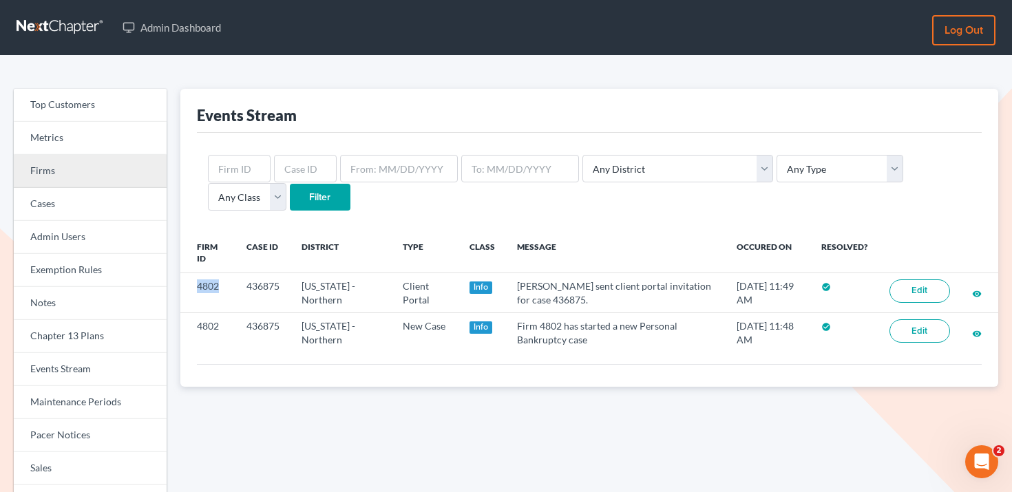
click at [66, 164] on link "Firms" at bounding box center [90, 171] width 153 height 33
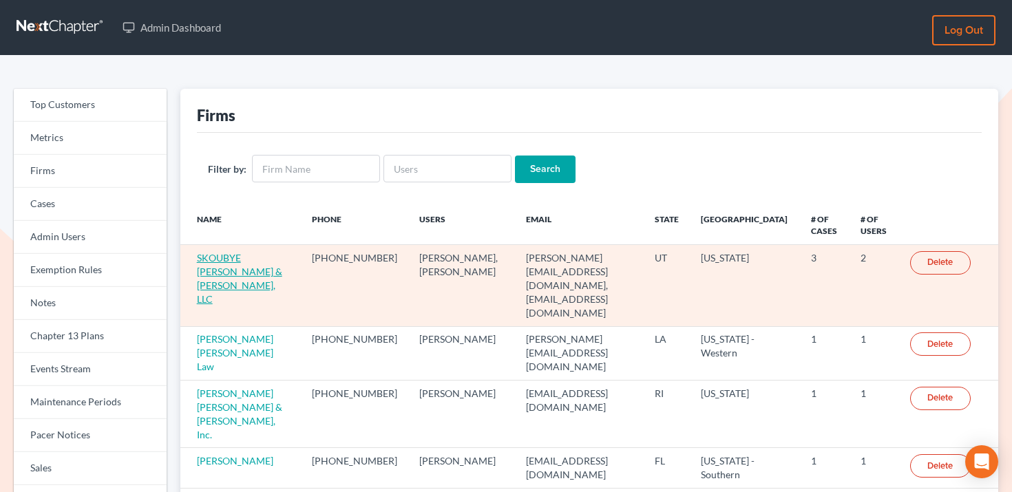
click at [250, 262] on link "SKOUBYE NIELSON & JOHANSEN, LLC" at bounding box center [239, 278] width 85 height 53
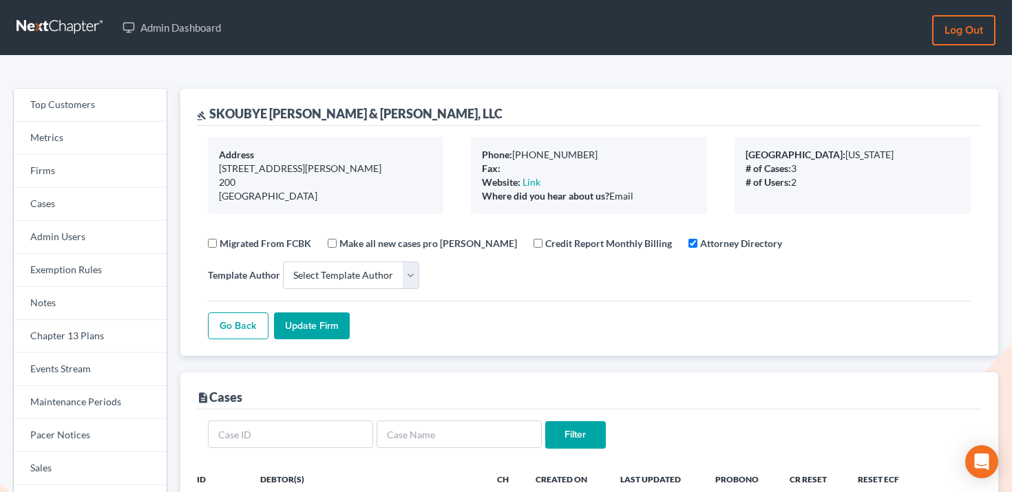
select select
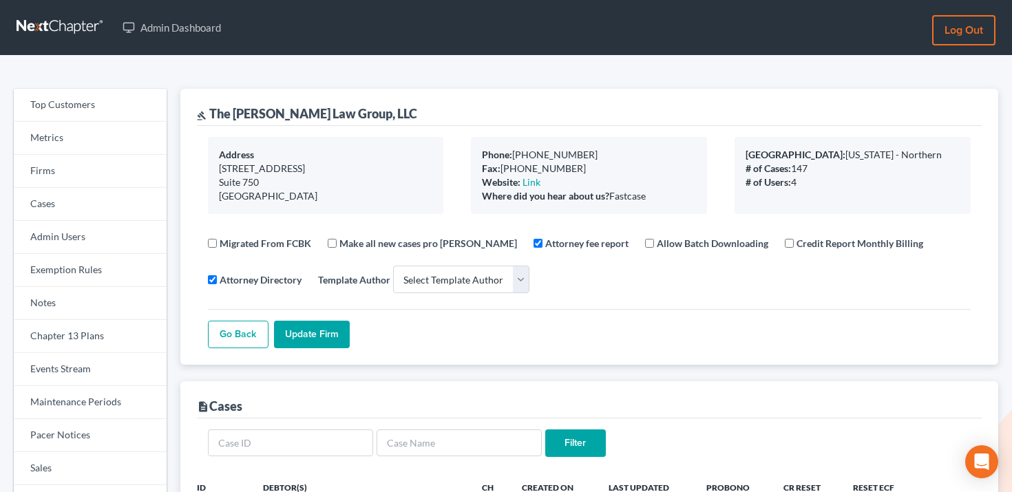
select select
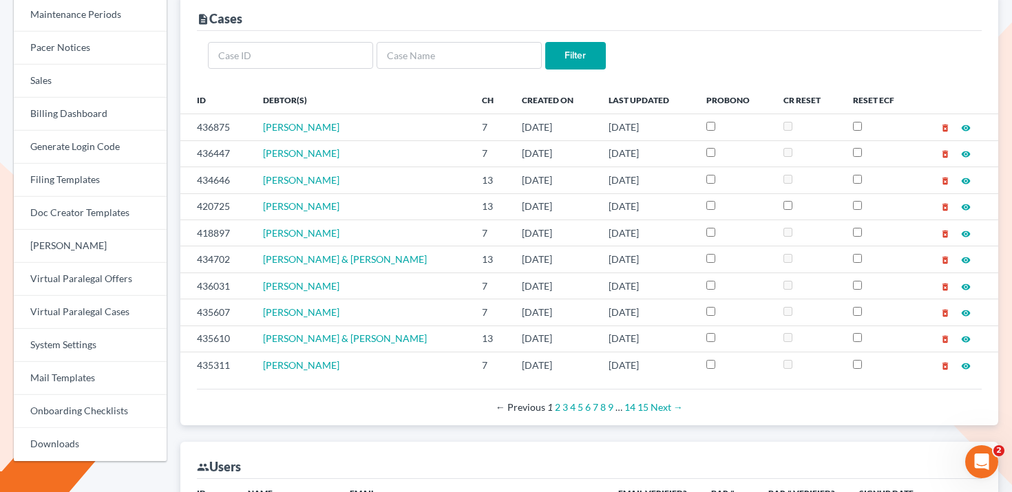
scroll to position [385, 0]
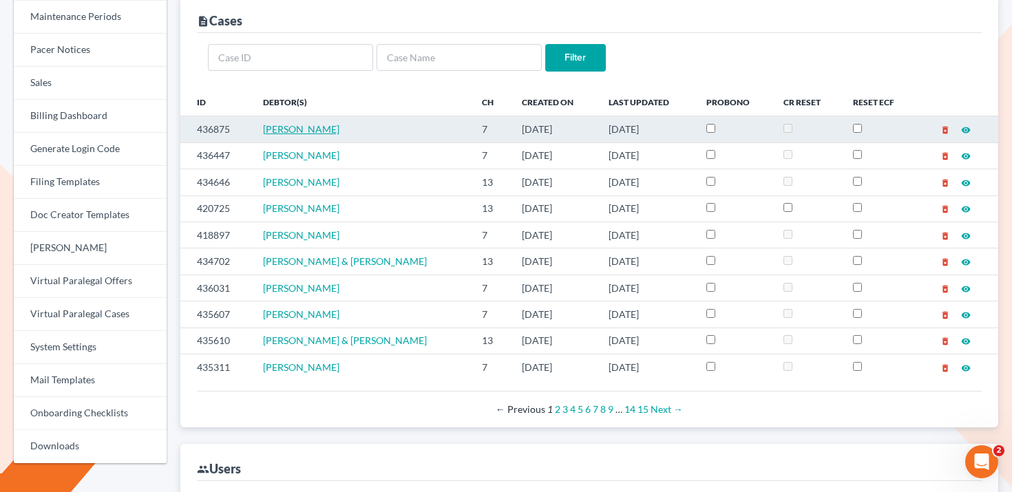
drag, startPoint x: 353, startPoint y: 137, endPoint x: 261, endPoint y: 129, distance: 92.5
click at [260, 129] on td "Moniqueka Jones" at bounding box center [362, 129] width 220 height 26
copy span "Moniqueka Jones"
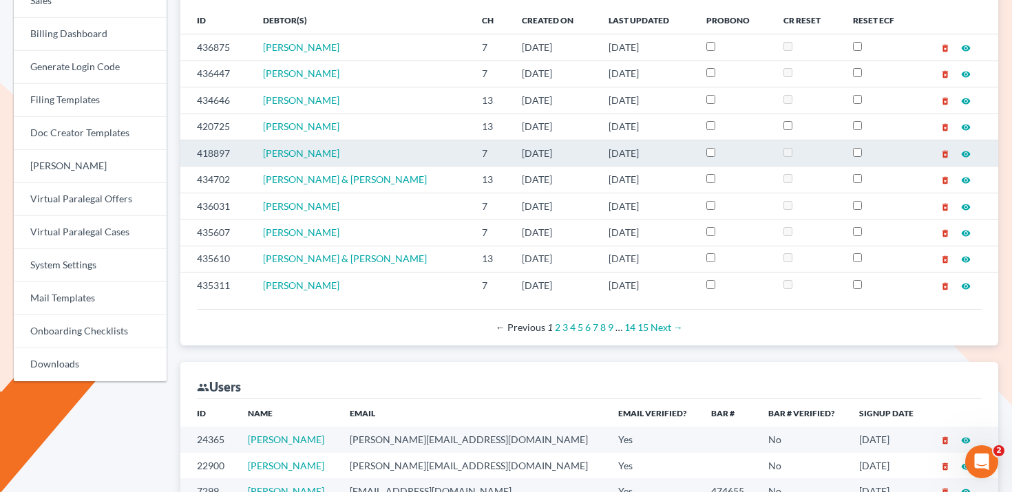
scroll to position [642, 0]
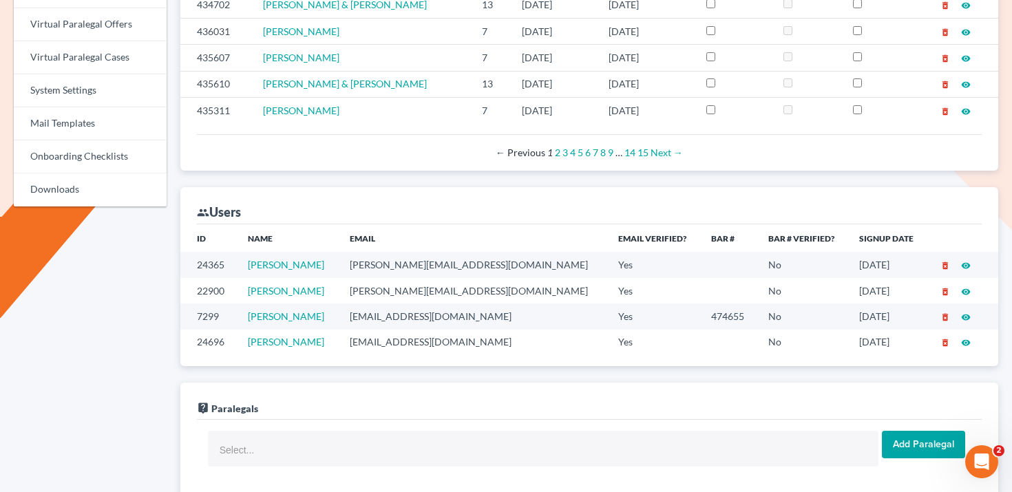
click at [425, 348] on td "seniorparalegal@themartinlawgroup.com" at bounding box center [473, 342] width 268 height 25
copy td "seniorparalegal@themartinlawgroup.com"
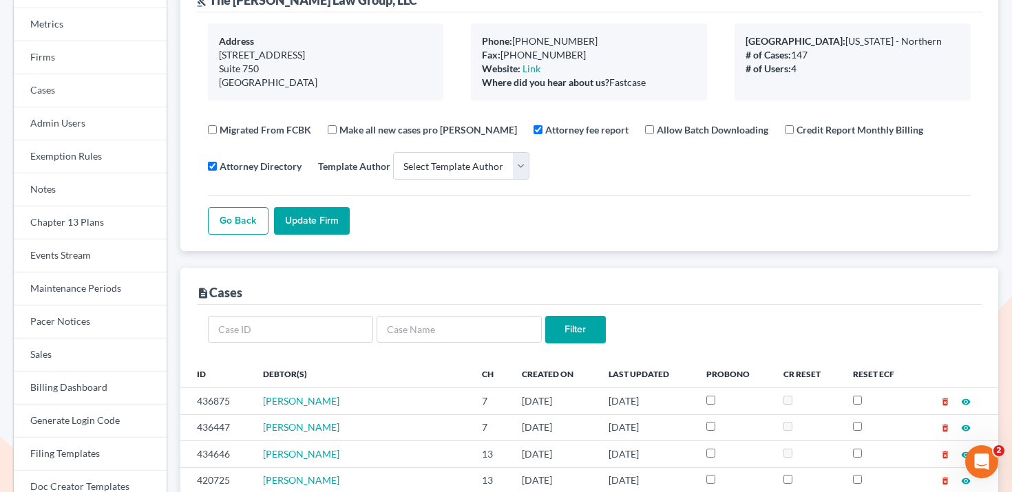
scroll to position [0, 0]
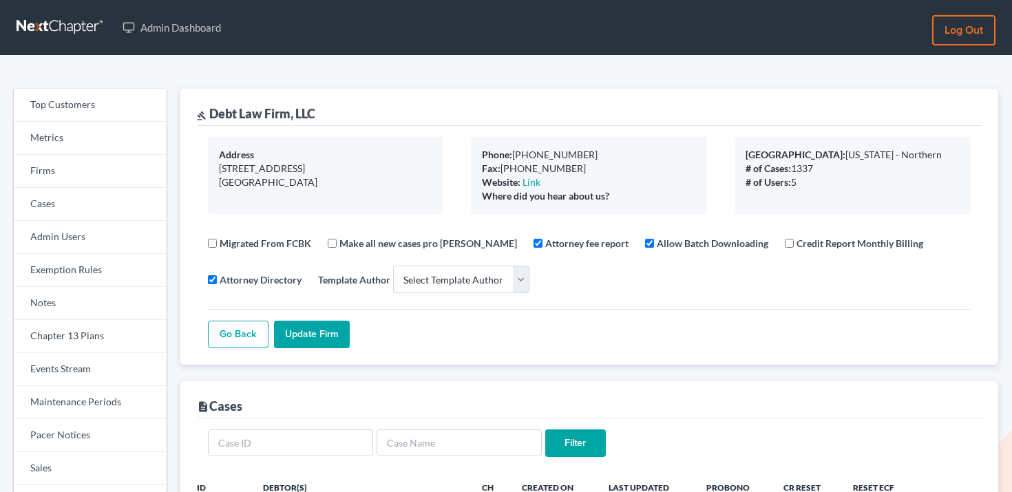
select select
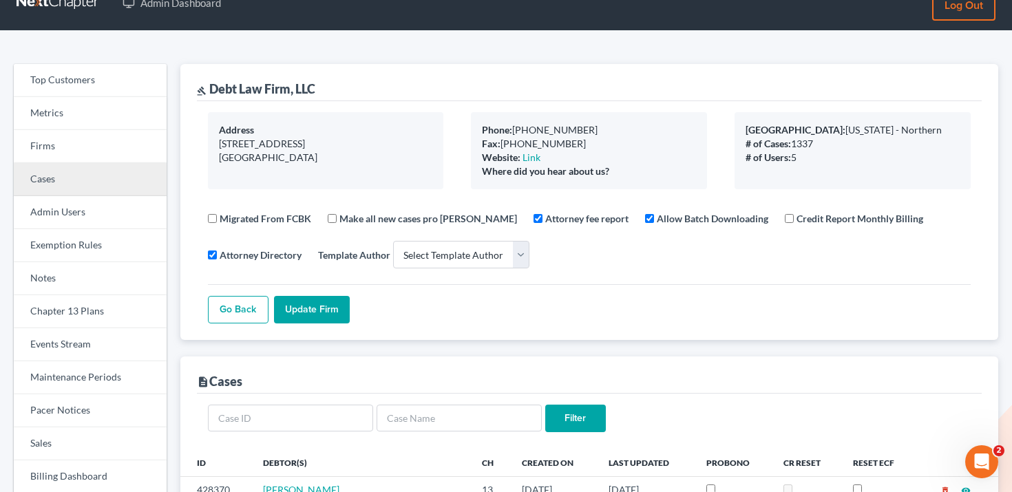
scroll to position [23, 0]
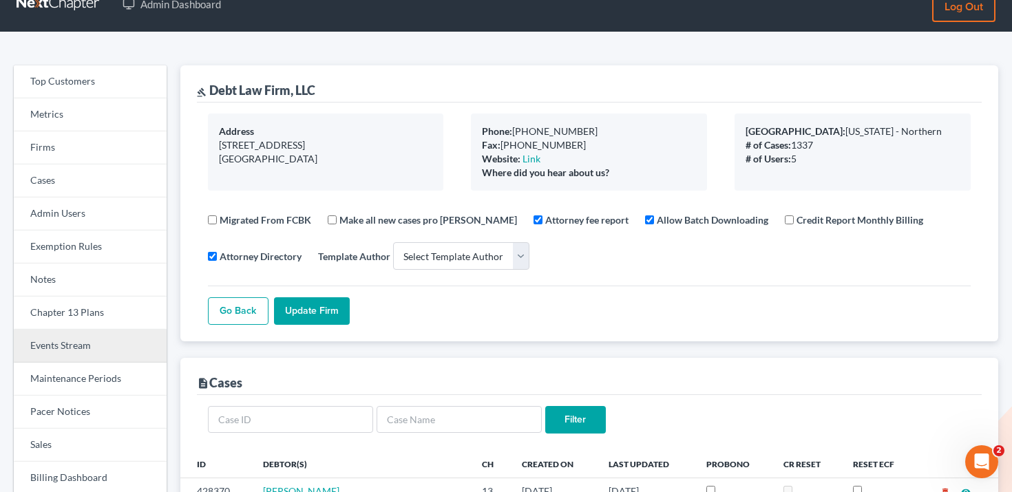
click at [59, 345] on link "Events Stream" at bounding box center [90, 346] width 153 height 33
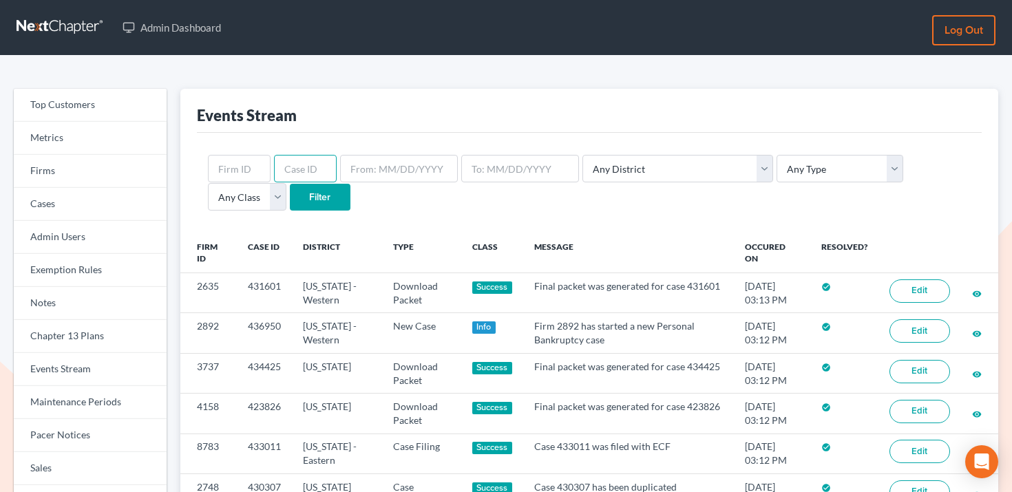
click at [306, 167] on input "text" at bounding box center [305, 169] width 63 height 28
paste input "436877"
type input "436877"
click at [290, 209] on input "Filter" at bounding box center [320, 198] width 61 height 28
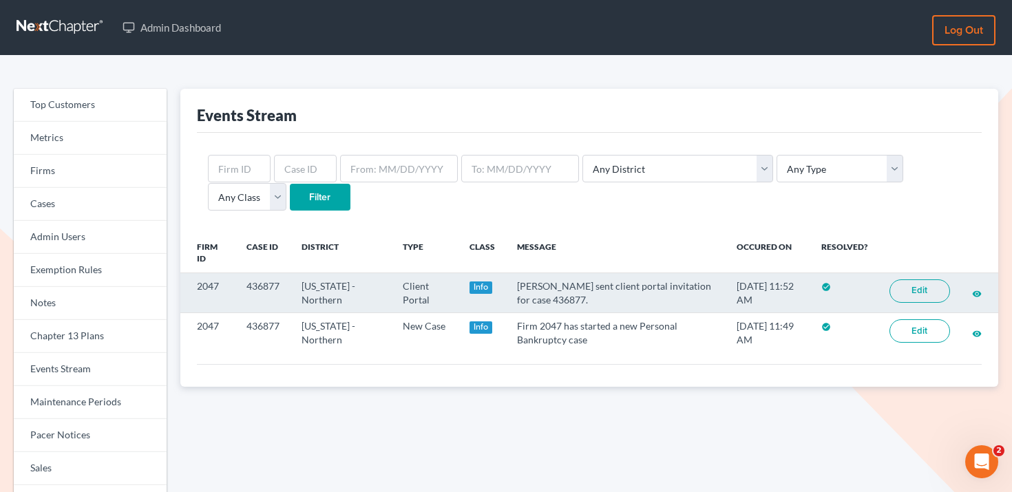
click at [213, 280] on td "2047" at bounding box center [207, 293] width 55 height 40
copy td "2047"
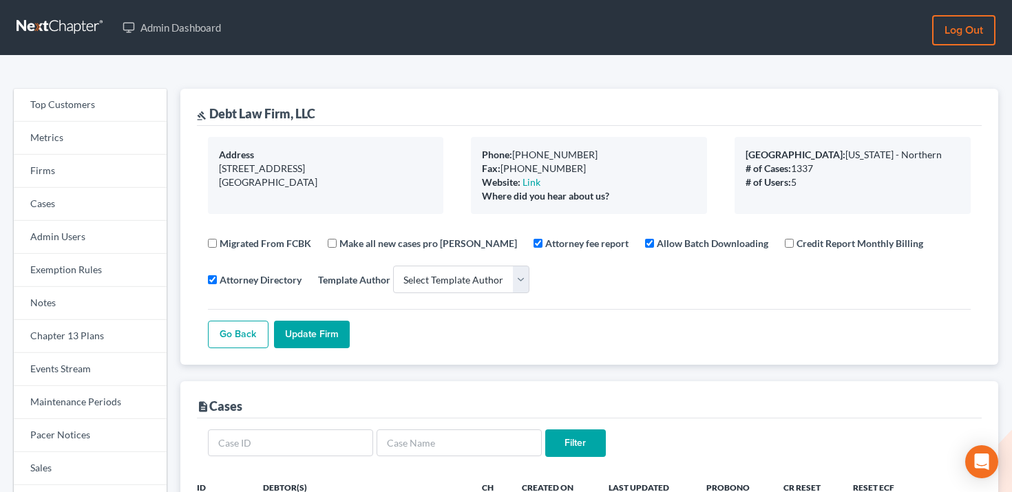
select select
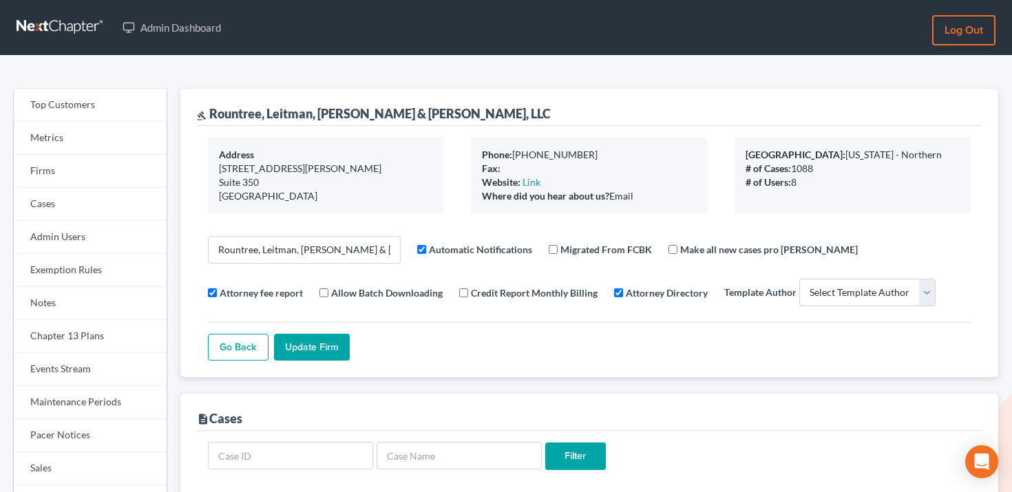
select select
drag, startPoint x: 209, startPoint y: 109, endPoint x: 418, endPoint y: 116, distance: 209.4
click at [418, 116] on div "gavel Rountree, Leitman, [PERSON_NAME] & [PERSON_NAME], LLC" at bounding box center [589, 107] width 785 height 37
copy div "Rountree, Leitman, [PERSON_NAME] & [PERSON_NAME], LLC"
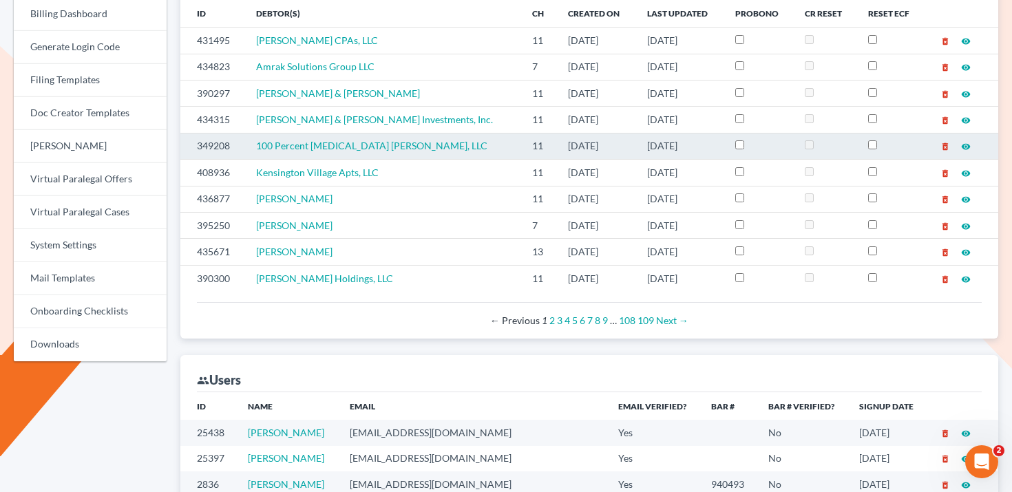
scroll to position [688, 0]
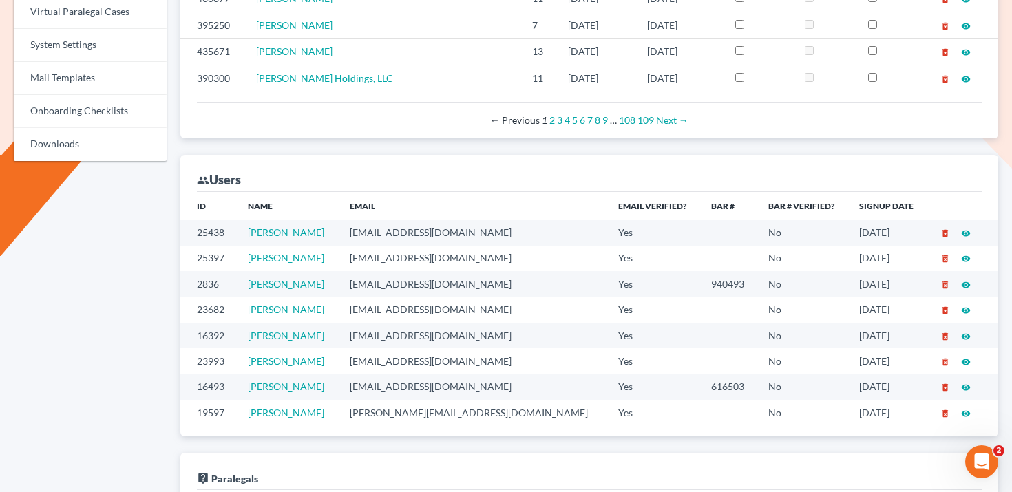
click at [423, 258] on td "[EMAIL_ADDRESS][DOMAIN_NAME]" at bounding box center [473, 258] width 268 height 25
copy td "[EMAIL_ADDRESS][DOMAIN_NAME]"
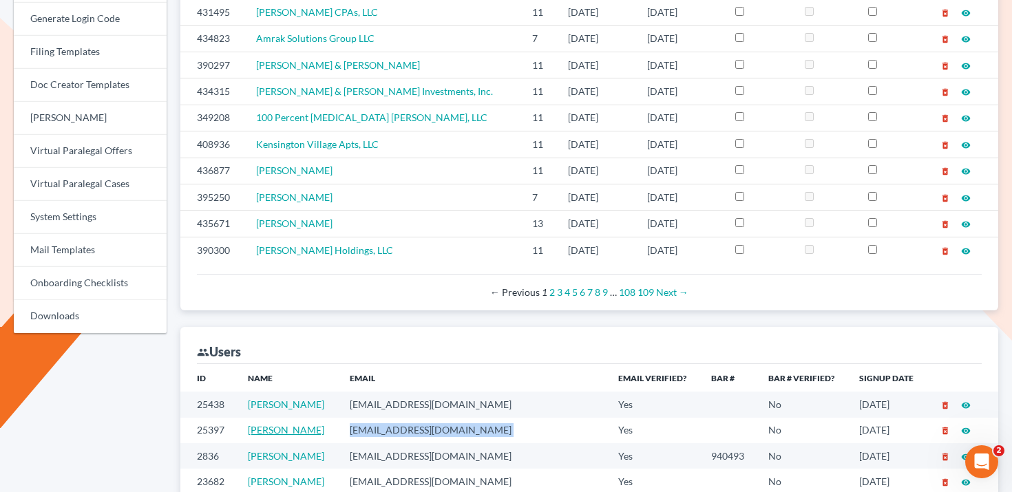
scroll to position [467, 0]
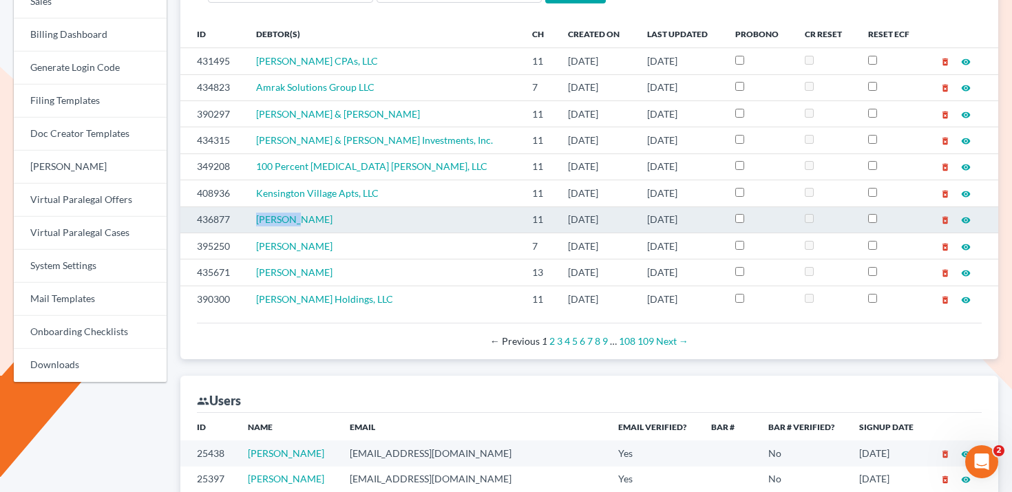
drag, startPoint x: 347, startPoint y: 219, endPoint x: 253, endPoint y: 218, distance: 93.6
click at [253, 218] on td "John Doe" at bounding box center [383, 220] width 276 height 26
copy span "John Doe"
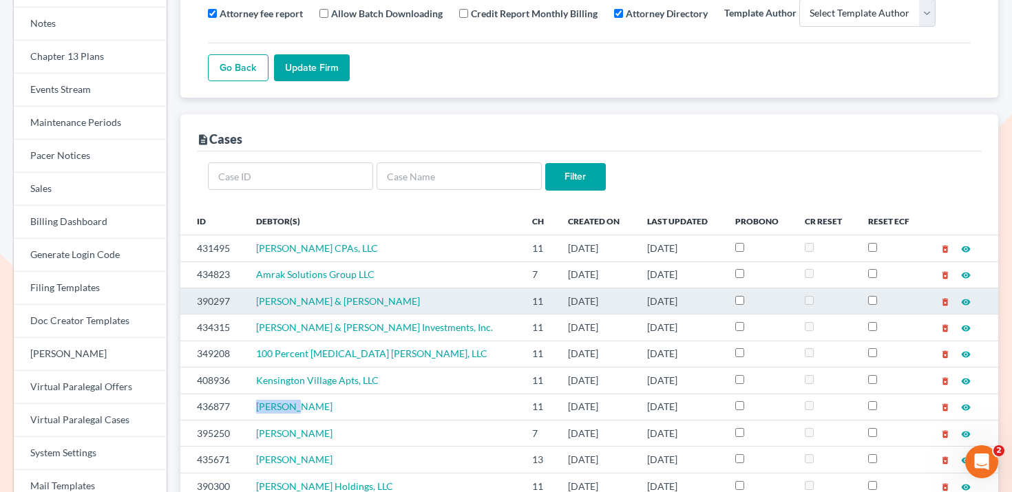
scroll to position [0, 0]
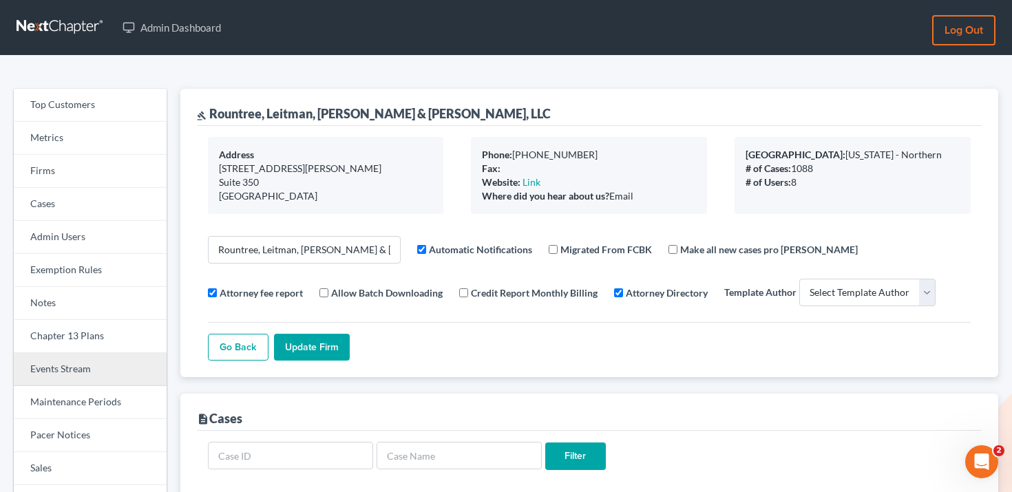
click at [85, 372] on link "Events Stream" at bounding box center [90, 369] width 153 height 33
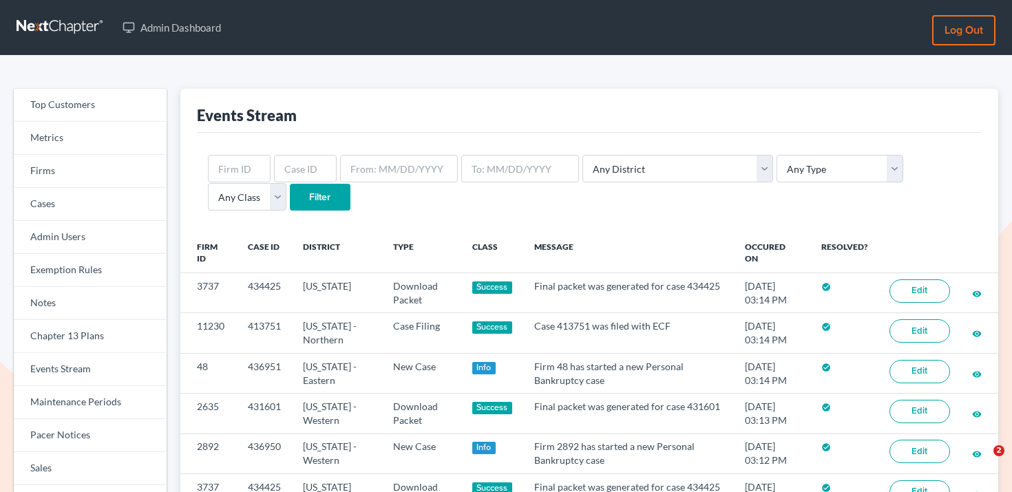
click at [297, 151] on div "Any District Alabama - Middle Alabama - Northern Alabama - Southern Alaska Ariz…" at bounding box center [589, 183] width 785 height 100
click at [297, 176] on input "text" at bounding box center [305, 169] width 63 height 28
paste input "436846"
type input "436846"
click at [290, 192] on input "Filter" at bounding box center [320, 198] width 61 height 28
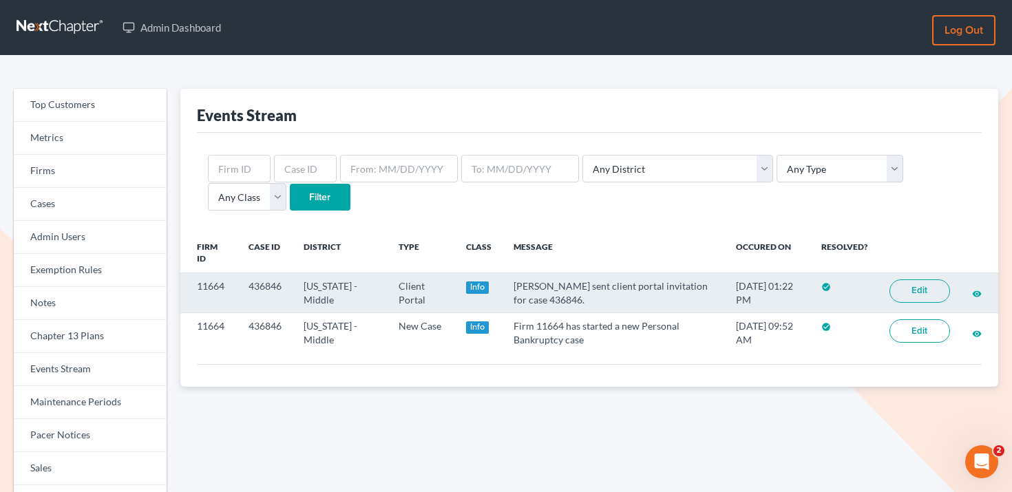
click at [212, 288] on td "11664" at bounding box center [208, 293] width 57 height 40
copy td "11664"
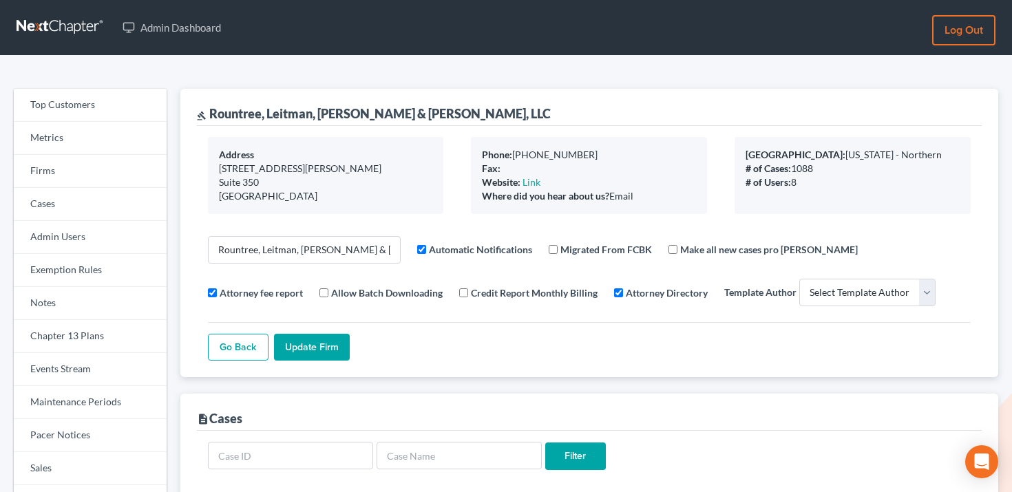
select select
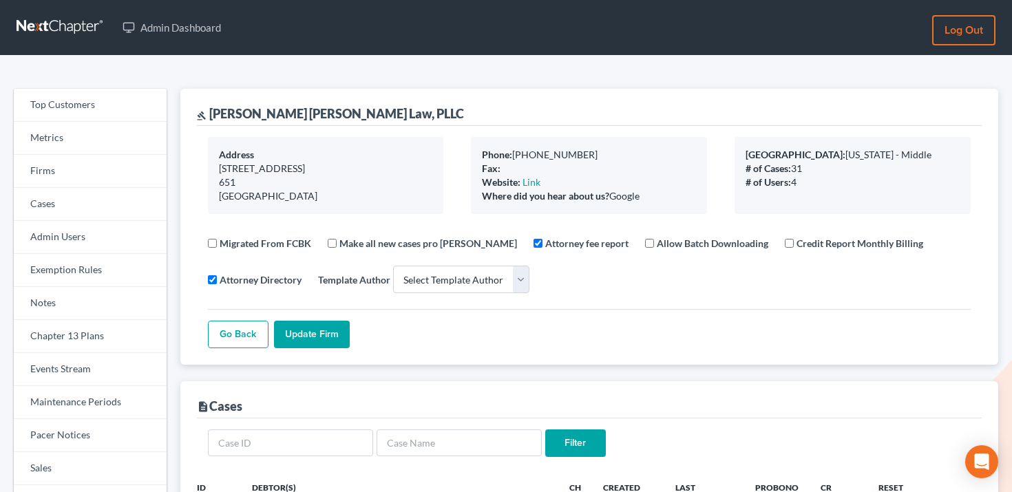
select select
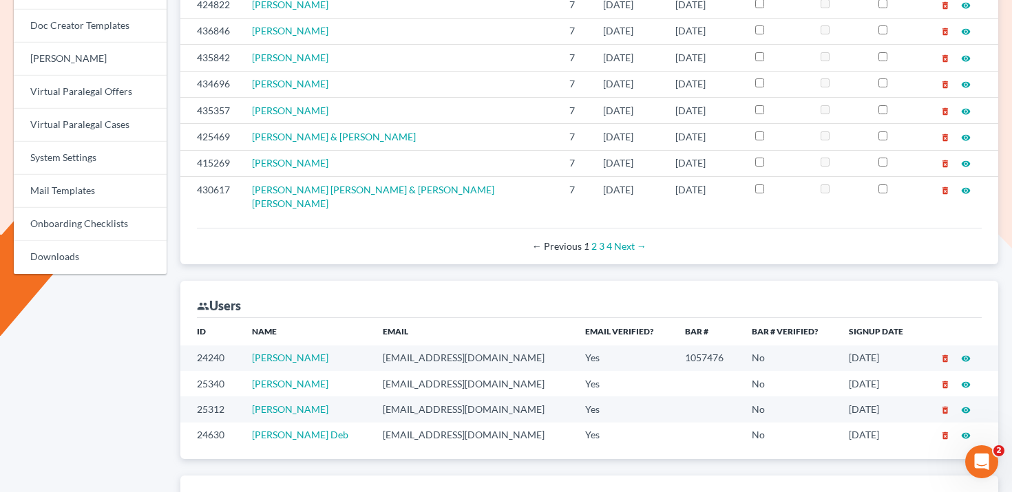
scroll to position [574, 0]
click at [379, 372] on td "[EMAIL_ADDRESS][DOMAIN_NAME]" at bounding box center [473, 384] width 203 height 25
copy td "kcastillocaballero"
click at [381, 372] on td "[EMAIL_ADDRESS][DOMAIN_NAME]" at bounding box center [473, 384] width 203 height 25
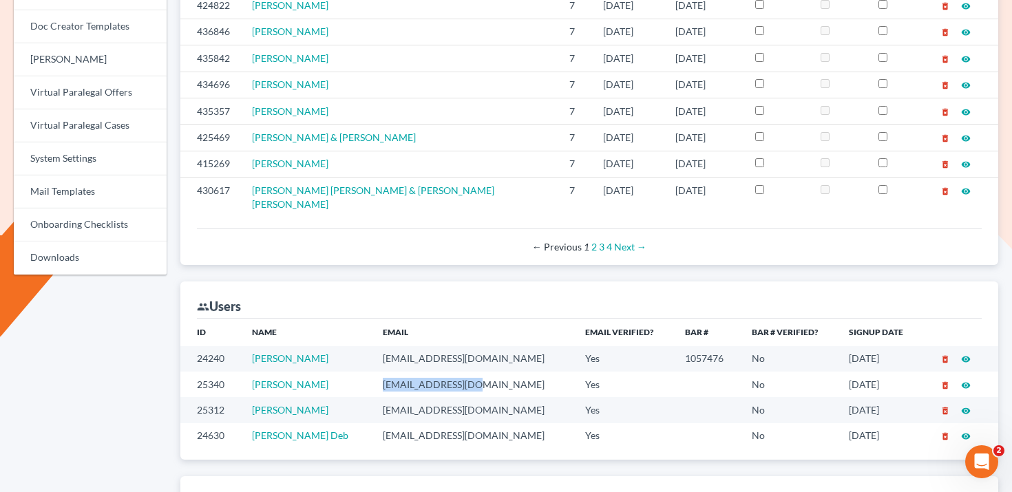
click at [381, 372] on td "[EMAIL_ADDRESS][DOMAIN_NAME]" at bounding box center [473, 384] width 203 height 25
copy td "[EMAIL_ADDRESS][DOMAIN_NAME]"
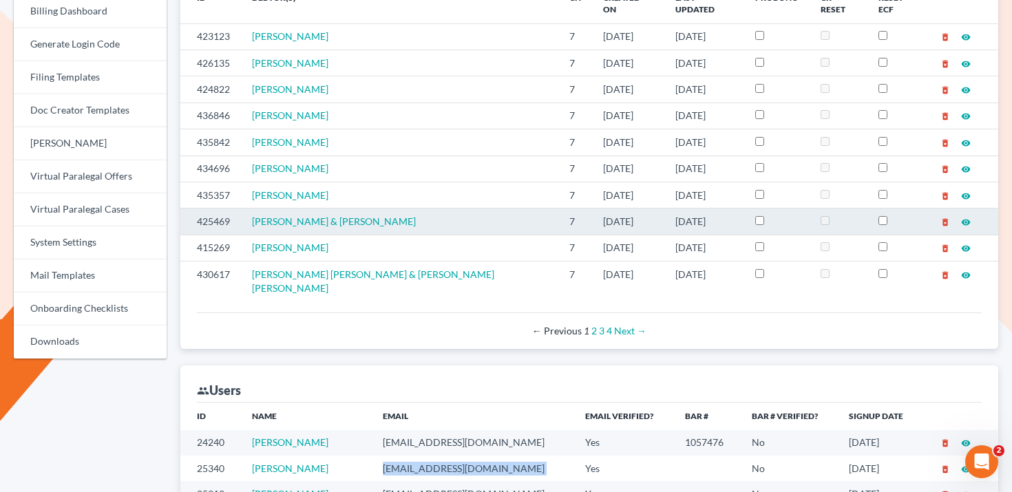
scroll to position [489, 0]
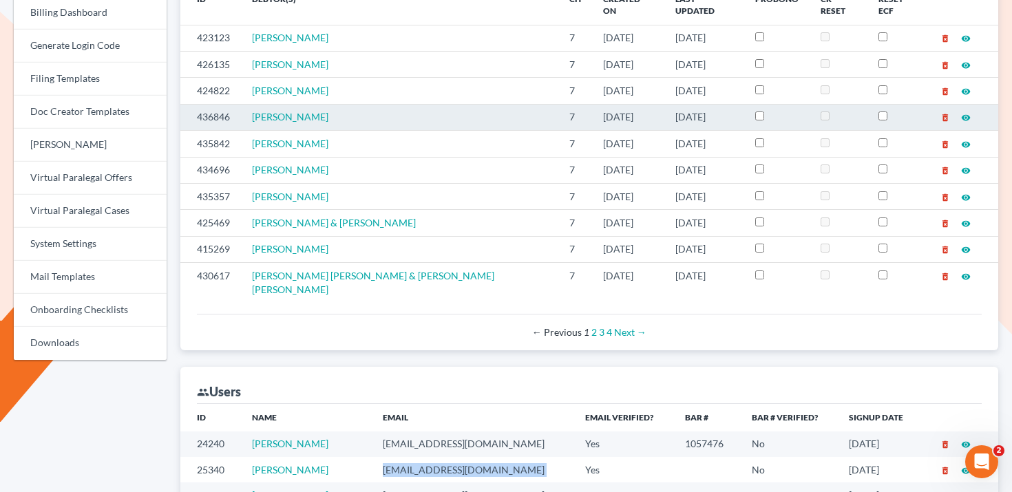
click at [337, 106] on td "[PERSON_NAME]" at bounding box center [399, 117] width 317 height 26
drag, startPoint x: 337, startPoint y: 106, endPoint x: 255, endPoint y: 103, distance: 81.3
click at [255, 104] on td "[PERSON_NAME]" at bounding box center [399, 117] width 317 height 26
copy span "[PERSON_NAME]"
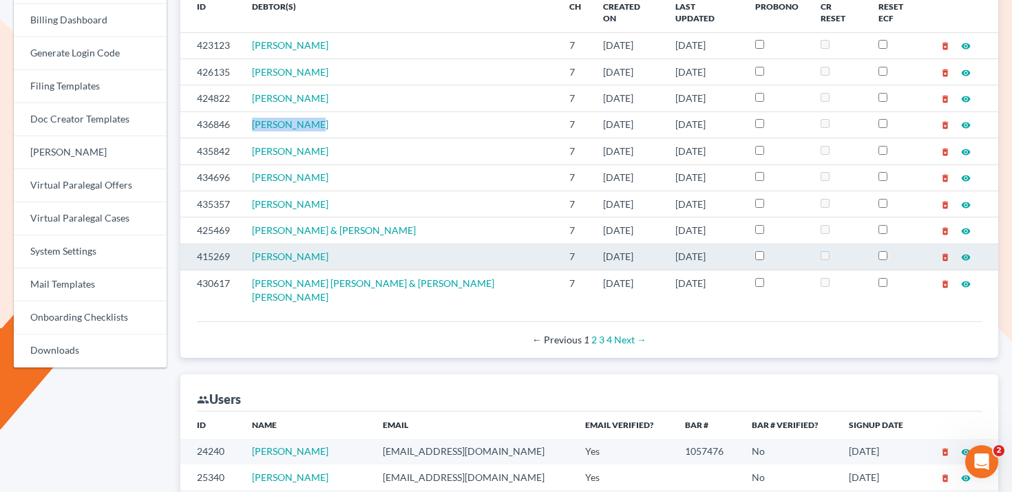
scroll to position [207, 0]
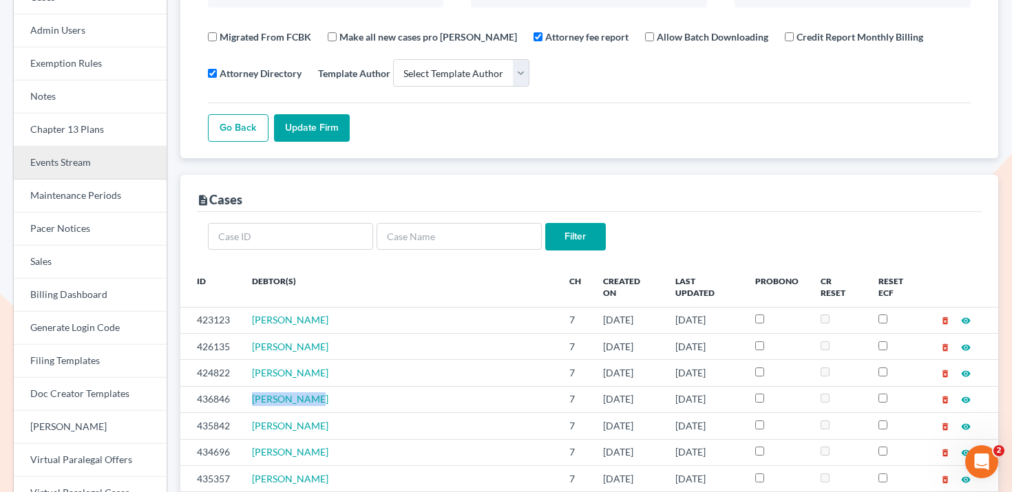
click at [78, 159] on link "Events Stream" at bounding box center [90, 163] width 153 height 33
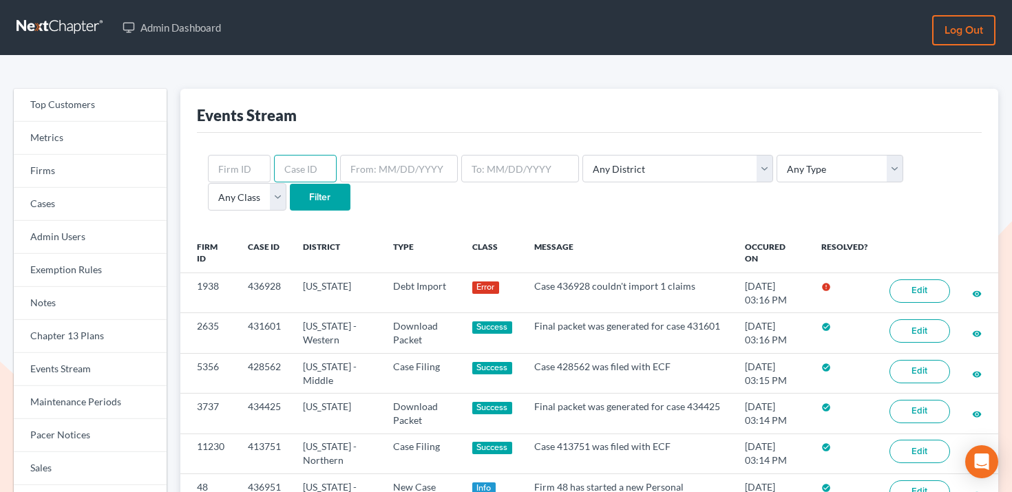
click at [302, 162] on input "text" at bounding box center [305, 169] width 63 height 28
paste input "430979"
type input "430979"
click at [290, 200] on input "Filter" at bounding box center [320, 198] width 61 height 28
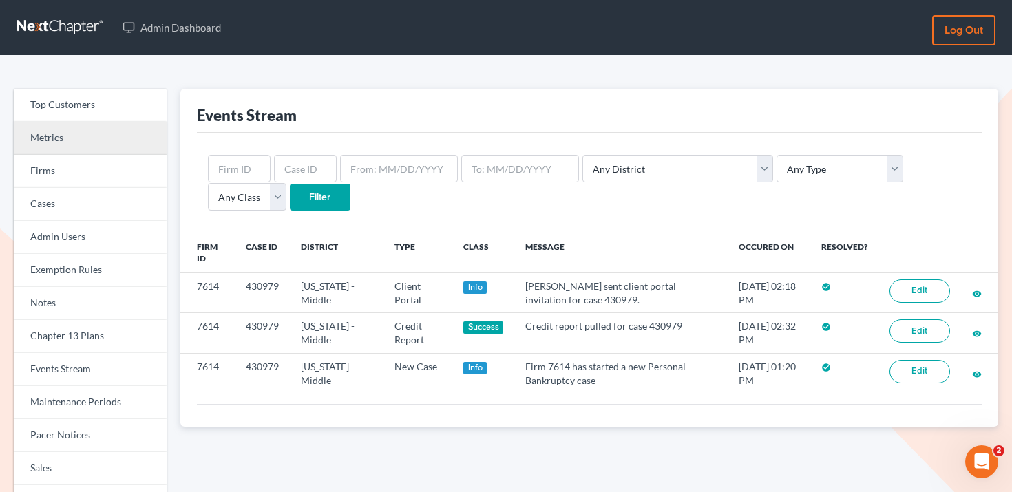
click at [122, 151] on link "Metrics" at bounding box center [90, 138] width 153 height 33
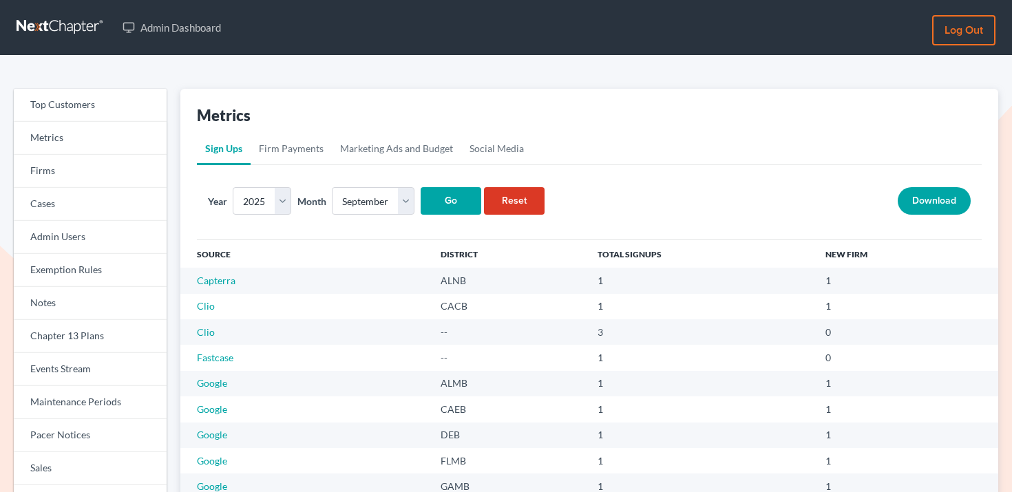
click at [285, 169] on div "Year 2025 2024 2023 2022 2021 2020 Month January February March April May June …" at bounding box center [589, 202] width 785 height 75
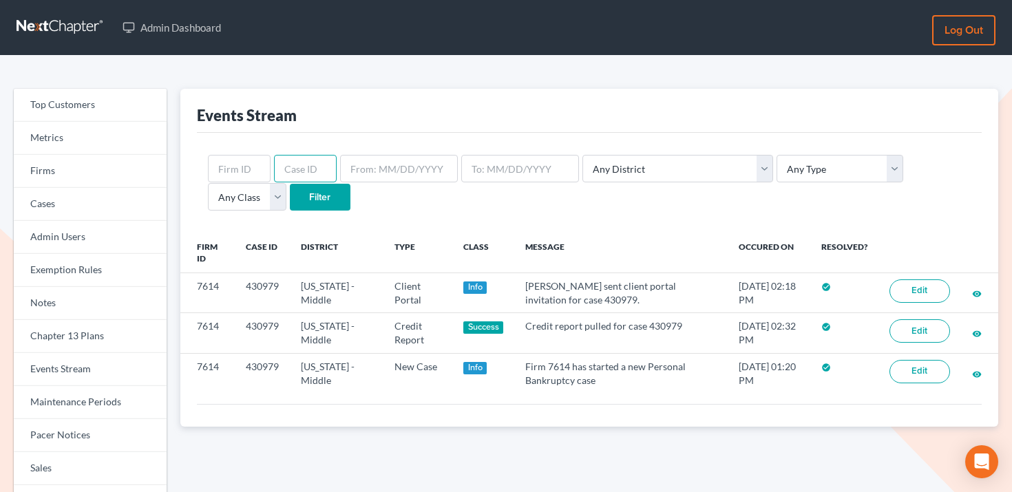
click at [296, 170] on input "text" at bounding box center [305, 169] width 63 height 28
paste input "436875"
type input "436875"
click at [290, 205] on input "Filter" at bounding box center [320, 198] width 61 height 28
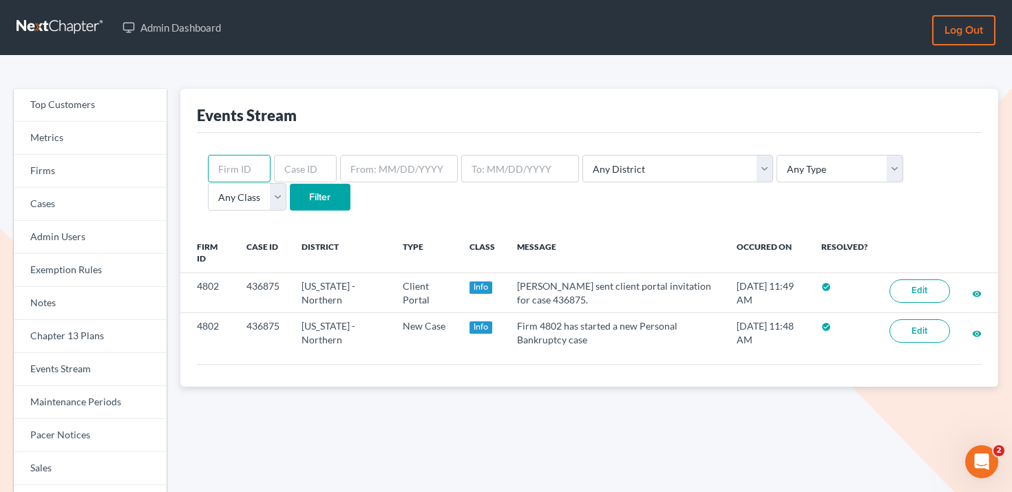
click at [253, 164] on input "text" at bounding box center [239, 169] width 63 height 28
paste input "436846"
type input "436846"
click at [293, 171] on input "text" at bounding box center [305, 169] width 63 height 28
paste input "436846"
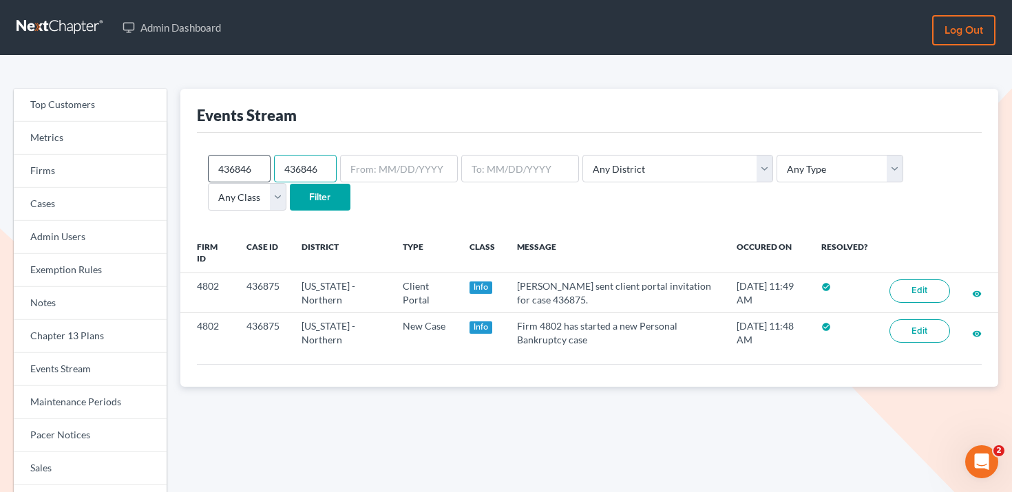
type input "436846"
click at [238, 158] on input "436846" at bounding box center [239, 169] width 63 height 28
click at [290, 184] on input "Filter" at bounding box center [320, 198] width 61 height 28
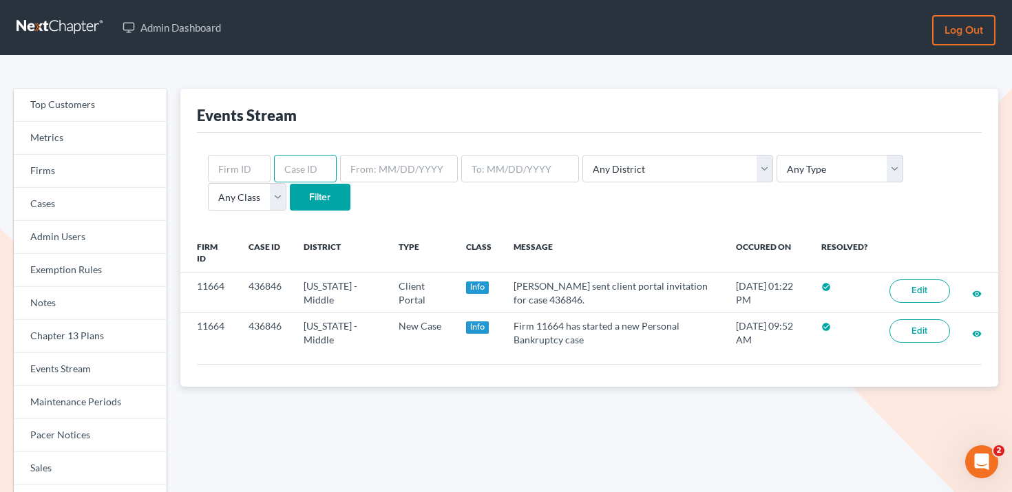
click at [295, 162] on input "text" at bounding box center [305, 169] width 63 height 28
paste input "430979"
type input "430979"
click at [290, 191] on input "Filter" at bounding box center [320, 198] width 61 height 28
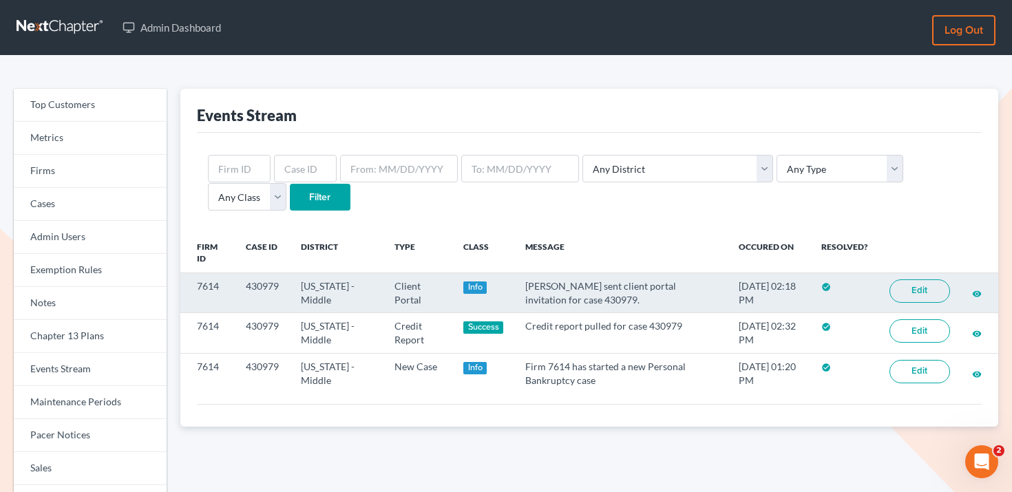
click at [263, 288] on td "430979" at bounding box center [262, 293] width 55 height 40
click at [210, 284] on td "7614" at bounding box center [207, 293] width 55 height 40
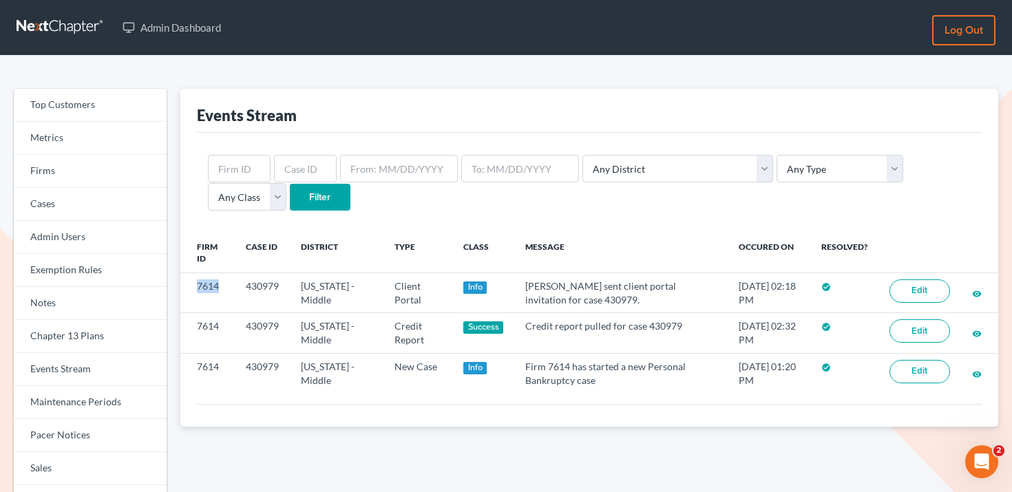
copy td "7614"
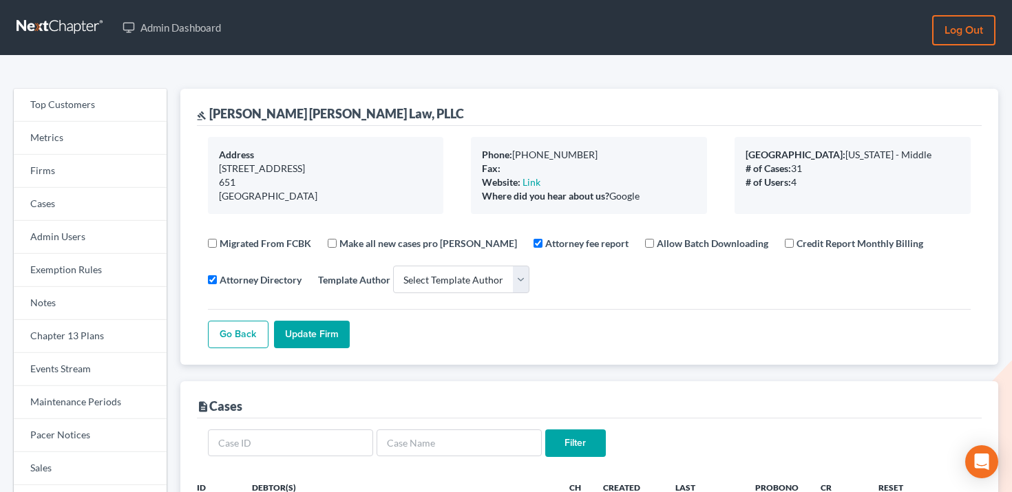
select select
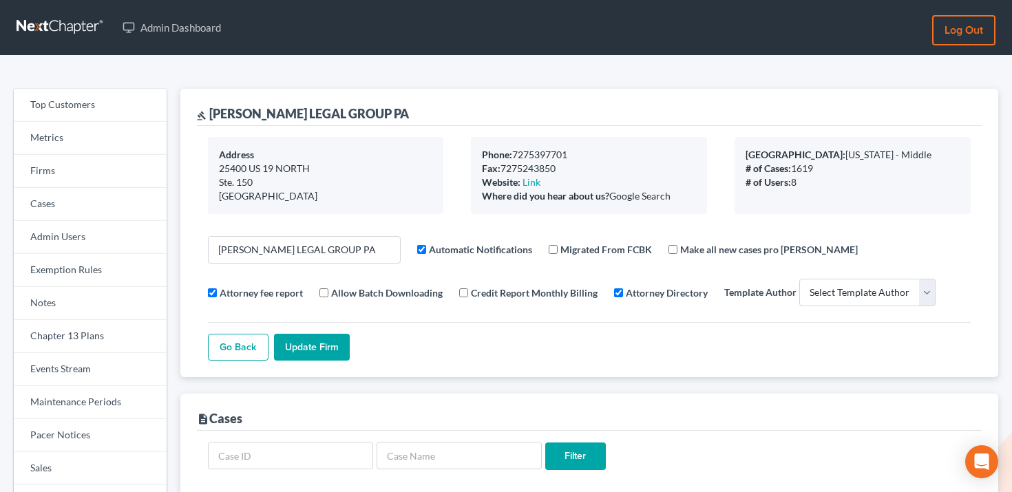
select select
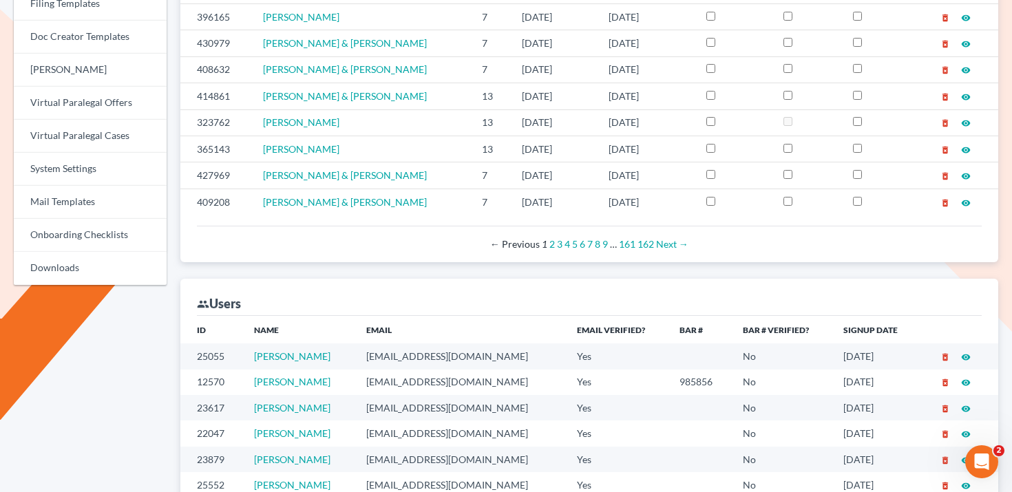
scroll to position [660, 0]
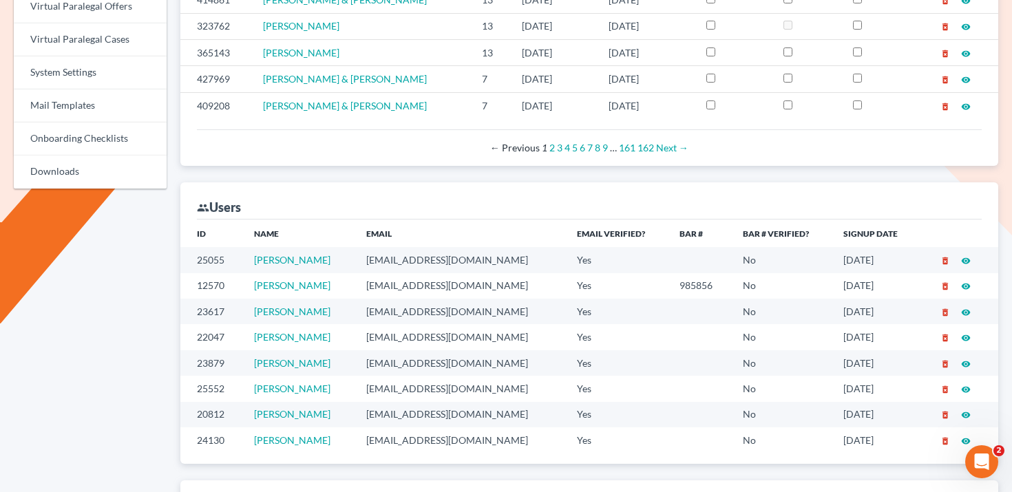
click at [419, 413] on td "salvarado@wellerlegalgroup.com" at bounding box center [460, 414] width 210 height 25
copy td "salvarado@wellerlegalgroup.com"
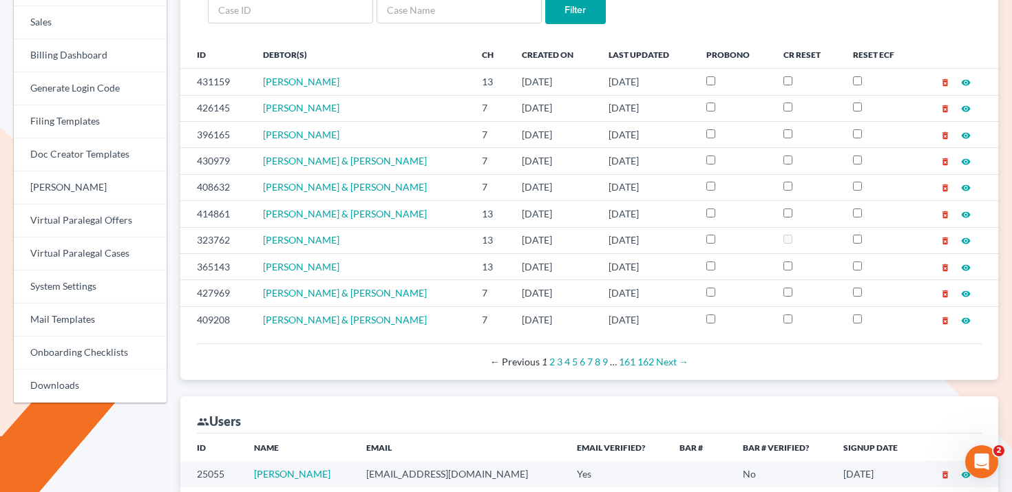
scroll to position [380, 0]
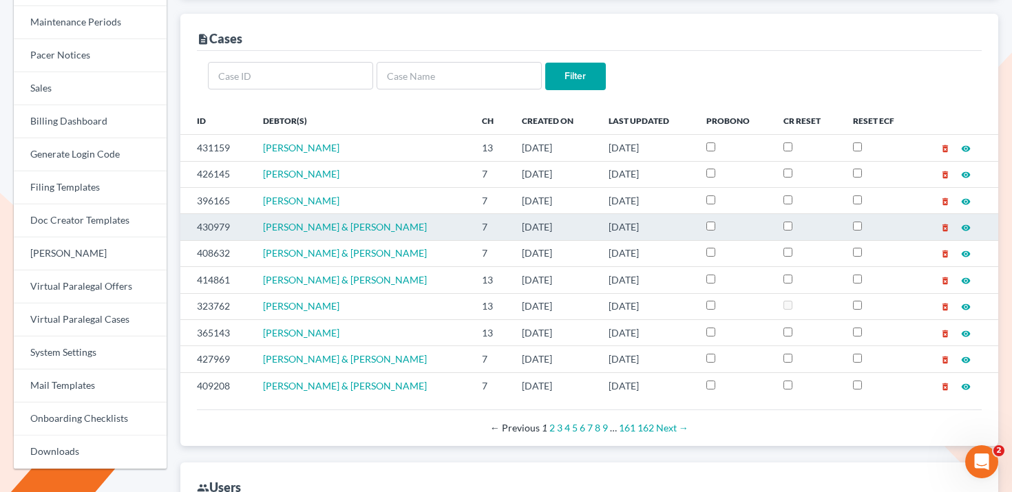
drag, startPoint x: 432, startPoint y: 230, endPoint x: 263, endPoint y: 228, distance: 169.3
click at [263, 228] on td "Samuel Mullins & Catherine Mullins" at bounding box center [362, 227] width 220 height 26
copy span "Samuel Mullins & Catherine Mullins"
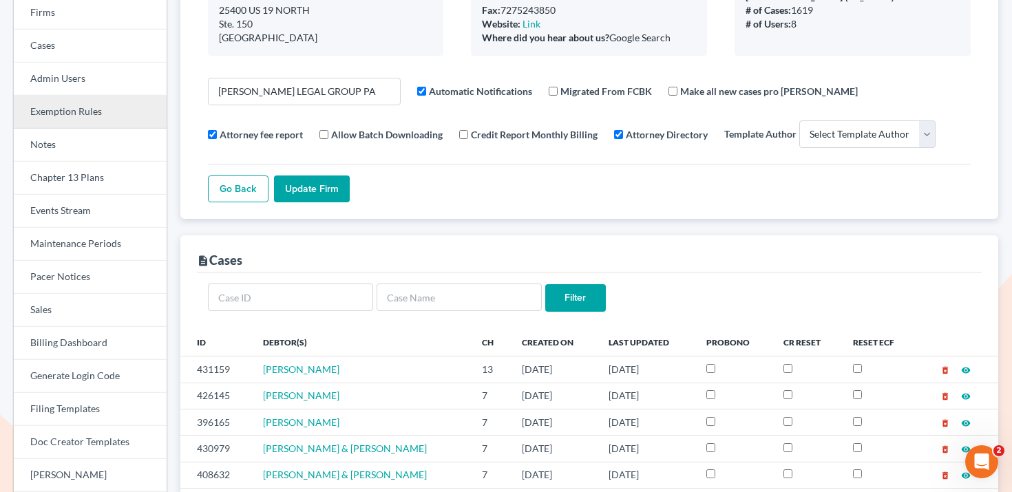
scroll to position [131, 0]
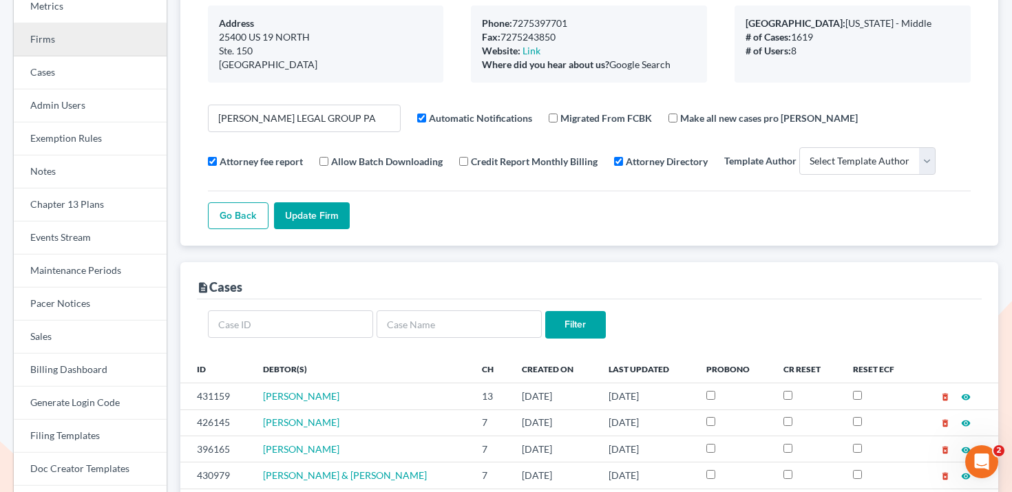
click at [104, 41] on link "Firms" at bounding box center [90, 39] width 153 height 33
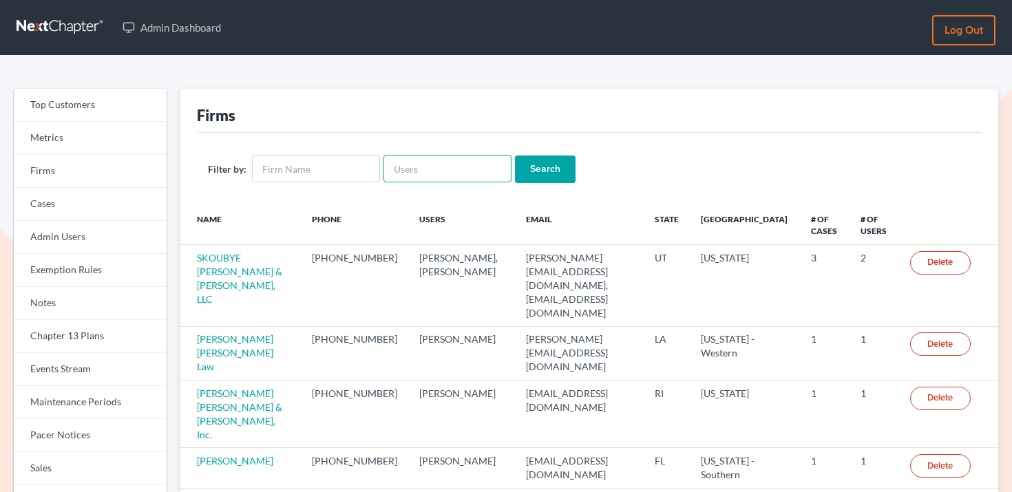
click at [445, 175] on input "text" at bounding box center [447, 169] width 128 height 28
paste input "[EMAIL_ADDRESS][DOMAIN_NAME]"
type input "[EMAIL_ADDRESS][DOMAIN_NAME]"
click at [527, 172] on input "Search" at bounding box center [545, 170] width 61 height 28
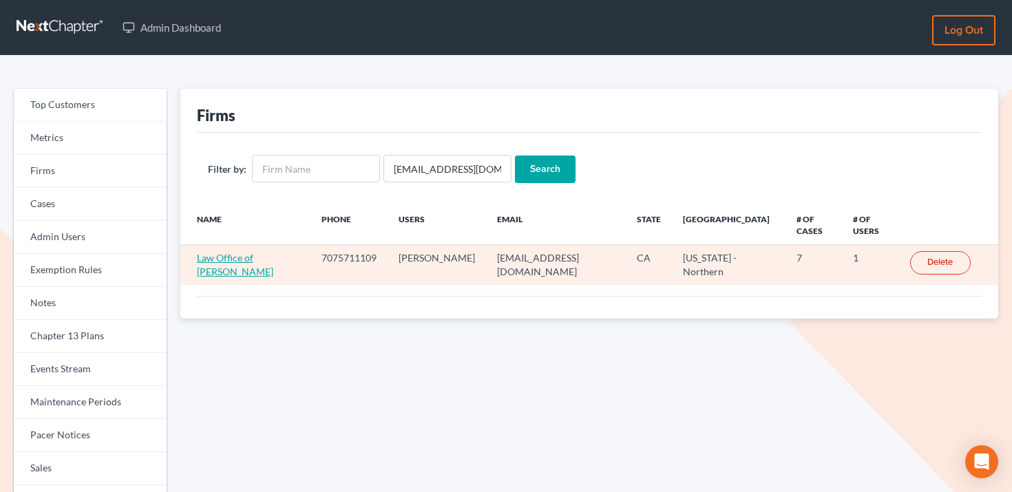
click at [231, 262] on link "Law Office of [PERSON_NAME]" at bounding box center [235, 264] width 76 height 25
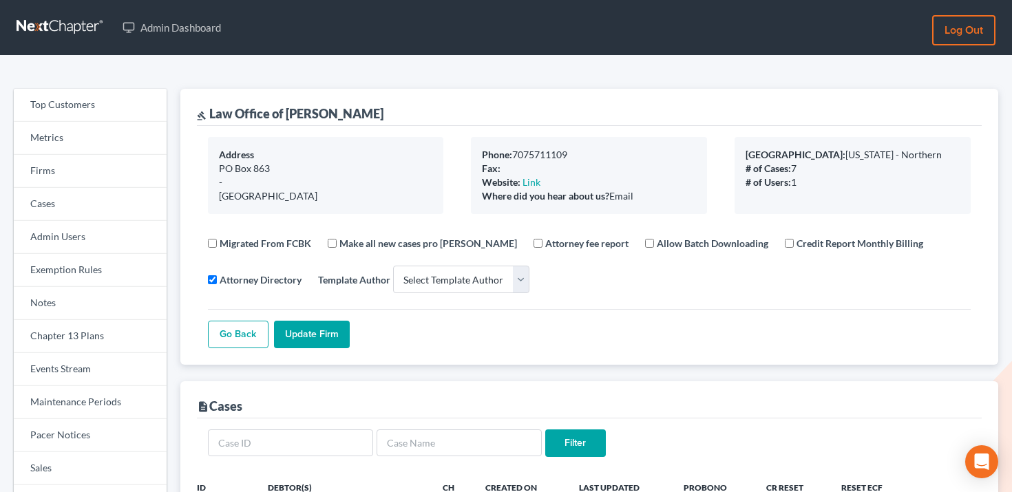
select select
click at [74, 191] on link "Cases" at bounding box center [90, 204] width 153 height 33
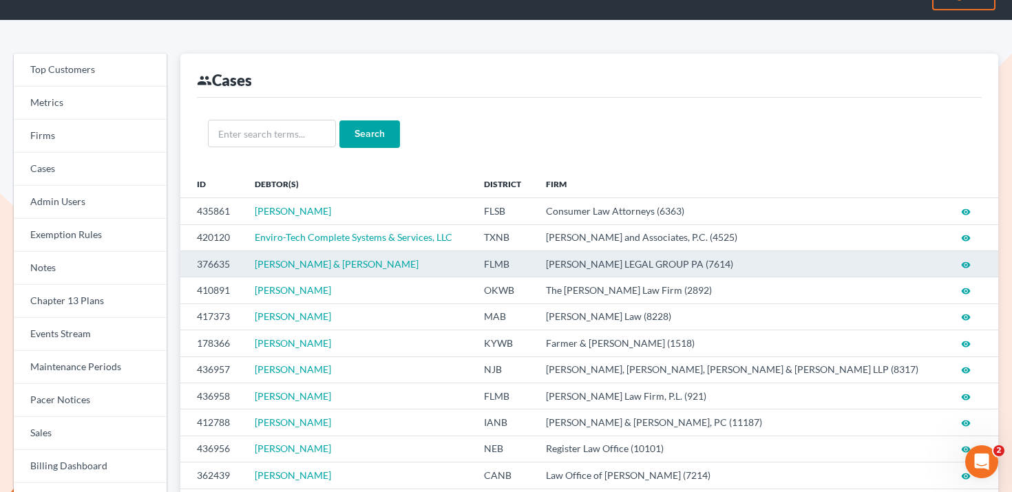
scroll to position [36, 0]
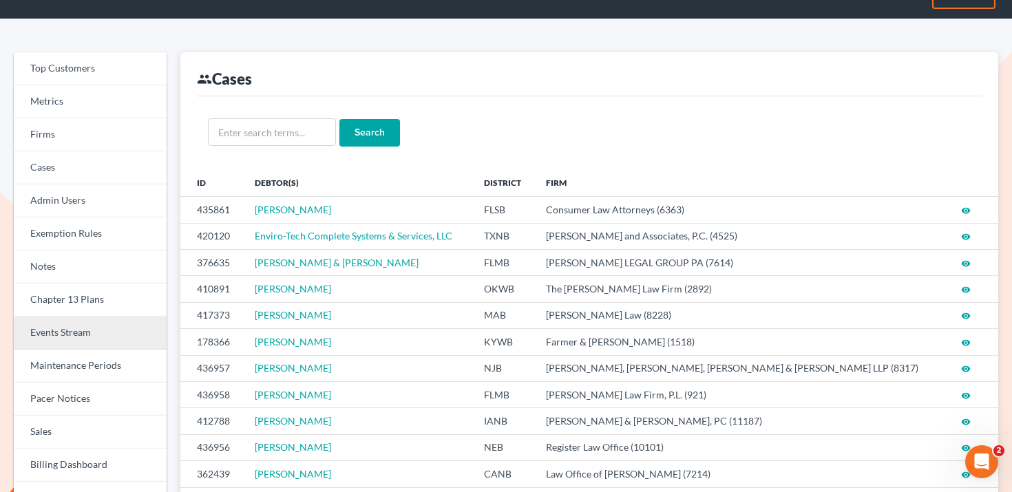
click at [87, 324] on link "Events Stream" at bounding box center [90, 333] width 153 height 33
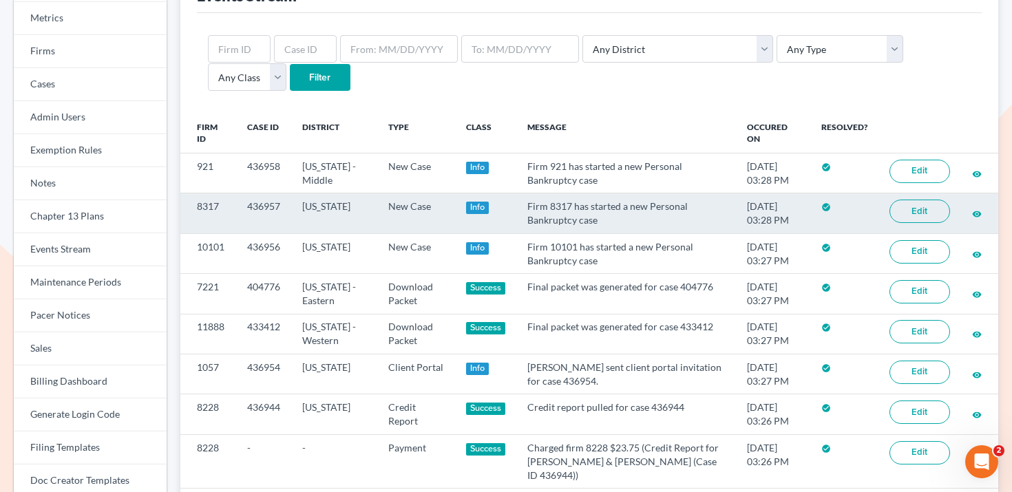
scroll to position [119, 0]
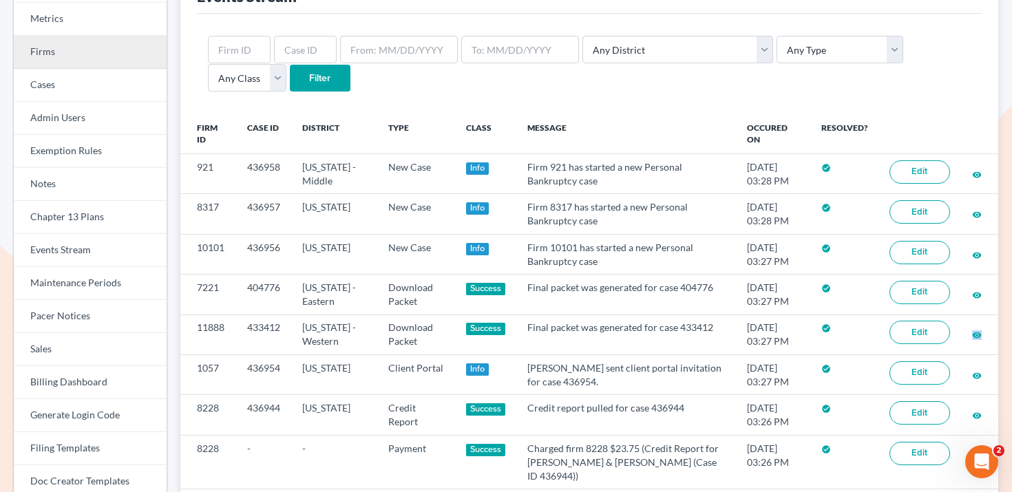
click at [77, 47] on link "Firms" at bounding box center [90, 52] width 153 height 33
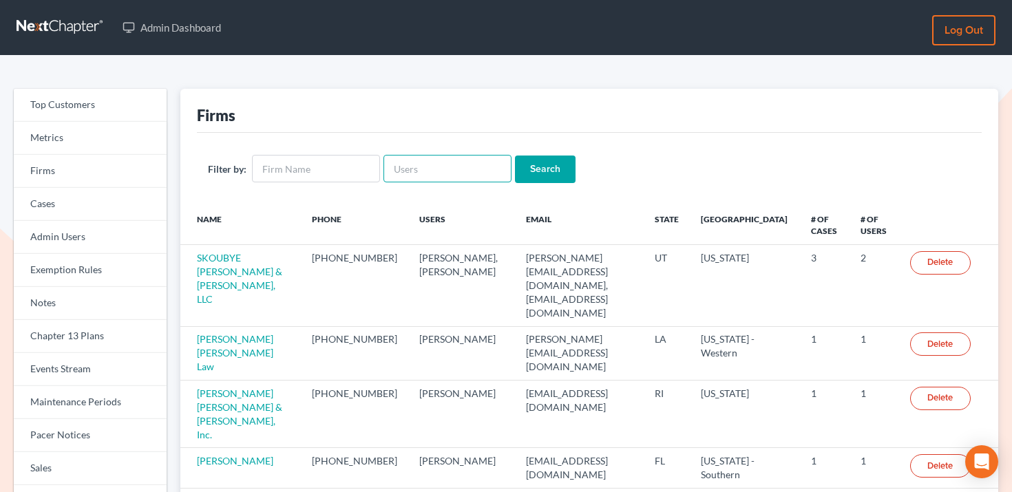
click at [410, 171] on input "text" at bounding box center [447, 169] width 128 height 28
paste input "[EMAIL_ADDRESS][DOMAIN_NAME]"
type input "[EMAIL_ADDRESS][DOMAIN_NAME]"
click at [566, 171] on form "Filter by: mpoteracke@gmail.com Search" at bounding box center [589, 169] width 763 height 28
click at [548, 171] on input "Search" at bounding box center [545, 170] width 61 height 28
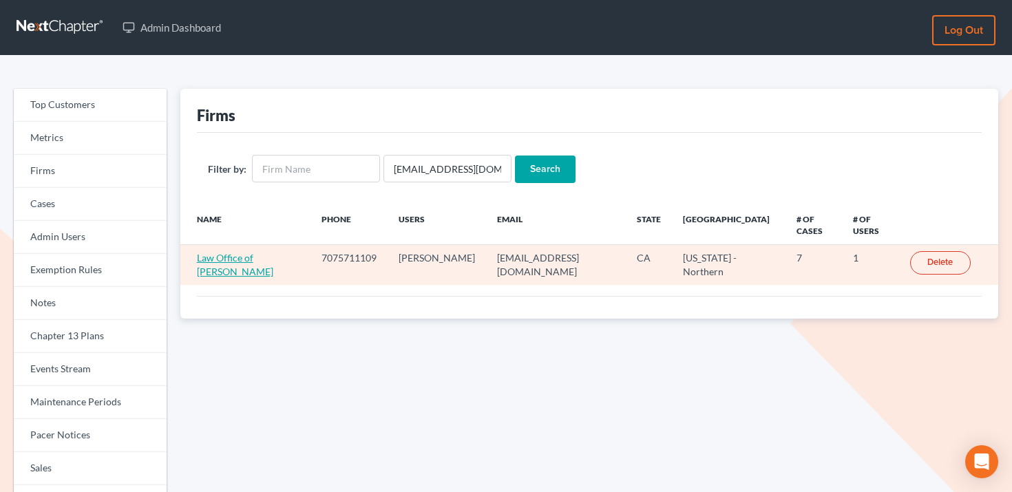
click at [264, 253] on link "Law Office of [PERSON_NAME]" at bounding box center [235, 264] width 76 height 25
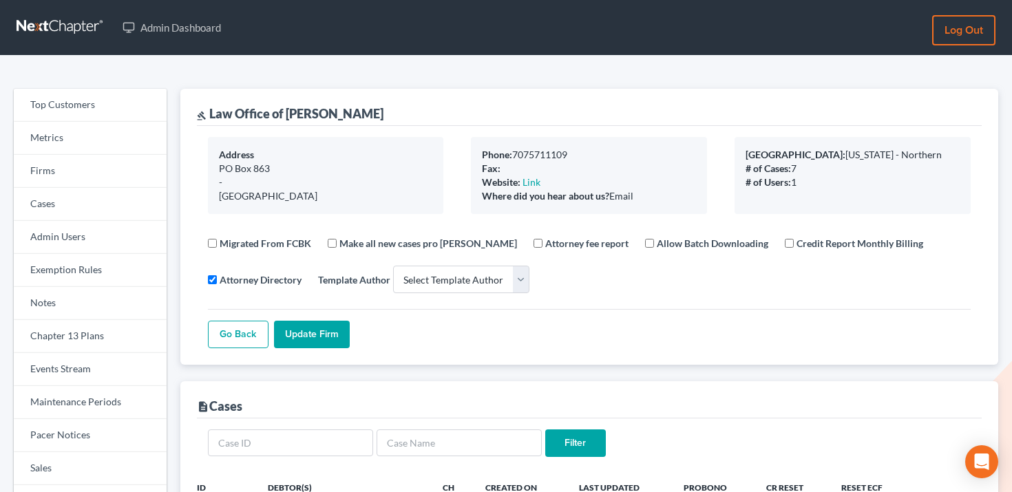
select select
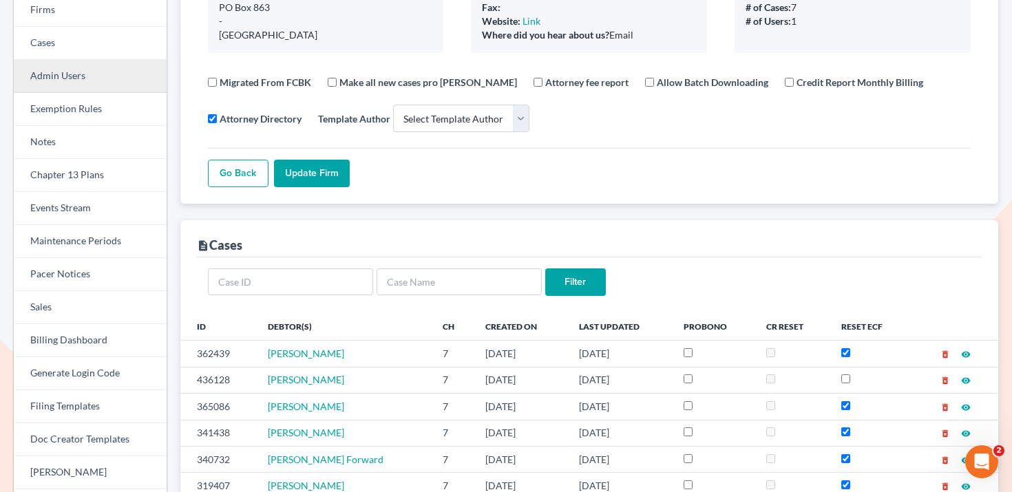
scroll to position [30, 0]
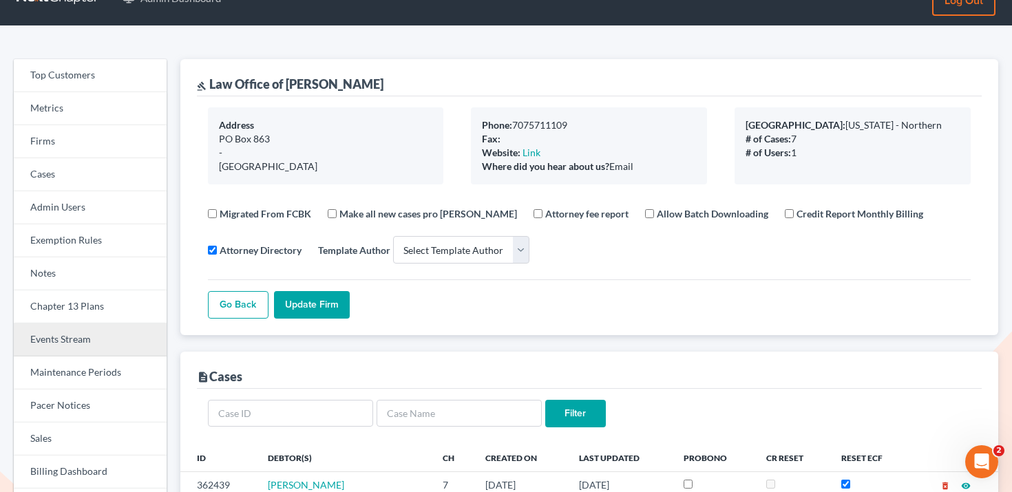
click at [85, 337] on link "Events Stream" at bounding box center [90, 340] width 153 height 33
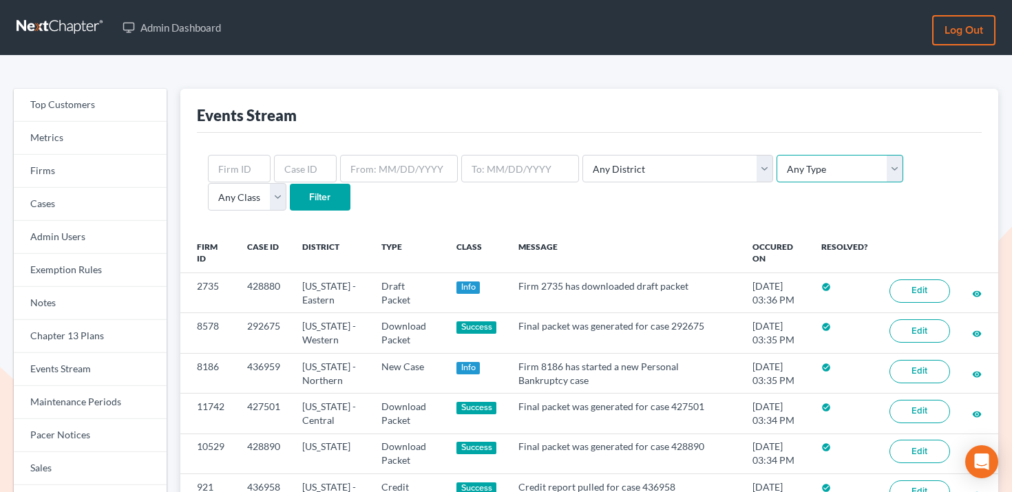
click at [776, 171] on select "Any Type Case Applied To Plan Case Archive Case Duplicate Case Filing Chapter 1…" at bounding box center [839, 169] width 127 height 28
select select "new_case"
click at [776, 155] on select "Any Type Case Applied To Plan Case Archive Case Duplicate Case Filing Chapter 1…" at bounding box center [839, 169] width 127 height 28
click at [644, 178] on select "Any District Alabama - Middle Alabama - Northern Alabama - Southern Alaska Ariz…" at bounding box center [677, 169] width 191 height 28
select select "12"
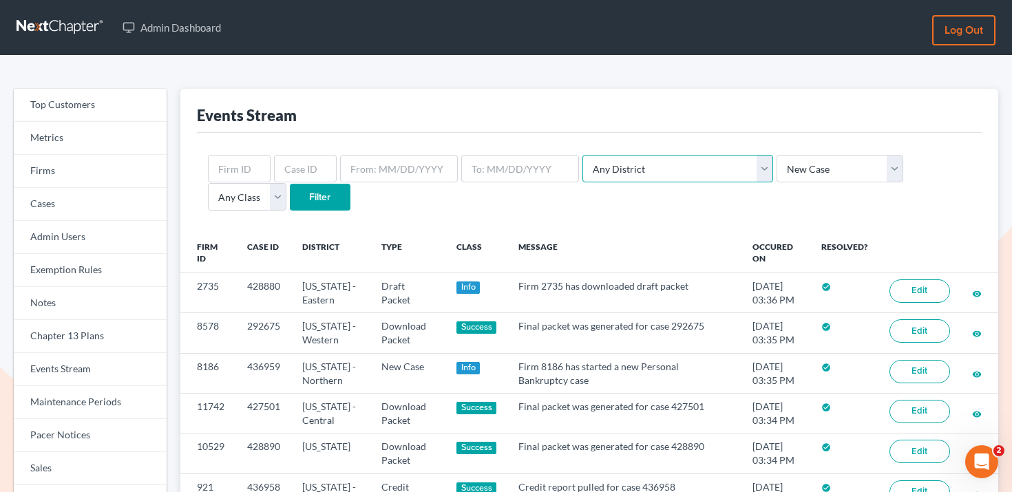
click at [582, 155] on select "Any District Alabama - Middle Alabama - Northern Alabama - Southern Alaska Ariz…" at bounding box center [677, 169] width 191 height 28
click at [290, 205] on input "Filter" at bounding box center [320, 198] width 61 height 28
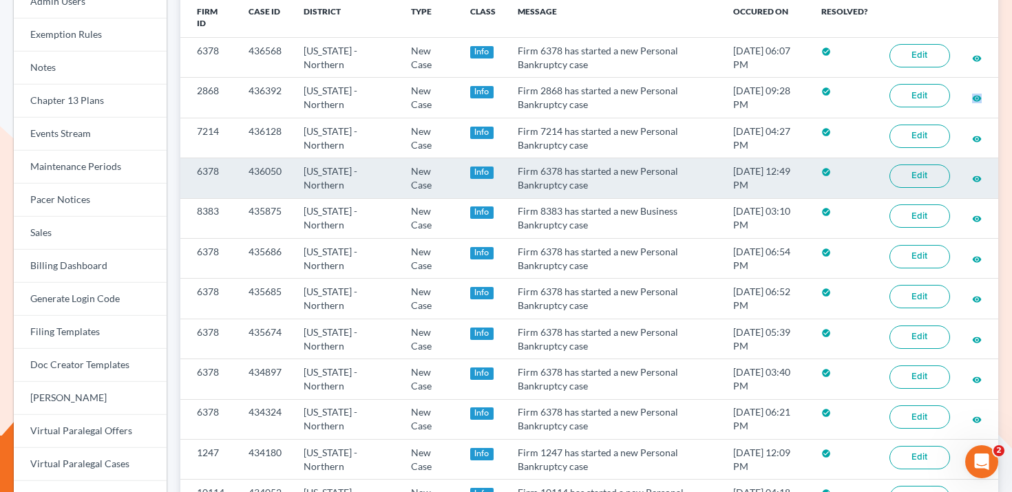
scroll to position [69, 0]
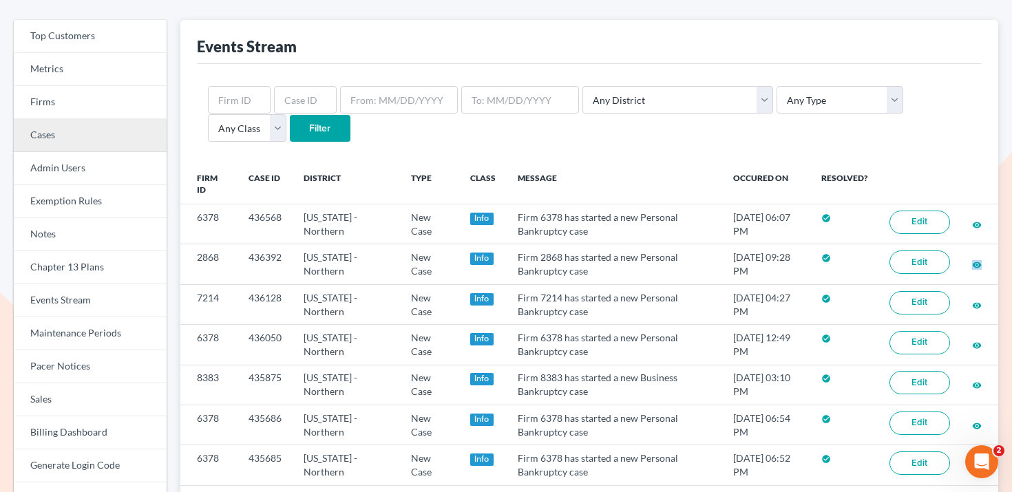
click at [98, 132] on link "Cases" at bounding box center [90, 135] width 153 height 33
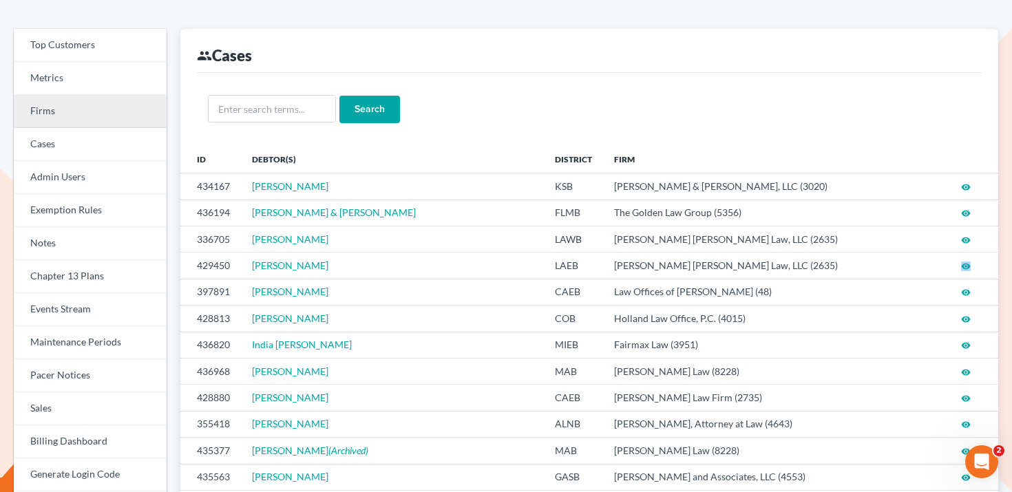
click at [110, 110] on link "Firms" at bounding box center [90, 111] width 153 height 33
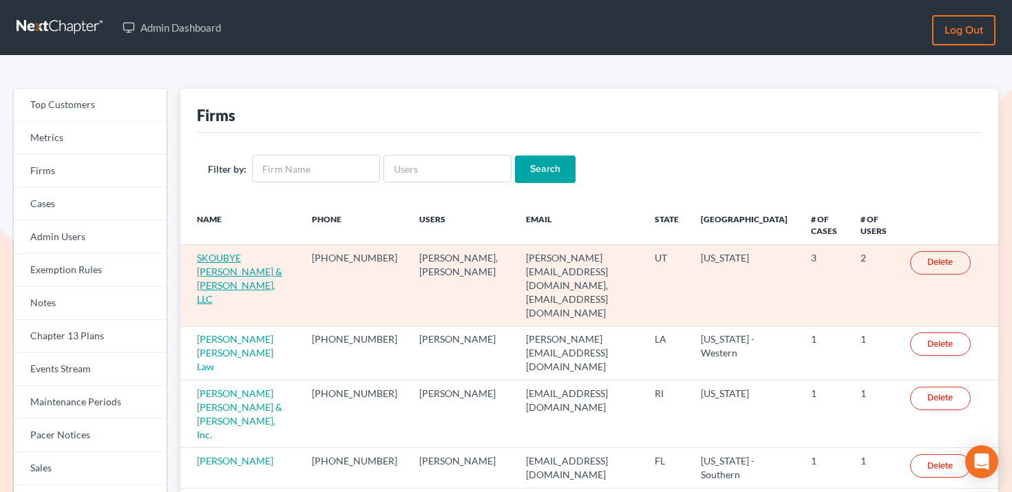
click at [254, 264] on link "SKOUBYE [PERSON_NAME] & [PERSON_NAME], LLC" at bounding box center [239, 278] width 85 height 53
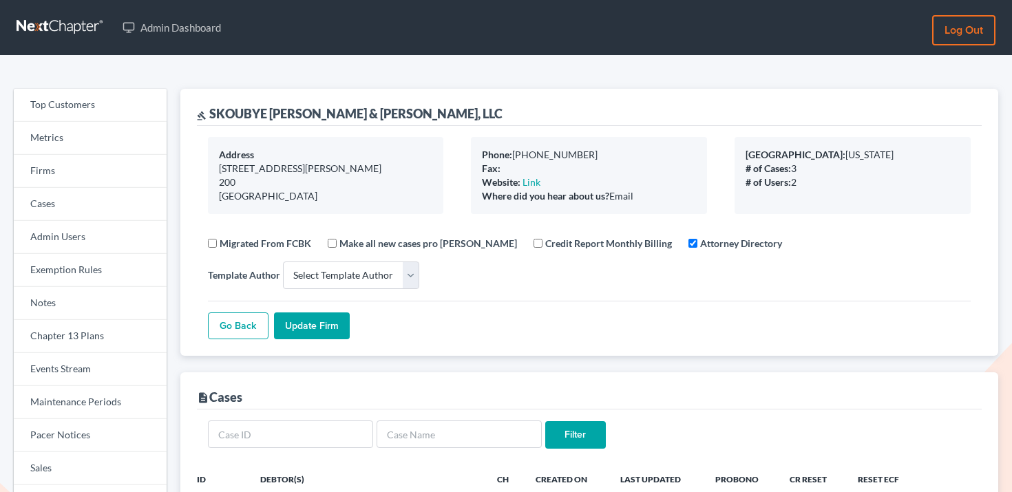
select select
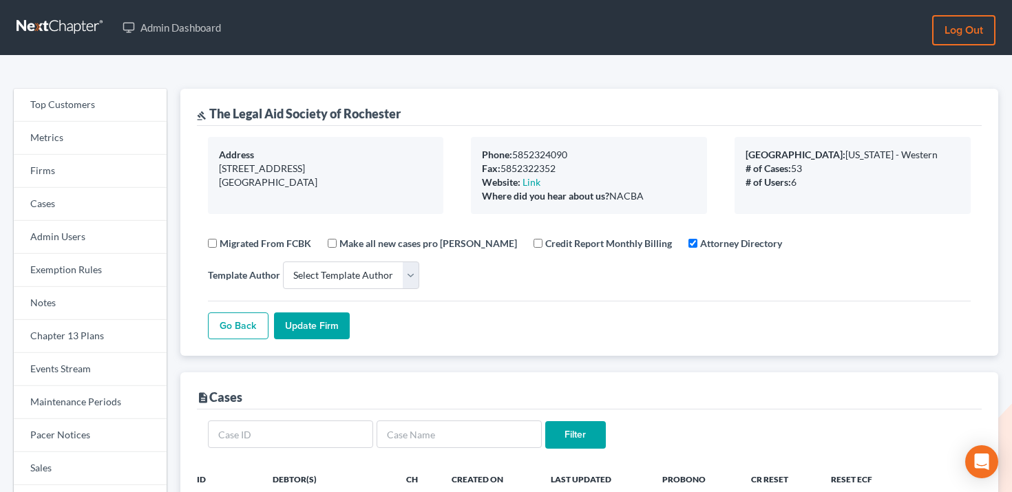
select select
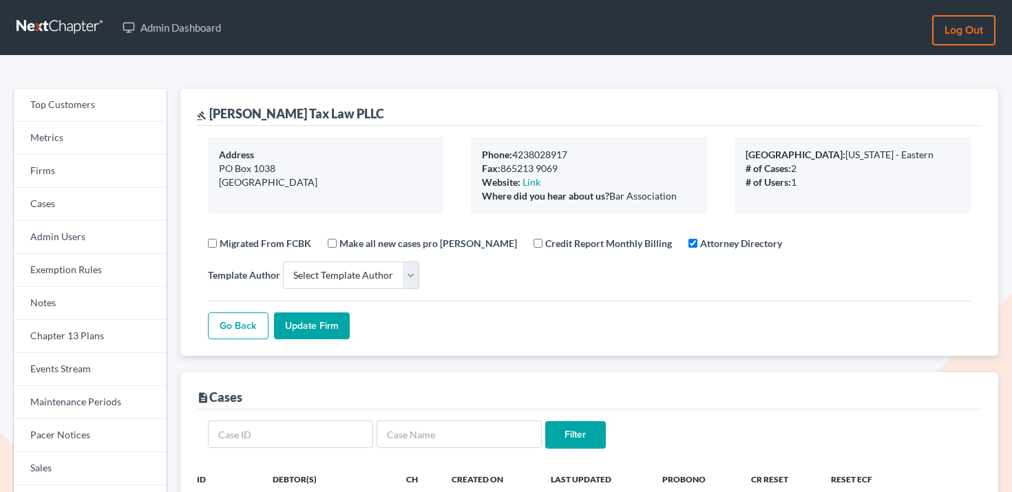
select select
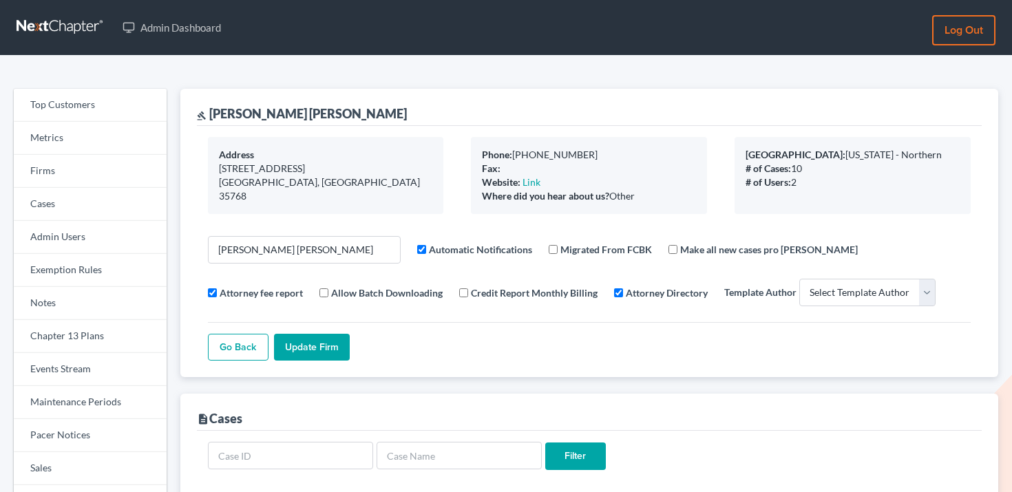
select select
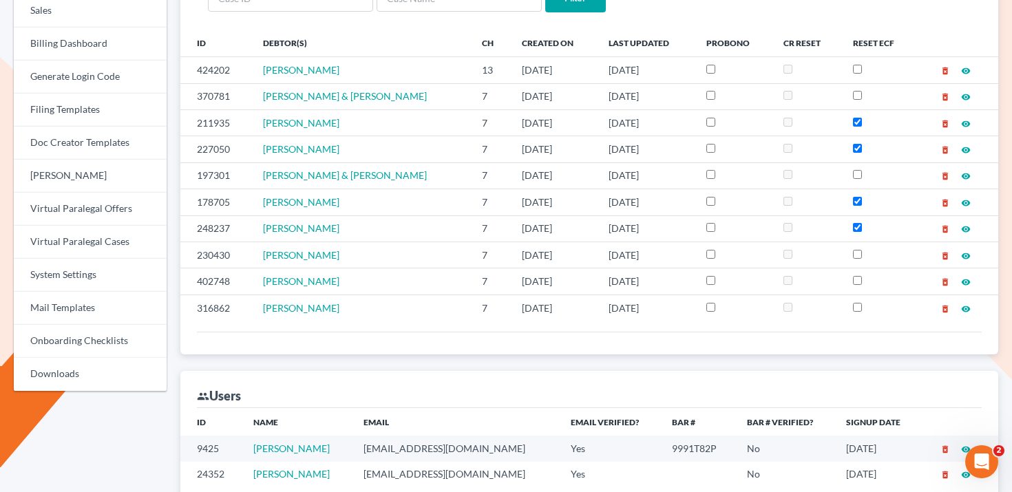
scroll to position [586, 0]
